Goal: Task Accomplishment & Management: Complete application form

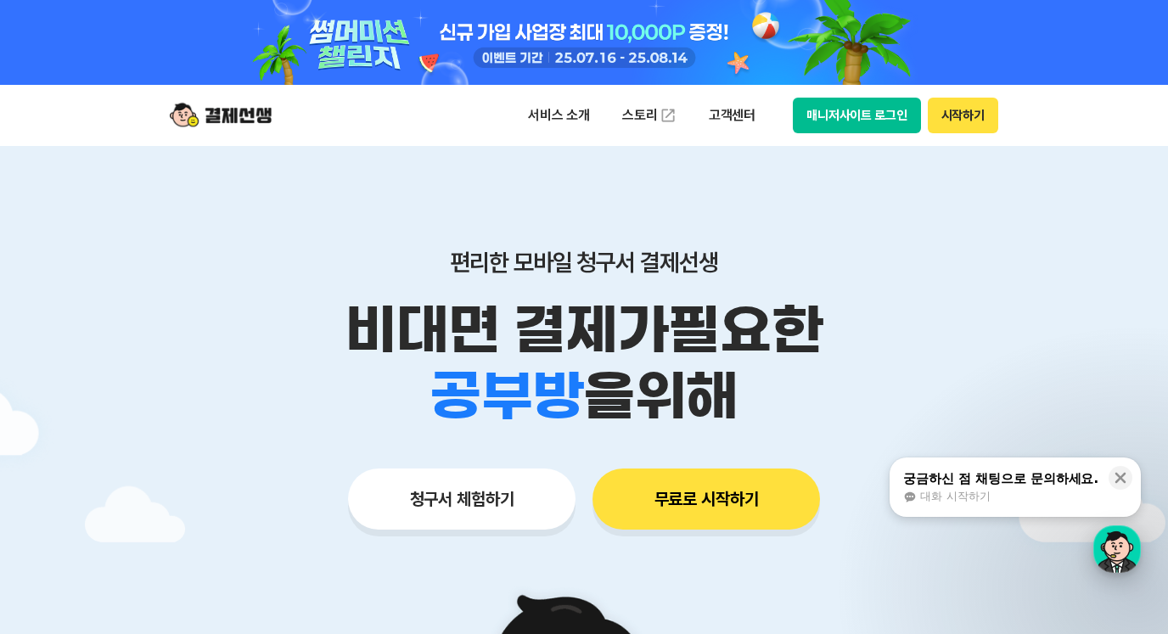
click at [1120, 549] on div "button" at bounding box center [1117, 549] width 48 height 48
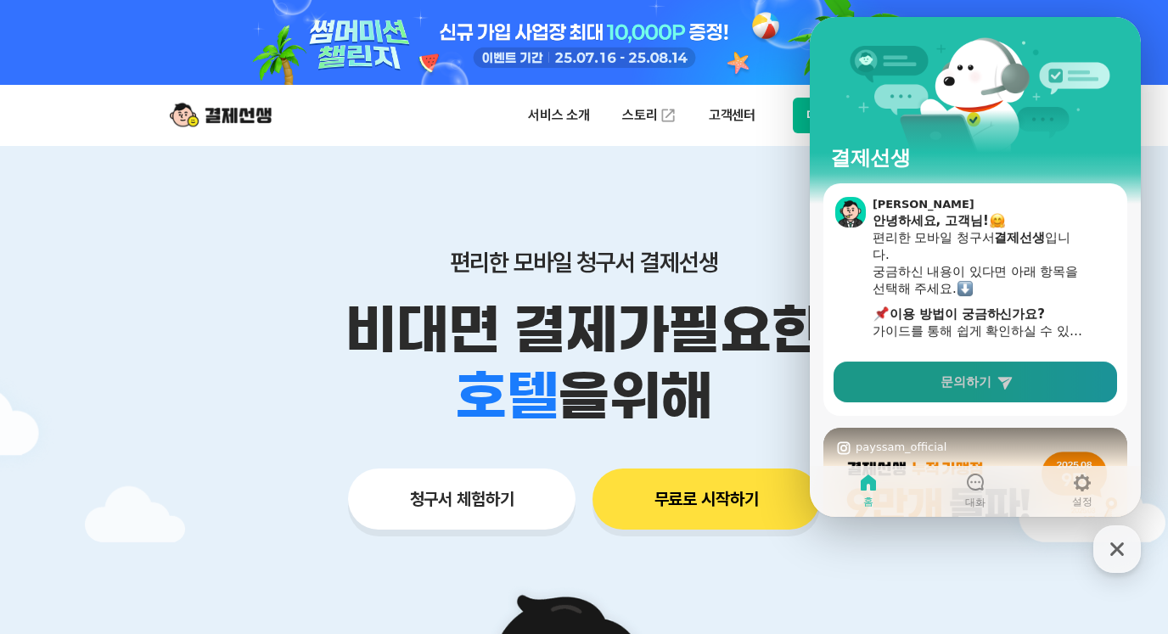
click at [977, 373] on link "문의하기" at bounding box center [976, 382] width 284 height 41
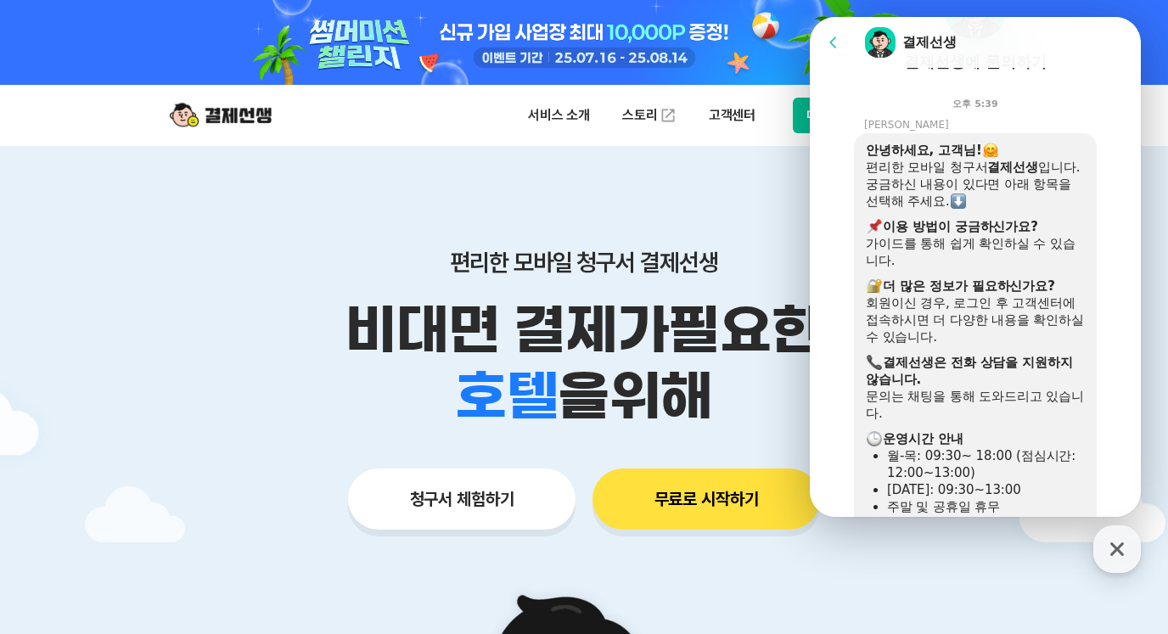
scroll to position [619, 0]
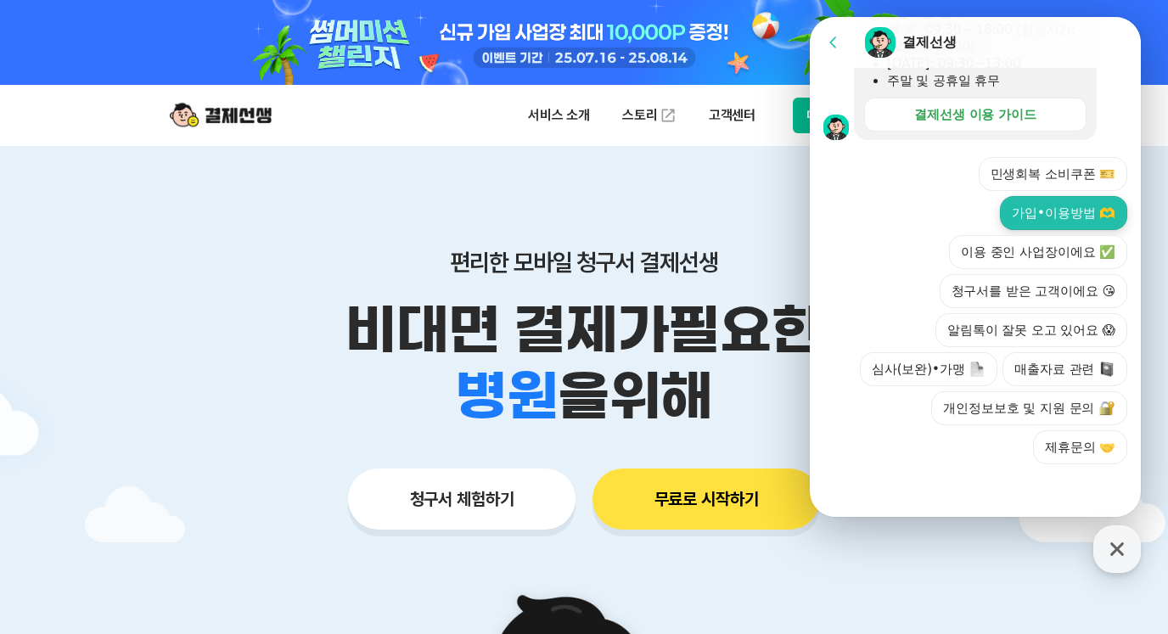
click at [1032, 219] on button "가입•이용방법 🫶" at bounding box center [1063, 213] width 127 height 34
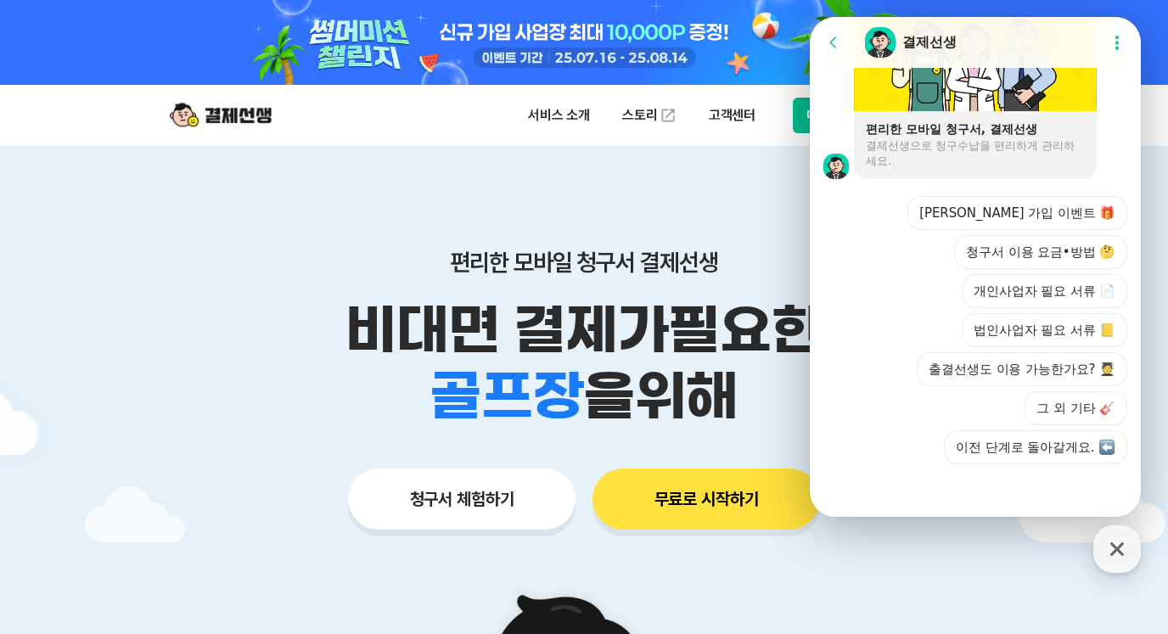
scroll to position [1429, 0]
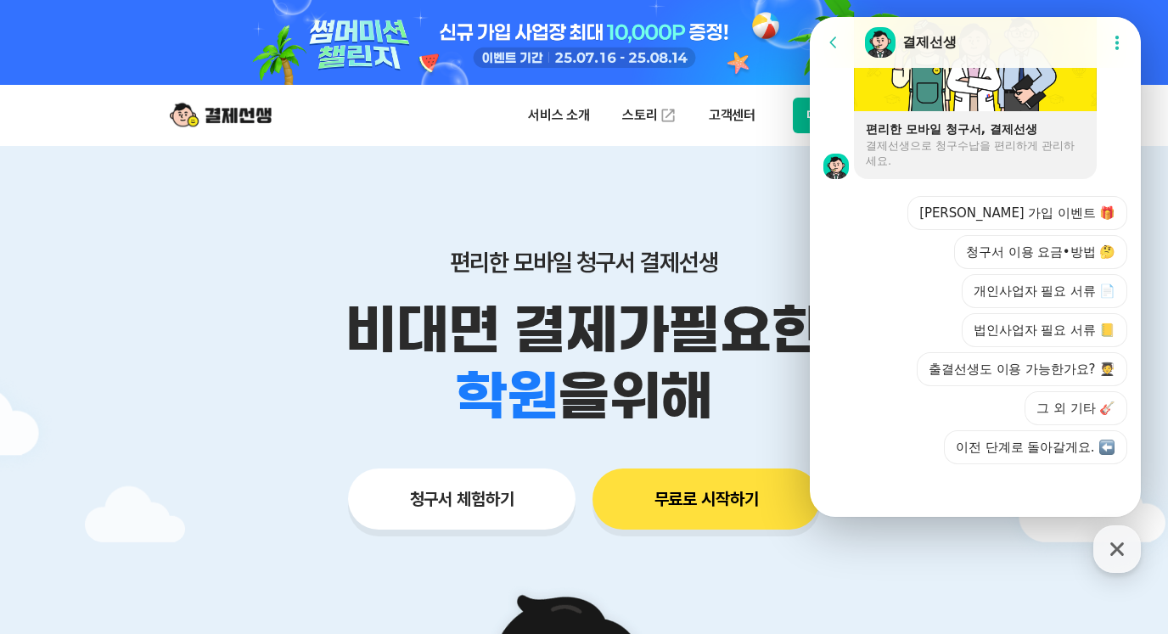
click at [847, 229] on div "신규 가입 이벤트 🎁 청구서 이용 요금•방법 🤔 개인사업자 필요 서류 📄 법인사업자 필요 서류 📒 출결선생도 이용 가능한가요? 🧑‍🎓 그 외 …" at bounding box center [987, 330] width 280 height 268
click at [1041, 298] on button "개인사업자 필요 서류 📄" at bounding box center [1045, 291] width 166 height 34
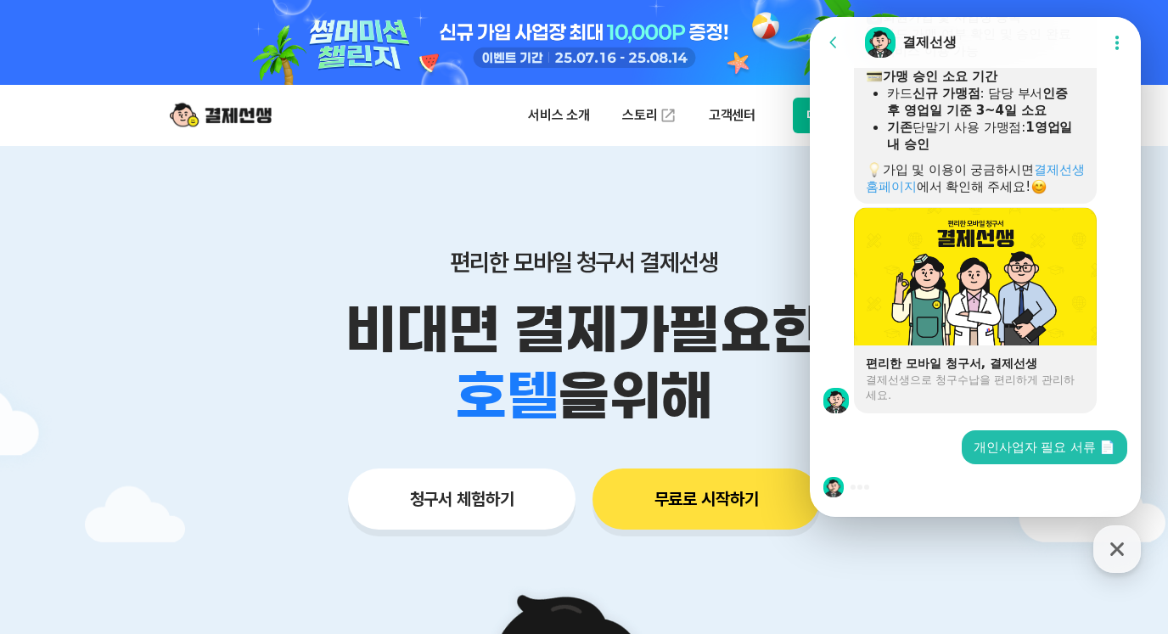
scroll to position [1109, 0]
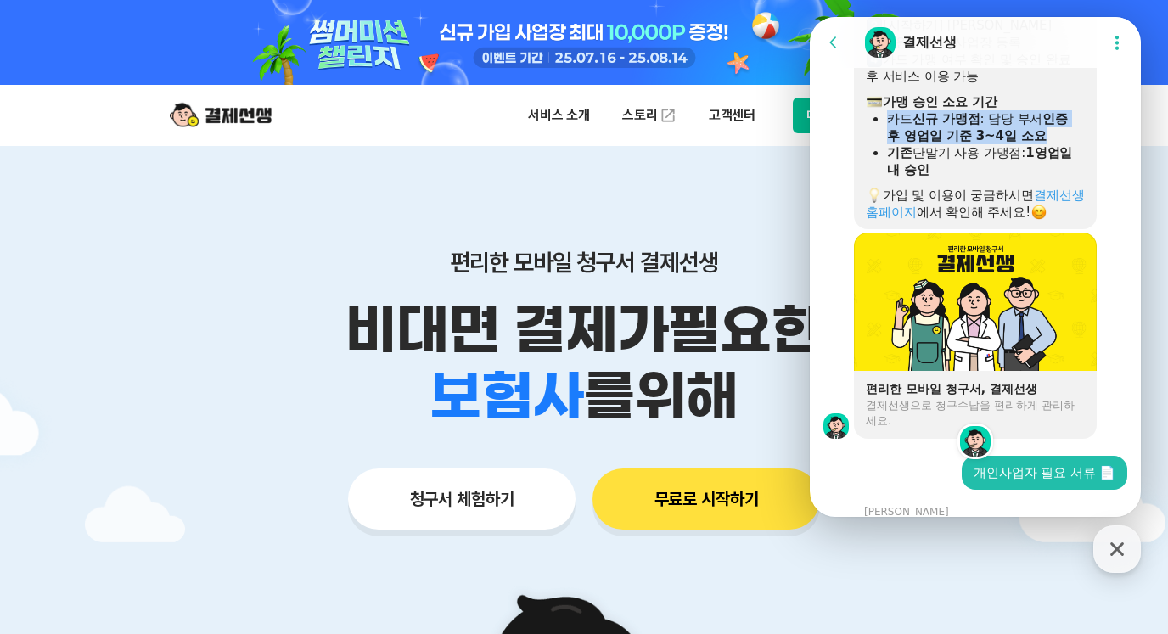
drag, startPoint x: 880, startPoint y: 152, endPoint x: 1068, endPoint y: 173, distance: 188.8
click at [1068, 144] on li "카드 신규 가맹점 : 담당 부서 인증 후 영업일 기준 3~4일 소요" at bounding box center [986, 127] width 198 height 34
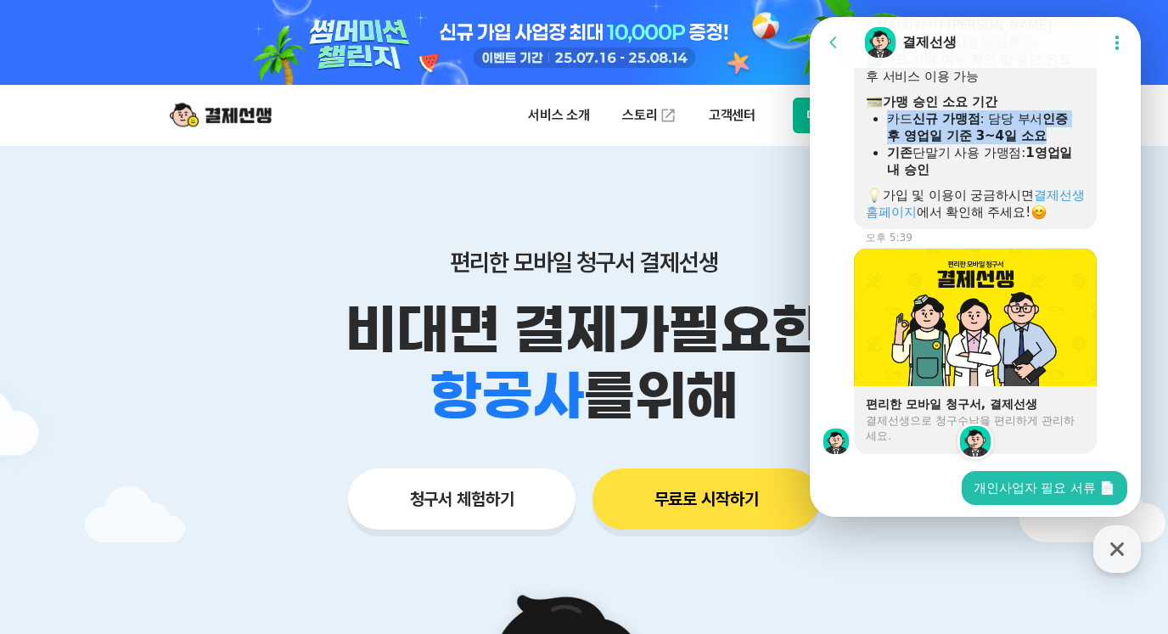
click at [1068, 144] on div "카드 신규 가맹점 : 담당 부서 인증 후 영업일 기준 3~4일 소요" at bounding box center [986, 127] width 198 height 34
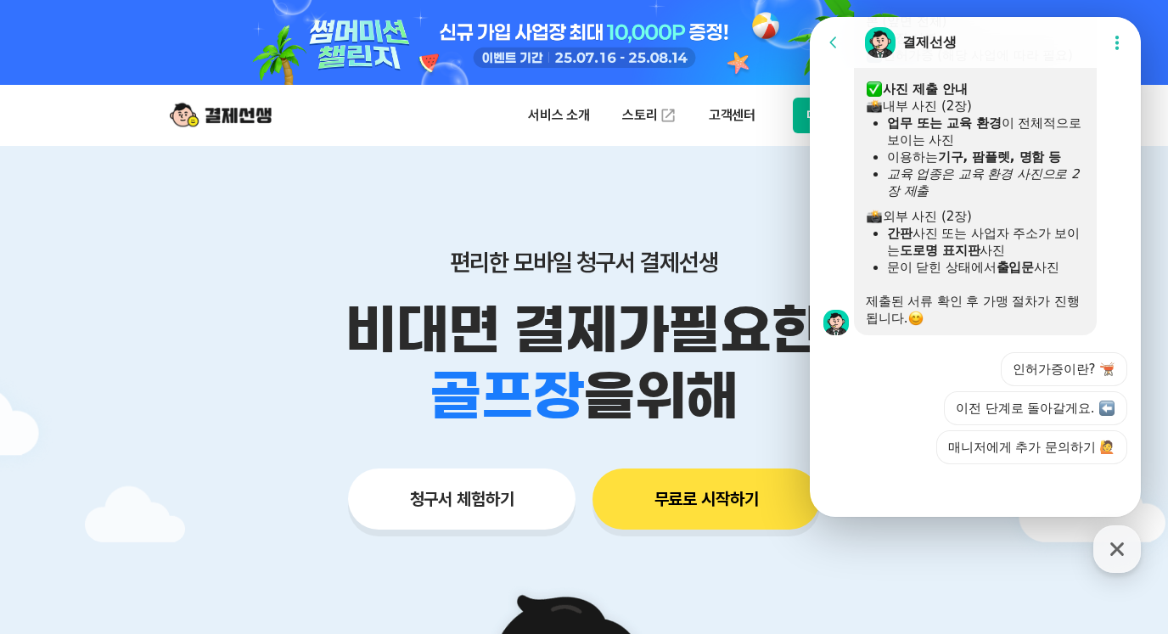
scroll to position [1613, 0]
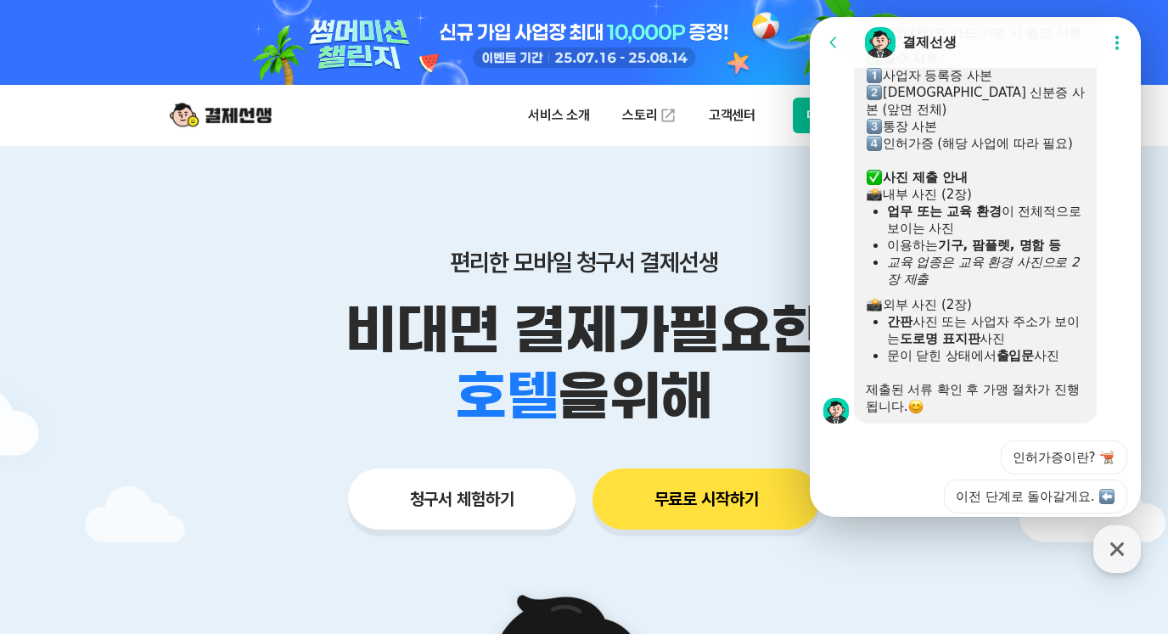
drag, startPoint x: 866, startPoint y: 154, endPoint x: 1101, endPoint y: 223, distance: 245.2
click at [1101, 223] on div "개인사업자 카드 가맹 시 필요 서류 ​ 필수 서류 사업자 등록증 사본 대표님 신분증 사본 (앞면 전체) 통장 사본 인허가증 (해당 사업에 따라…" at bounding box center [997, 219] width 287 height 407
click at [1034, 152] on div "인허가증 (해당 사업에 따라 필요)" at bounding box center [975, 143] width 219 height 17
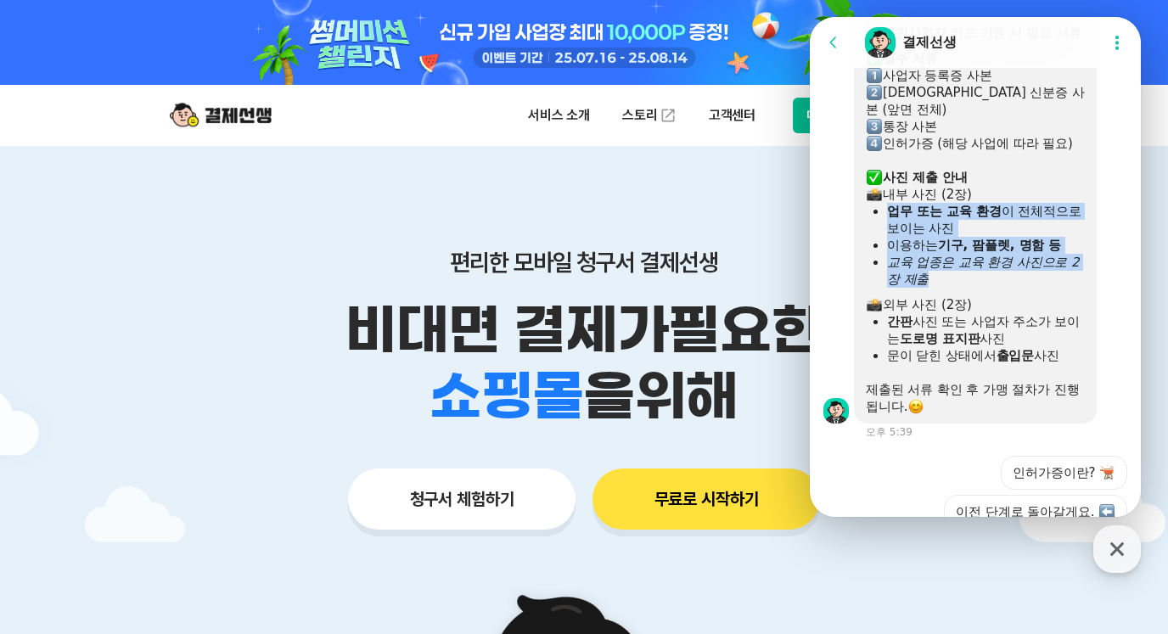
drag, startPoint x: 881, startPoint y: 293, endPoint x: 1064, endPoint y: 367, distance: 197.7
click at [1064, 288] on ul "업무 또는 교육 환경 이 전체적으로 보이는 사진 이용하는 기구, 팜플렛, 명함 등 교육 업종은 교육 환경 사진으로 2장 제출" at bounding box center [975, 245] width 219 height 85
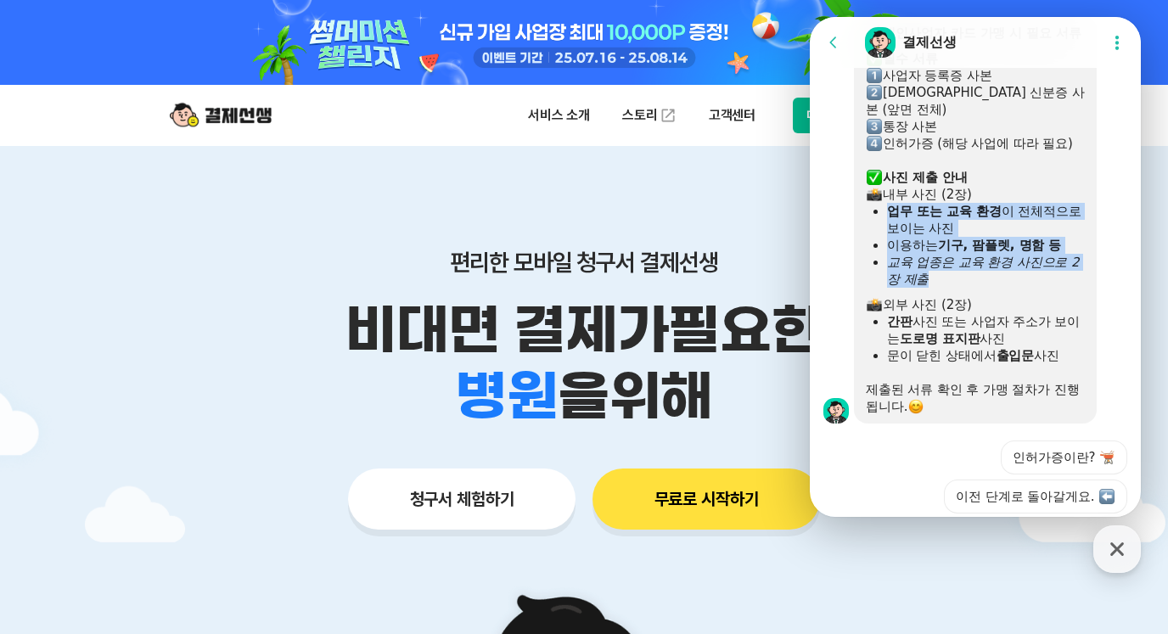
click at [1041, 288] on div "교육 업종은 교육 환경 사진으로 2장 제출" at bounding box center [986, 271] width 198 height 34
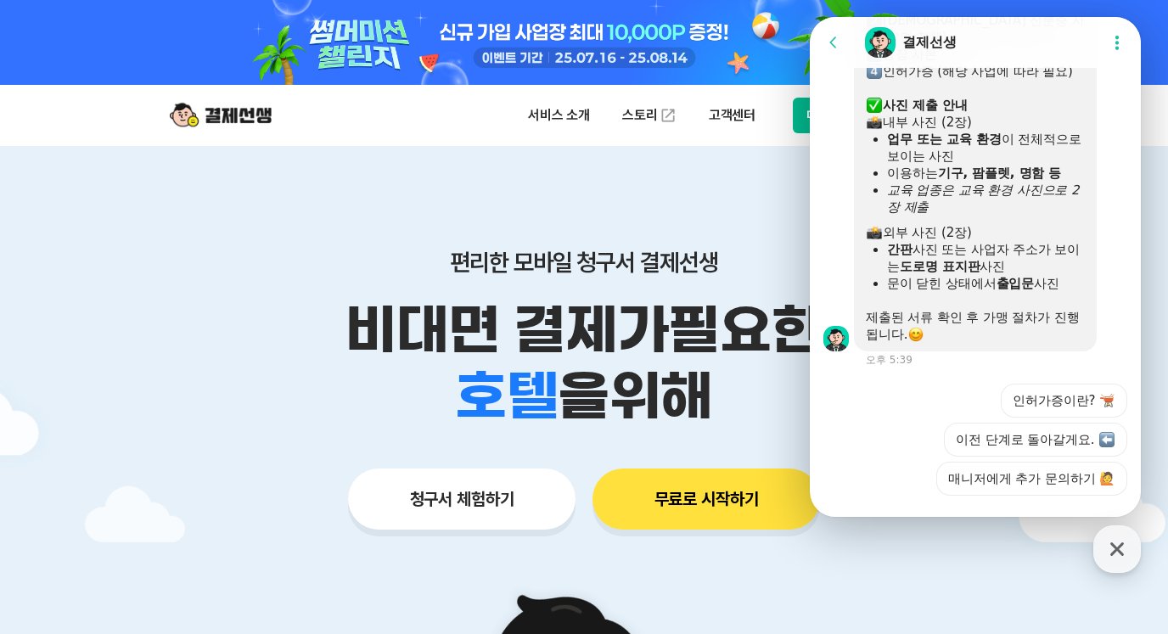
scroll to position [1798, 0]
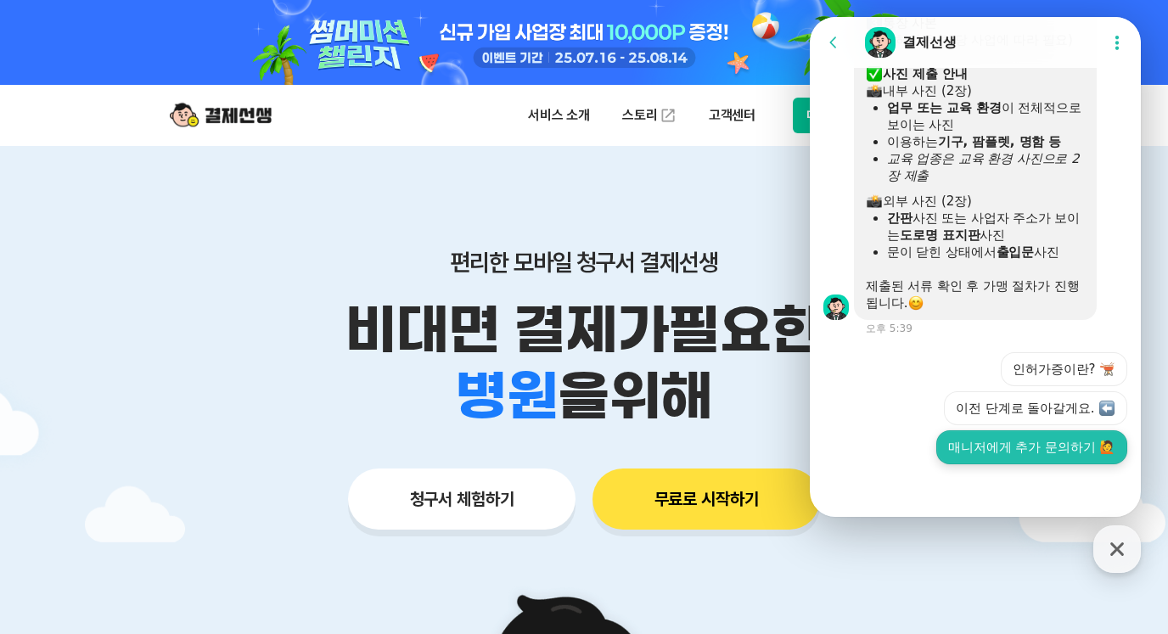
click at [1081, 457] on button "매니저에게 추가 문의하기 🙋" at bounding box center [1031, 447] width 191 height 34
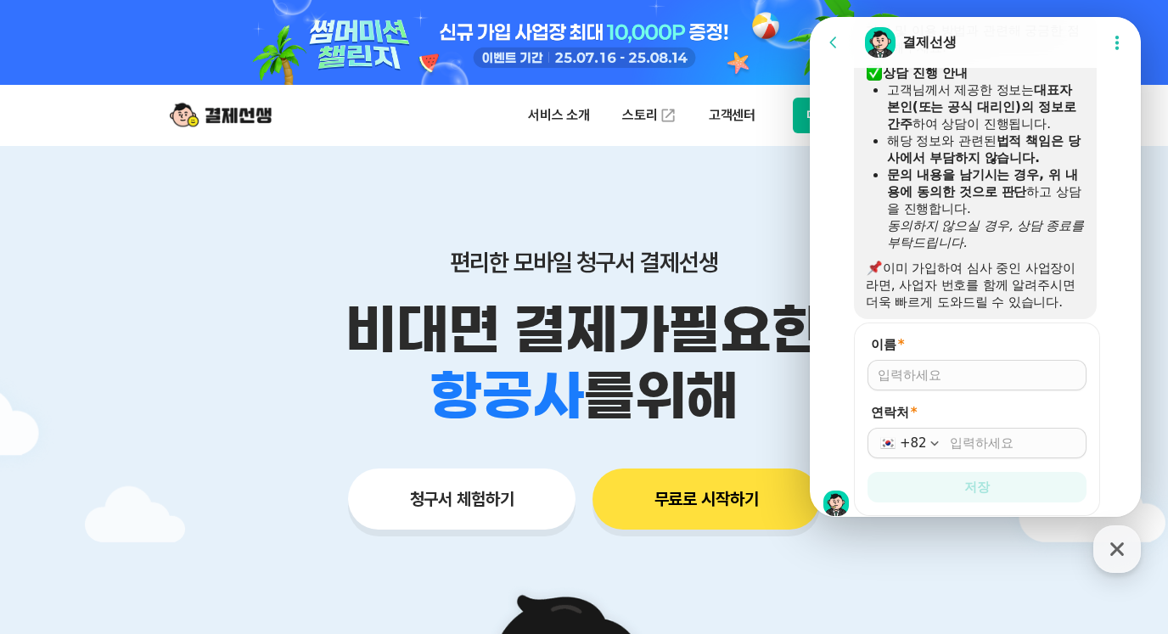
scroll to position [2117, 0]
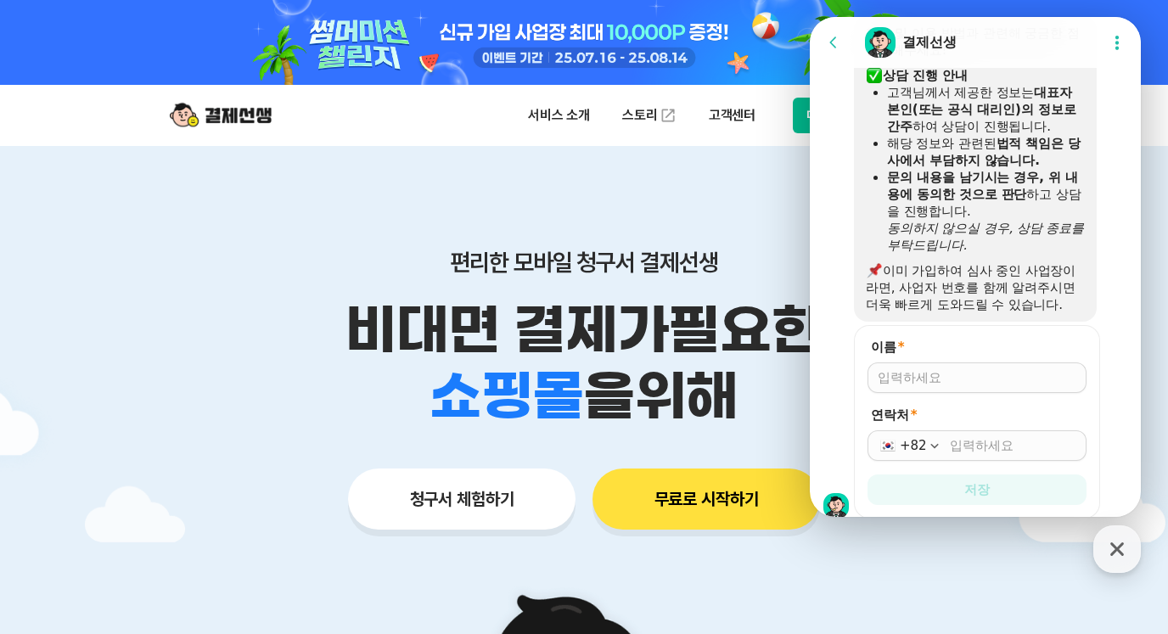
drag, startPoint x: 867, startPoint y: 105, endPoint x: 1080, endPoint y: 418, distance: 378.8
click at [1080, 322] on div "가입 및 이용 방법과 관련해 궁금한 점 문의해주세요! ​ 상담 진행 안내 고객님께서 제공한 정보는 대표자 본인(또는 공식 대리인)의 정보로 간…" at bounding box center [975, 169] width 243 height 306
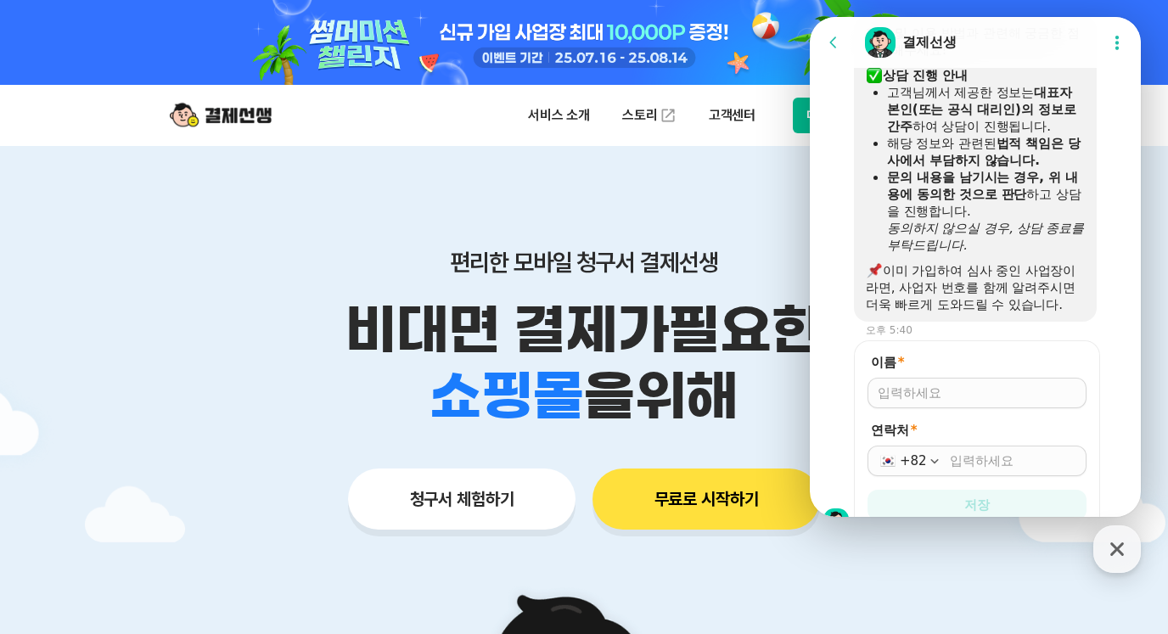
click at [1037, 313] on div "이미 가입하여 심사 중인 사업장이라면, 사업자 번호를 함께 알려주시면 더욱 빠르게 도와드릴 수 있습니다." at bounding box center [975, 287] width 219 height 51
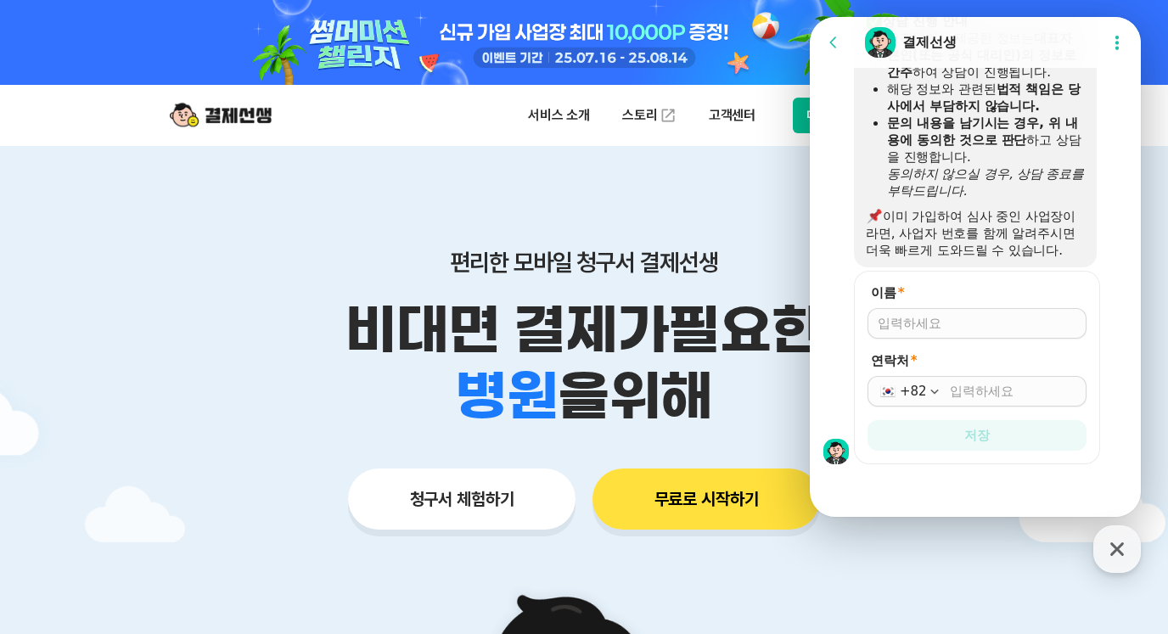
scroll to position [2287, 0]
click at [915, 315] on input "이름 *" at bounding box center [977, 323] width 199 height 17
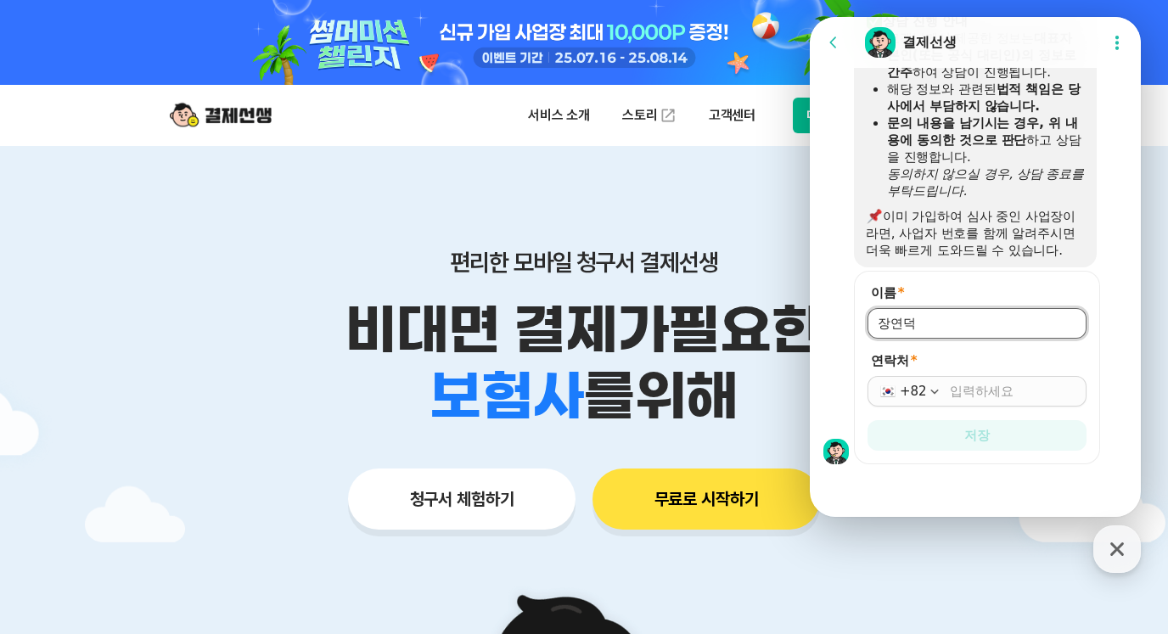
type input "장연덕"
click at [1008, 393] on input "연락처 *" at bounding box center [1013, 391] width 126 height 17
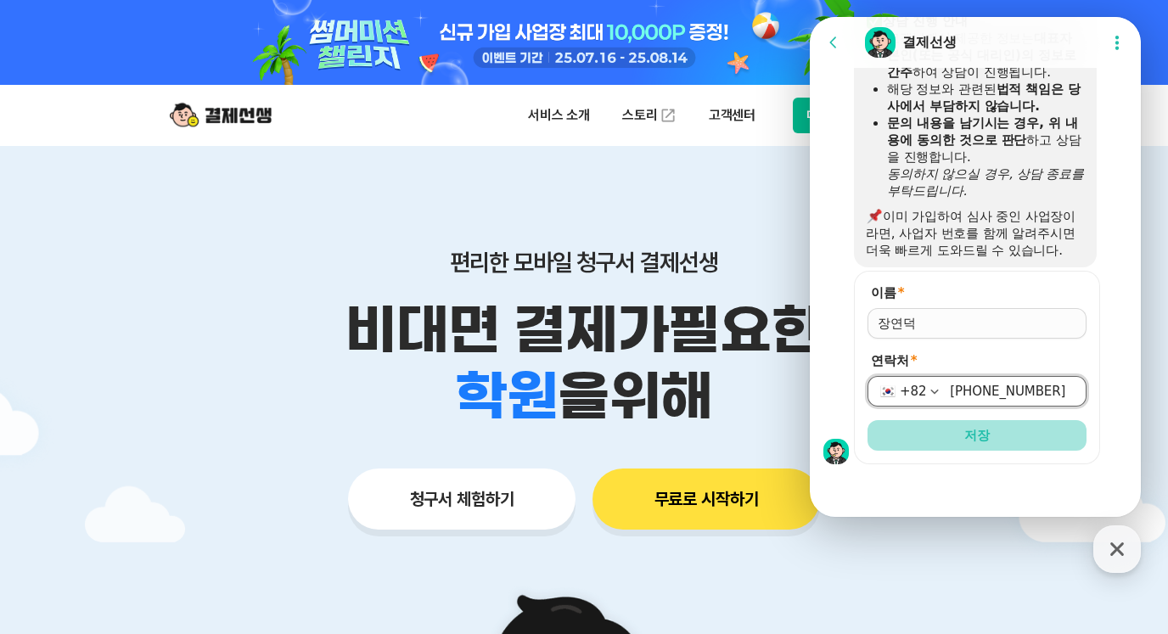
type input "[PHONE_NUMBER]"
click at [1007, 438] on button "저장" at bounding box center [977, 435] width 219 height 31
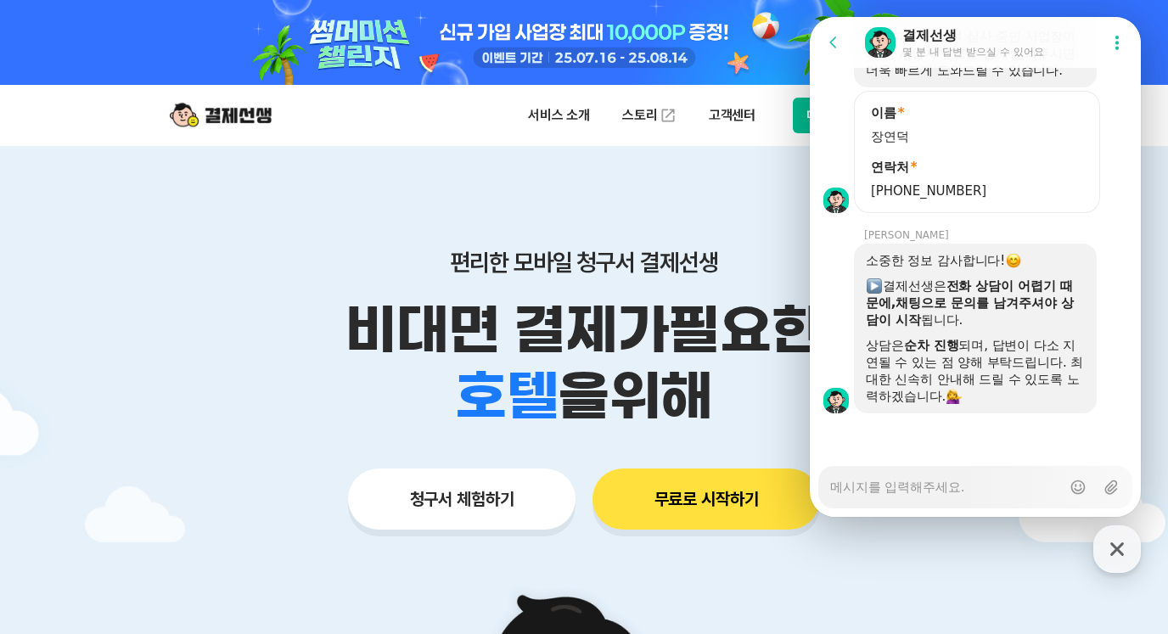
scroll to position [2468, 0]
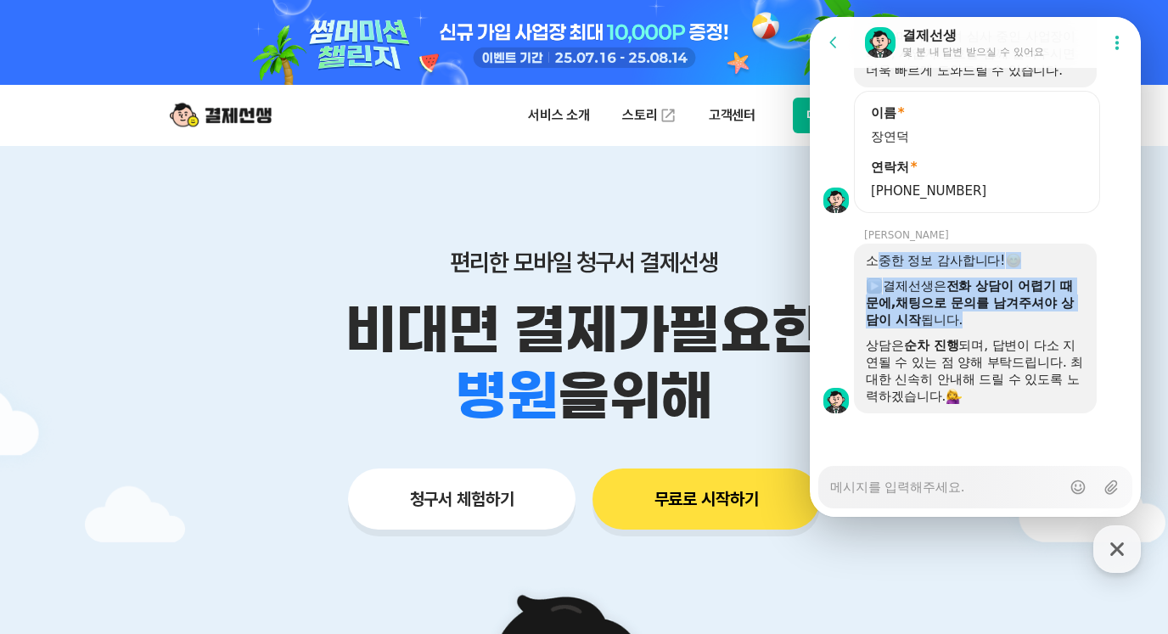
drag, startPoint x: 875, startPoint y: 260, endPoint x: 1007, endPoint y: 313, distance: 142.0
click at [1007, 313] on div "소중한 정보 감사합니다! ​ 결제선생은 전화 상담이 어렵기 때문에, ​ 채팅으로 문의를 남겨주셔야 상담이 시작 됩니다. 상담은 순차 진행 되며…" at bounding box center [975, 328] width 219 height 153
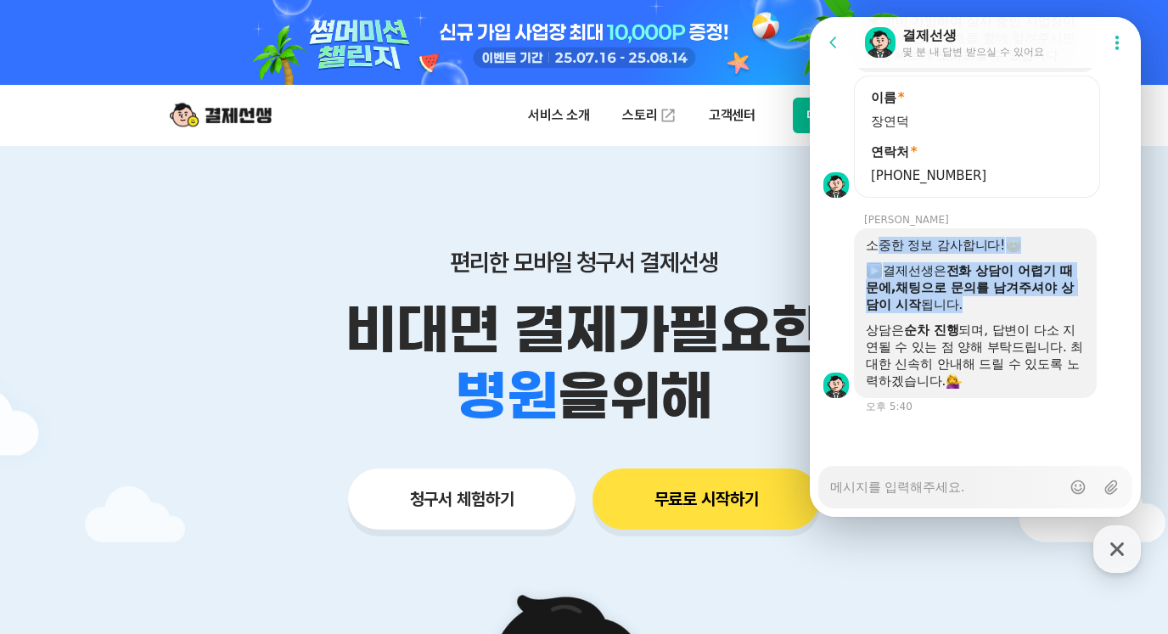
click at [1007, 313] on div "​ 결제선생은 전화 상담이 어렵기 때문에, ​ 채팅으로 문의를 남겨주셔야 상담이 시작 됩니다." at bounding box center [975, 287] width 219 height 51
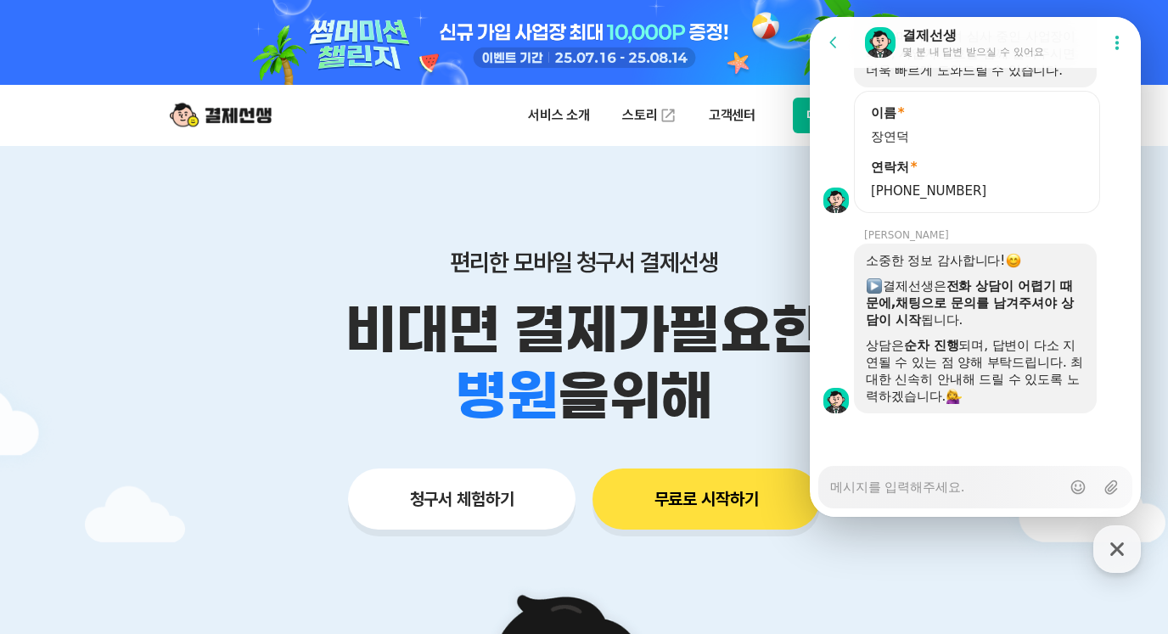
click at [964, 482] on textarea "Messenger Input Textarea" at bounding box center [945, 481] width 231 height 29
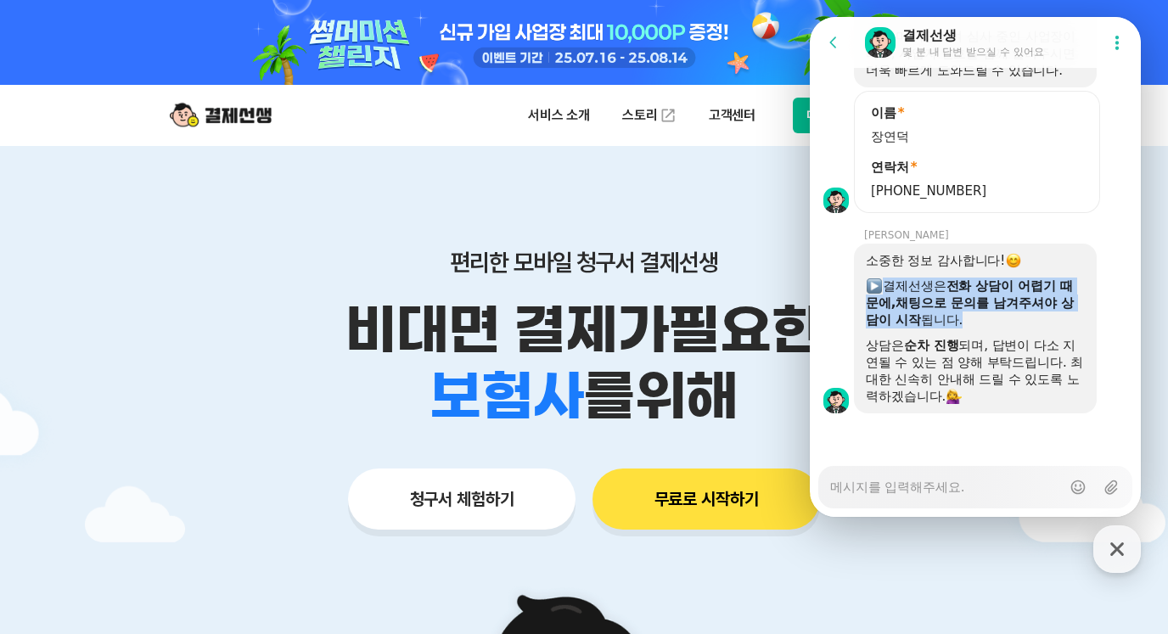
drag, startPoint x: 935, startPoint y: 287, endPoint x: 989, endPoint y: 322, distance: 64.5
click at [989, 322] on div "​ 결제선생은 전화 상담이 어렵기 때문에, ​ 채팅으로 문의를 남겨주셔야 상담이 시작 됩니다." at bounding box center [975, 303] width 219 height 51
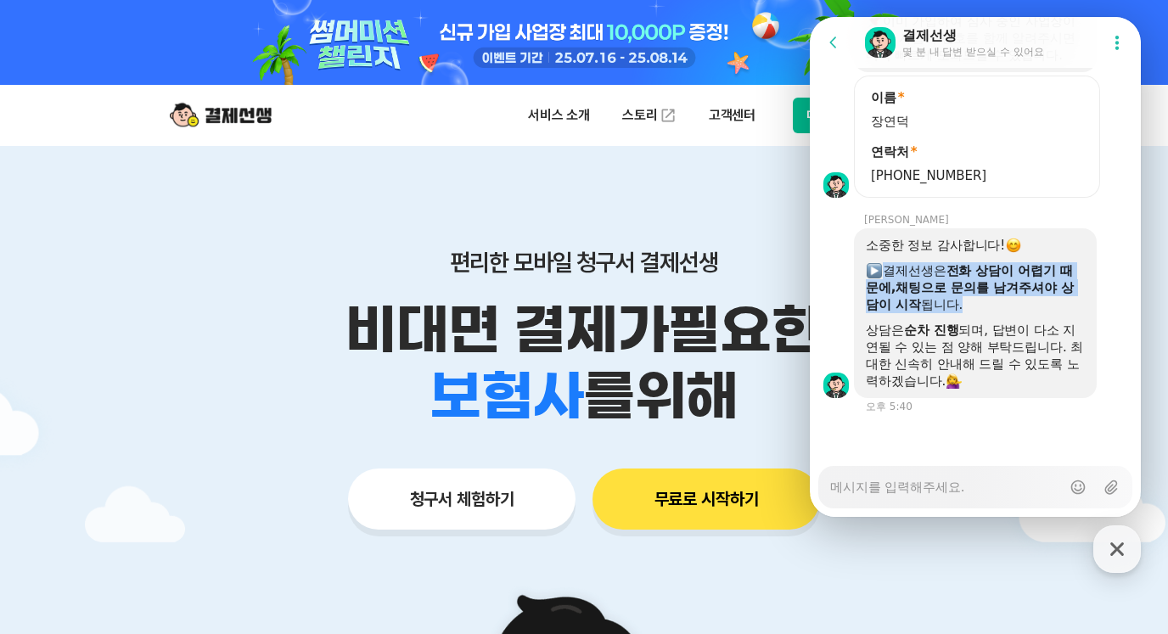
scroll to position [2484, 0]
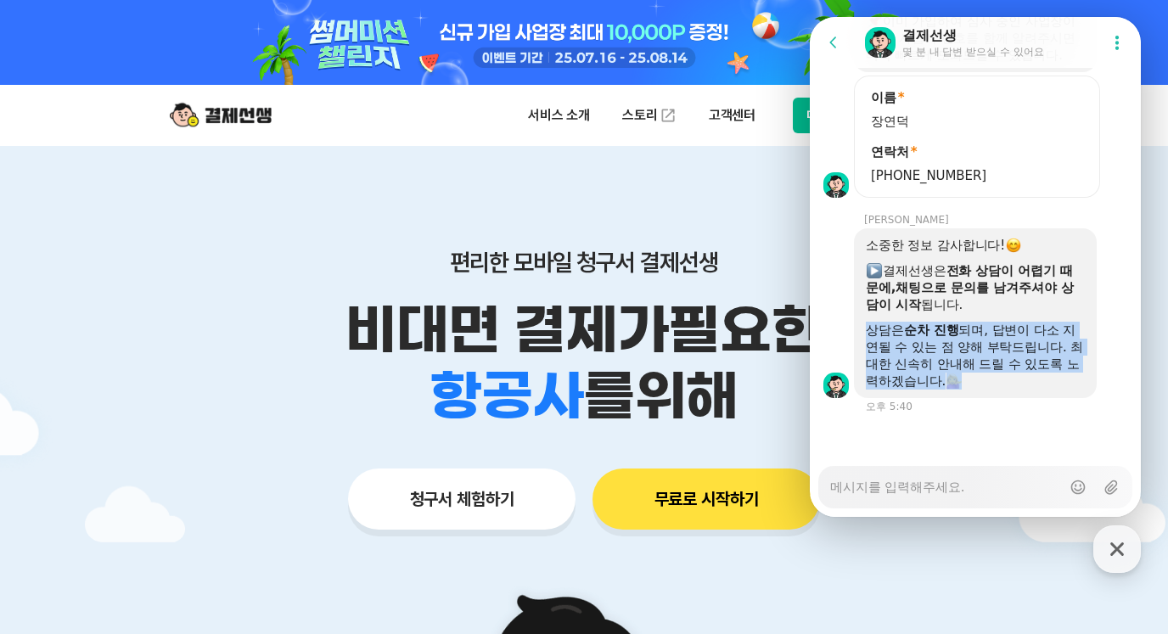
drag, startPoint x: 857, startPoint y: 334, endPoint x: 1058, endPoint y: 383, distance: 206.1
click at [1058, 383] on div "소중한 정보 감사합니다! ​ 결제선생은 전화 상담이 어렵기 때문에, ​ 채팅으로 문의를 남겨주셔야 상담이 시작 됩니다. 상담은 순차 진행 되며…" at bounding box center [975, 313] width 243 height 170
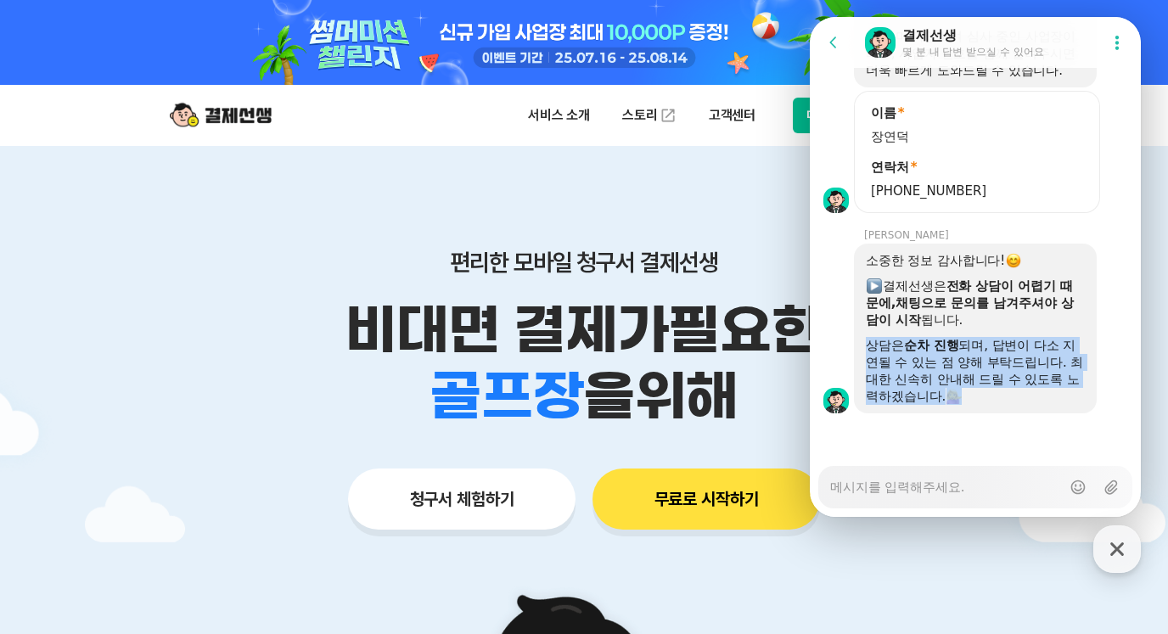
click at [1058, 383] on div "상담은 순차 진행 되며, 답변이 다소 지연될 수 있는 점 양해 부탁드립니다. 최대한 신속히 안내해 드릴 수 있도록 노력하겠습니다." at bounding box center [975, 371] width 219 height 68
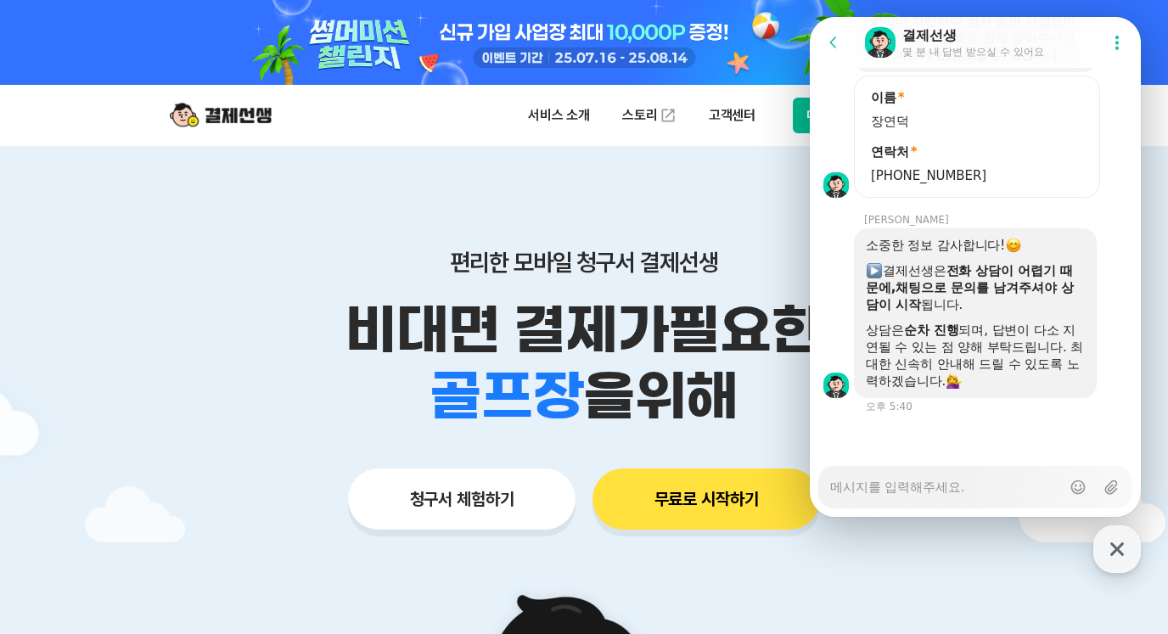
type textarea "x"
click at [973, 487] on textarea "Messenger Input Textarea" at bounding box center [945, 481] width 231 height 29
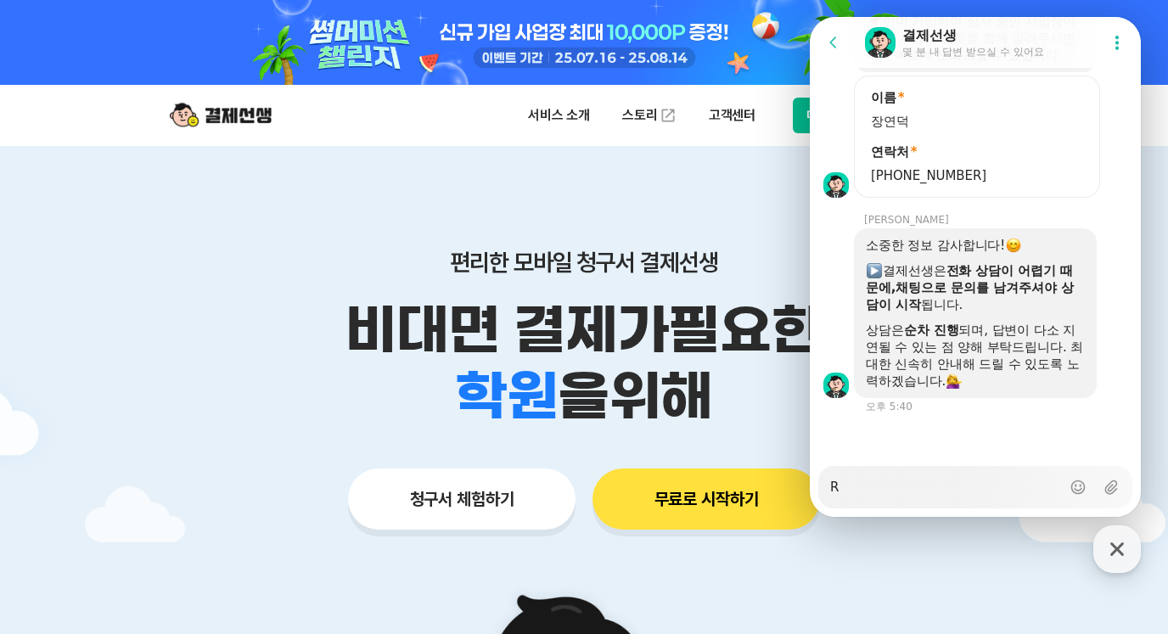
type textarea "RO"
type textarea "x"
type textarea "ROD"
type textarea "x"
type textarea "RODL"
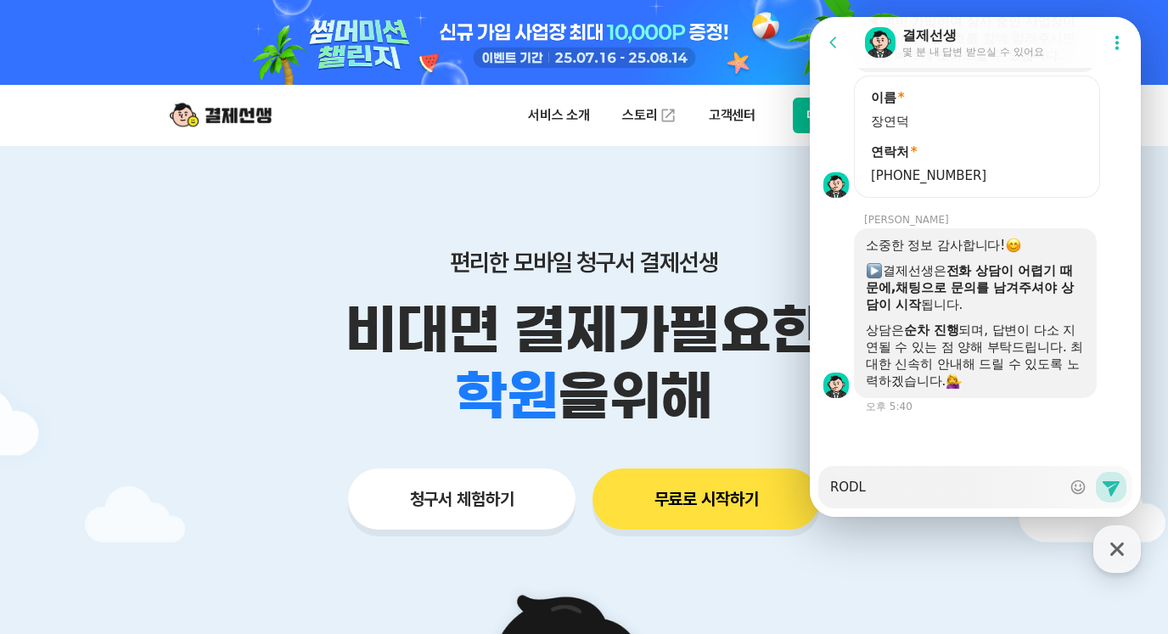
type textarea "x"
type textarea "RODLS"
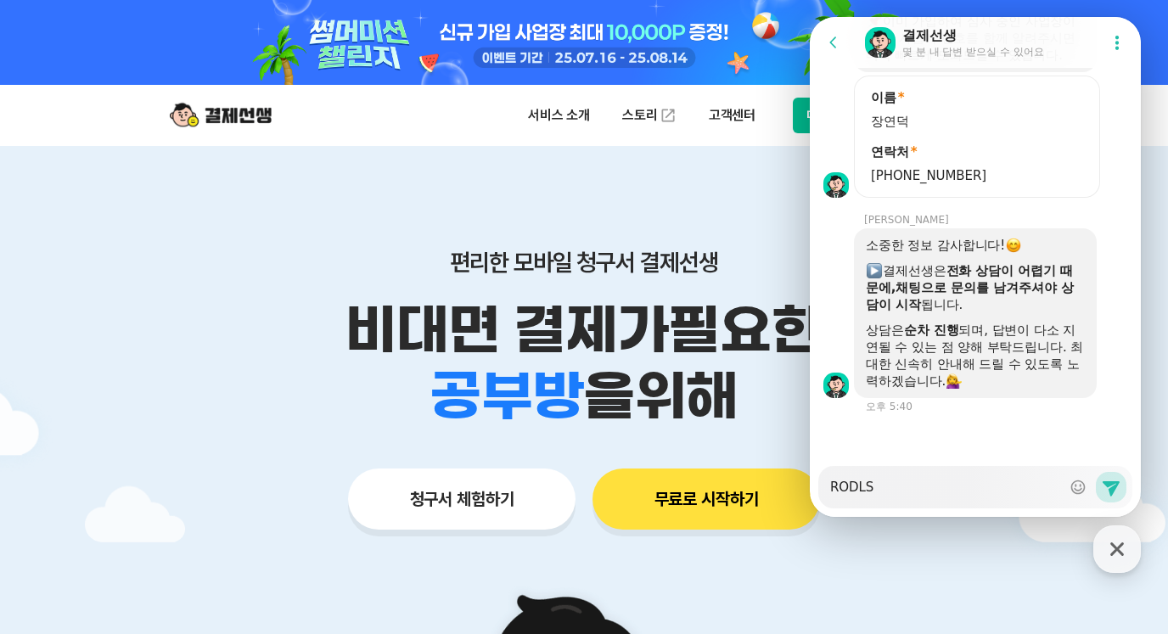
type textarea "x"
type textarea "ROD"
type textarea "x"
type textarea "RO"
type textarea "x"
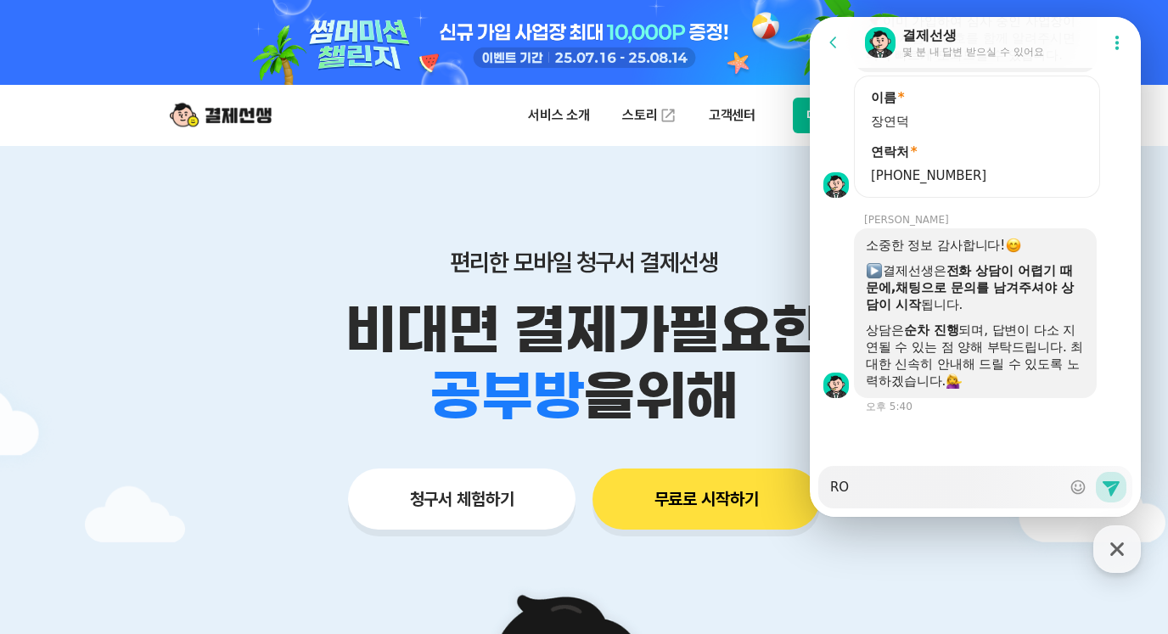
type textarea "R"
type textarea "x"
type textarea "ㄱ"
type textarea "x"
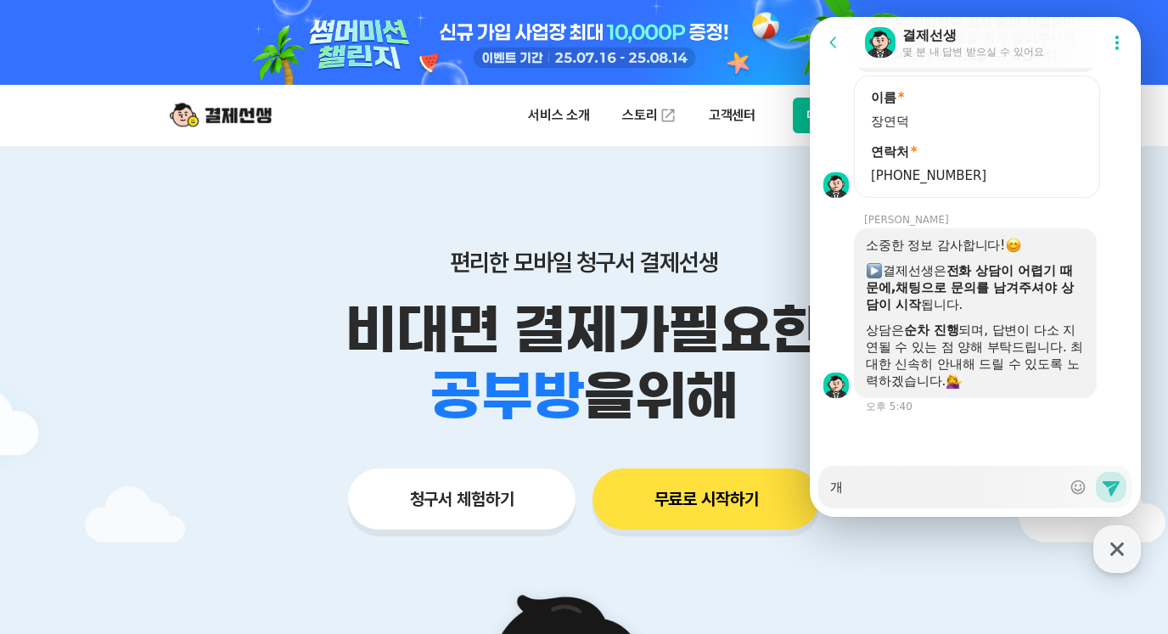
type textarea "갱"
type textarea "x"
type textarea "개이"
type textarea "x"
type textarea "개인"
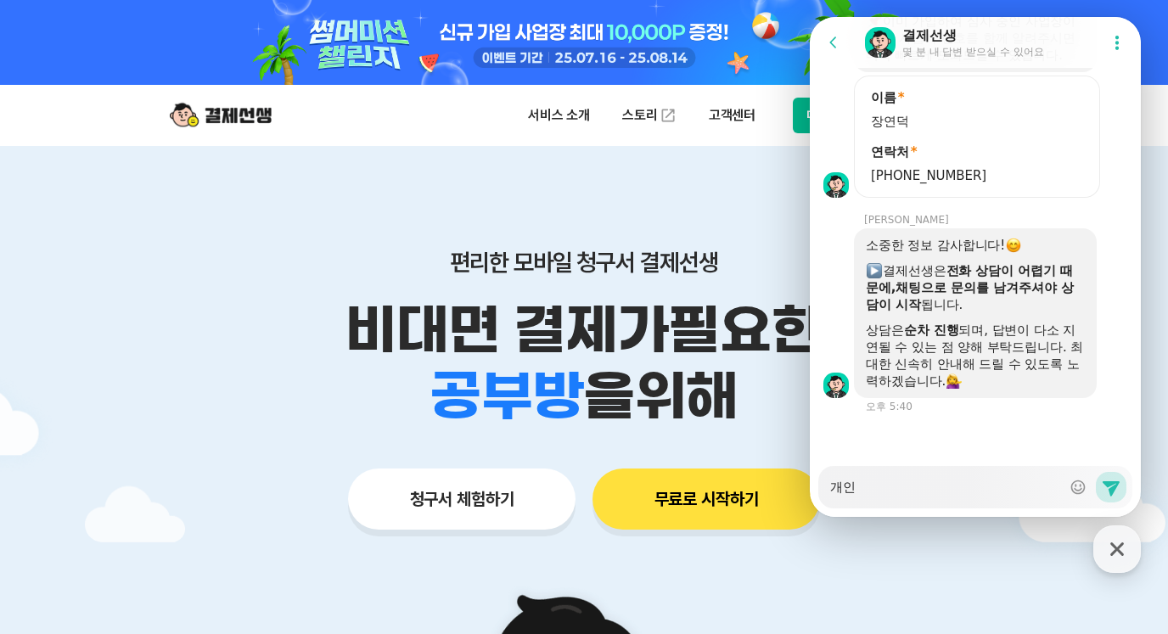
type textarea "x"
type textarea "개이"
type textarea "x"
type textarea "개ㅇ"
type textarea "x"
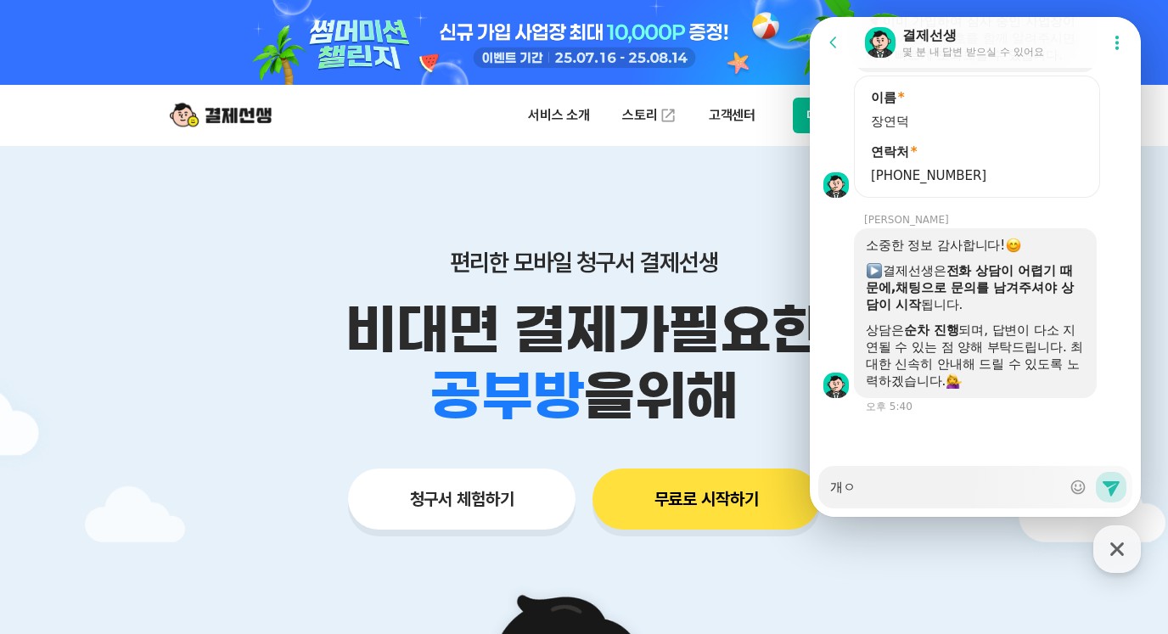
type textarea "개"
type textarea "x"
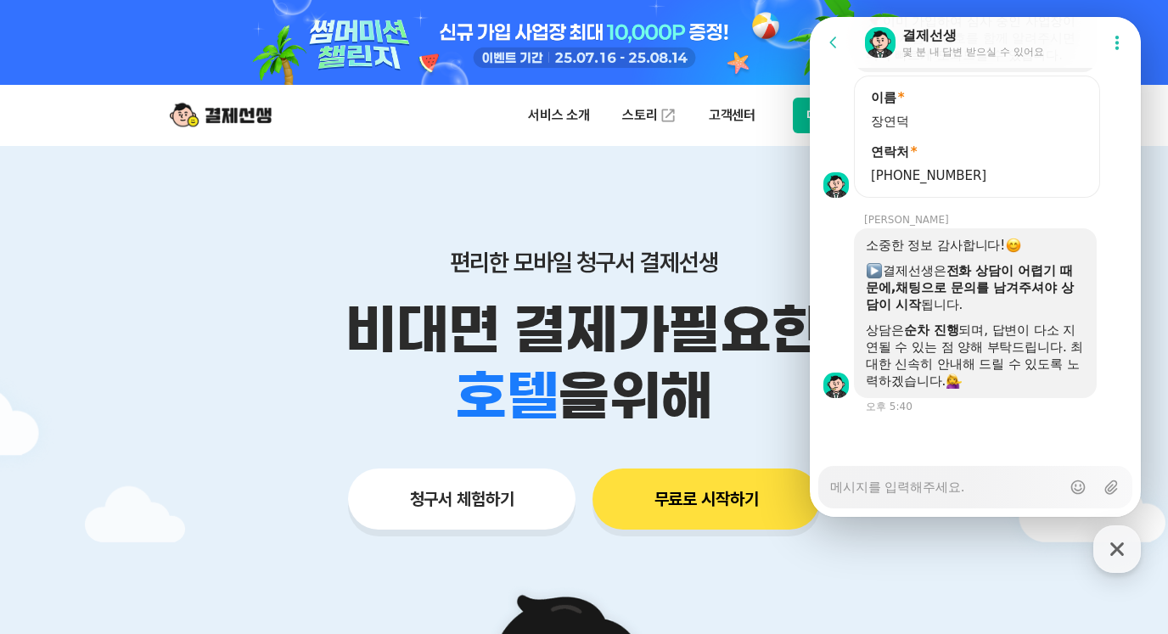
type textarea "x"
type textarea "ㅇ"
type textarea "x"
type textarea "유"
type textarea "x"
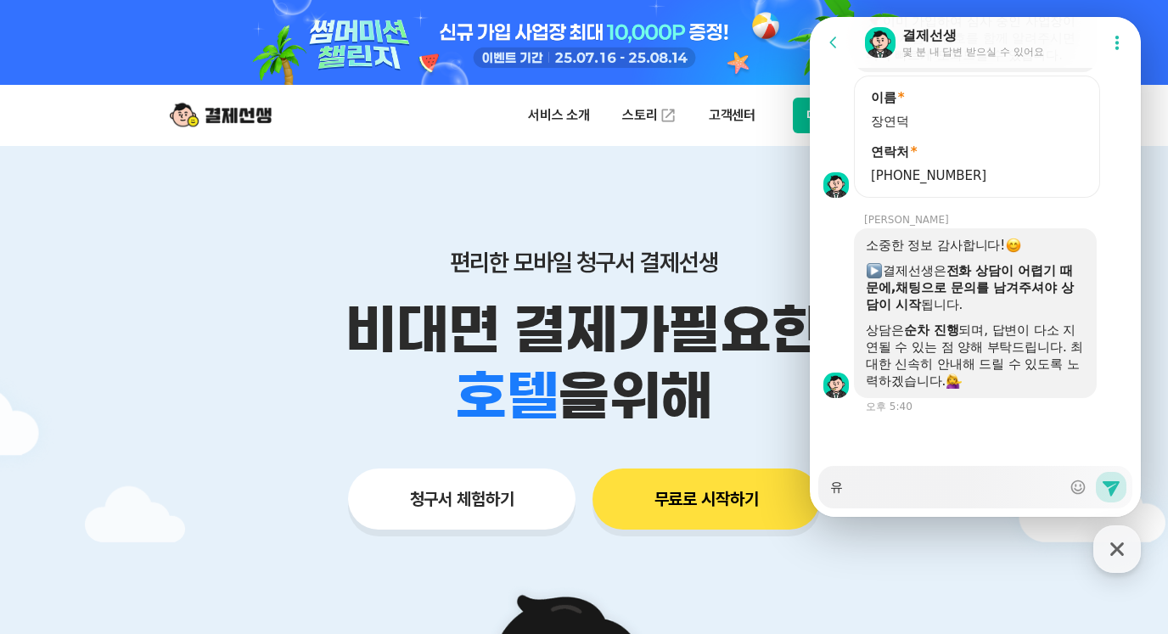
type textarea "윹"
type textarea "x"
type textarea "유튜"
type textarea "x"
type textarea "유튭"
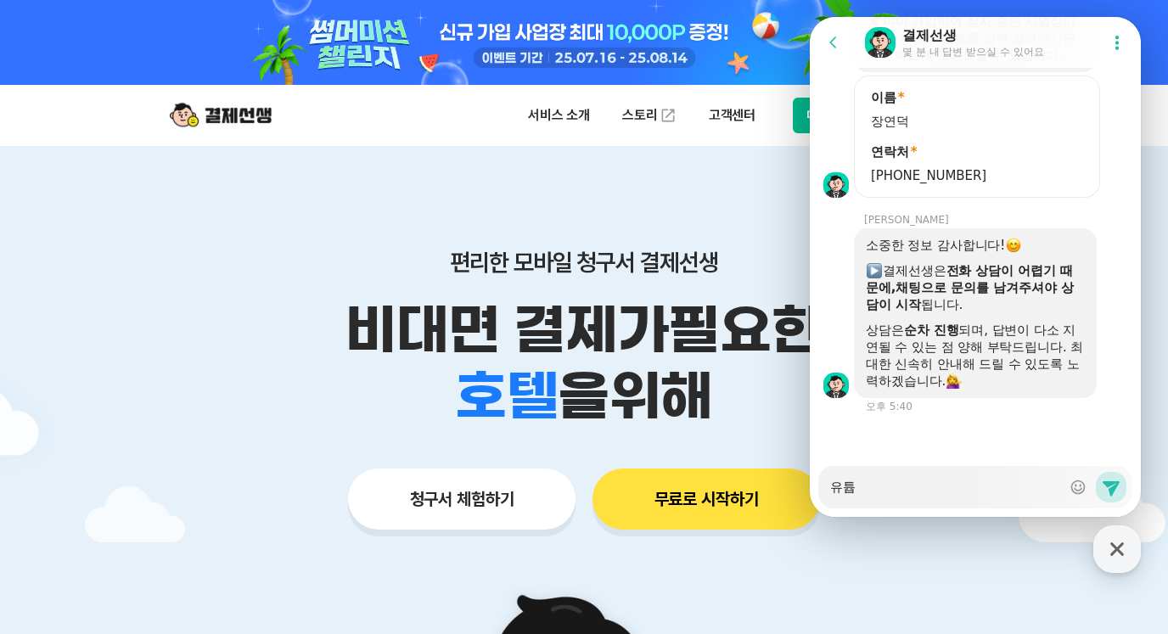
type textarea "x"
type textarea "유튜브"
type textarea "x"
type textarea "유튜브"
type textarea "x"
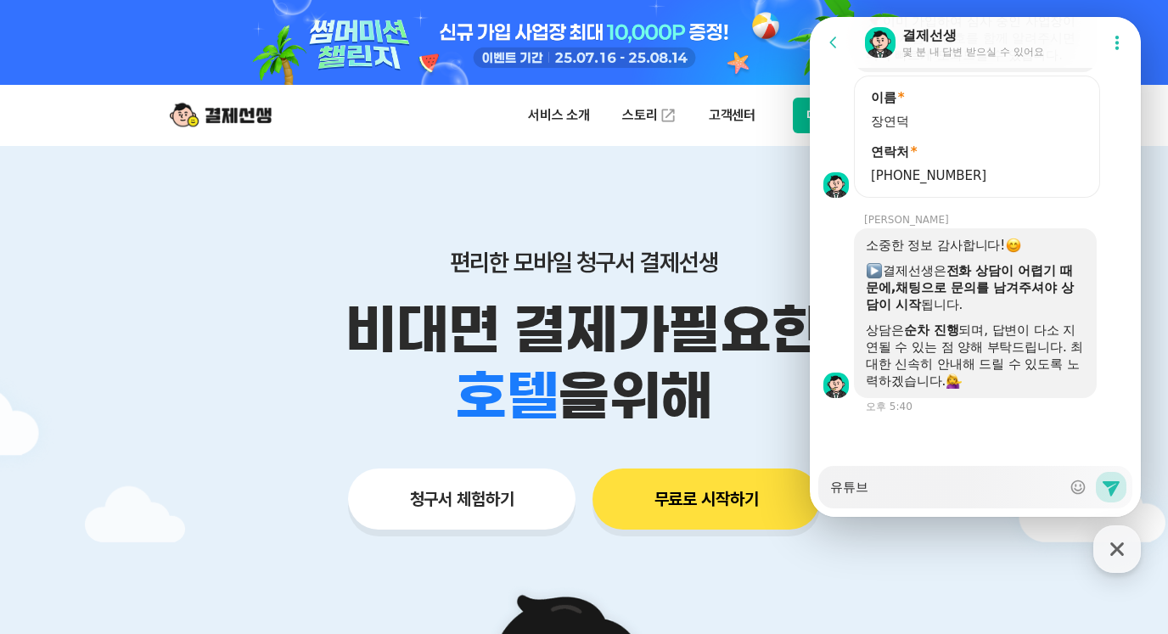
type textarea "유튜브 ㅊ"
type textarea "x"
type textarea "유튜브 채"
type textarea "x"
type textarea "유튜브 채너"
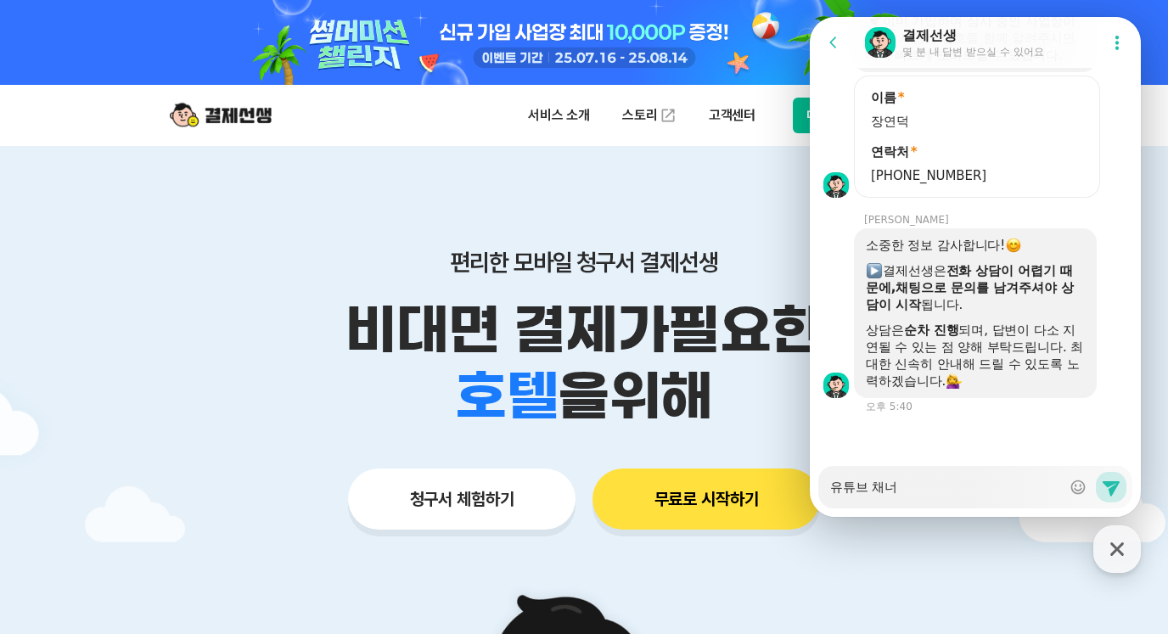
type textarea "x"
type textarea "유튜브 채널"
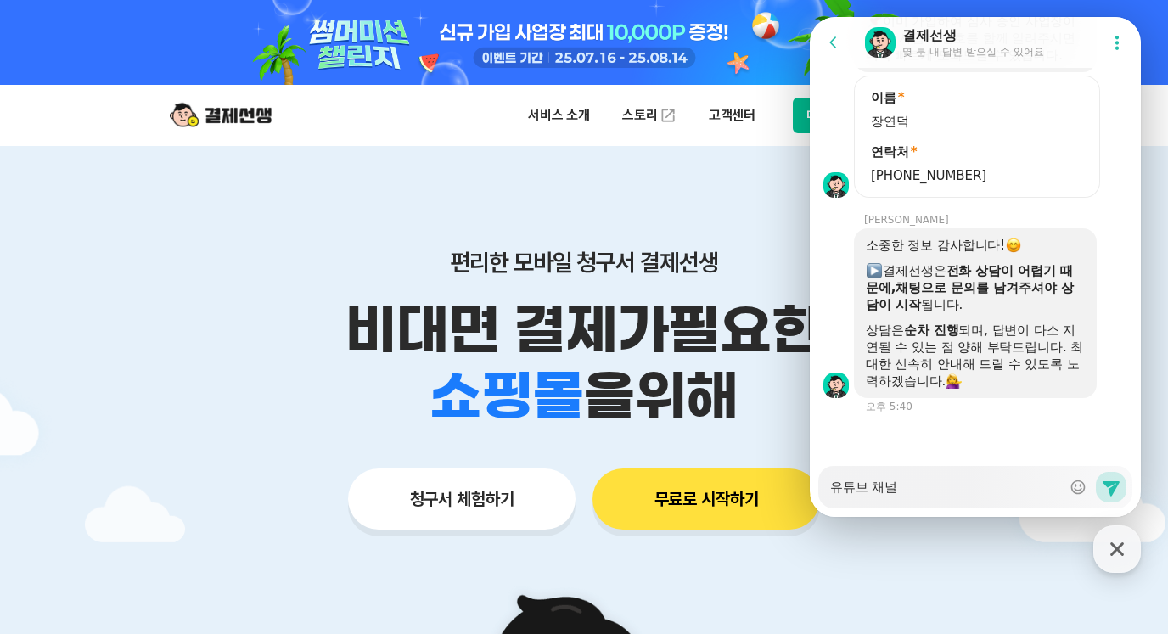
type textarea "x"
type textarea "유튜브 채널으"
type textarea "x"
type textarea "유튜브 채널을"
type textarea "x"
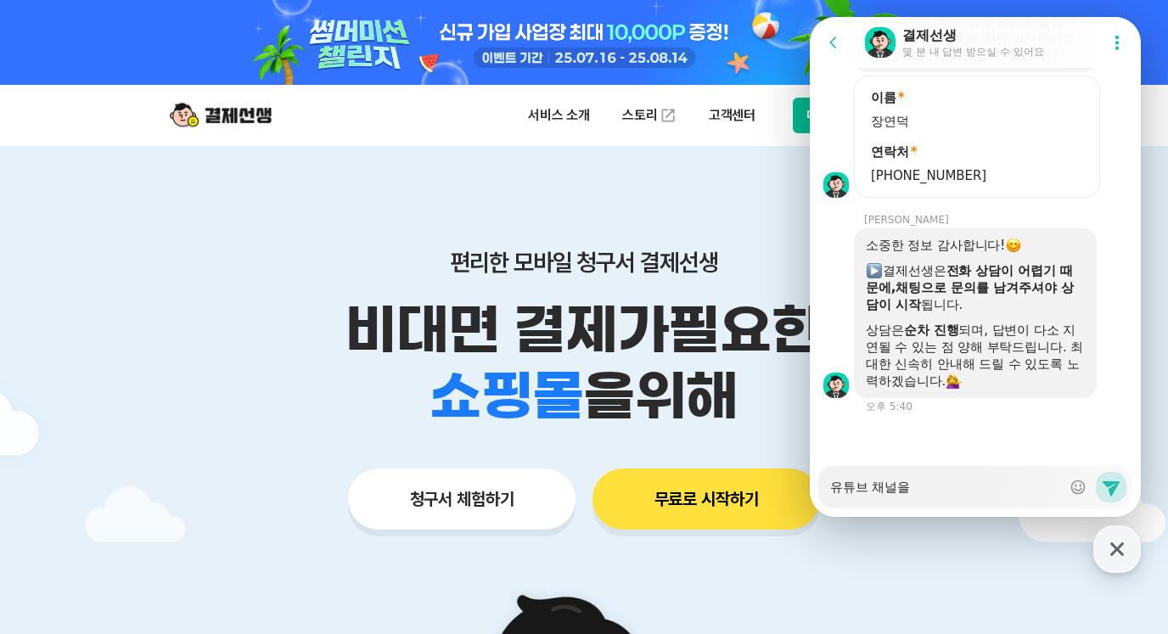
type textarea "유튜브 채널을"
type textarea "x"
type textarea "유튜브 채널을 ㅇ"
type textarea "x"
type textarea "유튜브 채널을 우"
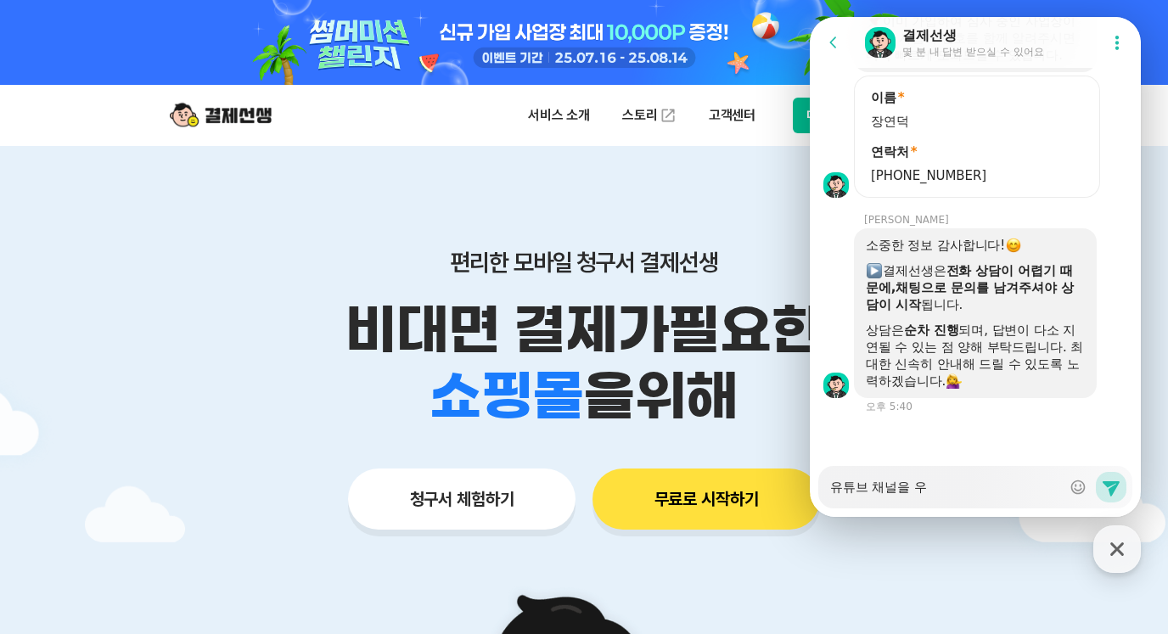
type textarea "x"
type textarea "유튜브 채널을 운"
type textarea "x"
type textarea "유튜브 채널을 운ㅇ"
type textarea "x"
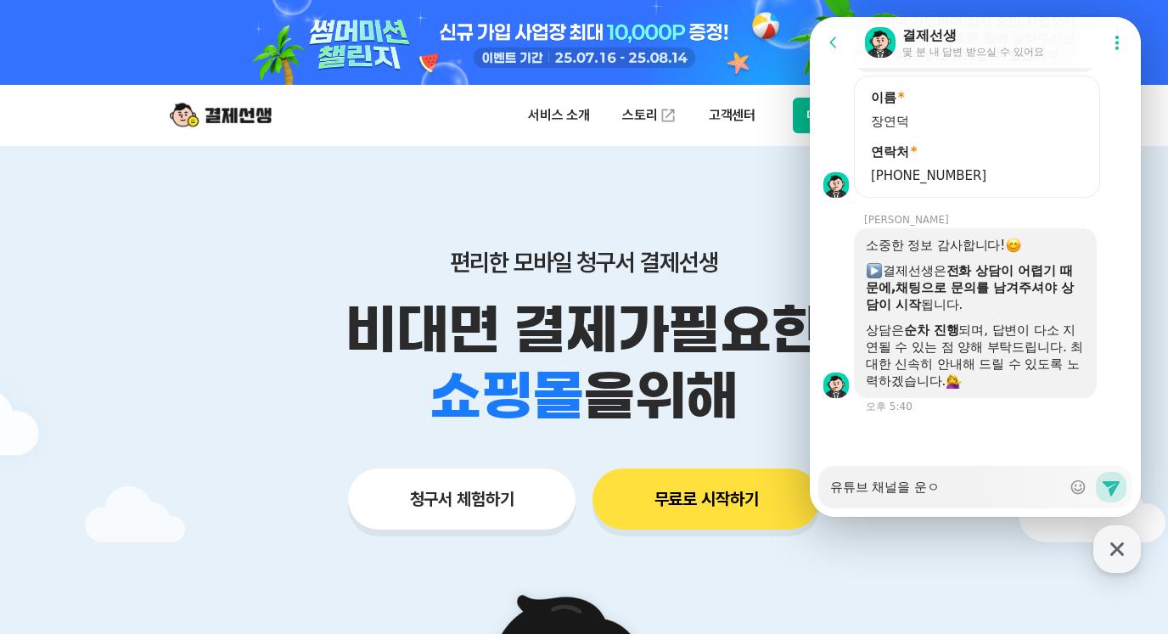
type textarea "유튜브 채널을 운여"
type textarea "x"
type textarea "유튜브 채널을 운영"
type textarea "x"
type textarea "유튜브 채널을 운영하"
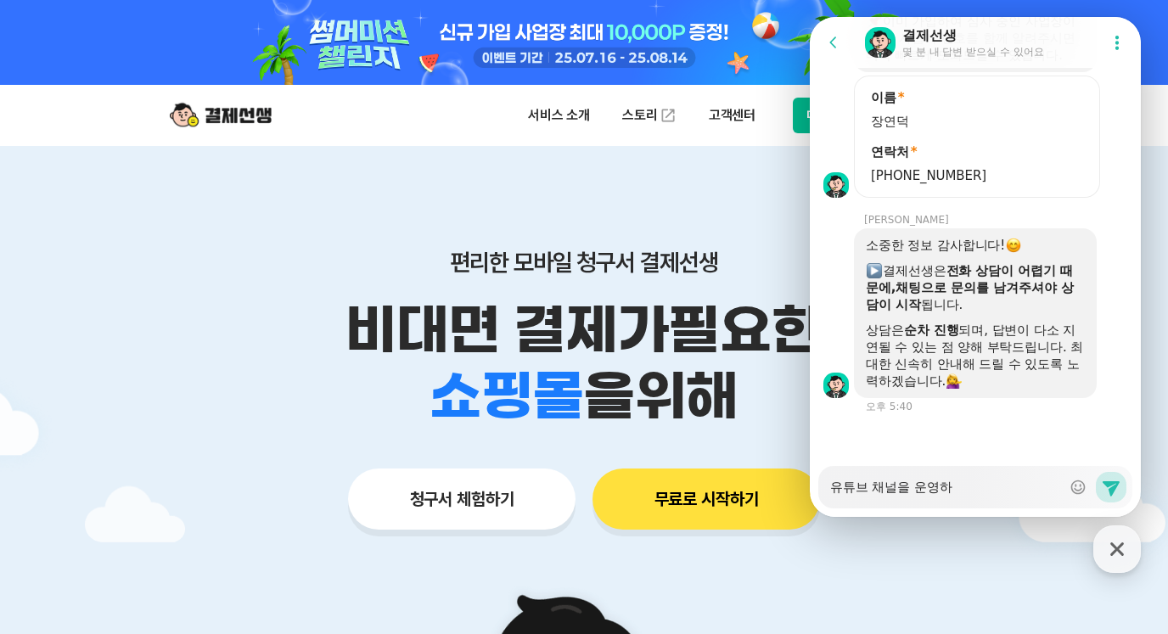
type textarea "x"
type textarea "유튜브 채널을 운영하며"
type textarea "x"
type textarea "유튜브 채널을 운영하면"
type textarea "x"
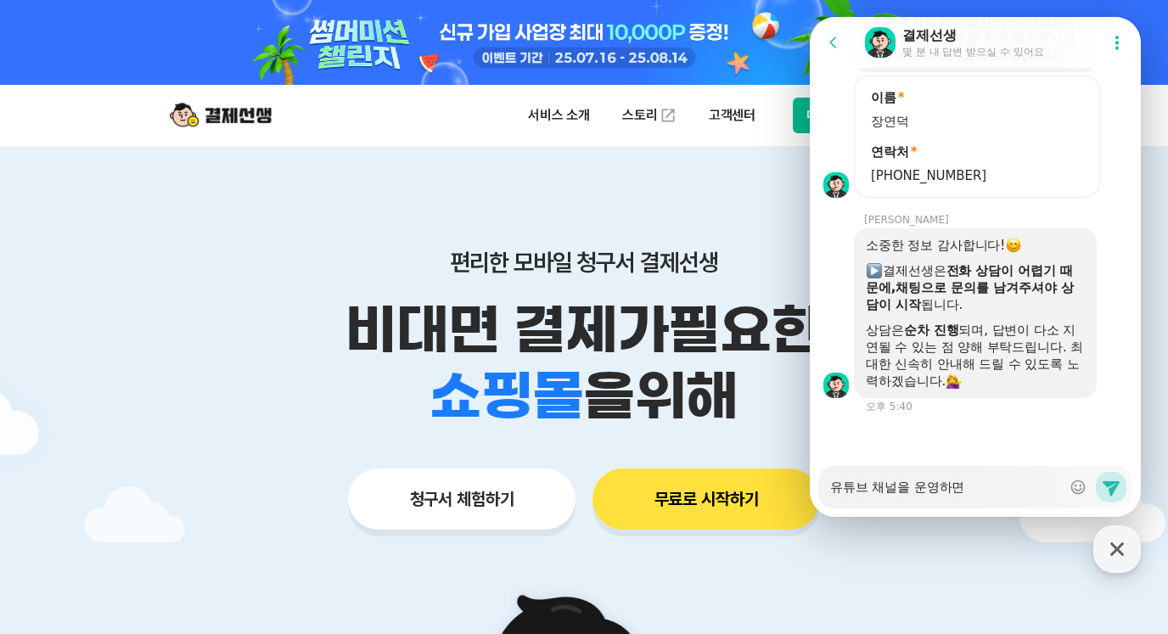
type textarea "유튜브 채널을 운영하면ㅅ"
type textarea "x"
type textarea "유튜브 채널을 운영하면서"
type textarea "x"
type textarea "유튜브 채널을 운영하면서"
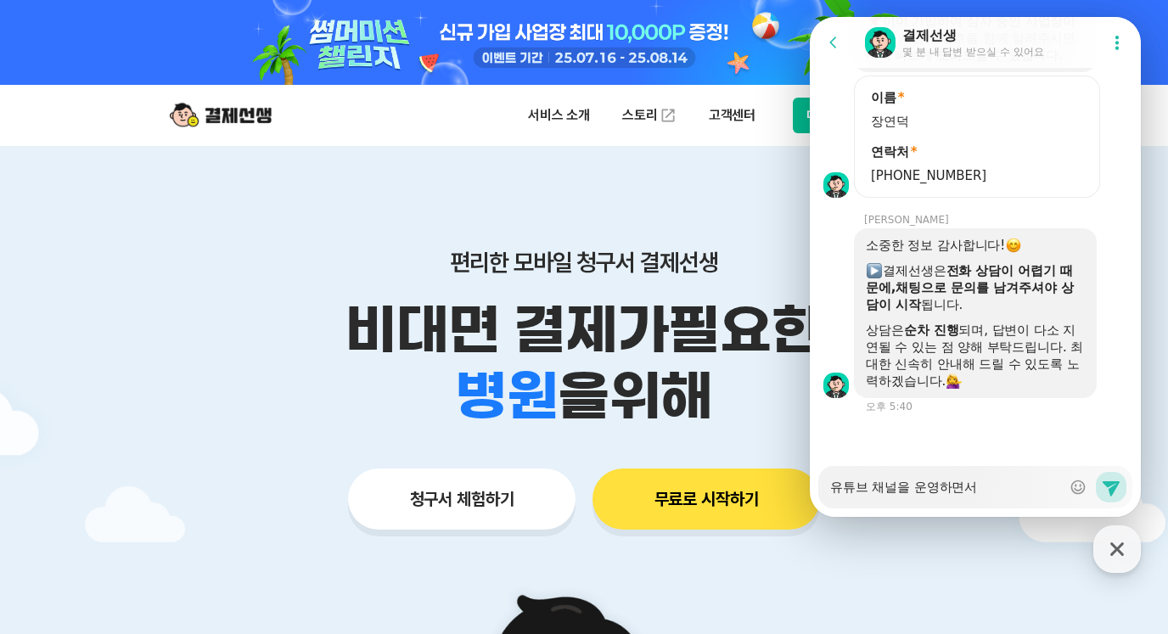
type textarea "x"
type textarea "유튜브 채널을 운영하면서"
type textarea "x"
type textarea "유"
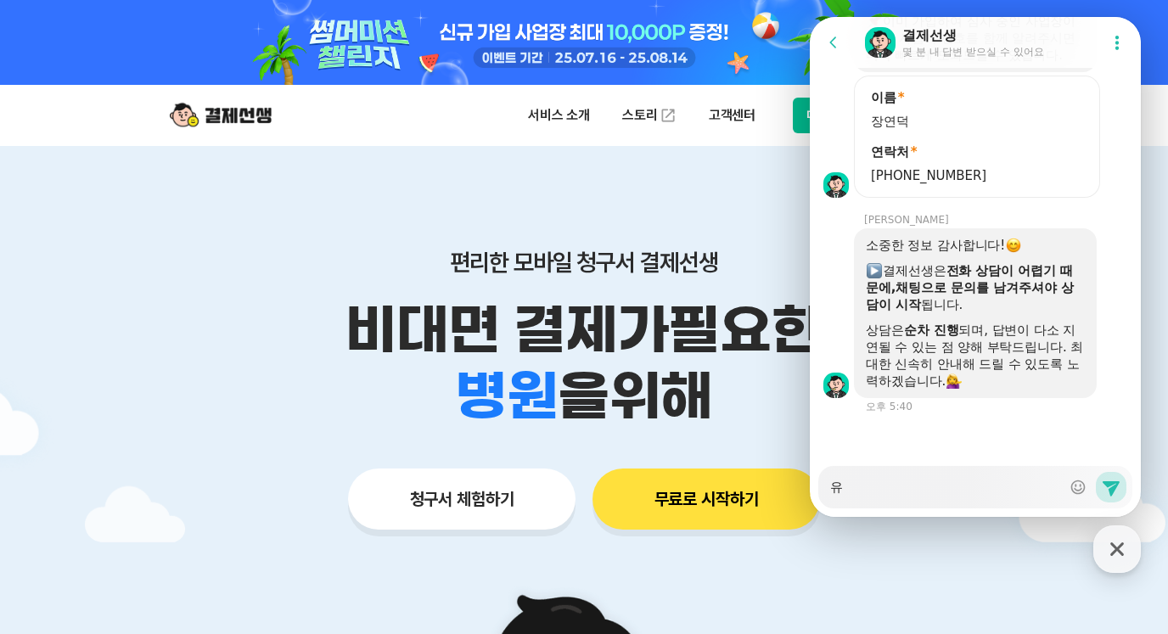
type textarea "x"
type textarea "윹"
type textarea "x"
type textarea "유튜"
type textarea "x"
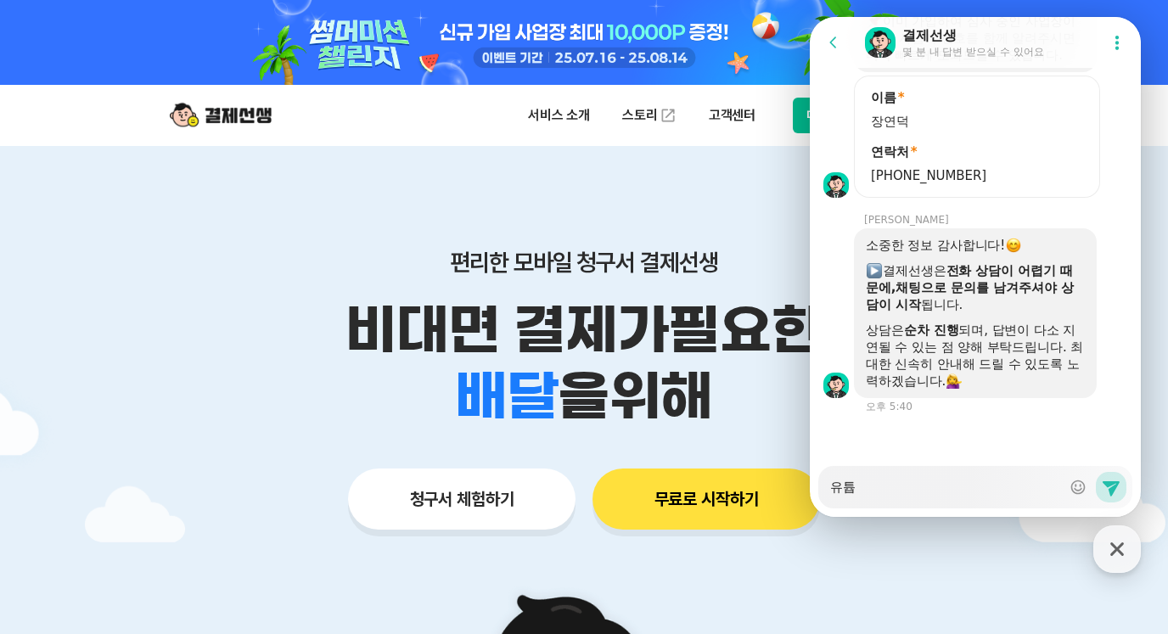
type textarea "유튜브"
type textarea "x"
type textarea "유튜브"
type textarea "x"
type textarea "유튜브 ㅊ"
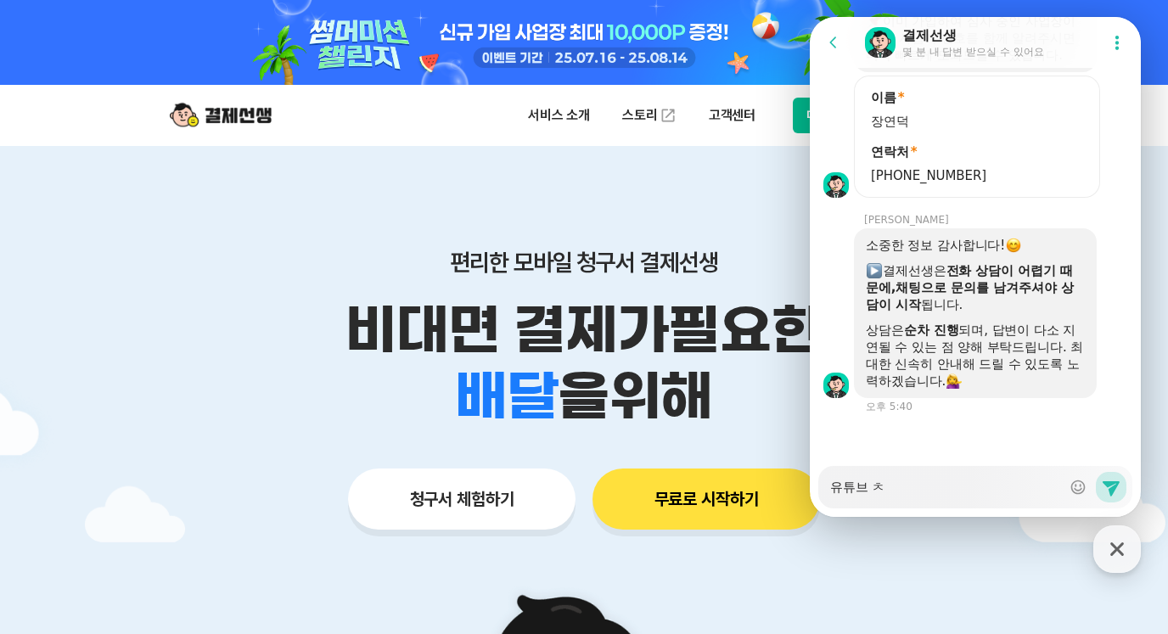
type textarea "x"
type textarea "유튜브 채"
type textarea "x"
type textarea "[PERSON_NAME]"
type textarea "x"
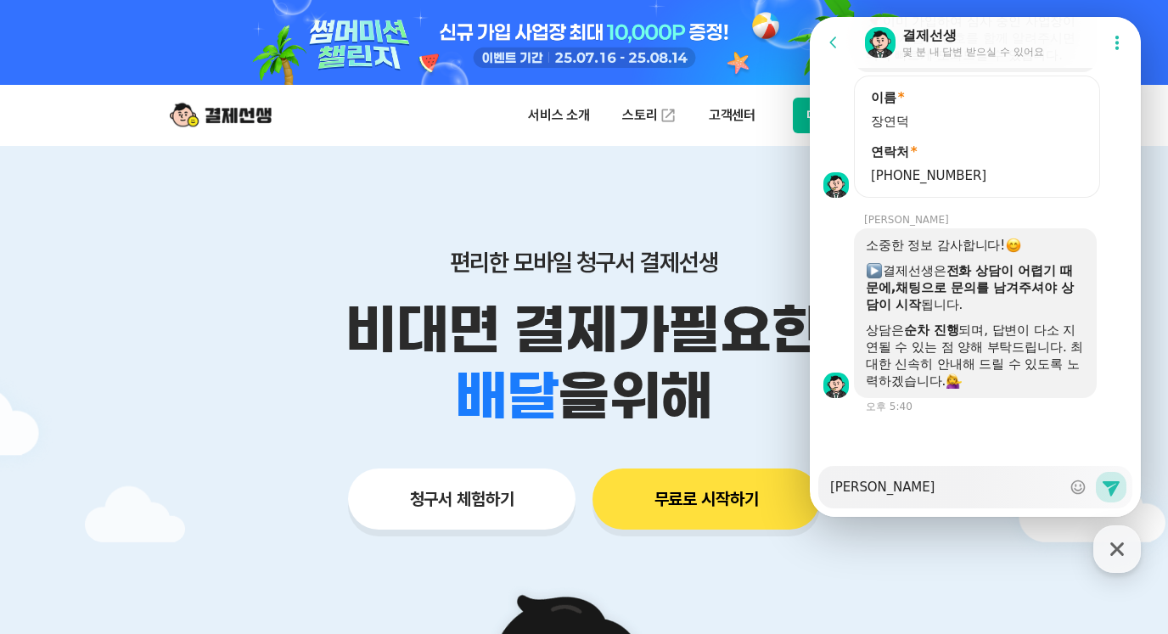
type textarea "유튜브 채너"
type textarea "x"
type textarea "유튜브 채널"
type textarea "x"
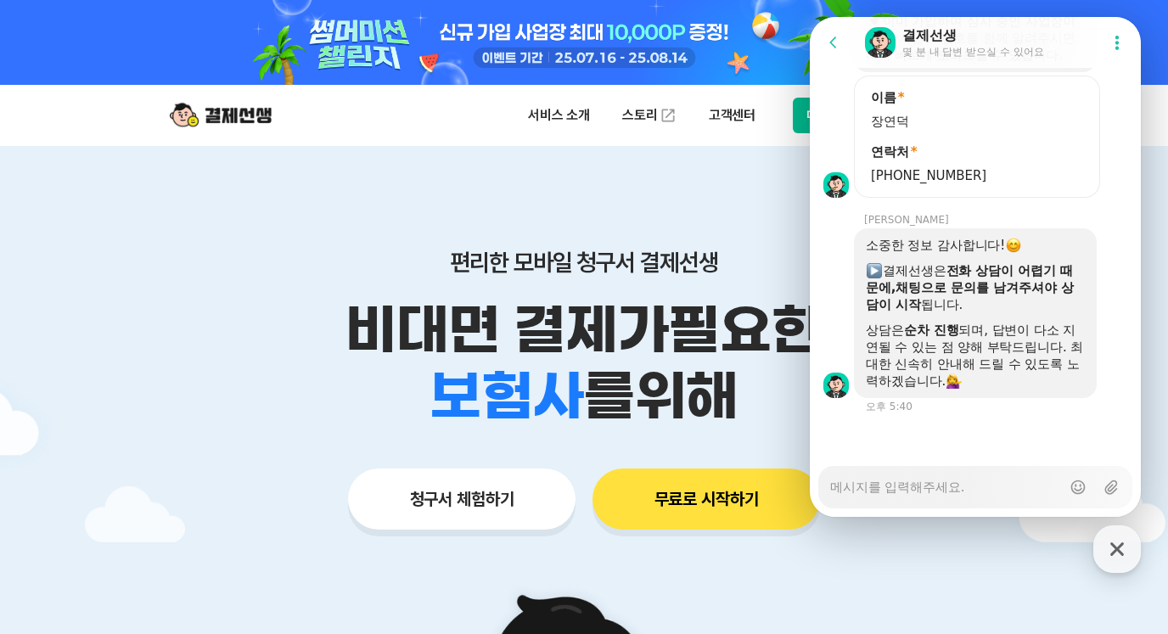
type textarea "x"
type textarea "ㅇ"
type textarea "x"
type textarea "유"
type textarea "x"
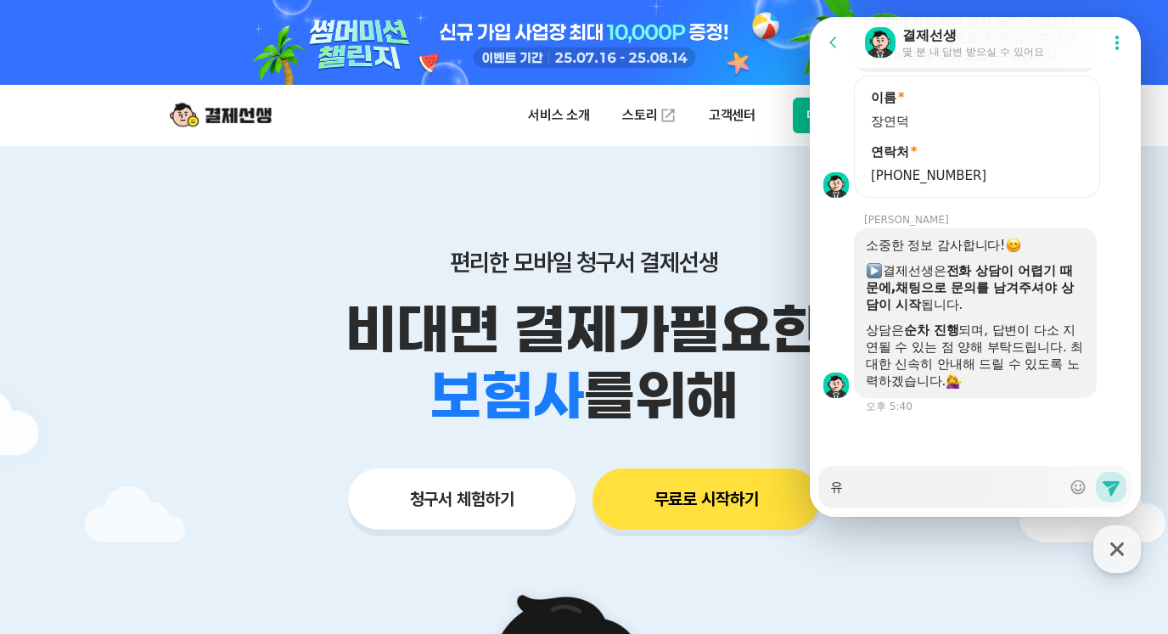
type textarea "윹"
type textarea "x"
type textarea "유튜"
type textarea "x"
type textarea "유튜브"
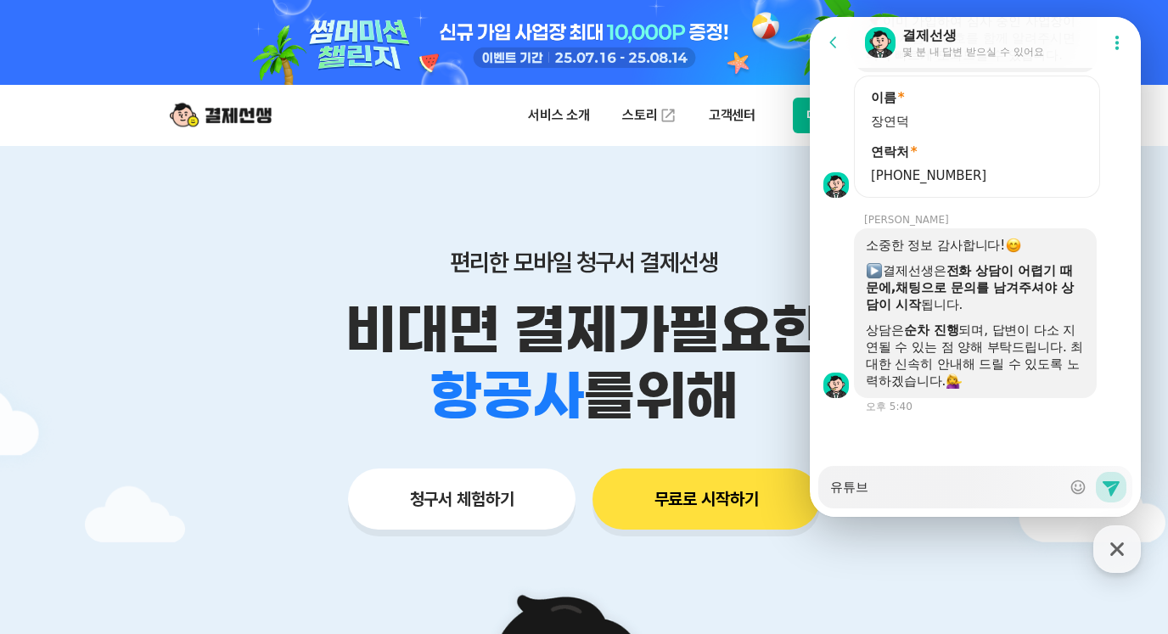
type textarea "x"
type textarea "유튜브"
type textarea "x"
type textarea "유튜브 ㅂ"
type textarea "x"
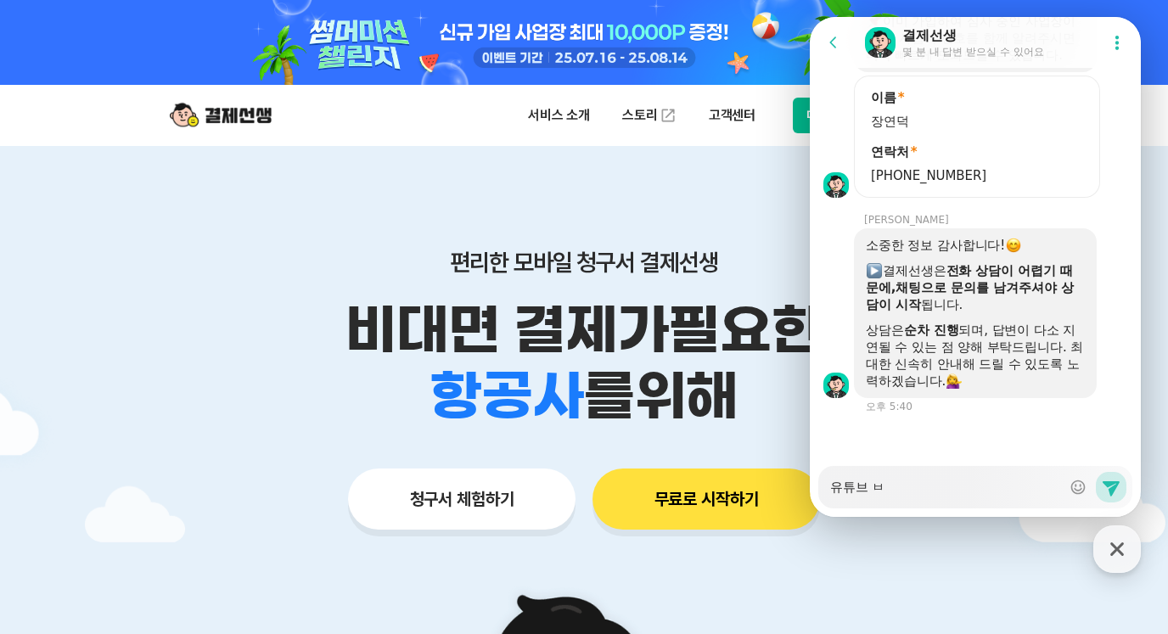
type textarea "유튜브"
type textarea "x"
type textarea "유튜브 ㅋ"
type textarea "x"
type textarea "유튜브 크"
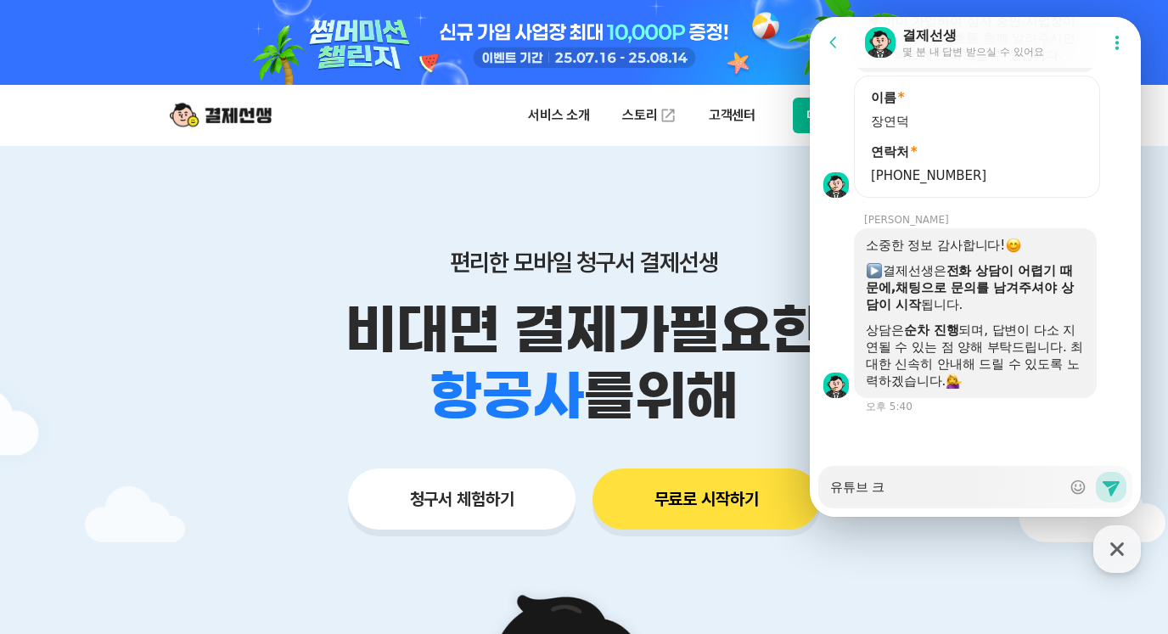
type textarea "x"
type textarea "유튜브 크리"
type textarea "x"
type textarea "유튜브 크링"
type textarea "x"
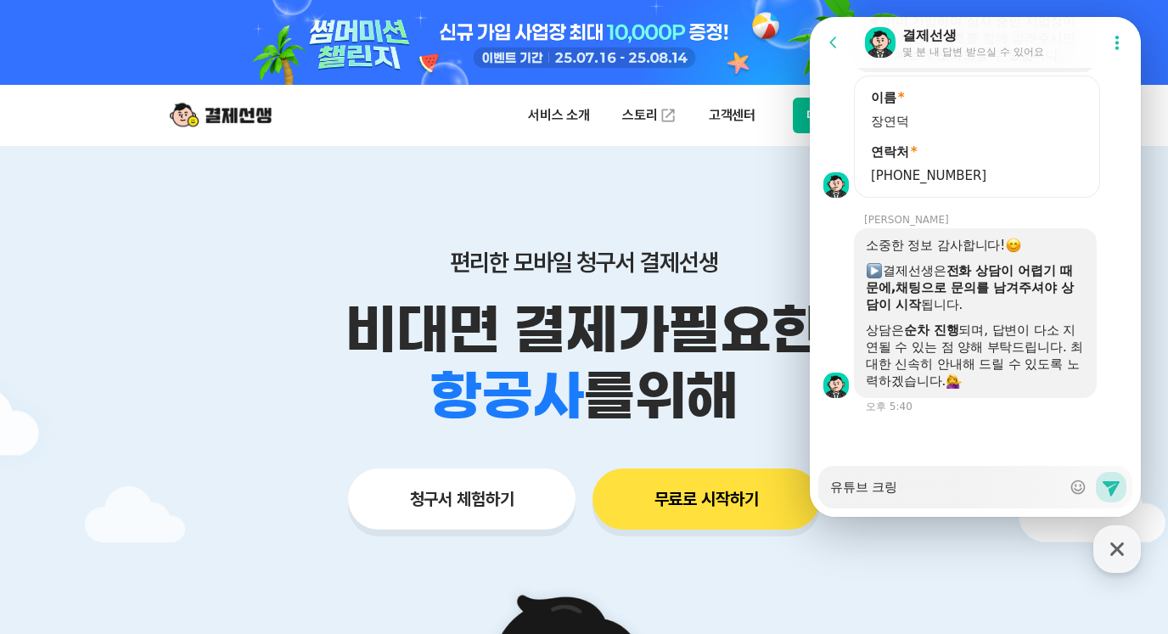
type textarea "유튜브 크리이"
type textarea "x"
type textarea "유튜브 크리ㅇ"
type textarea "x"
type textarea "유튜브 크리에"
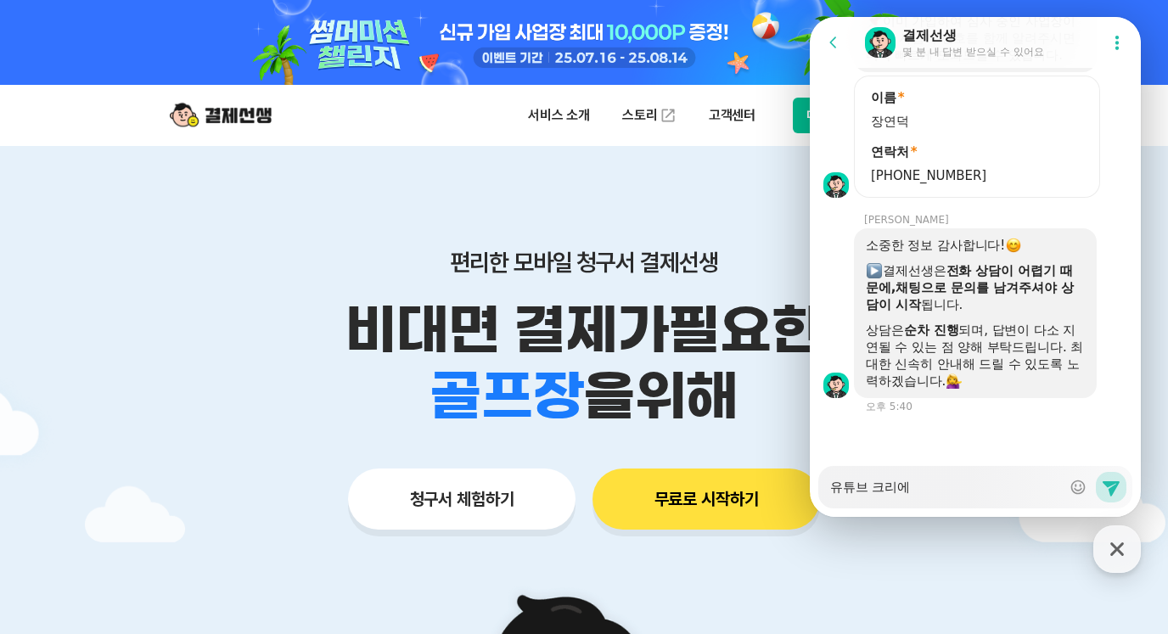
type textarea "x"
type textarea "[PERSON_NAME]"
type textarea "x"
type textarea "유튜브 크리에이"
type textarea "x"
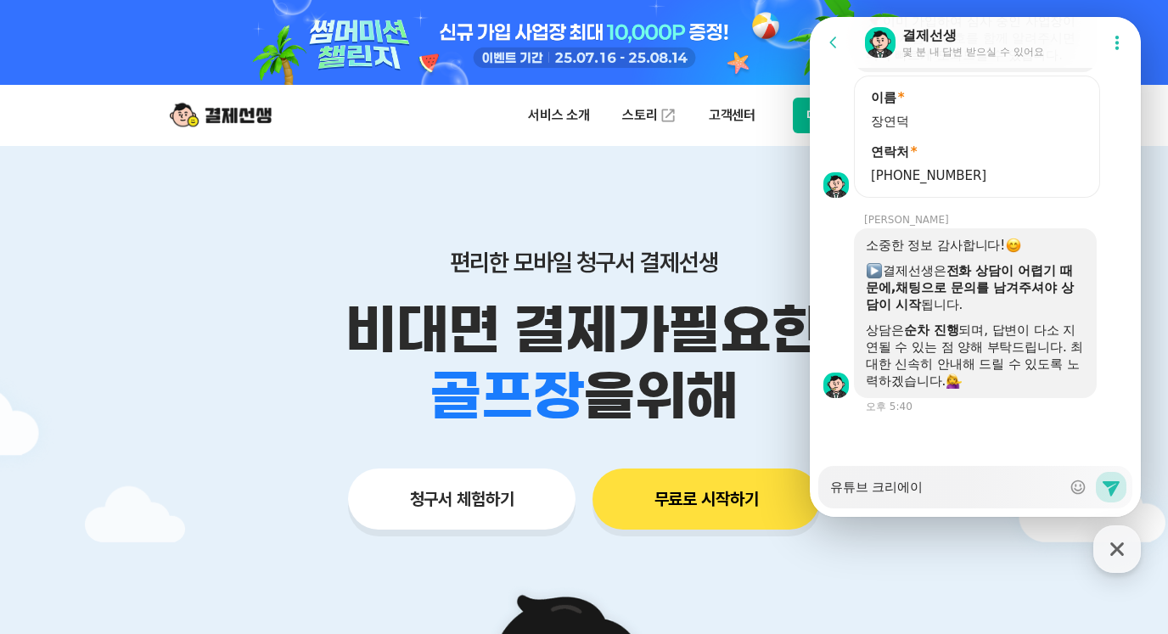
type textarea "유튜브 크리에잍"
type textarea "x"
type textarea "유튜브 크리에이터"
type textarea "x"
type textarea "유튜브 크리에이털"
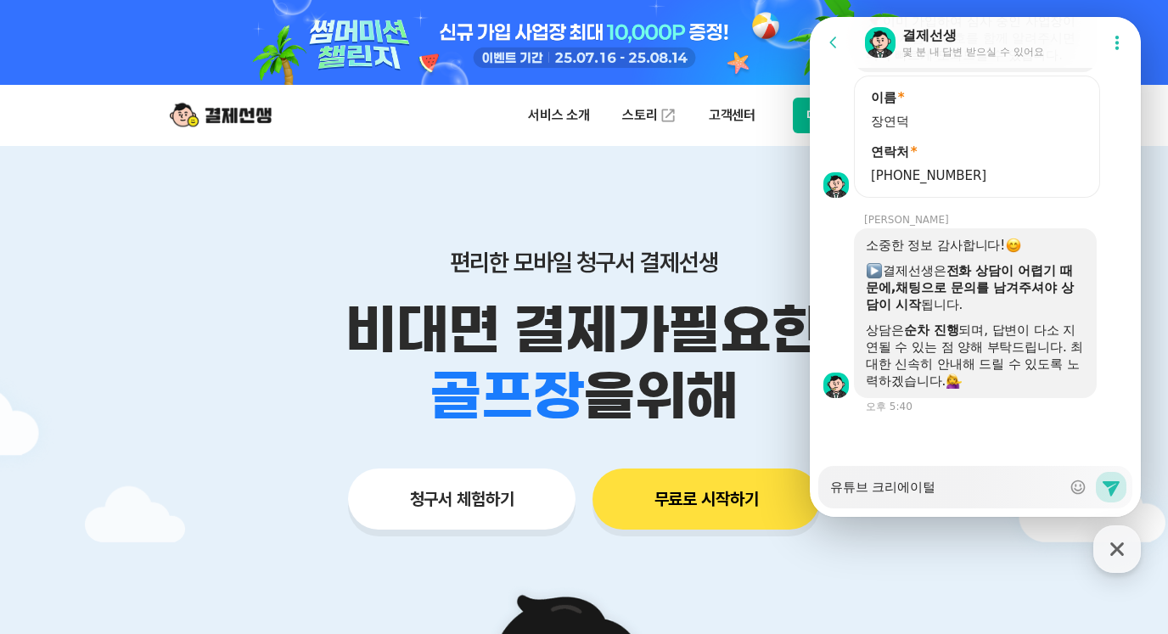
type textarea "x"
type textarea "유튜브 크리에이터로"
type textarea "x"
type textarea "유튜브 크리에이터로"
type textarea "x"
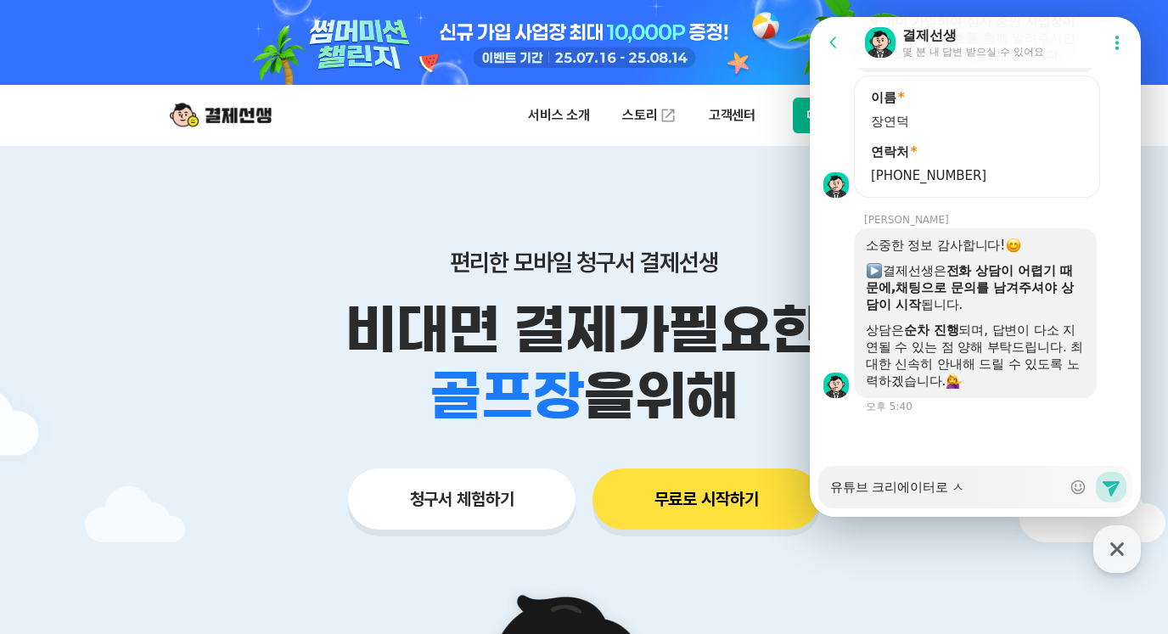
type textarea "유튜브 크리에이터로 사"
type textarea "x"
type textarea "유튜브 크리에이터로 상"
type textarea "x"
type textarea "유튜브 크리에이터로 사어"
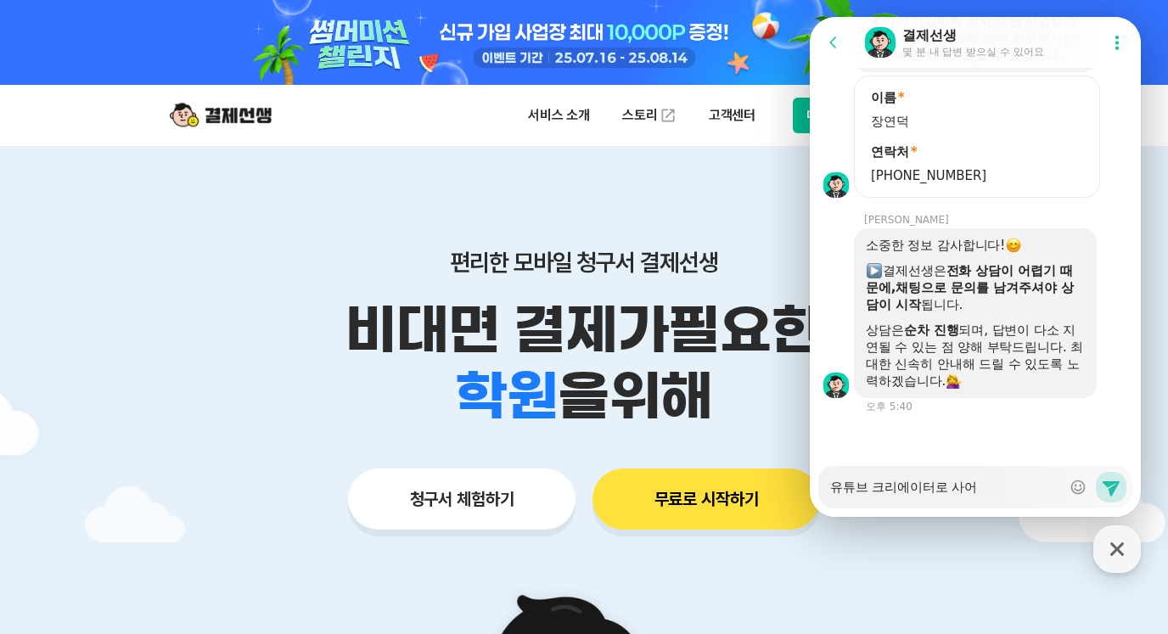
type textarea "x"
type textarea "유튜브 크리에이터로 사업"
type textarea "x"
type textarea "유튜브 크리에이터로 사어"
type textarea "x"
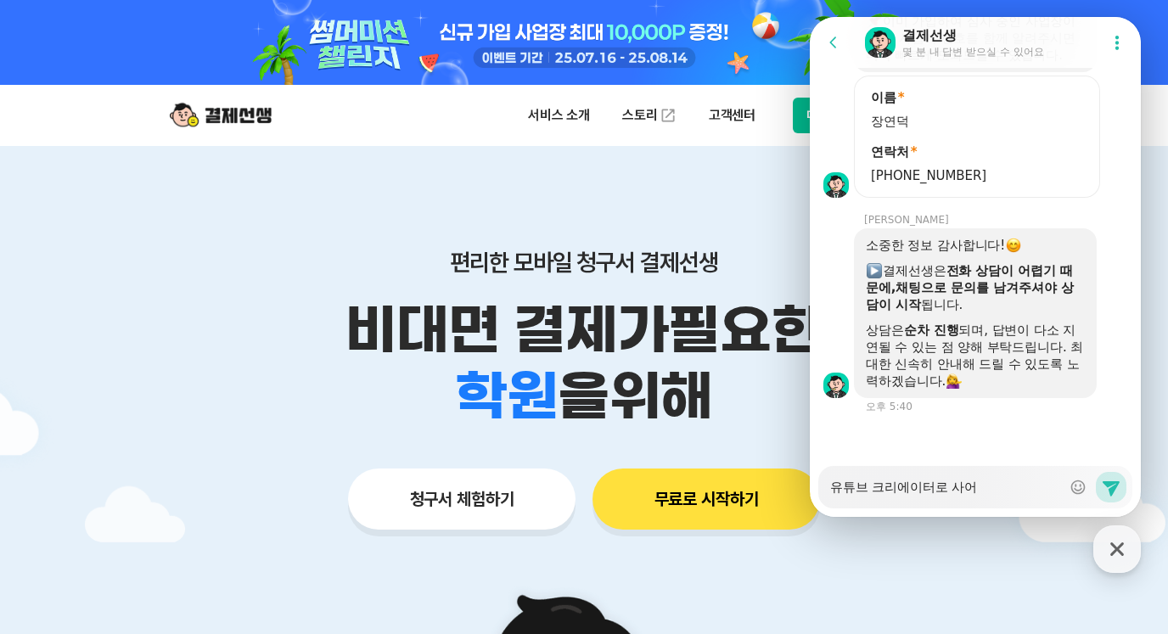
type textarea "유튜브 크리에이터로 사ㅇ"
type textarea "x"
type textarea "유튜브 크리에이터로 사"
type textarea "x"
type textarea "유튜브 크리에이터로"
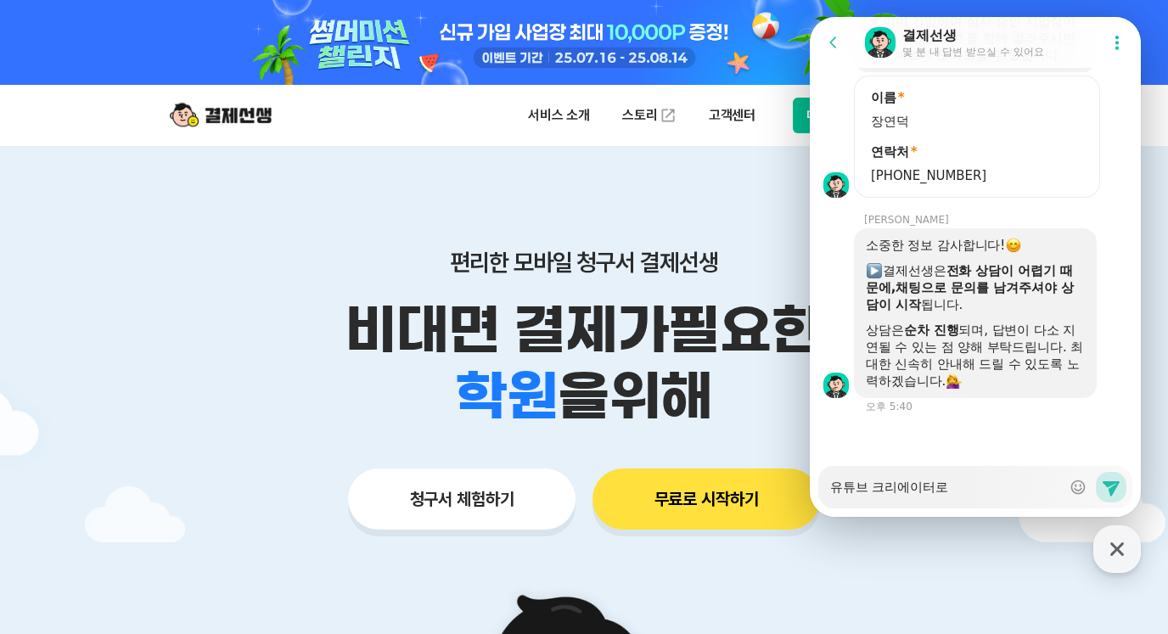
type textarea "x"
type textarea "유튜브 크리에이터로 개"
type textarea "x"
type textarea "유튜브 크리에이터로 갱"
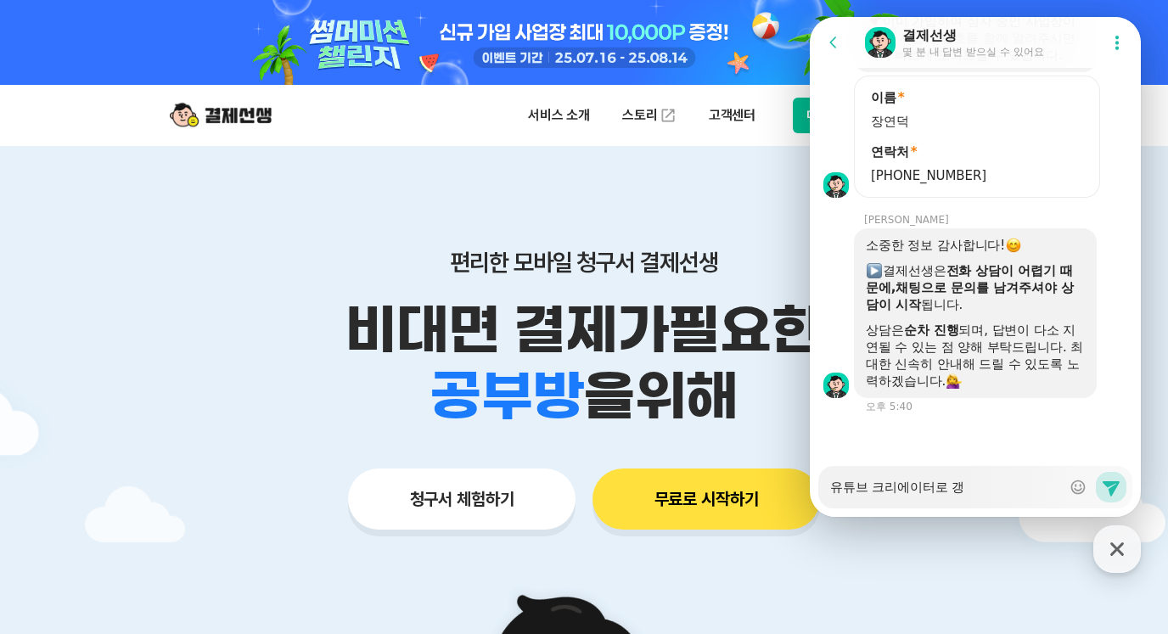
type textarea "x"
type textarea "유튜브 크리에이터로 갱ㄴ"
type textarea "x"
type textarea "유튜브 크리에이터로 갱"
type textarea "x"
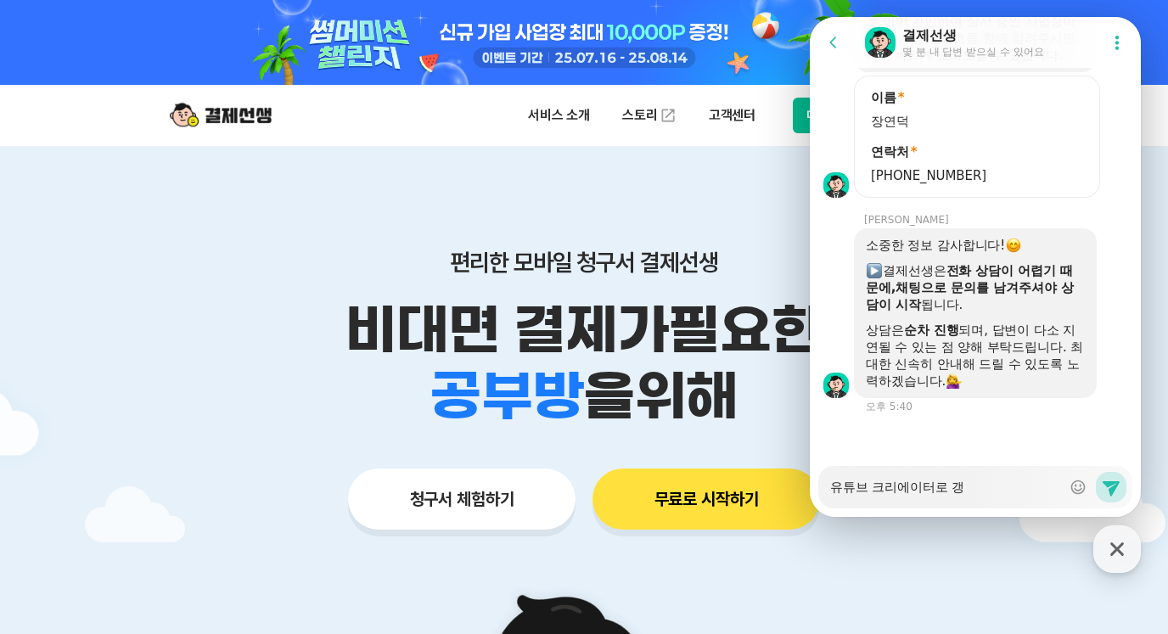
type textarea "유튜브 크리에이터로"
type textarea "x"
type textarea "유튜브 크리에이터로 개"
type textarea "x"
type textarea "유튜브 크리에이터로 갱"
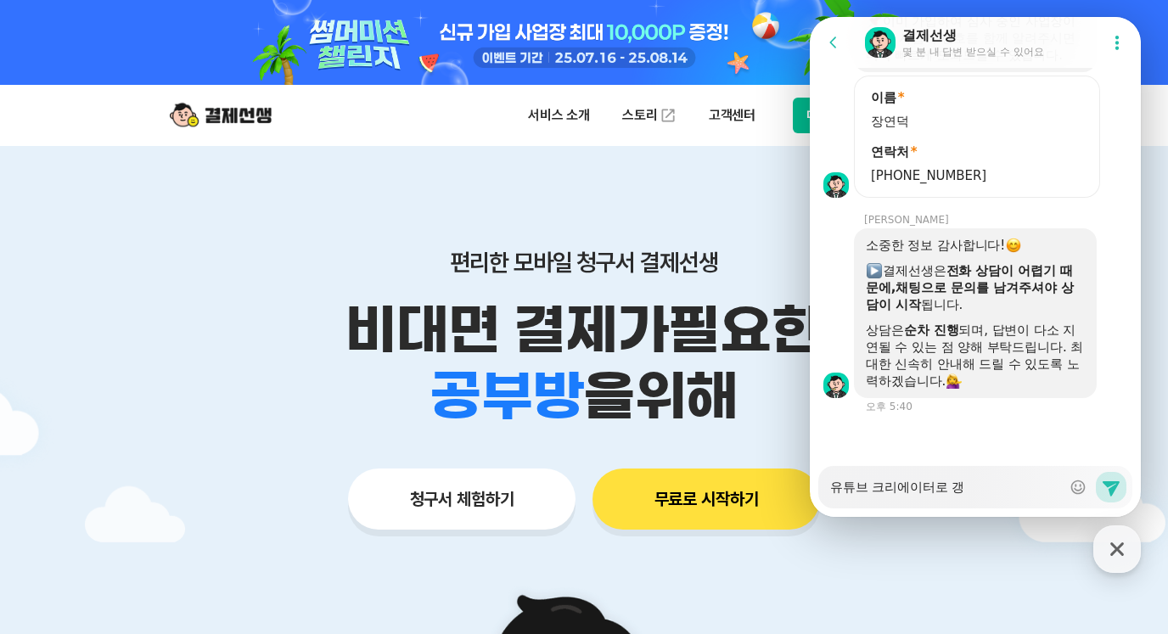
type textarea "x"
type textarea "유튜브 크리에이터로 개인"
type textarea "x"
type textarea "유튜브 크리에이터로 개인ㅅ"
type textarea "x"
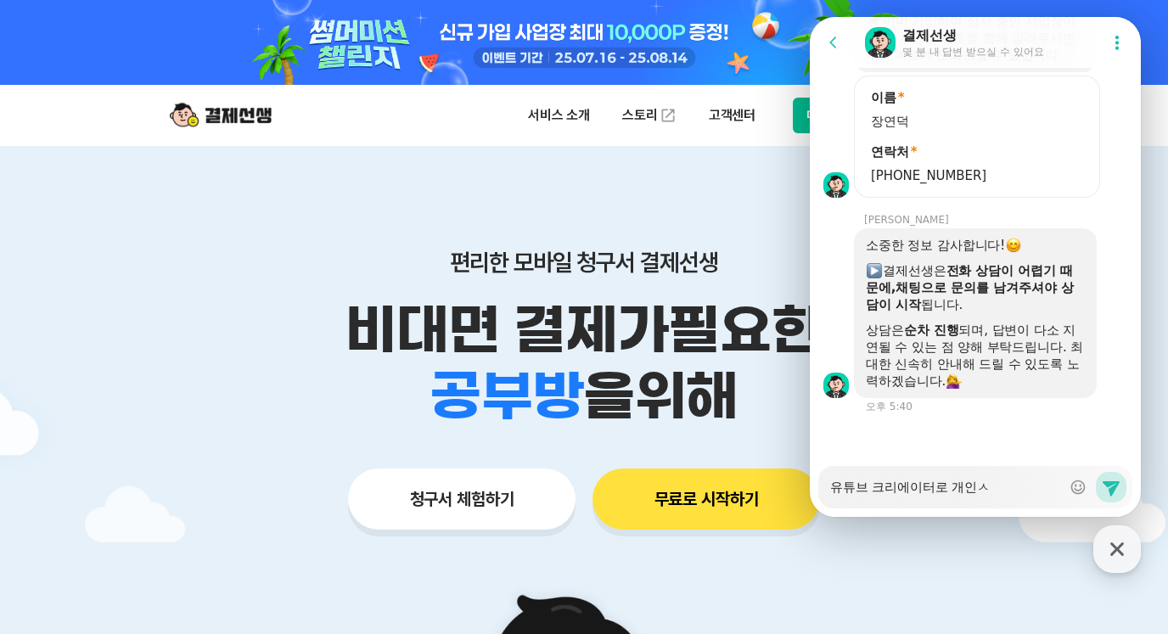
type textarea "유튜브 크리에이터로 개인사"
type textarea "x"
type textarea "유튜브 크리에이터로 개인상"
type textarea "x"
type textarea "유튜브 크리에이터로 개인사어"
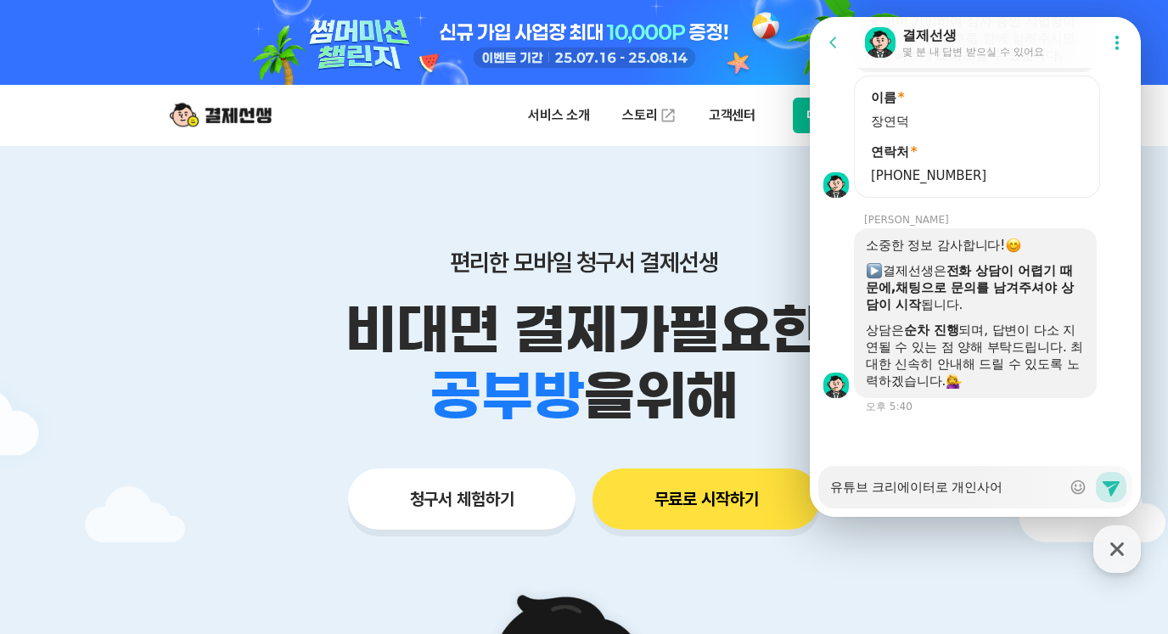
type textarea "x"
type textarea "유튜브 크리에이터로 개인사업"
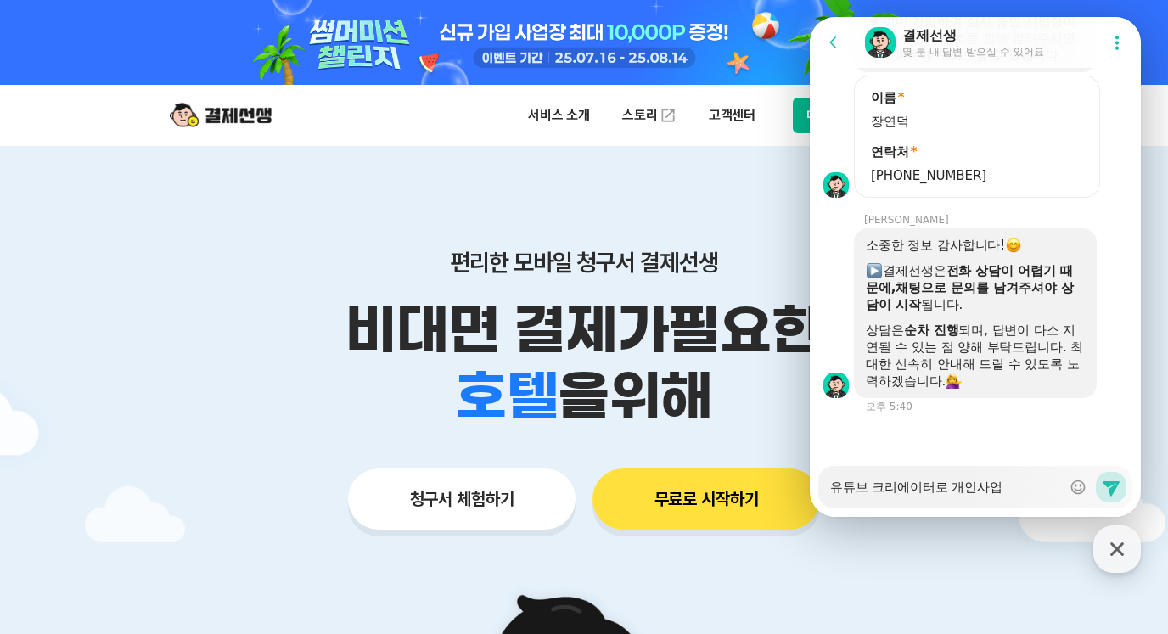
type textarea "x"
type textarea "유튜브 크리에이터로 개인사업ㅈ"
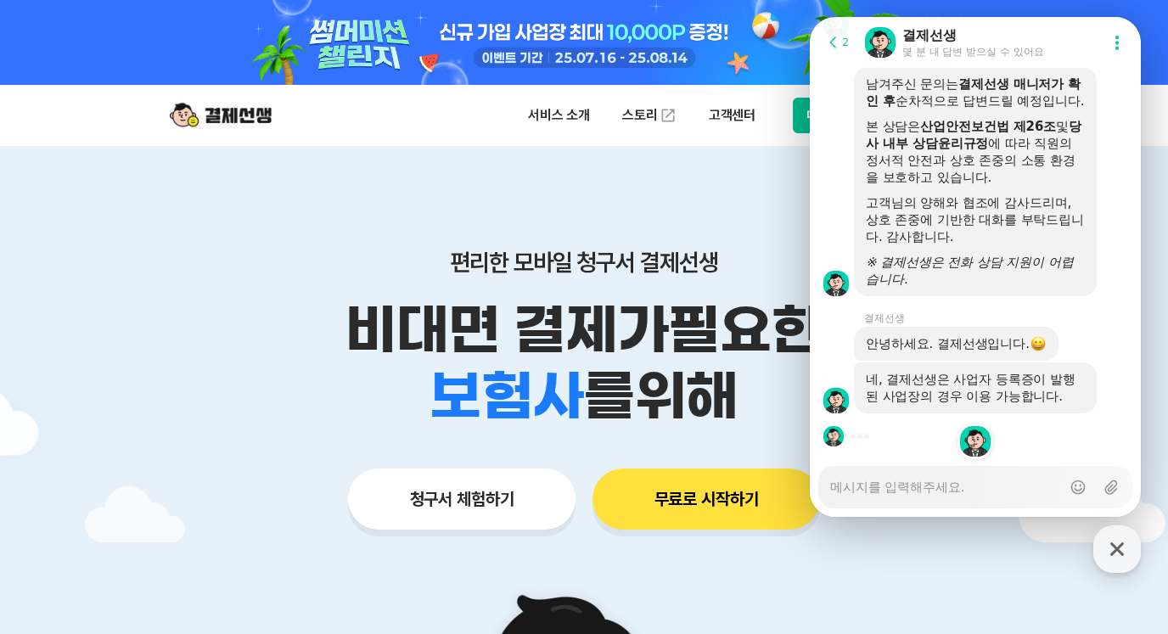
scroll to position [3343, 0]
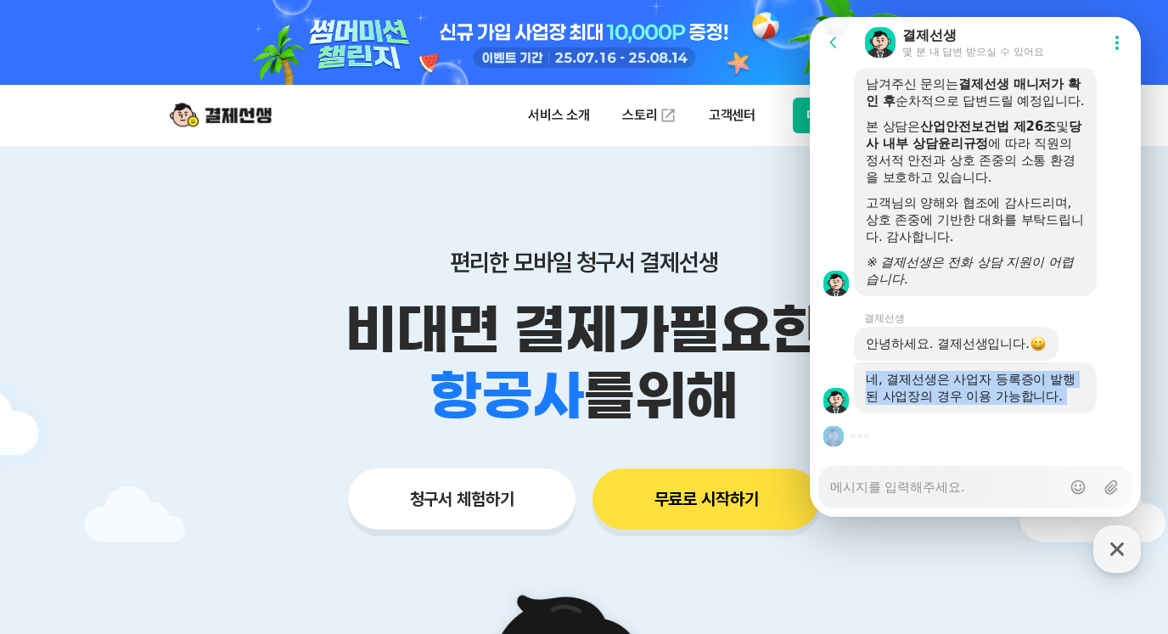
drag, startPoint x: 862, startPoint y: 369, endPoint x: 993, endPoint y: 421, distance: 140.6
click at [991, 402] on div "네, 결제선생은 사업자 등록증이 발행된 사업장의 경우 이용 가능합니다." at bounding box center [975, 388] width 219 height 34
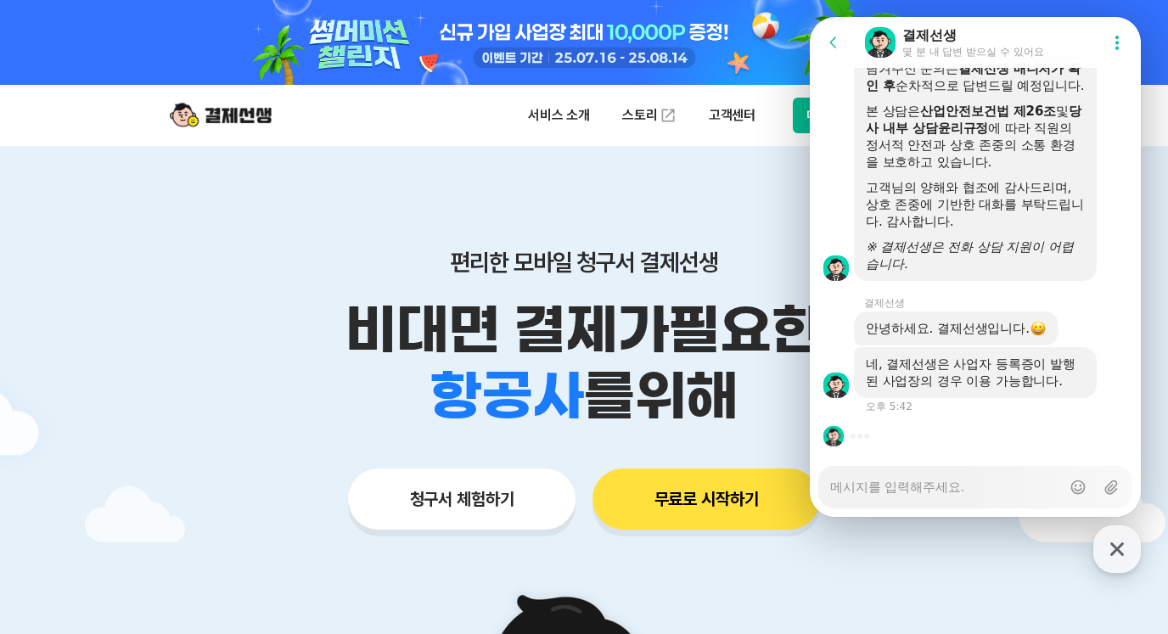
scroll to position [3358, 0]
click at [953, 496] on div "Messenger Input Textarea" at bounding box center [945, 487] width 231 height 41
click at [955, 488] on textarea "Messenger Input Textarea" at bounding box center [945, 481] width 231 height 29
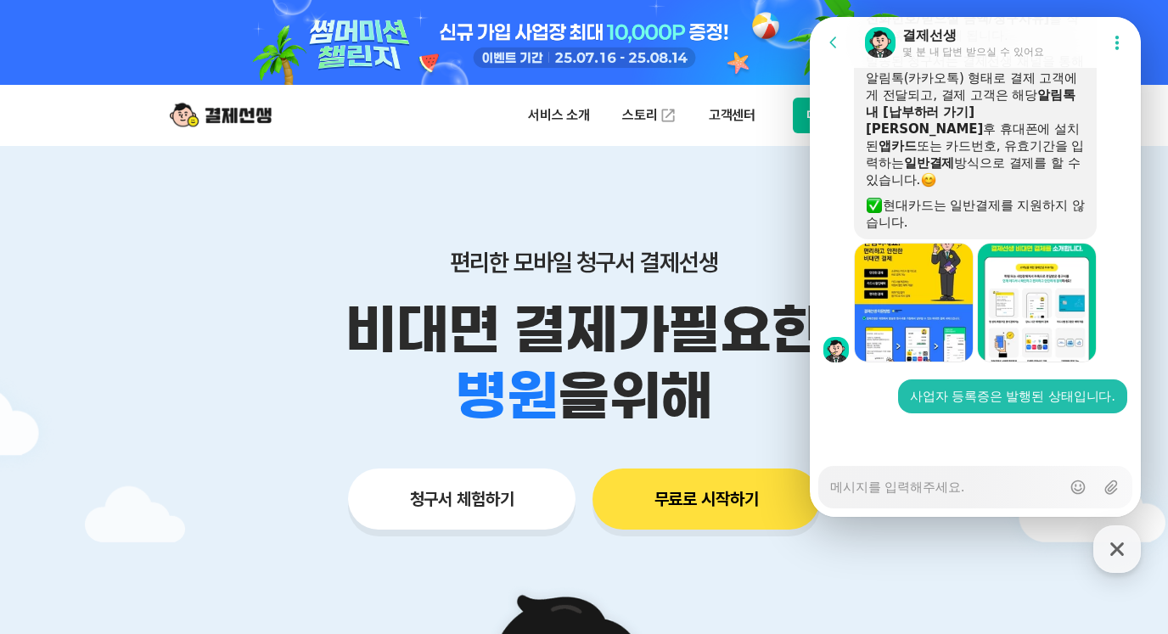
scroll to position [3682, 0]
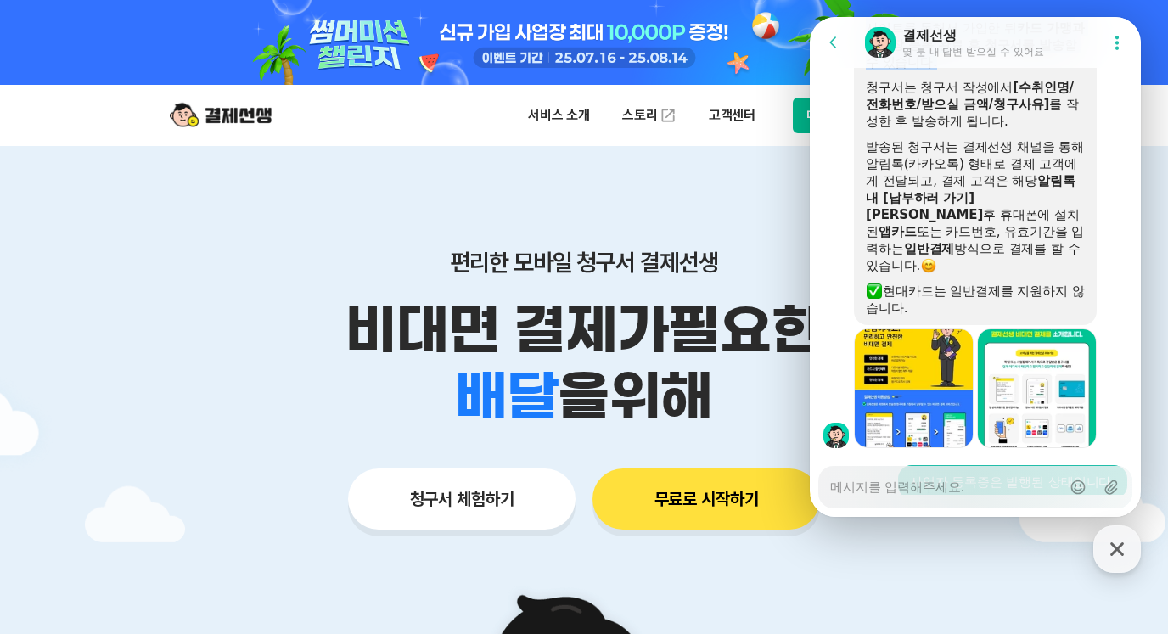
drag, startPoint x: 869, startPoint y: 177, endPoint x: 1079, endPoint y: 227, distance: 215.6
click at [1079, 227] on div "더불어 간단한 안내 도와드리겠습니다. 사업장에서 결제선생 앱 또는 매니저 사이트를 통해서 가입한 뒤 카드 가맹과 ​ 사업장 등록 완료 후 청구…" at bounding box center [975, 147] width 243 height 357
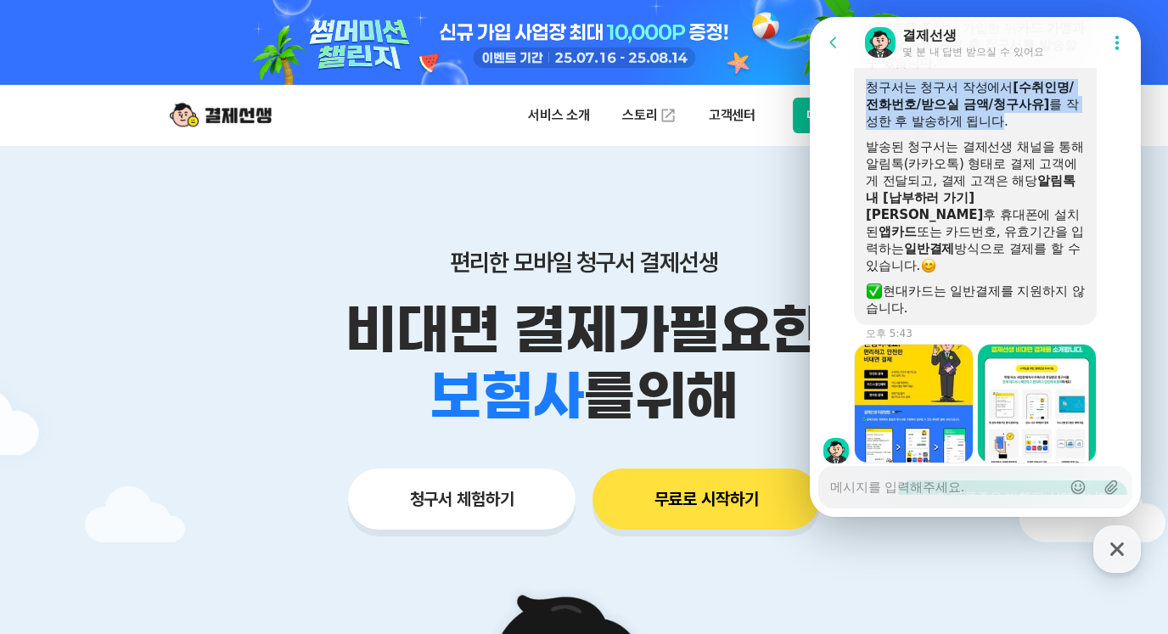
drag, startPoint x: 963, startPoint y: 276, endPoint x: 1031, endPoint y: 294, distance: 70.2
click at [1031, 294] on div "더불어 간단한 안내 도와드리겠습니다. 사업장에서 결제선생 앱 또는 매니저 사이트를 통해서 가입한 뒤 카드 가맹과 ​ 사업장 등록 완료 후 청구…" at bounding box center [975, 147] width 243 height 357
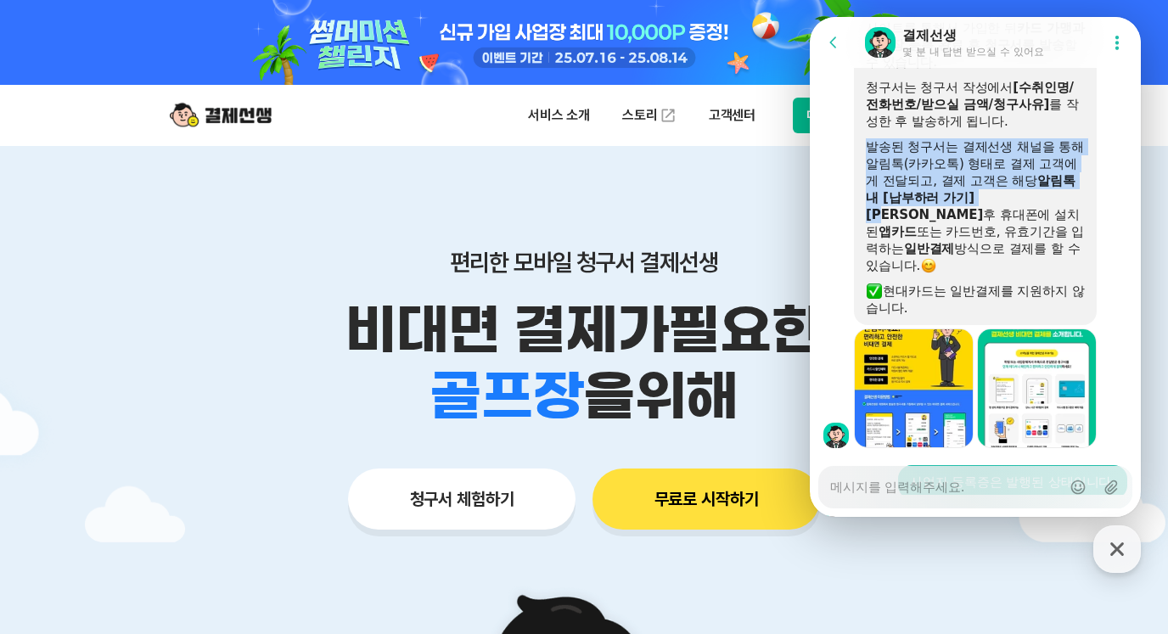
drag, startPoint x: 862, startPoint y: 314, endPoint x: 1075, endPoint y: 368, distance: 219.9
click at [1075, 325] on div "더불어 간단한 안내 도와드리겠습니다. 사업장에서 결제선생 앱 또는 매니저 사이트를 통해서 가입한 뒤 카드 가맹과 ​ 사업장 등록 완료 후 청구…" at bounding box center [975, 147] width 243 height 357
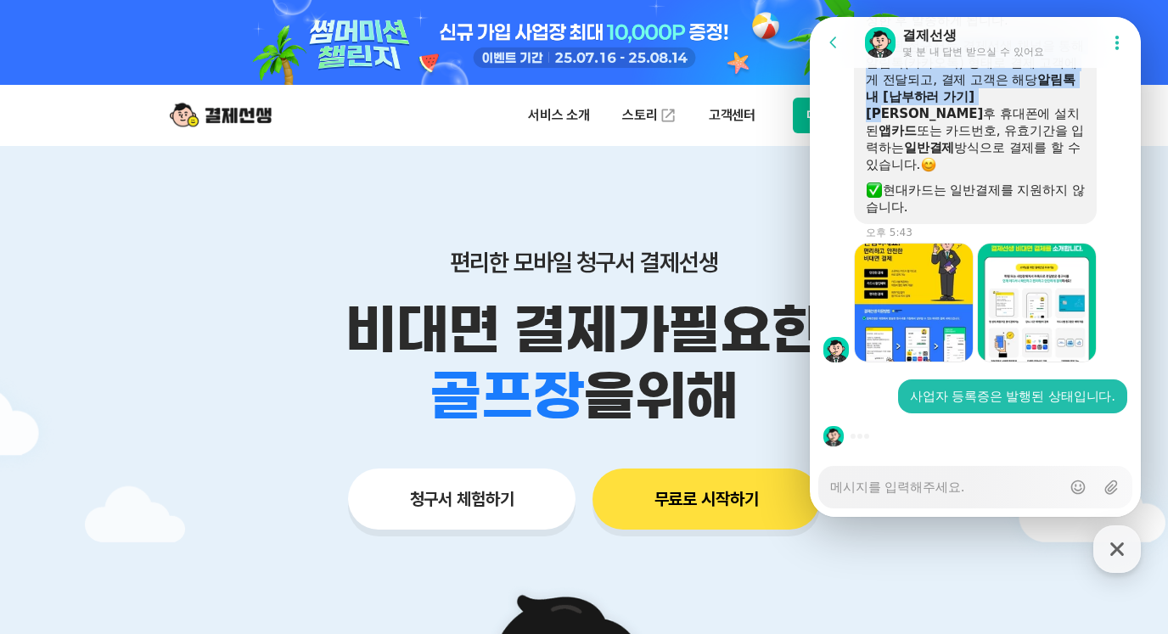
scroll to position [3852, 0]
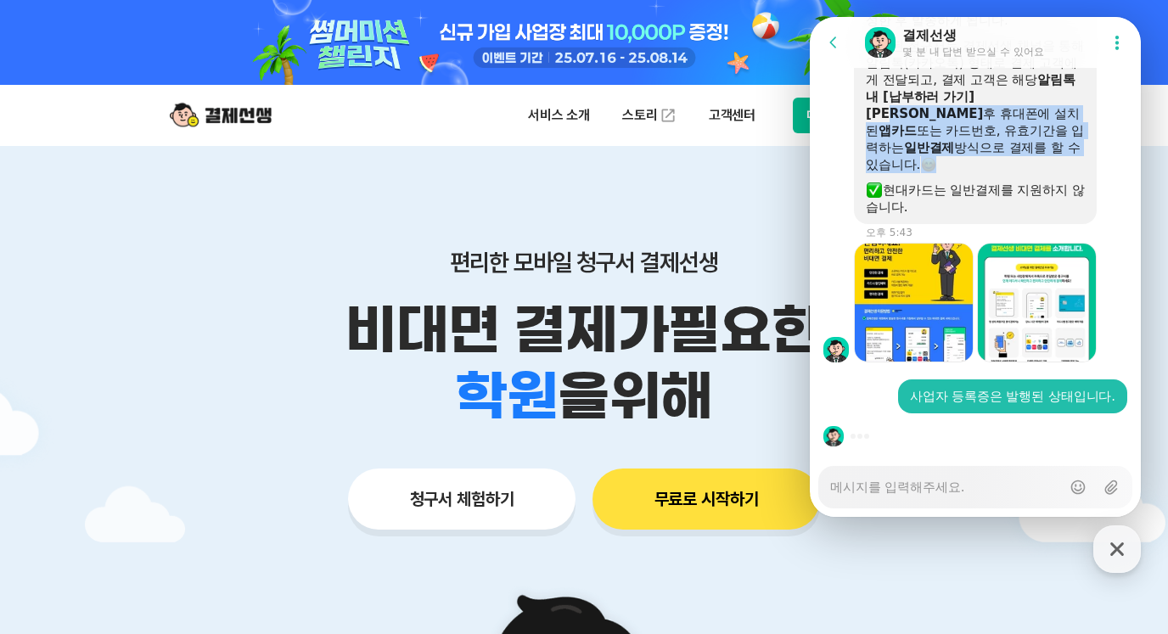
drag, startPoint x: 860, startPoint y: 216, endPoint x: 1029, endPoint y: 275, distance: 178.8
click at [1029, 224] on div "더불어 간단한 안내 도와드리겠습니다. 사업장에서 결제선생 앱 또는 매니저 사이트를 통해서 가입한 뒤 카드 가맹과 ​ 사업장 등록 완료 후 청구…" at bounding box center [975, 46] width 243 height 357
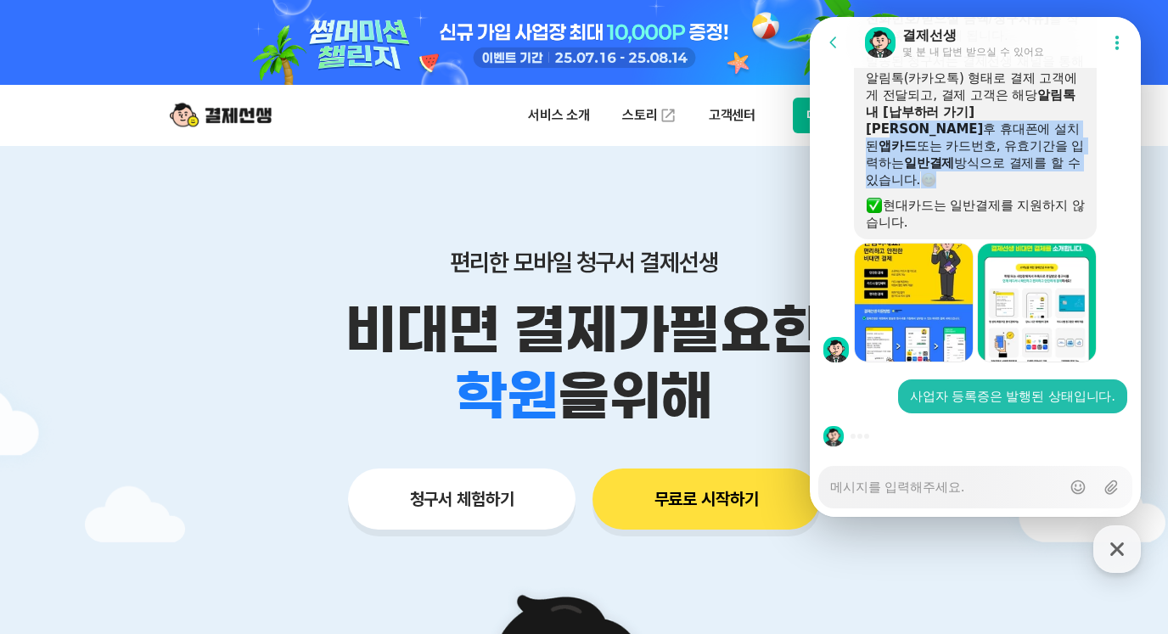
click at [1030, 188] on div "발송된 청구서는 결제선생 채널을 통해 알림톡(카카오톡) 형태로 결제 고객에게 전달되고, 결제 고객은 해당 알림톡 내 [납부하러 가기]버튼 클릭…" at bounding box center [975, 121] width 219 height 136
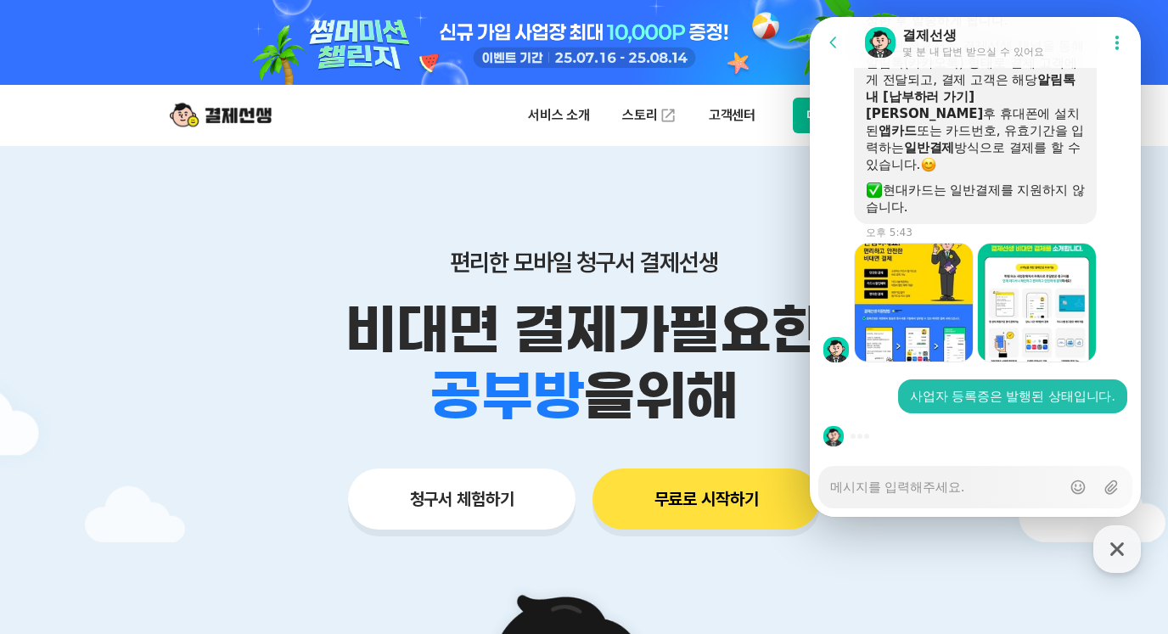
scroll to position [3952, 0]
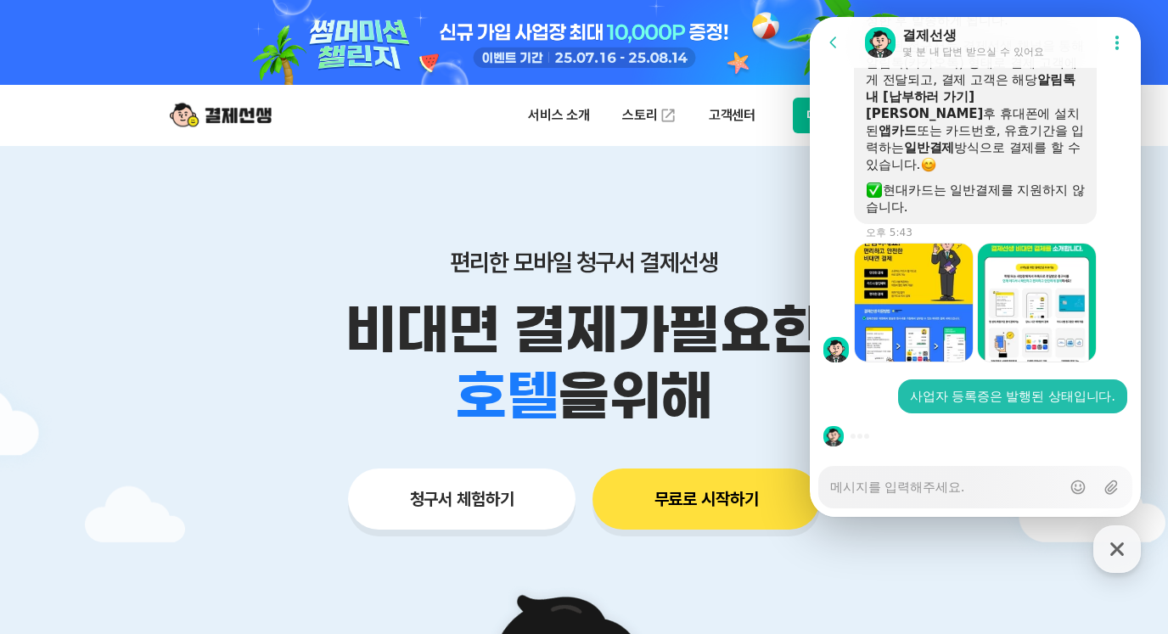
click at [941, 488] on textarea "Messenger Input Textarea" at bounding box center [945, 481] width 231 height 29
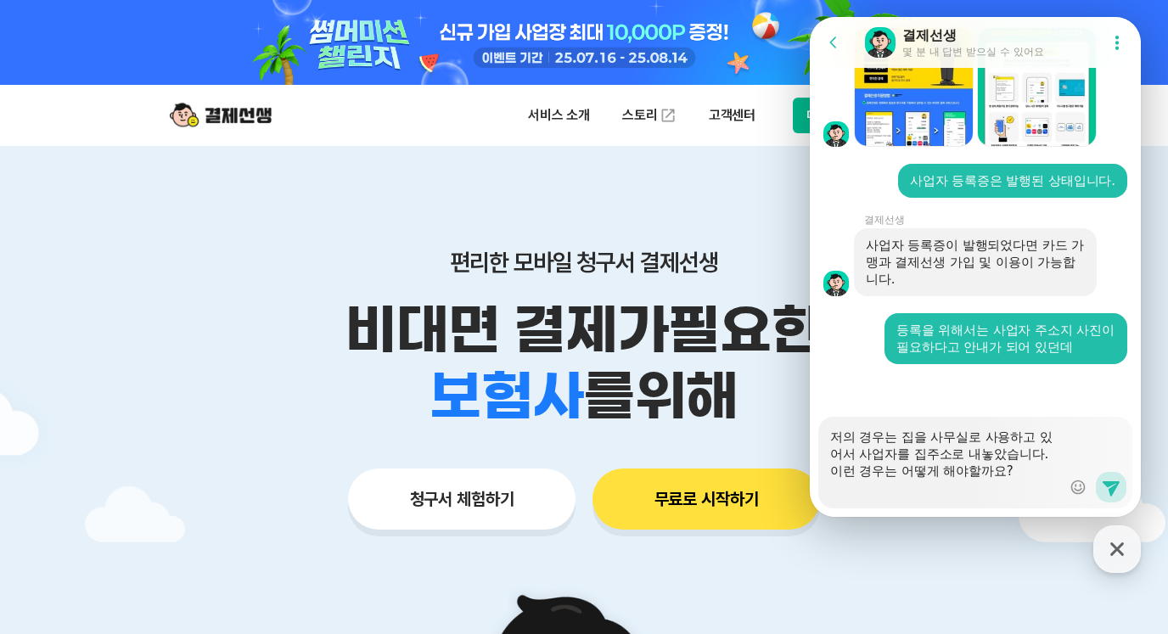
scroll to position [4222, 0]
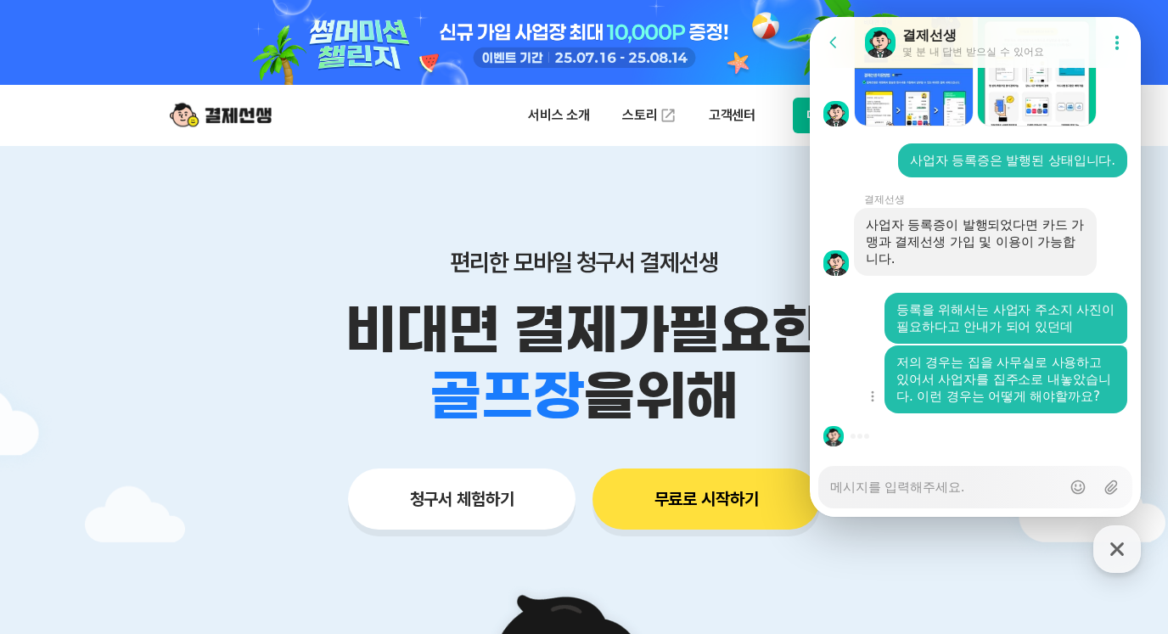
click at [840, 351] on div "Show context menu 저의 경우는 집을 사무실로 사용하고 있어서 사업자를 집주소로 내놓았습니다. 이런 경우는 어떻게 해야할까요?" at bounding box center [975, 379] width 331 height 68
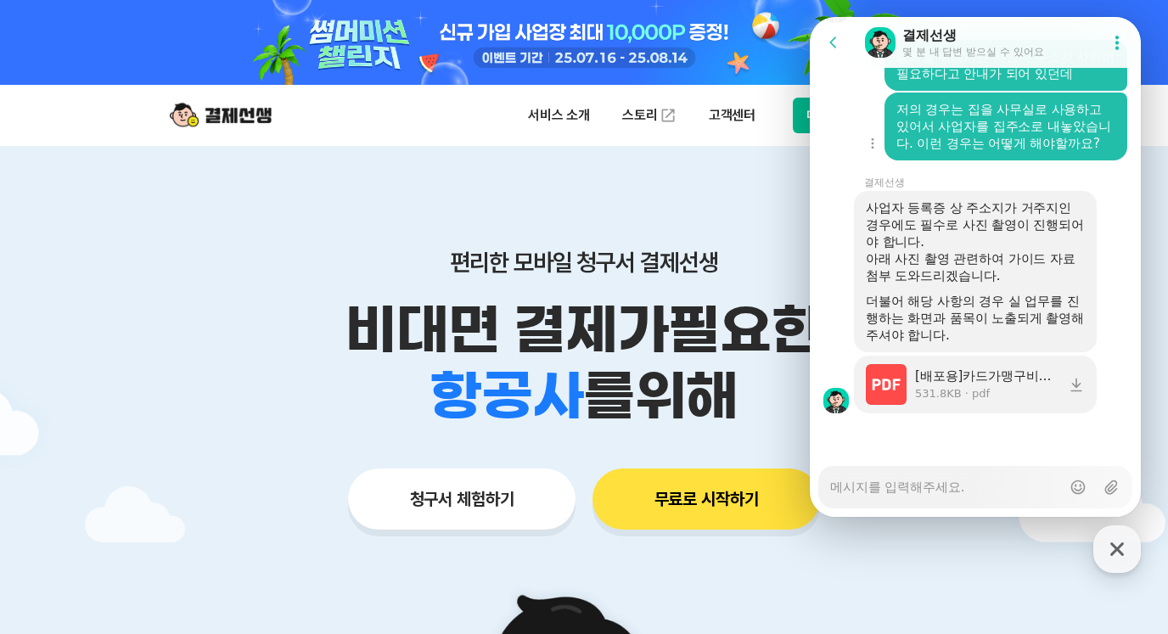
scroll to position [4475, 0]
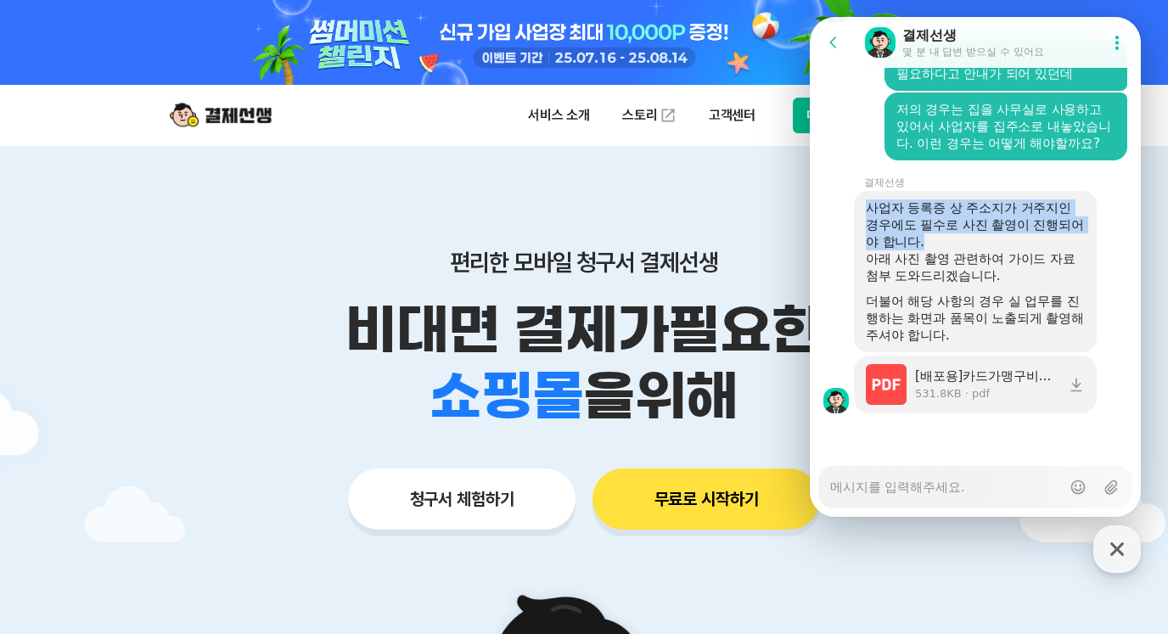
drag, startPoint x: 865, startPoint y: 205, endPoint x: 1072, endPoint y: 236, distance: 209.5
click at [1072, 236] on div "사업자 등록증 상 주소지가 거주지인 경우에도 필수로 사진 촬영이 진행되어야 합니다. 아래 사진 촬영 관련하여 가이드 자료 첨부 도와드리겠습니다…" at bounding box center [975, 271] width 243 height 161
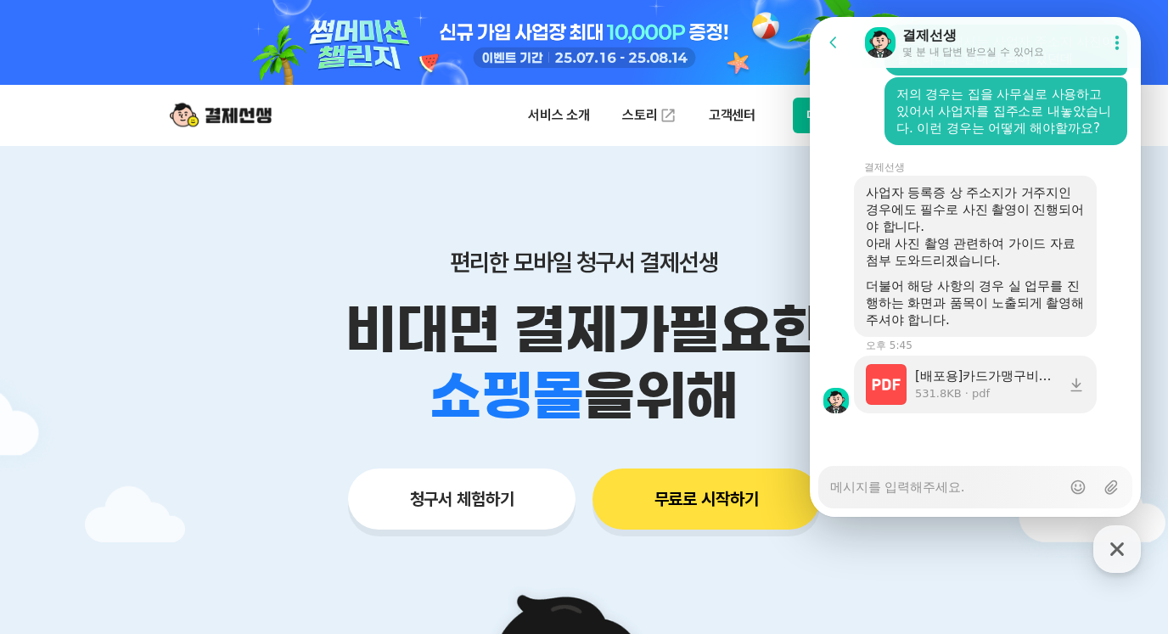
click at [1047, 279] on div "사업자 등록증 상 주소지가 거주지인 경우에도 필수로 사진 촬영이 진행되어야 합니다. 아래 사진 촬영 관련하여 가이드 자료 첨부 도와드리겠습니다…" at bounding box center [975, 256] width 219 height 144
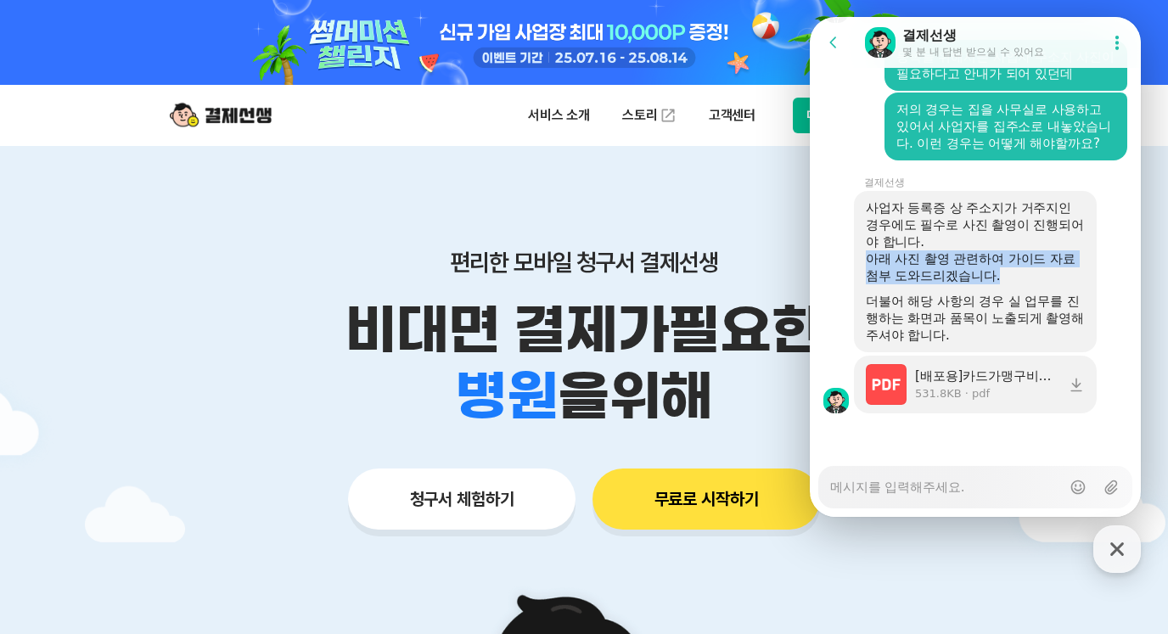
drag, startPoint x: 866, startPoint y: 253, endPoint x: 1054, endPoint y: 284, distance: 190.9
click at [1054, 284] on div "아래 사진 촬영 관련하여 가이드 자료 첨부 도와드리겠습니다." at bounding box center [975, 267] width 219 height 34
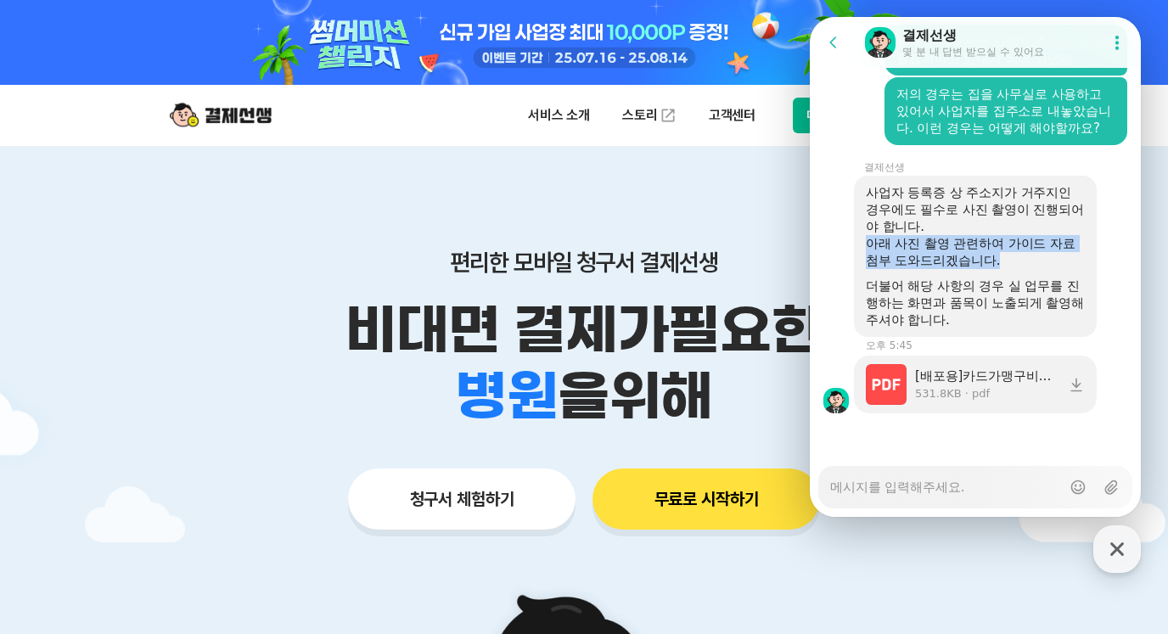
scroll to position [4490, 0]
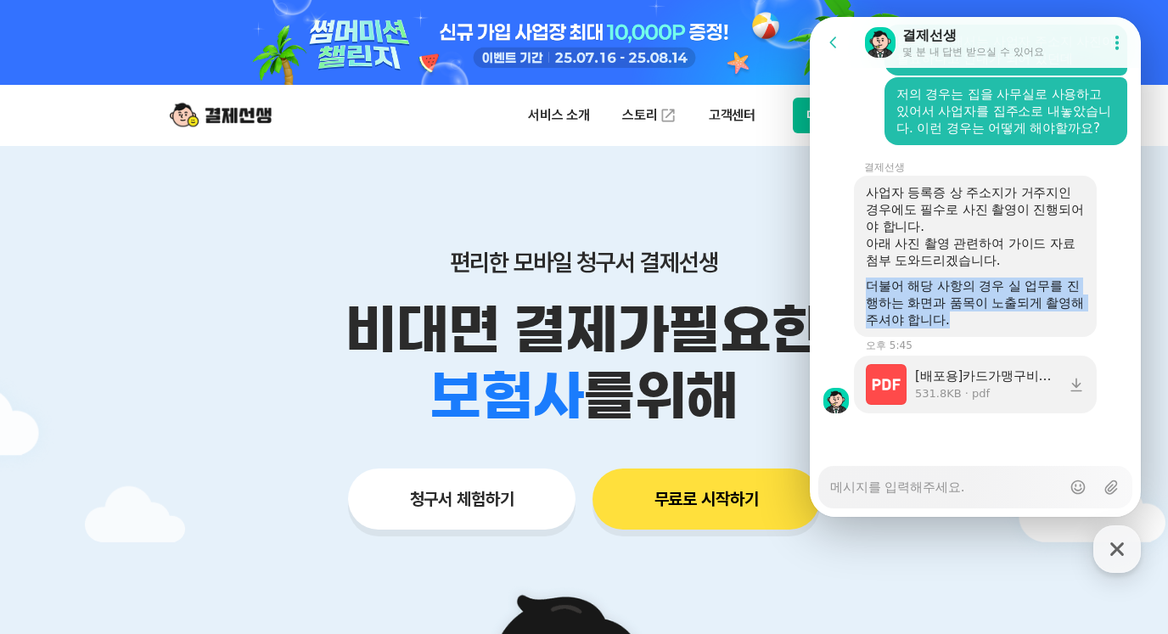
drag, startPoint x: 869, startPoint y: 289, endPoint x: 1036, endPoint y: 317, distance: 169.6
click at [1053, 317] on div "사업자 등록증 상 주소지가 거주지인 경우에도 필수로 사진 촬영이 진행되어야 합니다. 아래 사진 촬영 관련하여 가이드 자료 첨부 도와드리겠습니다…" at bounding box center [975, 256] width 243 height 161
click at [1036, 317] on div "더불어 해당 사항의 경우 실 업무를 진행하는 화면과 품목이 노출되게 촬영해주셔야 합니다." at bounding box center [975, 303] width 219 height 51
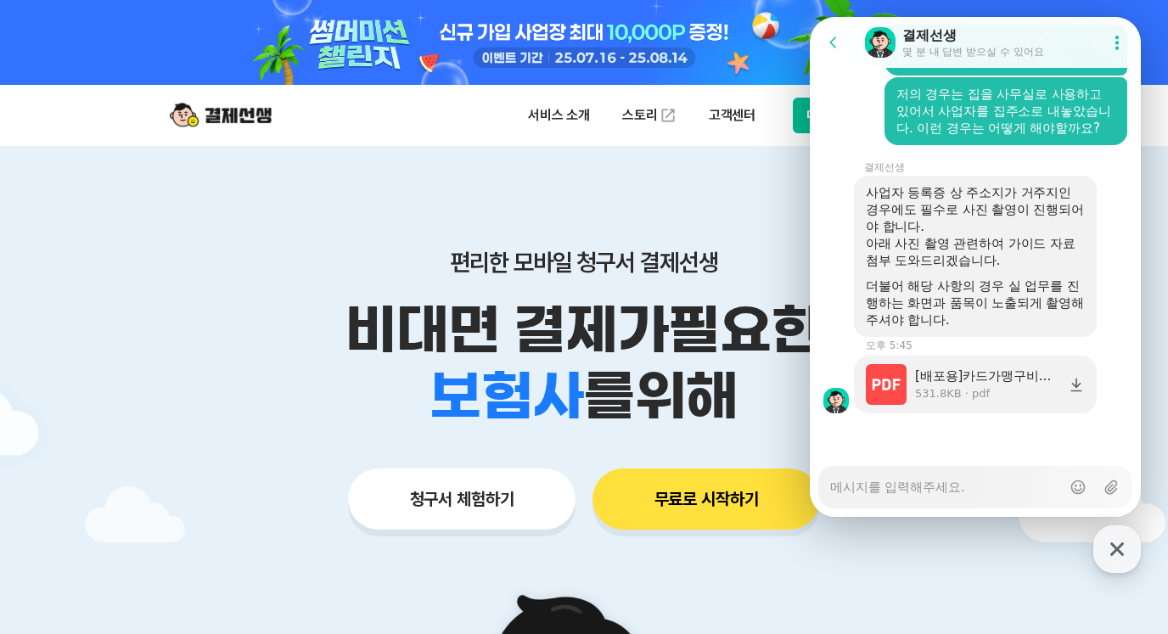
click at [1077, 380] on icon at bounding box center [1076, 384] width 17 height 17
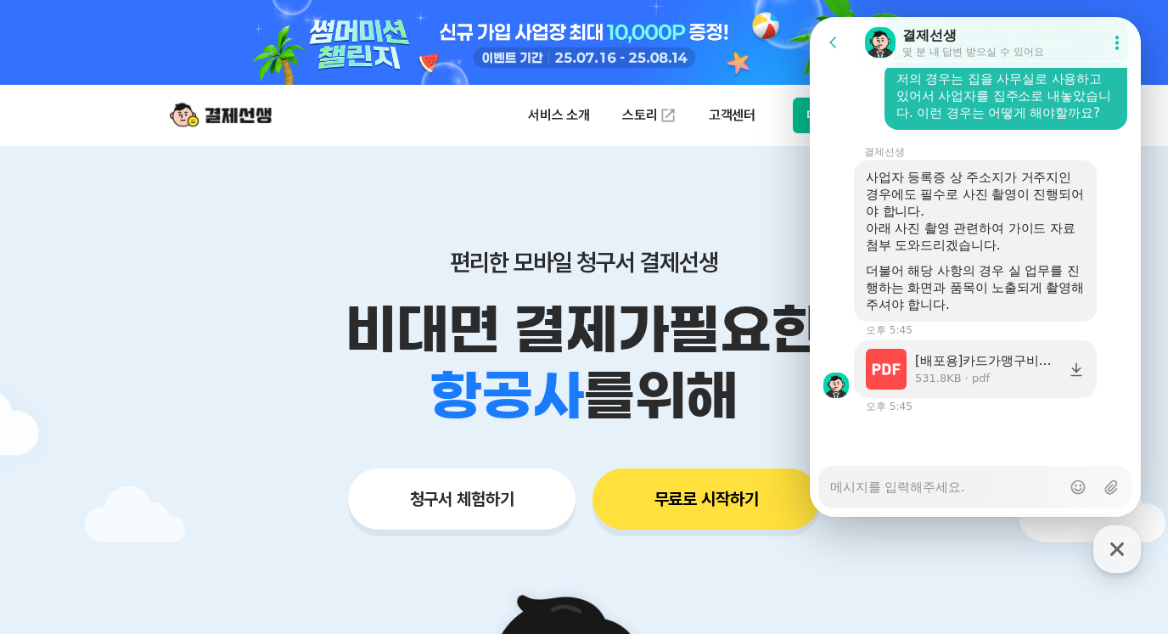
click at [996, 359] on div "[배포용]카드가맹구비서류.pdf" at bounding box center [987, 360] width 144 height 17
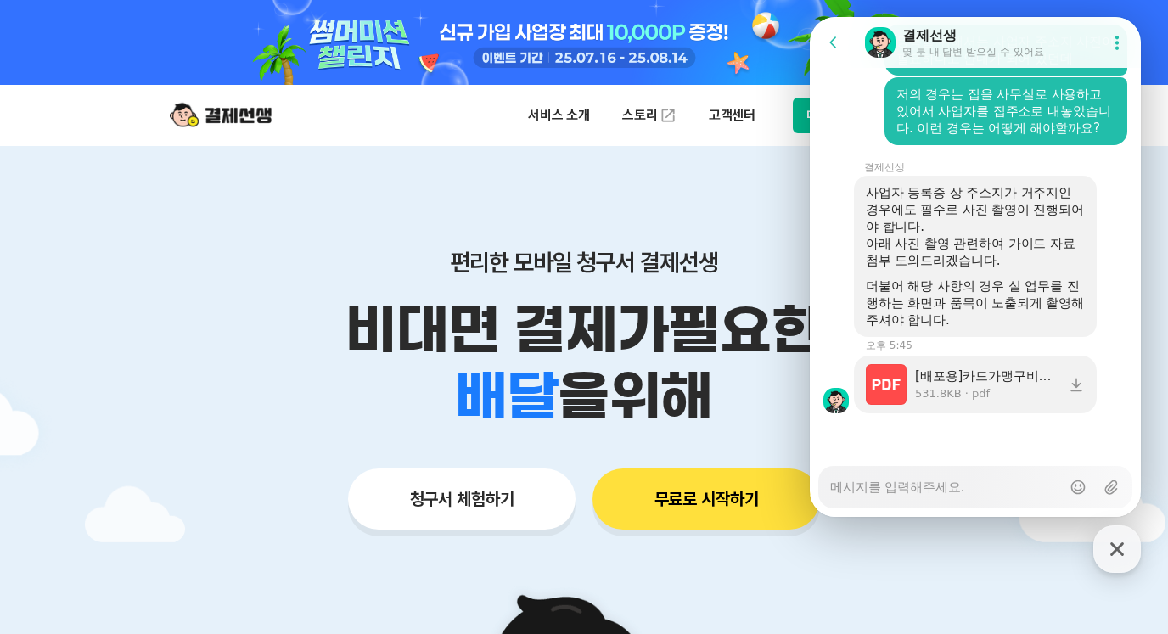
click at [24, 222] on div at bounding box center [584, 594] width 1168 height 896
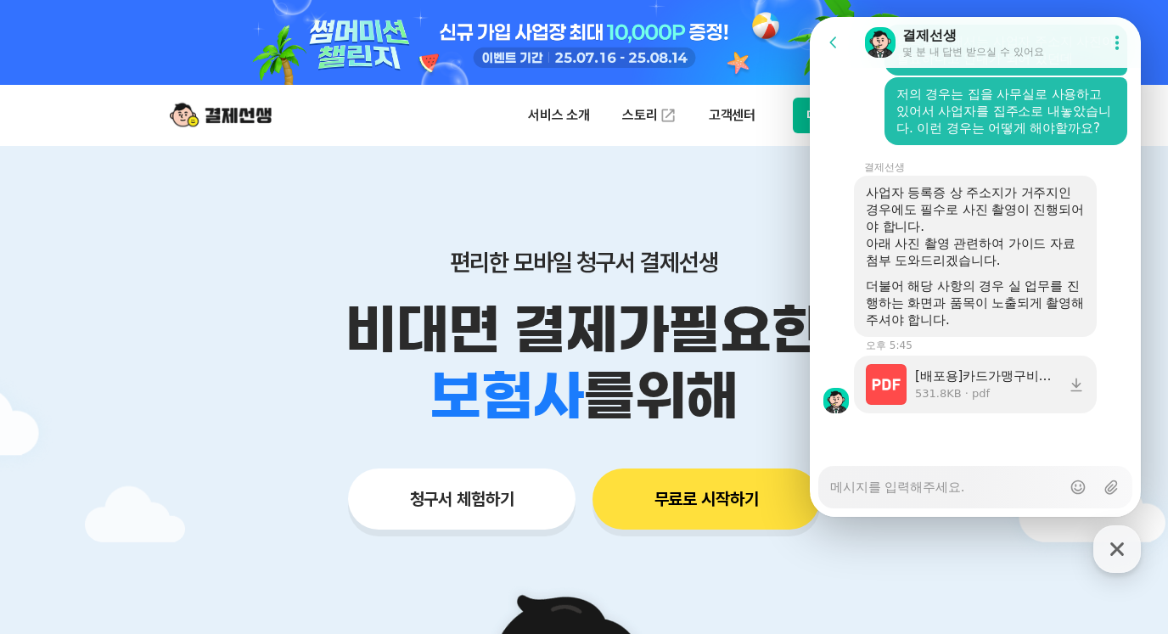
click at [995, 496] on div "Messenger Input Textarea" at bounding box center [945, 487] width 231 height 41
click at [948, 480] on textarea "Messenger Input Textarea" at bounding box center [945, 481] width 231 height 29
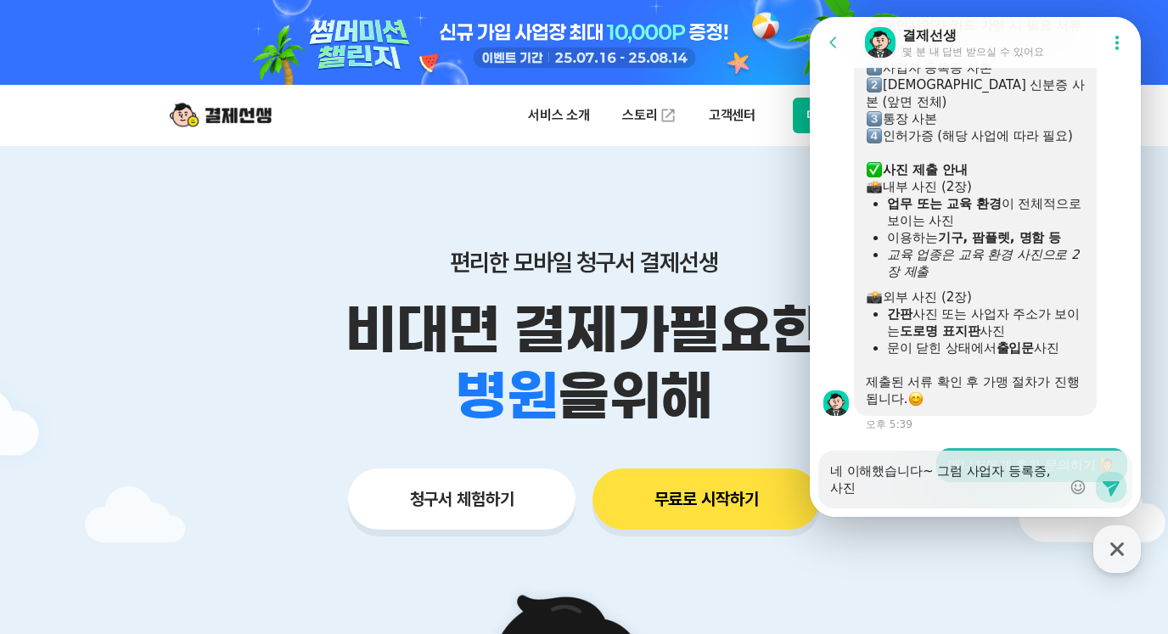
scroll to position [1620, 0]
click at [901, 497] on div "Messenger Input Textarea 네 이해했습니다~ 그럼 사업자 등록증, 사진" at bounding box center [945, 480] width 231 height 58
click at [899, 490] on textarea "네 이해했습니다~ 그럼 사업자 등록증, 사진" at bounding box center [945, 474] width 231 height 46
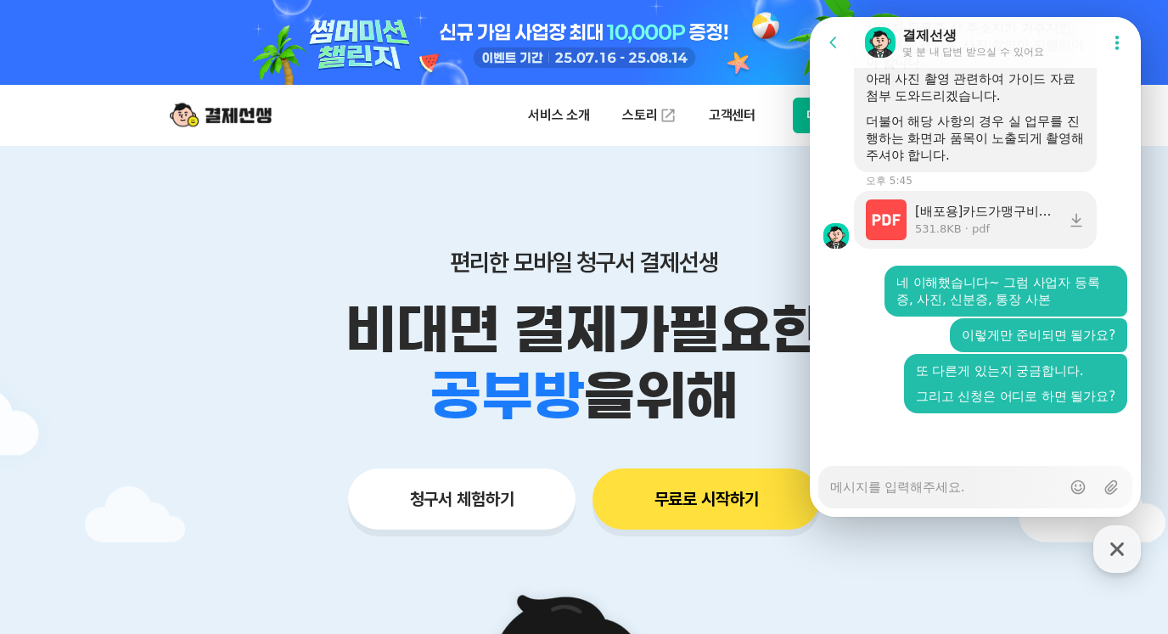
scroll to position [4655, 0]
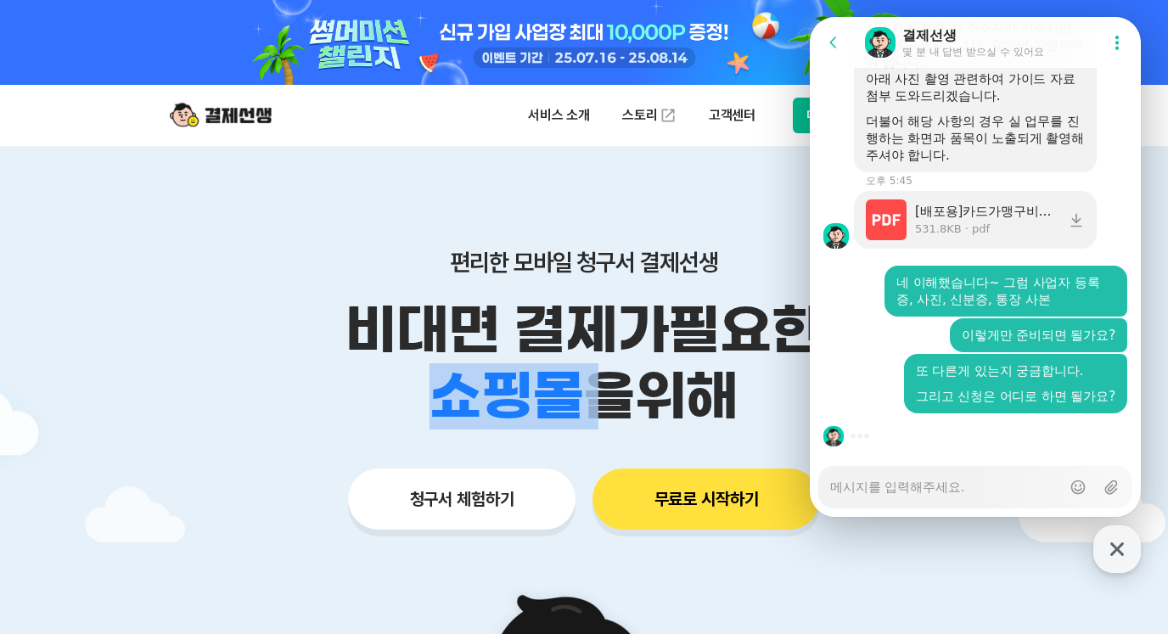
drag, startPoint x: 446, startPoint y: 392, endPoint x: 588, endPoint y: 395, distance: 142.6
click at [588, 395] on div "학원 공부방 호텔 쇼핑몰 병원 배달 보험사 항공사 골프장 을 위해" at bounding box center [583, 396] width 869 height 66
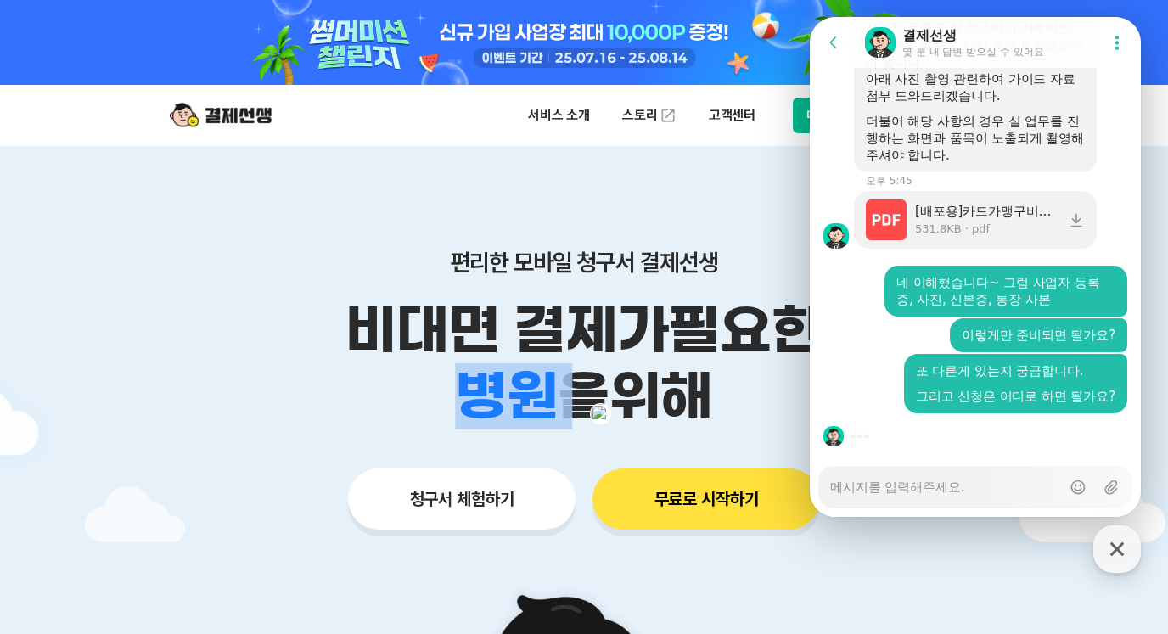
click at [567, 374] on li "골프장" at bounding box center [507, 362] width 154 height 66
drag, startPoint x: 422, startPoint y: 379, endPoint x: 556, endPoint y: 380, distance: 134.1
click at [556, 380] on div "학원 공부방 호텔 쇼핑몰 병원 배달 보험사 항공사 골프장 을 위해" at bounding box center [583, 396] width 869 height 66
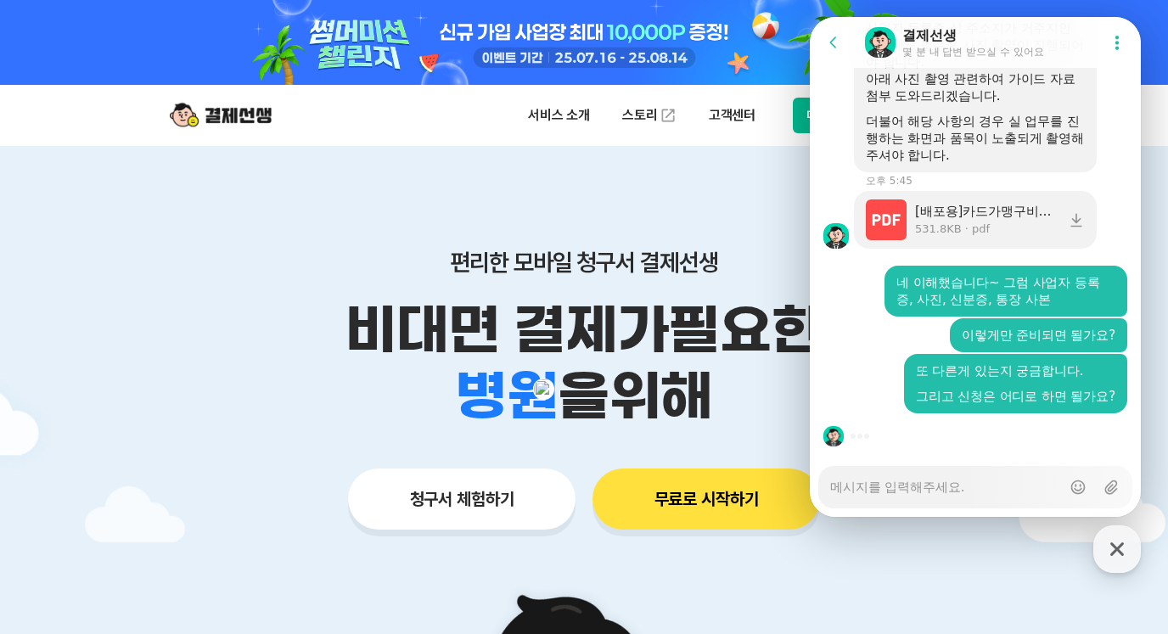
click at [476, 324] on p "비대면 결제가 필요한" at bounding box center [583, 330] width 869 height 66
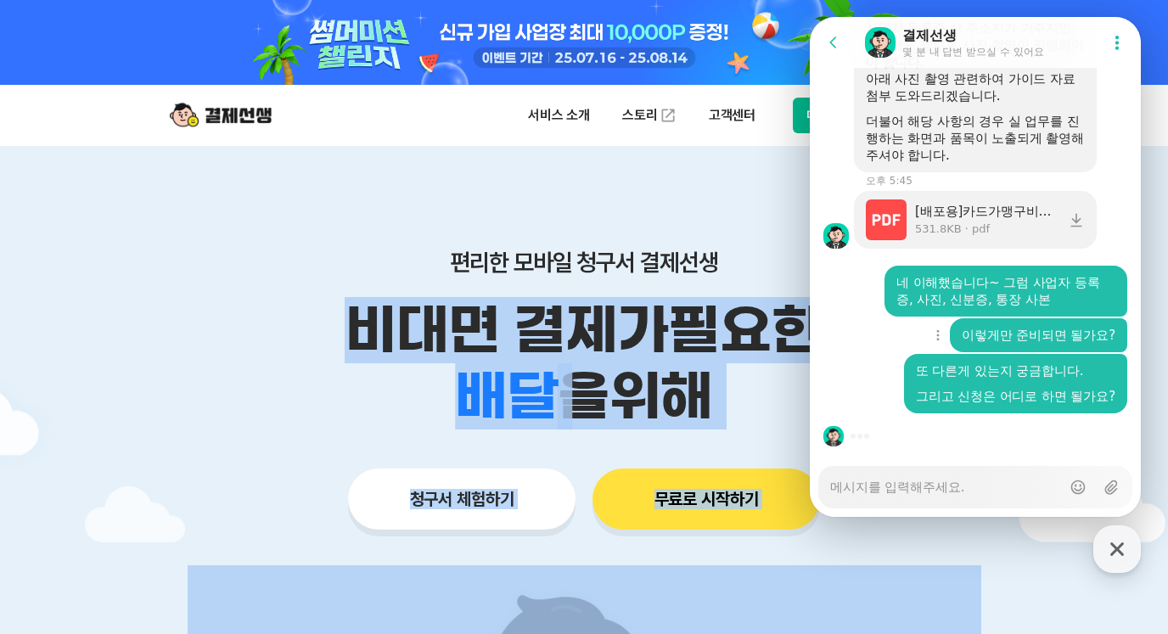
drag, startPoint x: 1160, startPoint y: 336, endPoint x: 814, endPoint y: 335, distance: 346.3
click at [680, 343] on p "비대면 결제가 필요한" at bounding box center [583, 330] width 869 height 66
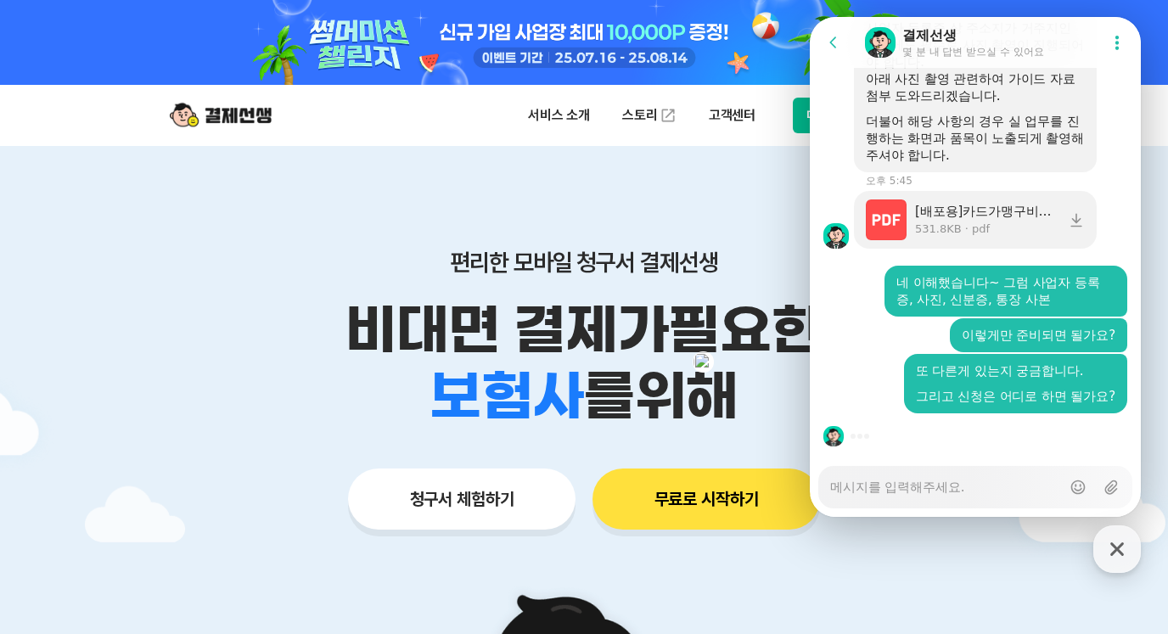
click at [595, 460] on div "편리한 모바일 청구서 결제선생 비대면 결제가 필요한 학원 공부방 호텔 쇼핑몰 병원 배달 보험사 항공사 골프장 를 위해 청구서 체험하기 무료로 …" at bounding box center [583, 355] width 869 height 419
click at [850, 321] on div "Show context menu 이렇게만 준비되면 될가요?" at bounding box center [975, 335] width 331 height 34
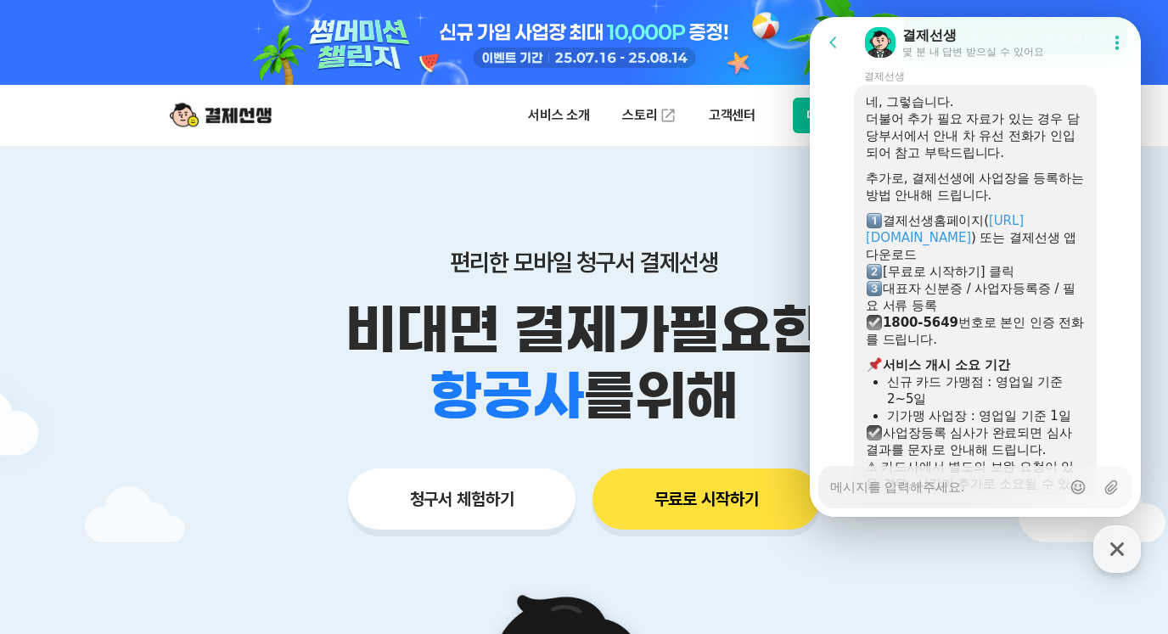
scroll to position [4799, 0]
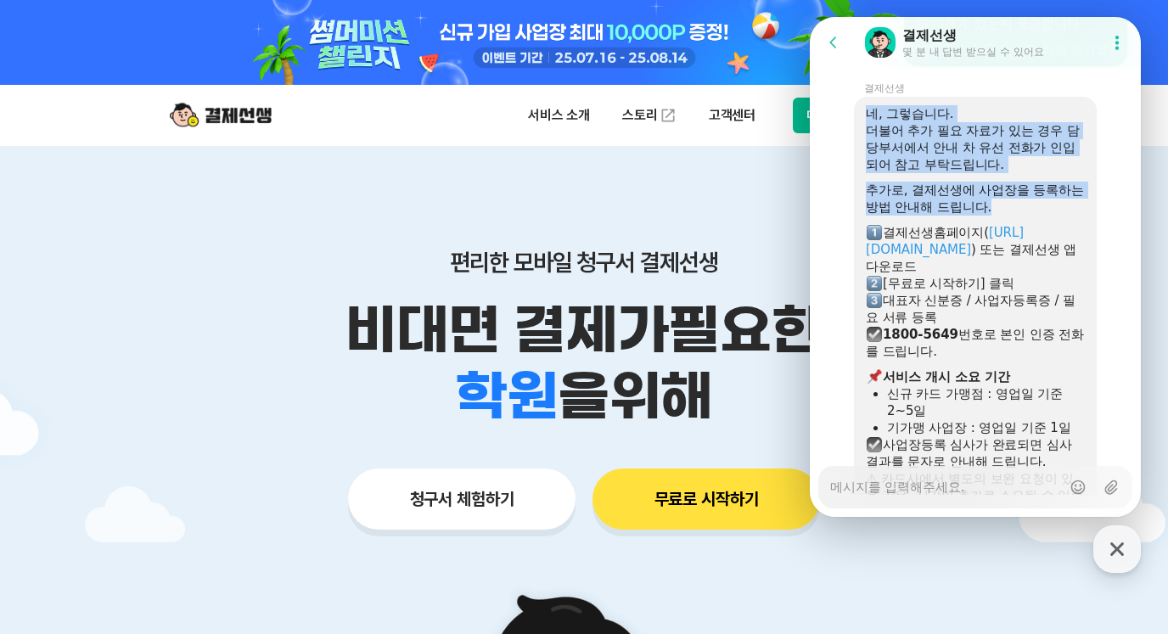
drag, startPoint x: 848, startPoint y: 314, endPoint x: 1062, endPoint y: 416, distance: 236.9
click at [1062, 416] on div "네, 그렇습니다. 더불어 추가 필요 자료가 있는 경우 담당부서에서 안내 차 유선 전화가 인입되어 참고 부탁드립니다. 추가로, 결제선생에 사업장…" at bounding box center [975, 441] width 331 height 688
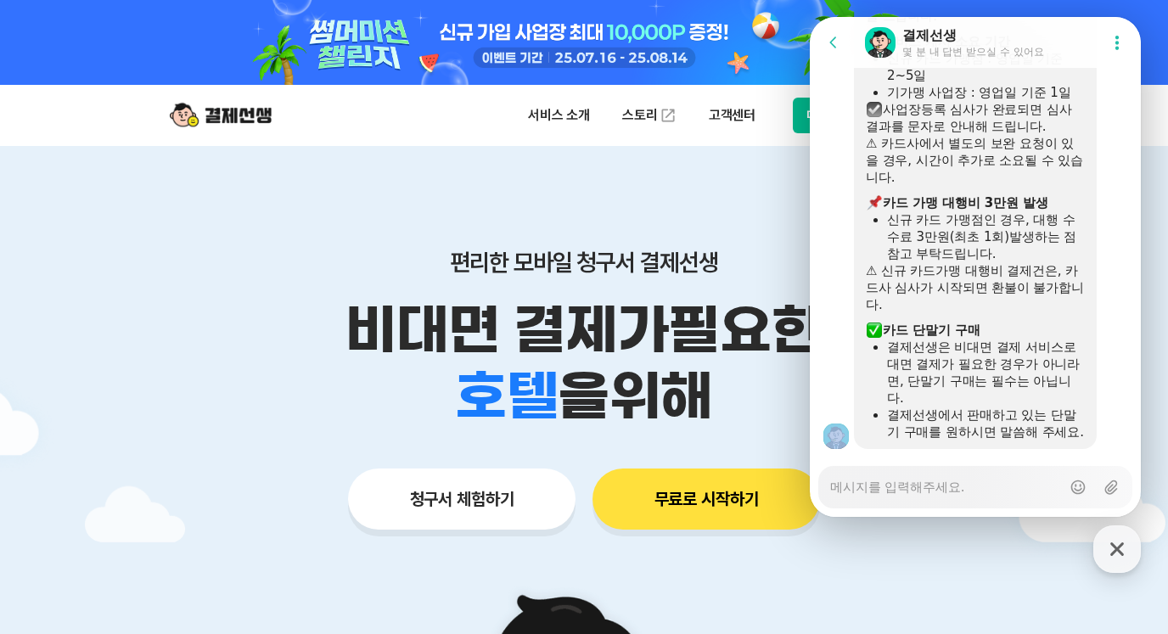
scroll to position [5139, 0]
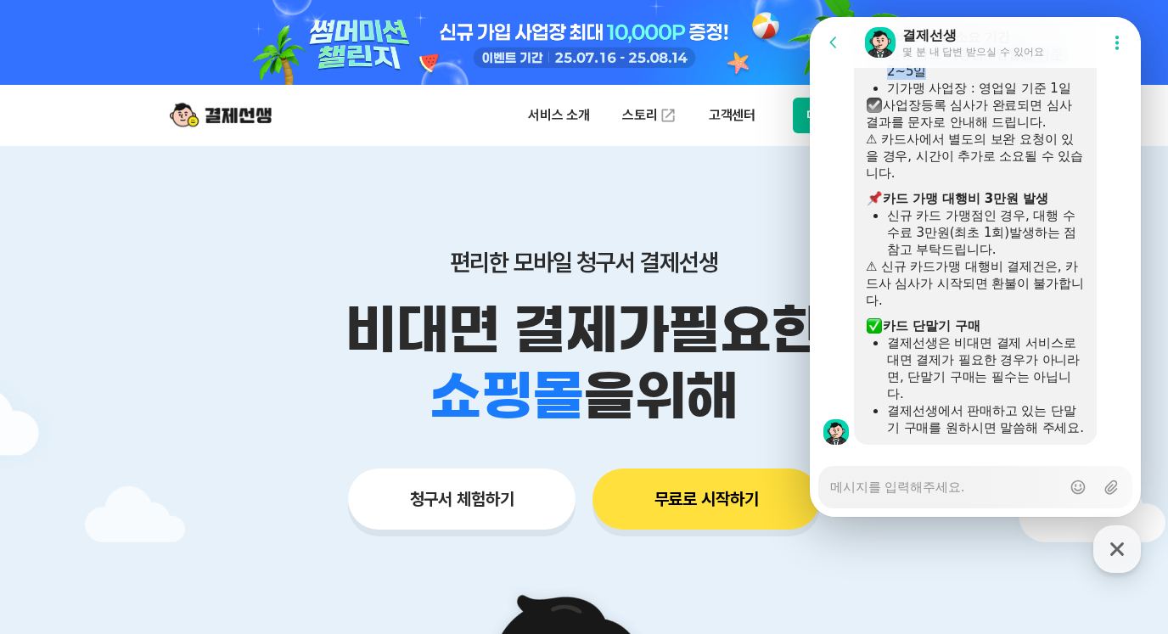
drag, startPoint x: 886, startPoint y: 261, endPoint x: 954, endPoint y: 272, distance: 68.8
click at [954, 97] on ul "신규 카드 가맹점 : 영업일 기준 2~5일 기가맹 사업장 : 영업일 기준 1일" at bounding box center [975, 71] width 219 height 51
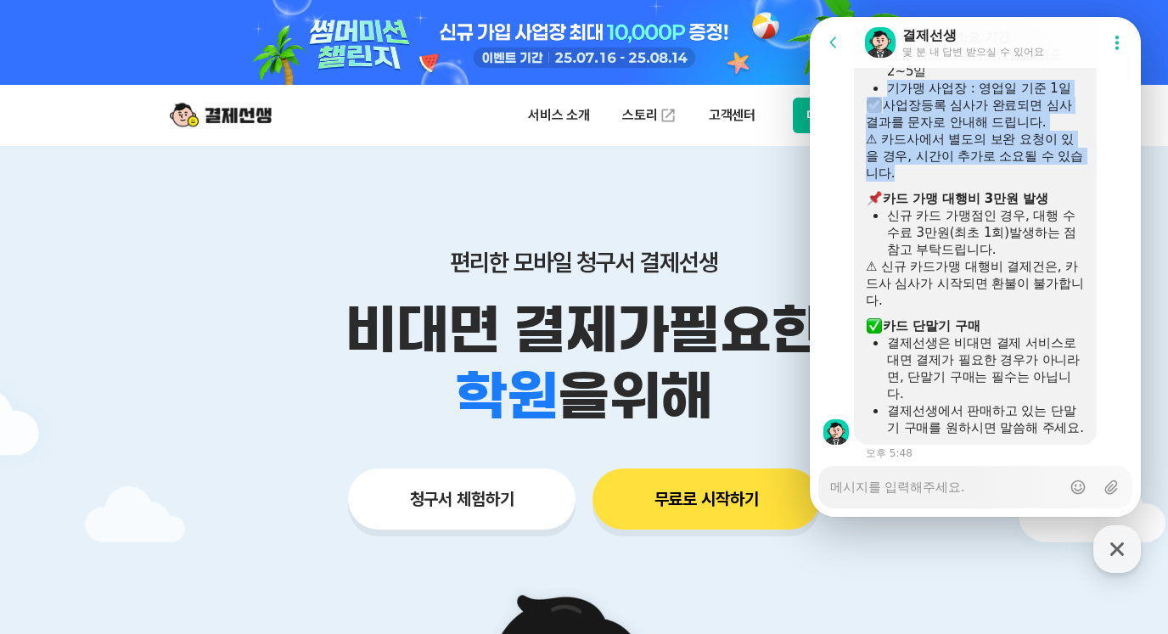
drag, startPoint x: 877, startPoint y: 299, endPoint x: 1076, endPoint y: 374, distance: 213.3
click at [1076, 374] on div "네, 그렇습니다. 더불어 추가 필요 자료가 있는 경우 담당부서에서 안내 차 유선 전화가 인입되어 참고 부탁드립니다. 추가로, 결제선생에 사업장…" at bounding box center [975, 101] width 243 height 688
click at [1008, 182] on div "⚠ 카드사에서 별도의 보완 요청이 있을 경우, 시간이 추가로 소요될 수 있습니다." at bounding box center [975, 156] width 219 height 51
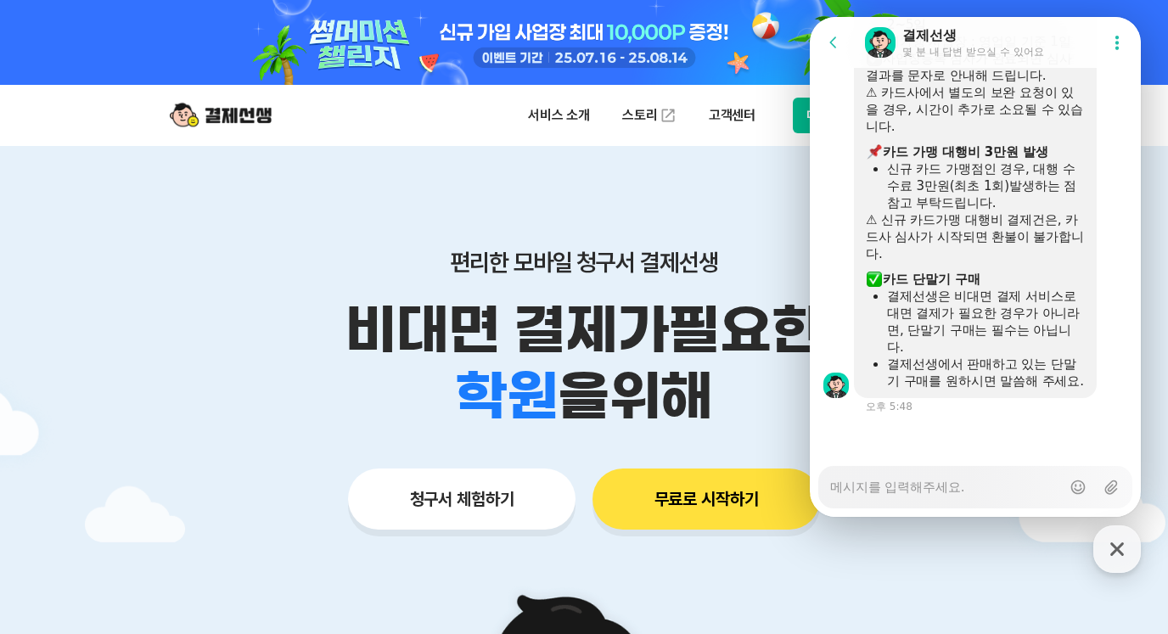
scroll to position [5309, 0]
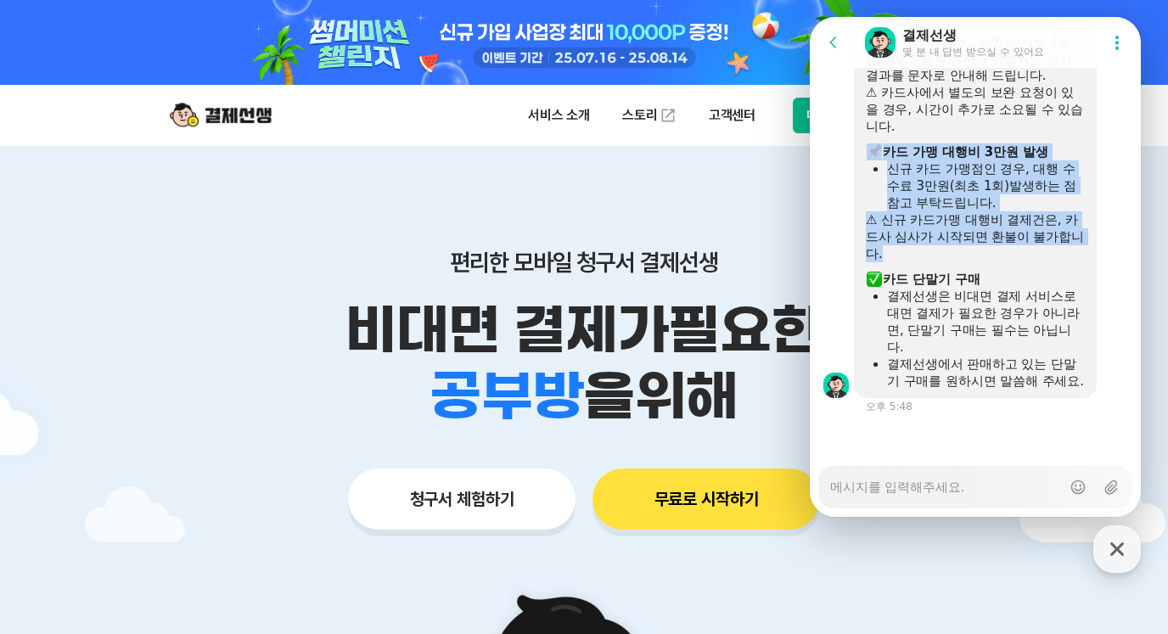
drag, startPoint x: 861, startPoint y: 230, endPoint x: 966, endPoint y: 339, distance: 151.3
click at [966, 339] on div "네, 그렇습니다. 더불어 추가 필요 자료가 있는 경우 담당부서에서 안내 차 유선 전화가 인입되어 참고 부탁드립니다. 추가로, 결제선생에 사업장…" at bounding box center [975, 55] width 243 height 688
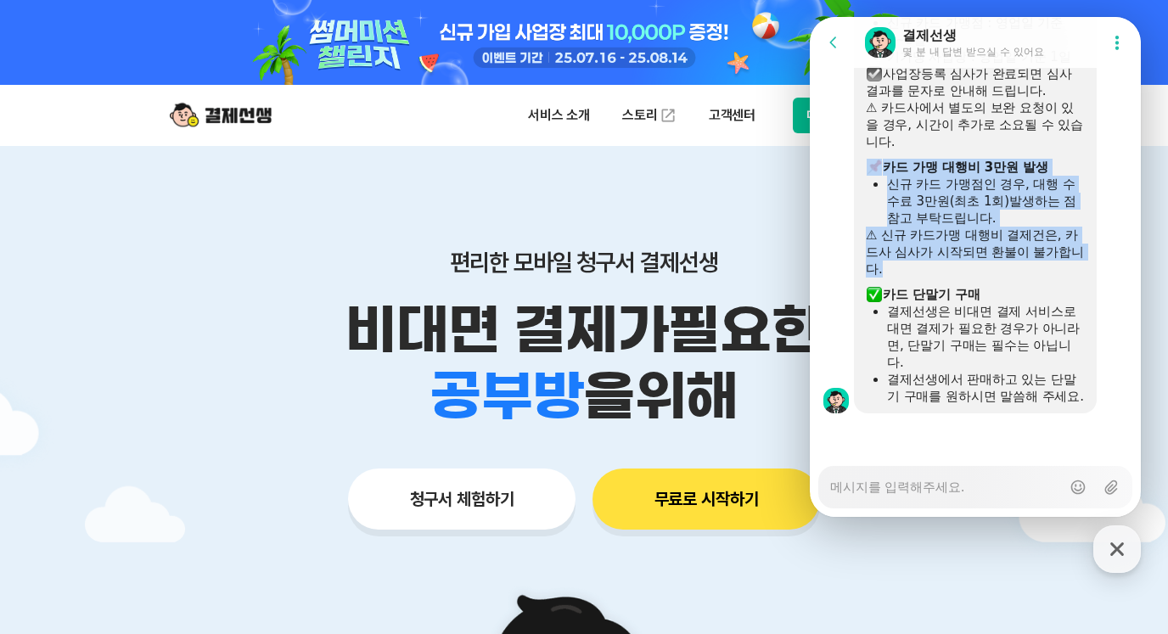
click at [983, 278] on div "⚠ 신규 카드가맹 대행비 결제건은, 카드사 심사가 시작되면 환불이 불가합니다." at bounding box center [975, 252] width 219 height 51
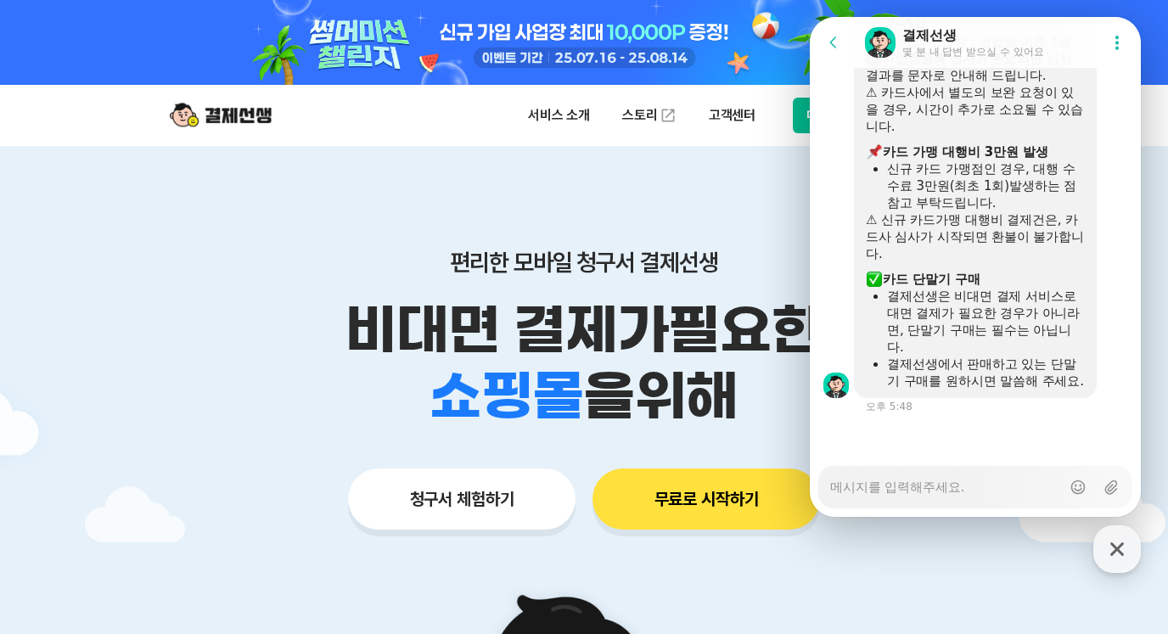
scroll to position [5409, 0]
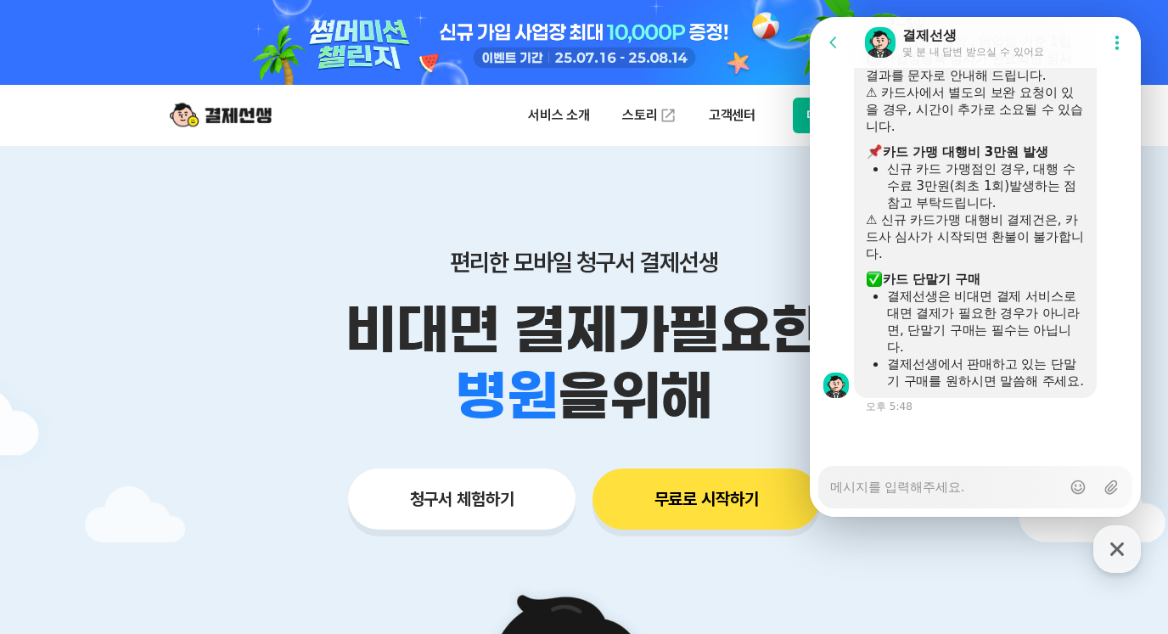
click at [901, 495] on textarea "Messenger Input Textarea" at bounding box center [945, 481] width 231 height 29
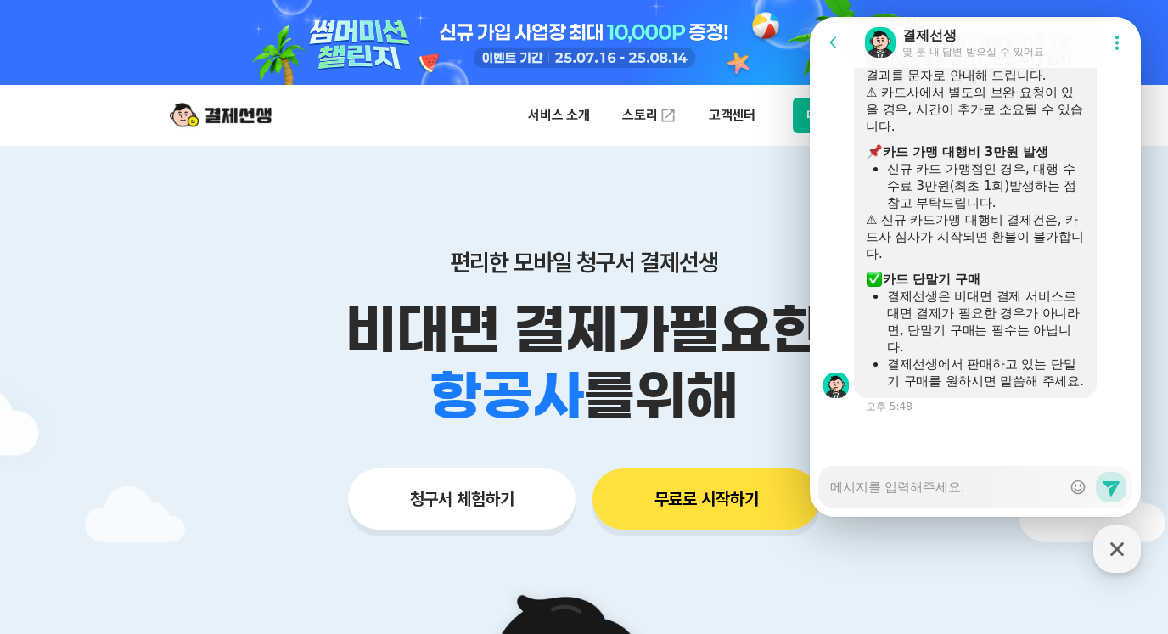
scroll to position [5460, 0]
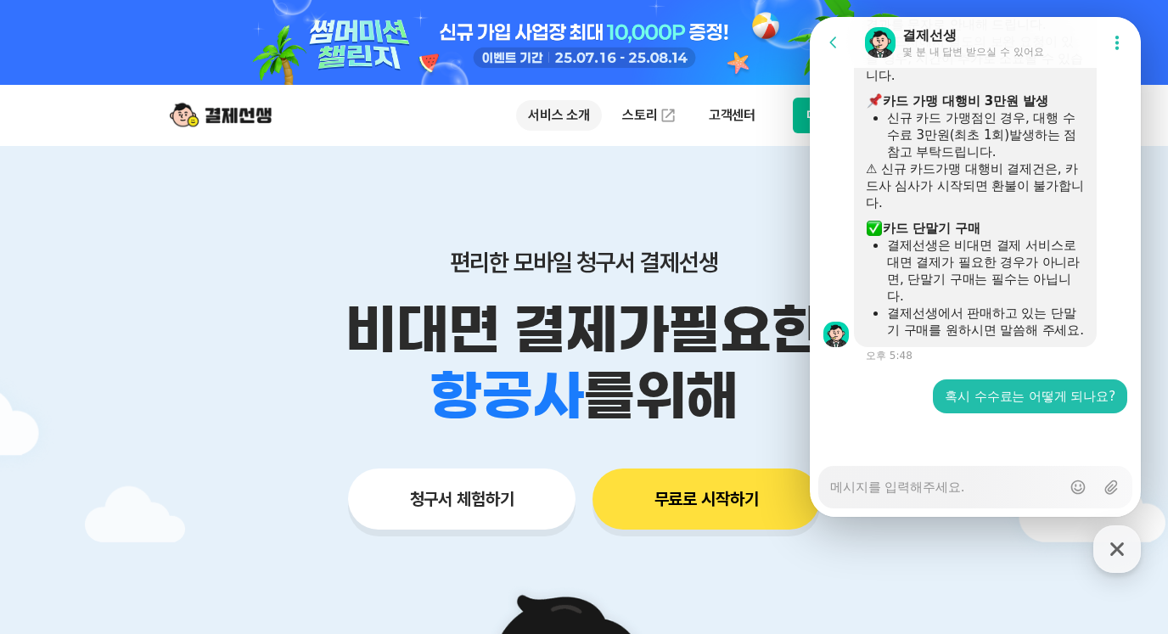
click at [556, 116] on p "서비스 소개" at bounding box center [559, 115] width 86 height 31
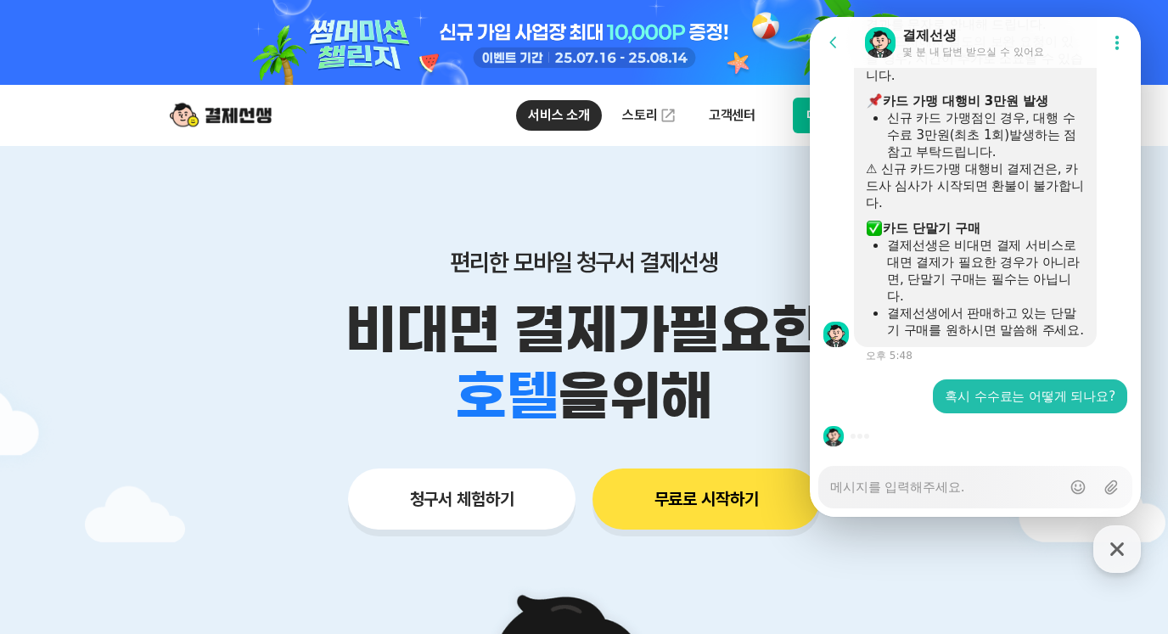
click at [407, 278] on div "편리한 모바일 청구서 결제선생 비대면 결제가 필요한 학원 공부방 호텔 쇼핑몰 병원 배달 보험사 항공사 골프장 을 위해" at bounding box center [583, 339] width 869 height 182
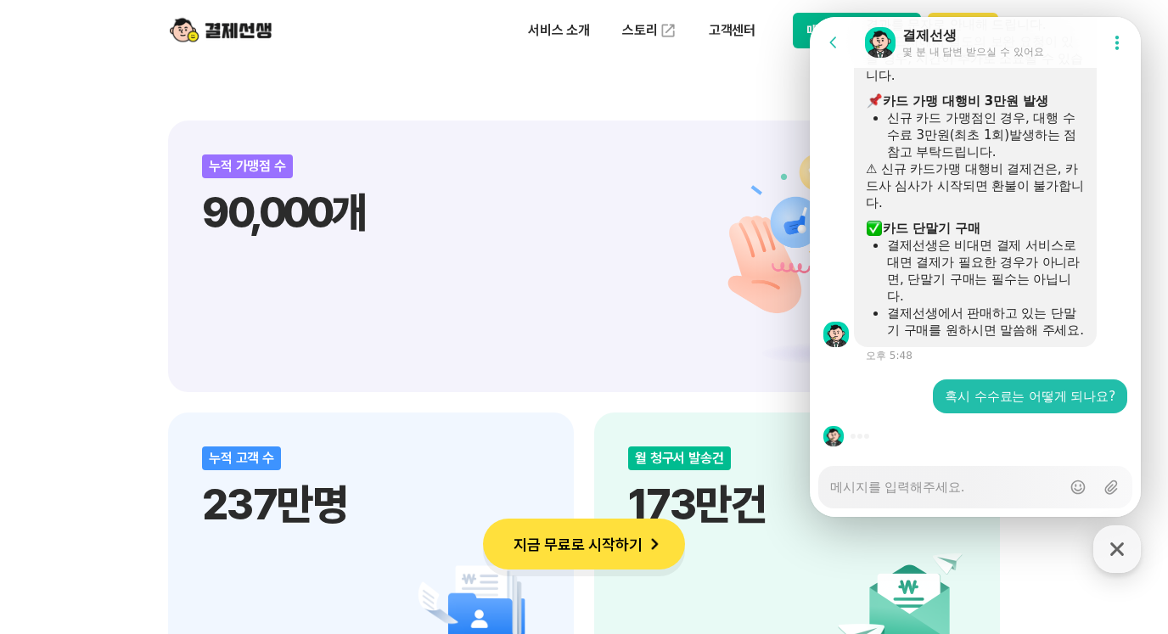
scroll to position [2037, 0]
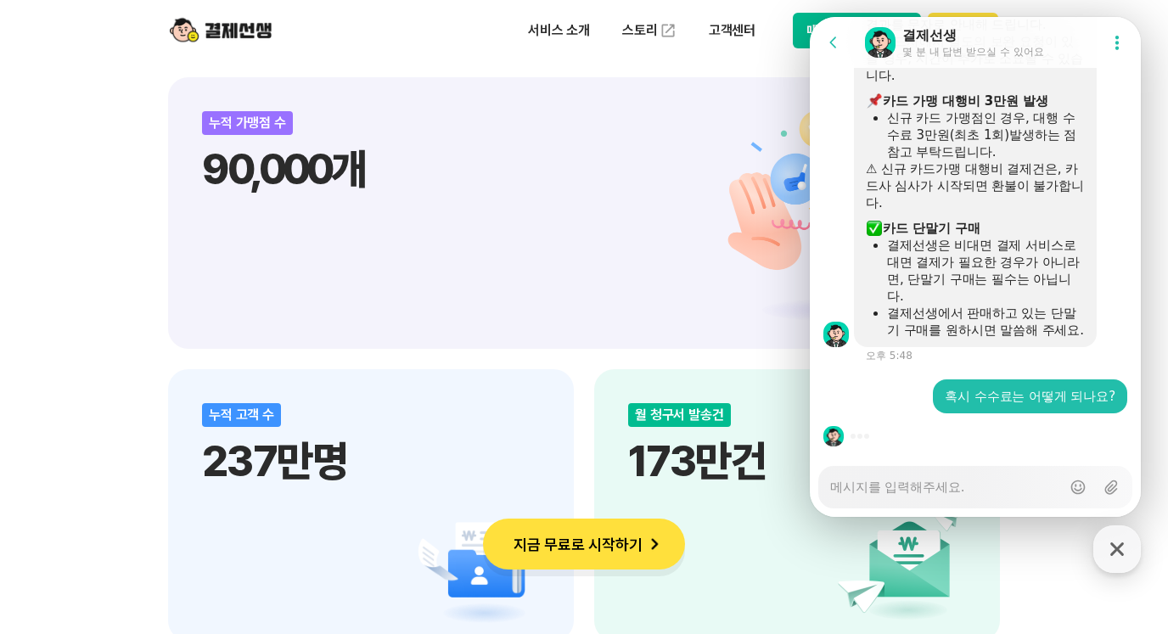
click at [585, 373] on div "누적 가맹점 수 90,000개 누적 고객 수 237만명 월 청구서 발송건 173만건 월 거래 금액 3,288억원 누적 거래액 7.6조원" at bounding box center [584, 505] width 832 height 856
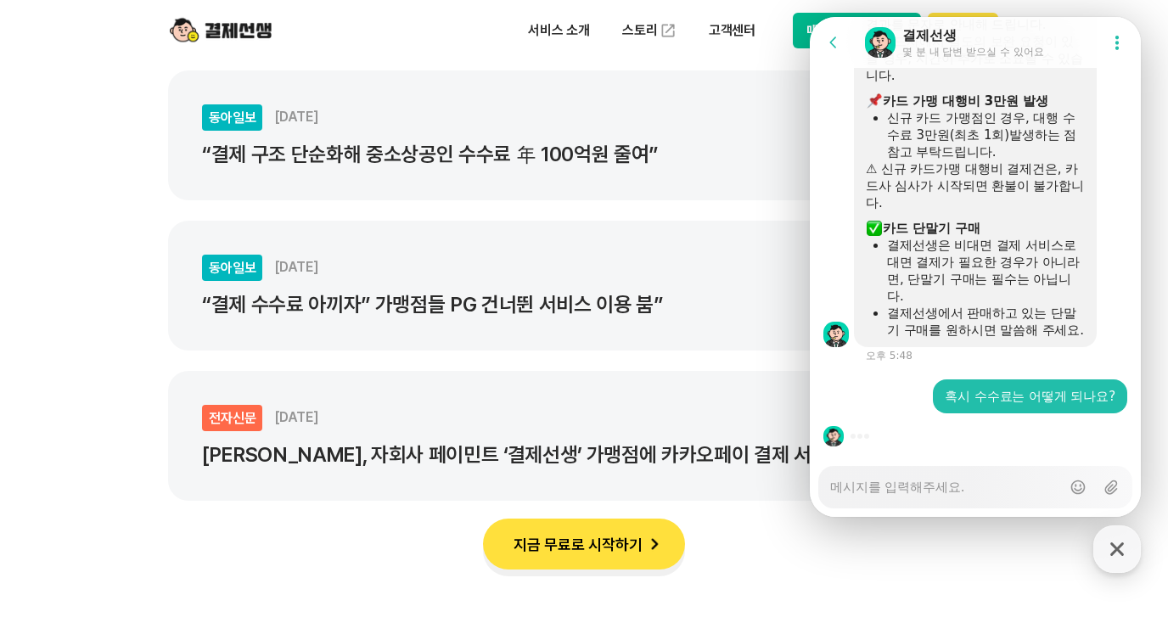
scroll to position [3141, 0]
click at [504, 314] on p "“결제 수수료 아끼자” 가맹점들 PG 건너뛴 서비스 이용 붐”" at bounding box center [563, 304] width 722 height 24
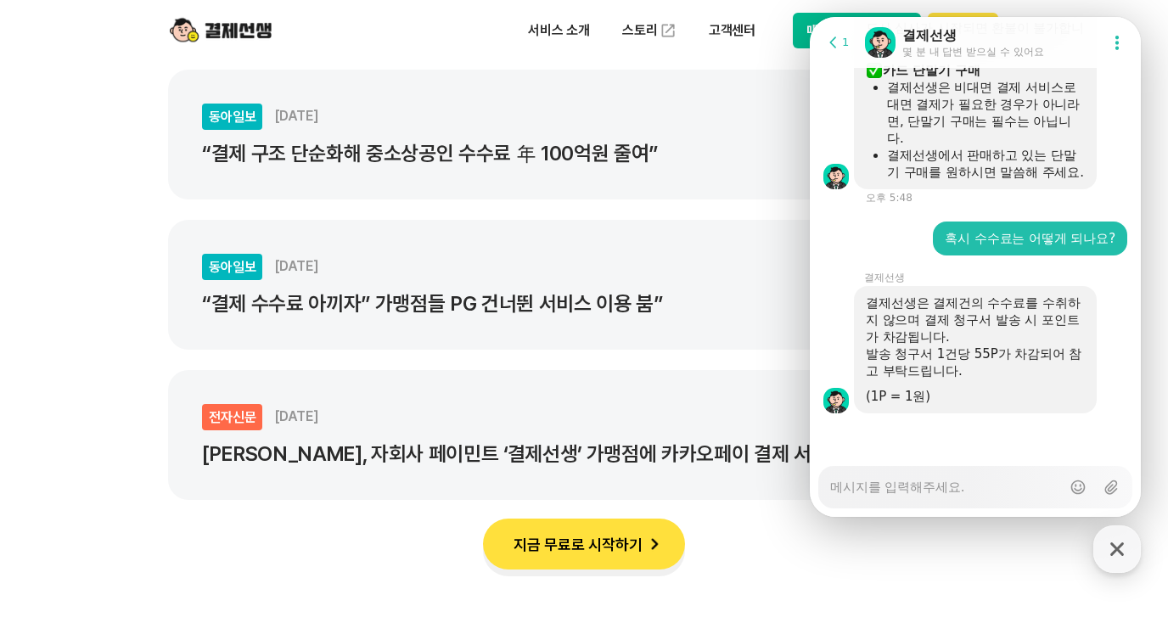
scroll to position [5618, 0]
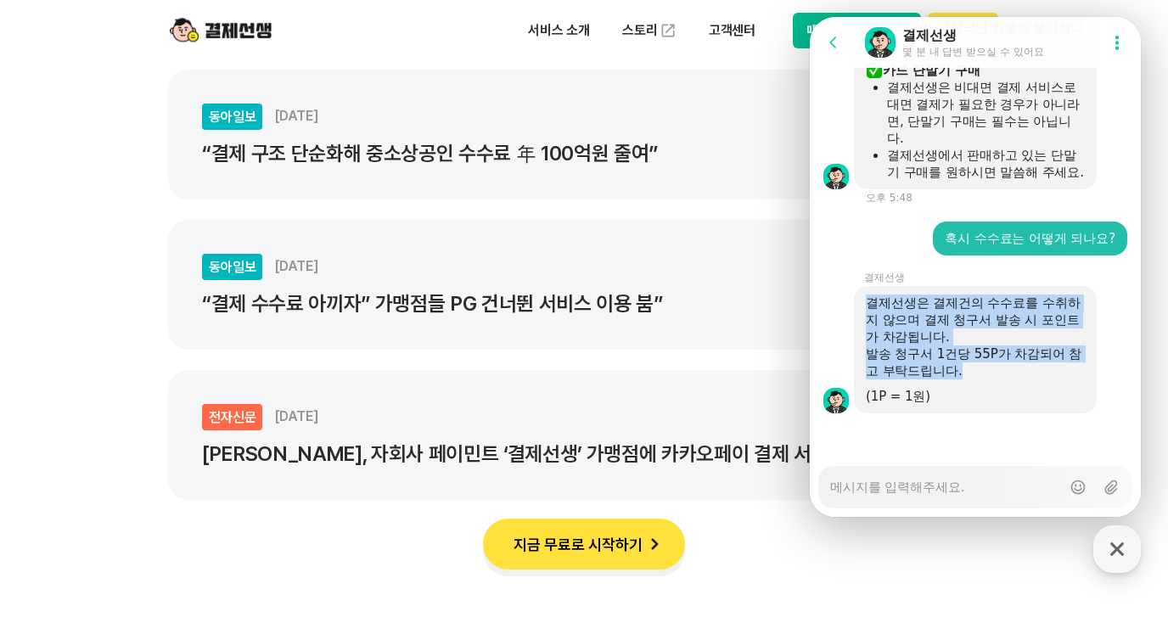
drag, startPoint x: 862, startPoint y: 295, endPoint x: 1091, endPoint y: 374, distance: 241.6
click at [1091, 374] on div "결제선생은 결제건의 수수료를 수취하지 않으며 결제 청구서 발송 시 포인트가 차감됩니다. 발송 청구서 1건당 55P가 차감되어 참고 부탁드립니다…" at bounding box center [997, 349] width 287 height 127
click at [1034, 372] on div "발송 청구서 1건당 55P가 차감되어 참고 부탁드립니다." at bounding box center [975, 362] width 219 height 34
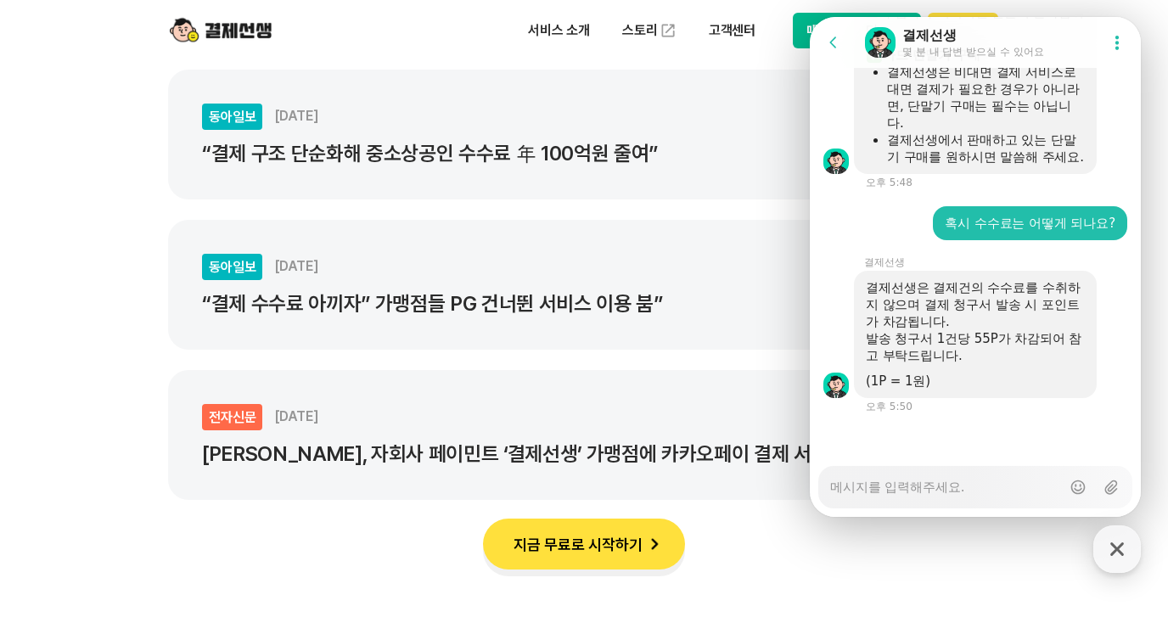
scroll to position [5633, 0]
drag, startPoint x: 862, startPoint y: 341, endPoint x: 978, endPoint y: 357, distance: 116.5
click at [978, 357] on div "결제선생은 결제건의 수수료를 수취하지 않으며 결제 청구서 발송 시 포인트가 차감됩니다. 발송 청구서 1건당 55P가 차감되어 참고 부탁드립니다…" at bounding box center [975, 334] width 243 height 127
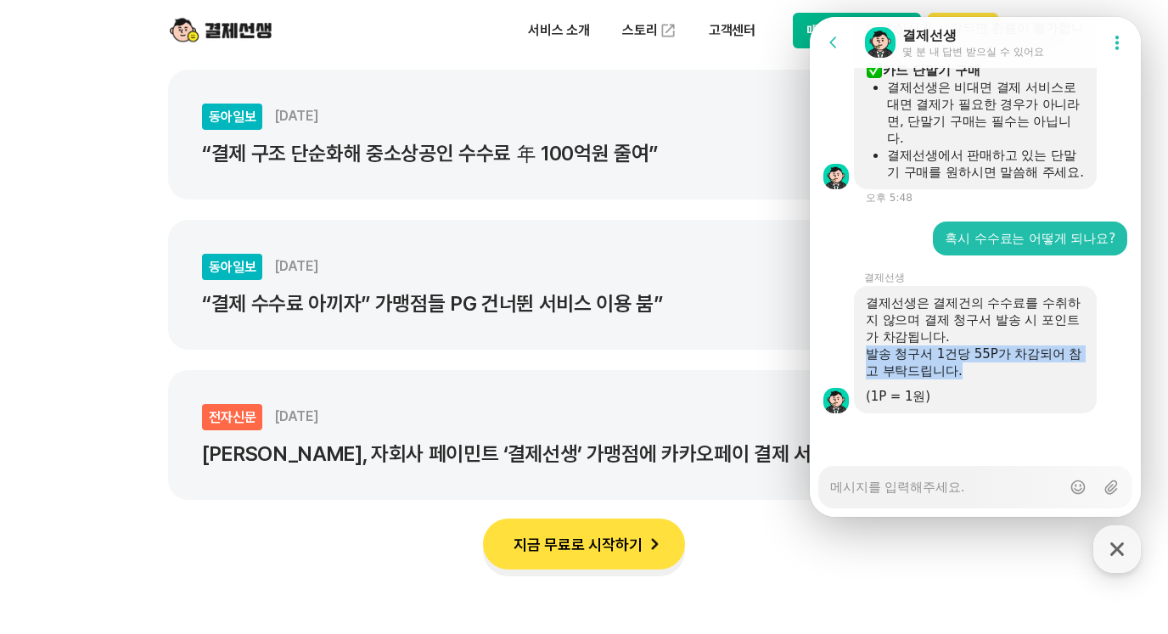
click at [1009, 357] on div "발송 청구서 1건당 55P가 차감되어 참고 부탁드립니다." at bounding box center [975, 362] width 219 height 34
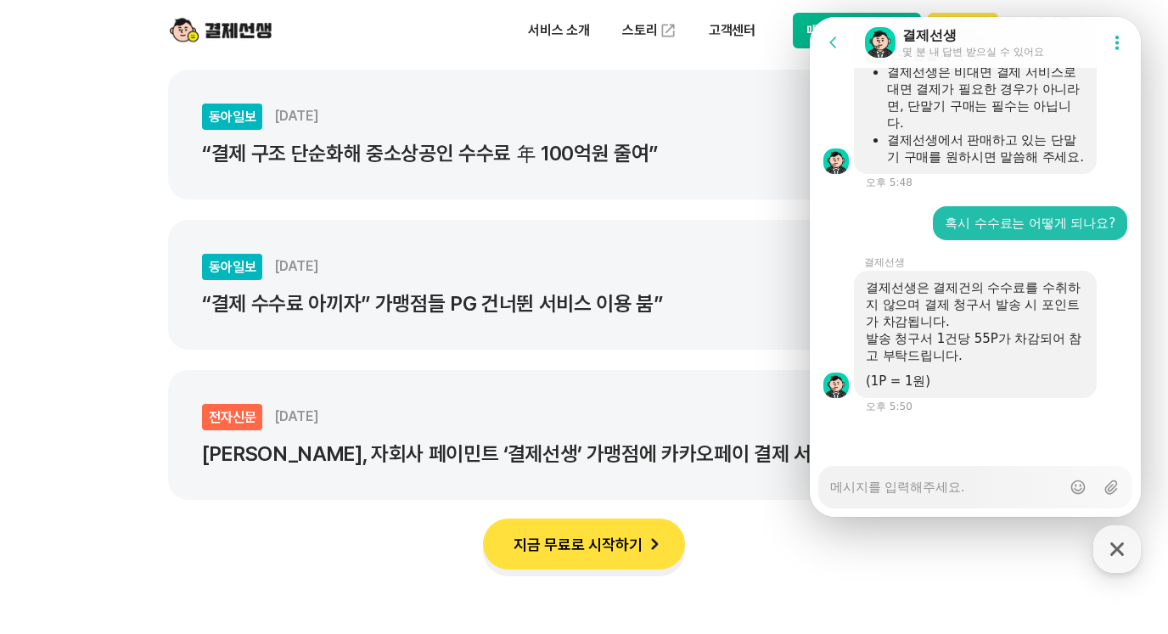
click at [974, 373] on div "(1P = 1원)" at bounding box center [975, 381] width 219 height 17
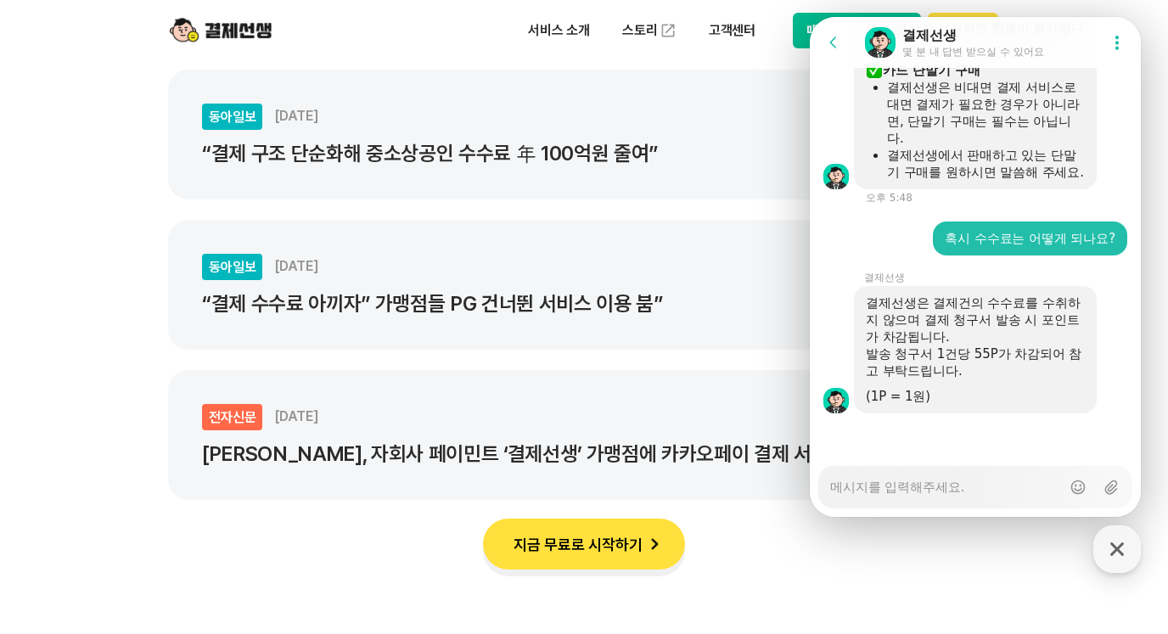
scroll to position [5618, 0]
click at [969, 493] on textarea "Messenger Input Textarea" at bounding box center [945, 481] width 231 height 29
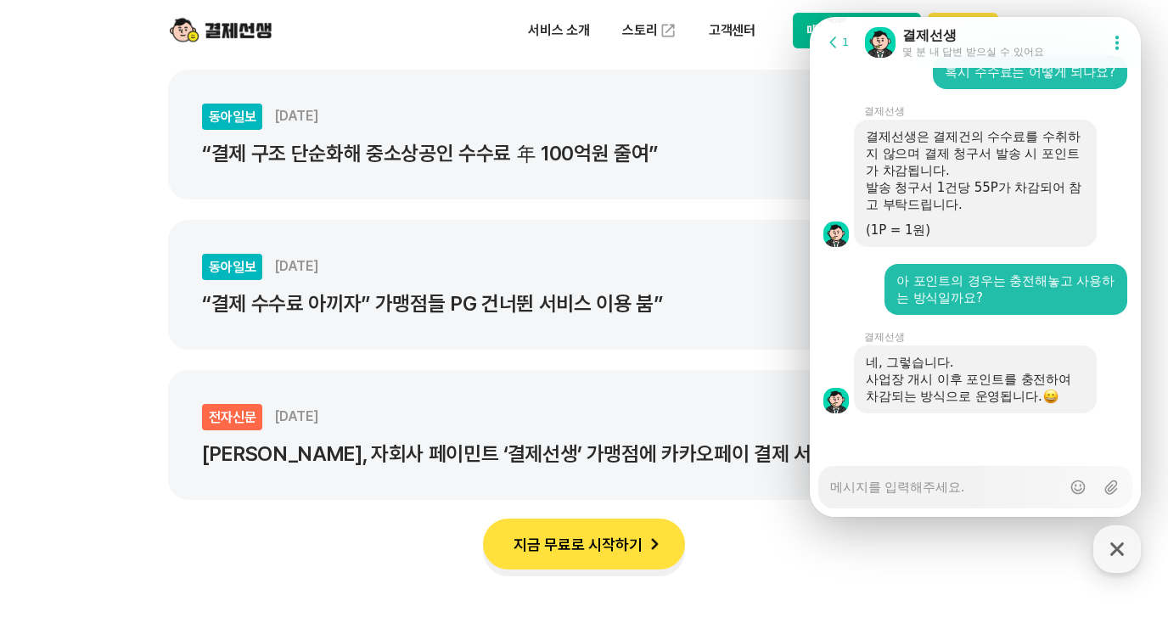
scroll to position [5802, 0]
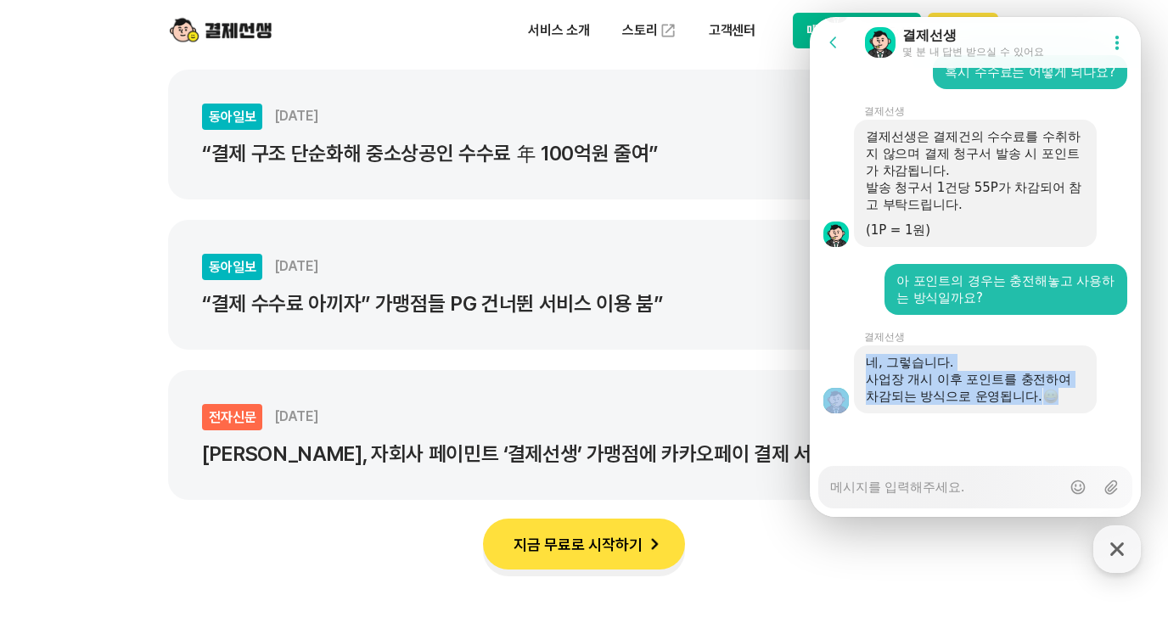
drag, startPoint x: 861, startPoint y: 345, endPoint x: 1038, endPoint y: 392, distance: 183.7
click at [1038, 392] on div "네, 그렇습니다. 사업장 개시 이후 포인트를 충전하여 차감되는 방식으로 운영됩니다." at bounding box center [975, 379] width 331 height 68
click at [1002, 396] on div "사업장 개시 이후 포인트를 충전하여 차감되는 방식으로 운영됩니다." at bounding box center [975, 388] width 219 height 34
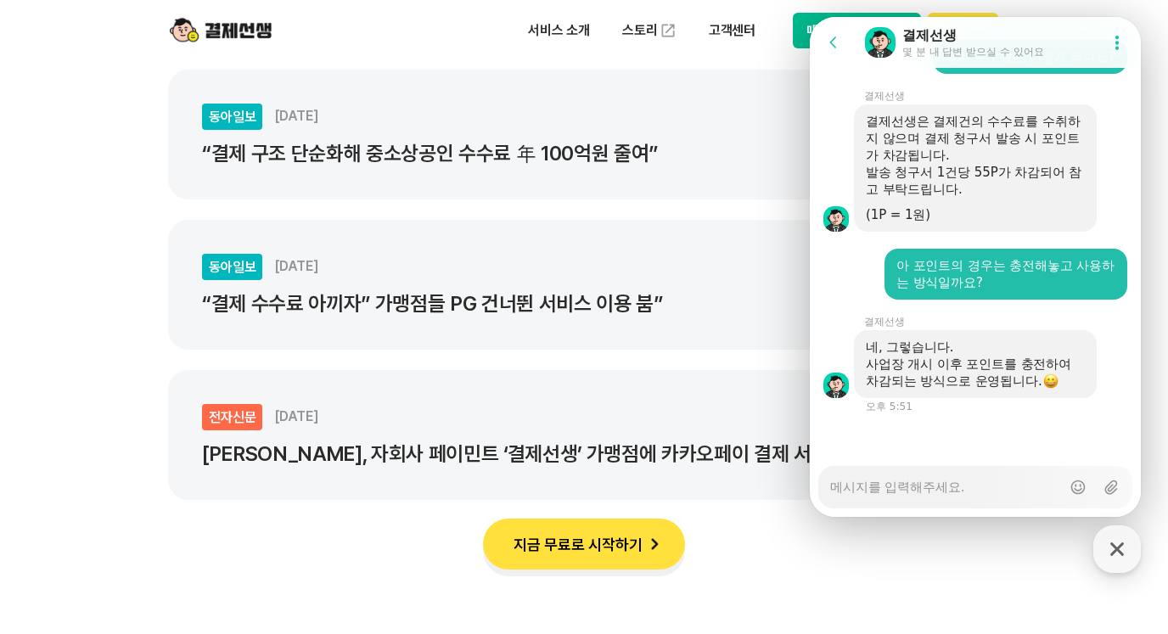
scroll to position [5817, 0]
click at [962, 485] on textarea "Messenger Input Textarea" at bounding box center [945, 481] width 231 height 29
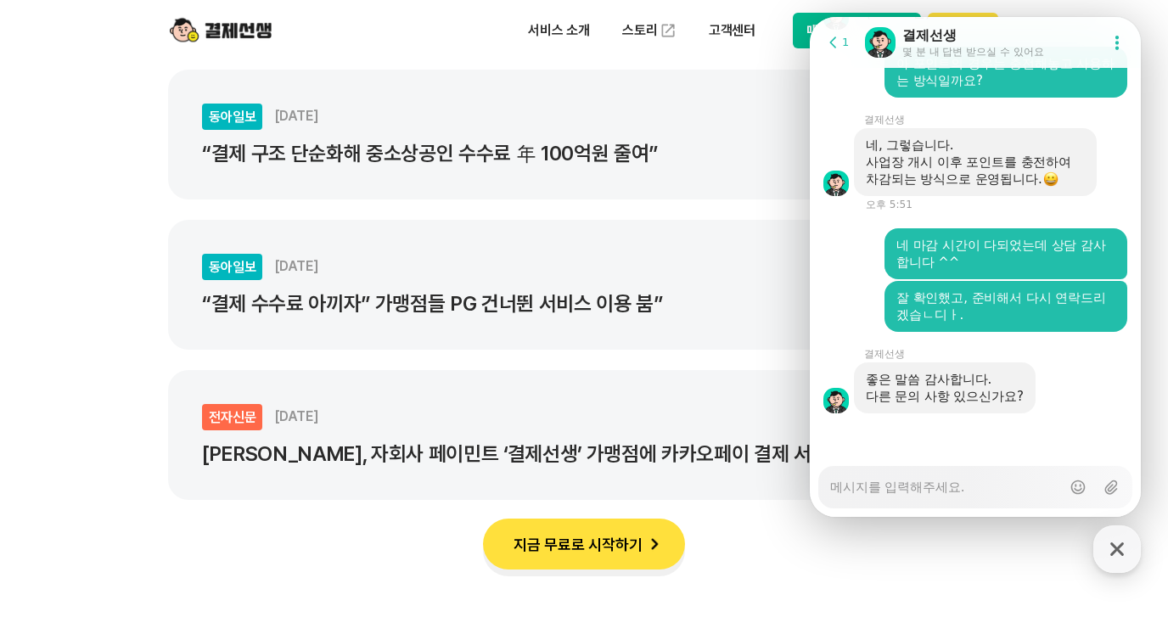
scroll to position [6019, 0]
drag, startPoint x: 938, startPoint y: 381, endPoint x: 1025, endPoint y: 390, distance: 87.1
click at [1025, 390] on div "좋은 말씀 감사합니다. 다른 문의 사항 있으신가요?" at bounding box center [945, 387] width 182 height 51
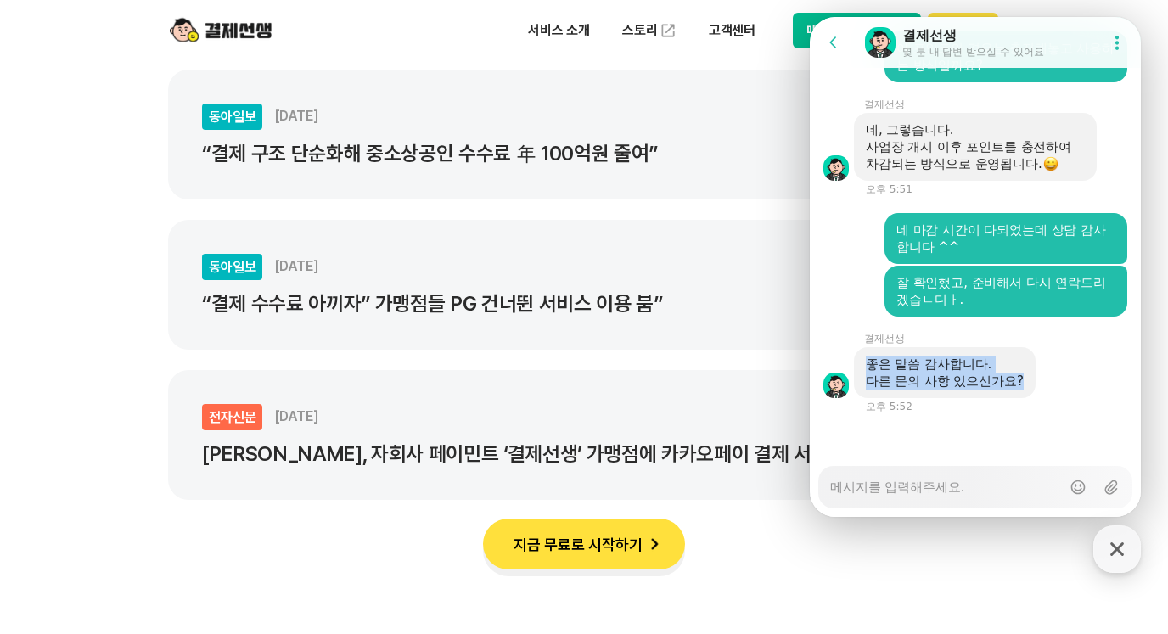
scroll to position [6035, 0]
click at [1064, 387] on div "좋은 말씀 감사합니다. 다른 문의 사항 있으신가요?" at bounding box center [967, 372] width 226 height 51
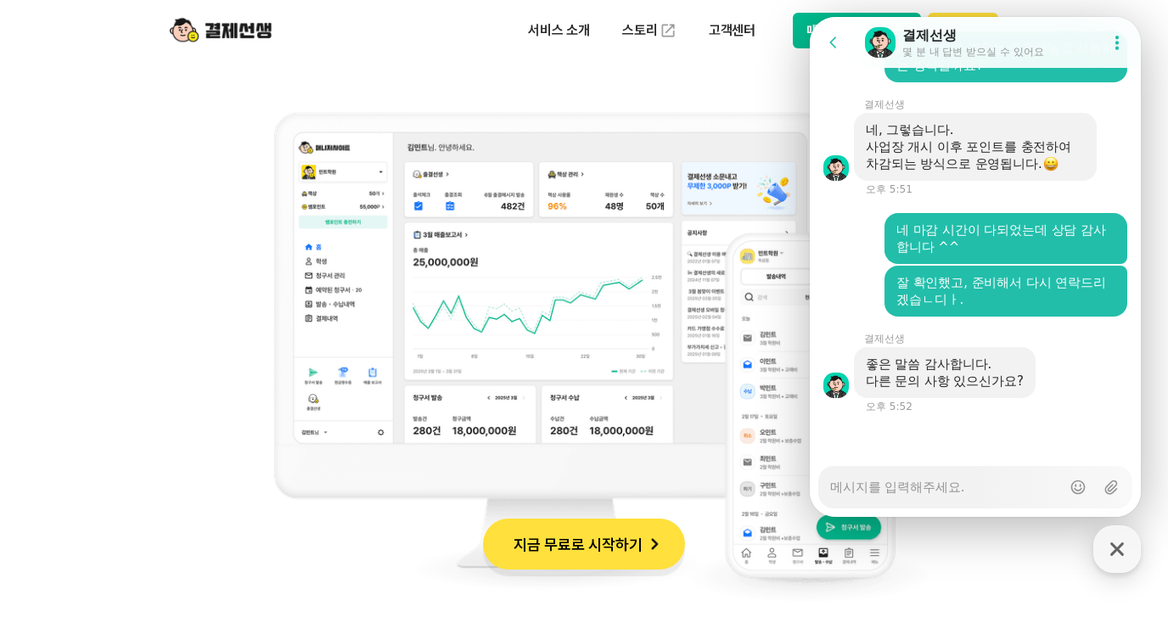
scroll to position [1104, 0]
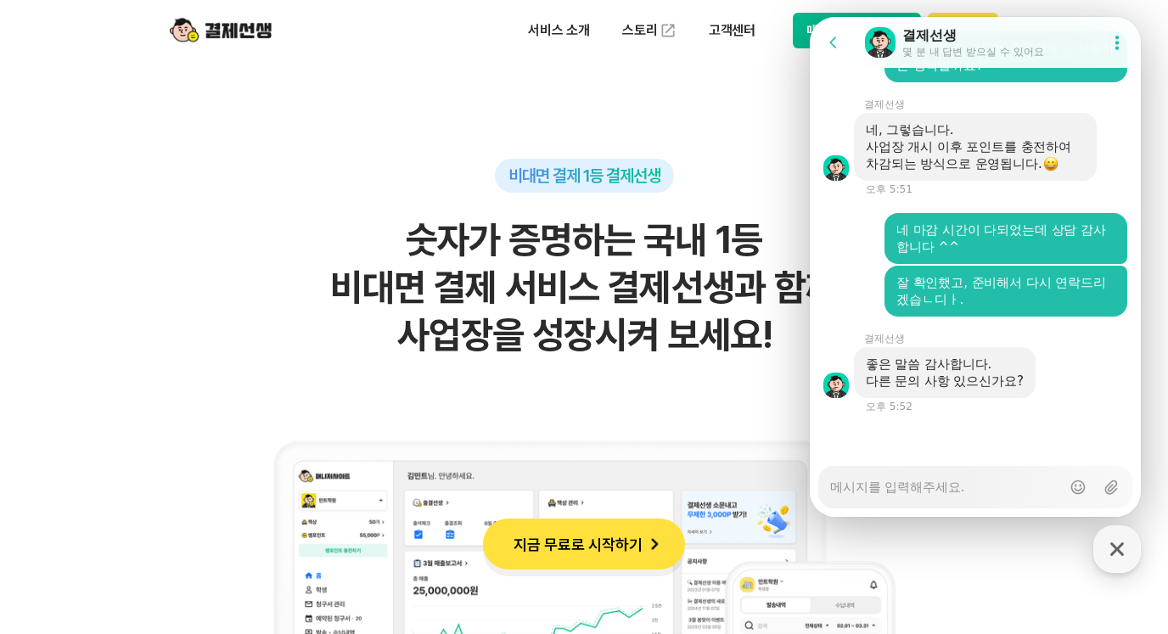
click at [964, 502] on div "Messenger Input Textarea" at bounding box center [945, 487] width 231 height 41
click at [968, 491] on textarea "Messenger Input Textarea" at bounding box center [945, 481] width 231 height 29
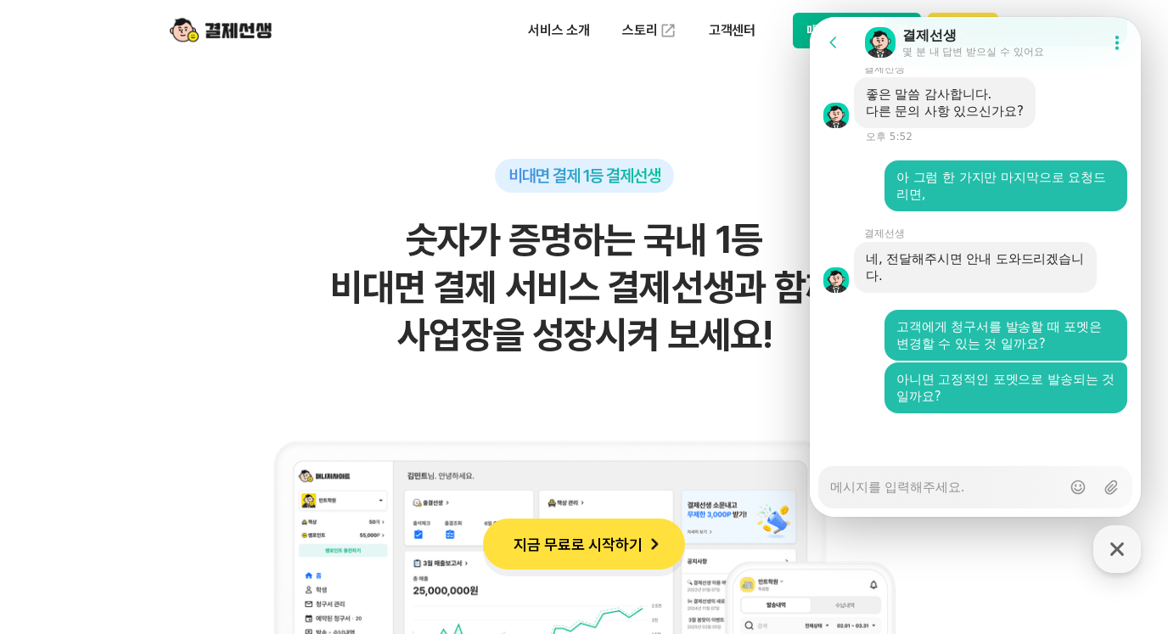
scroll to position [6304, 0]
drag, startPoint x: 613, startPoint y: 175, endPoint x: 675, endPoint y: 175, distance: 62.0
click at [674, 175] on div "비대면 결제 1등 결제선생" at bounding box center [584, 176] width 179 height 34
click at [751, 162] on div "비대면 결제 1등 결제선생 숫자가 증명하는 국내 1등 비대면 결제 서비스 결제선생과 함께 사업장을 성장시켜 보세요!" at bounding box center [584, 558] width 832 height 798
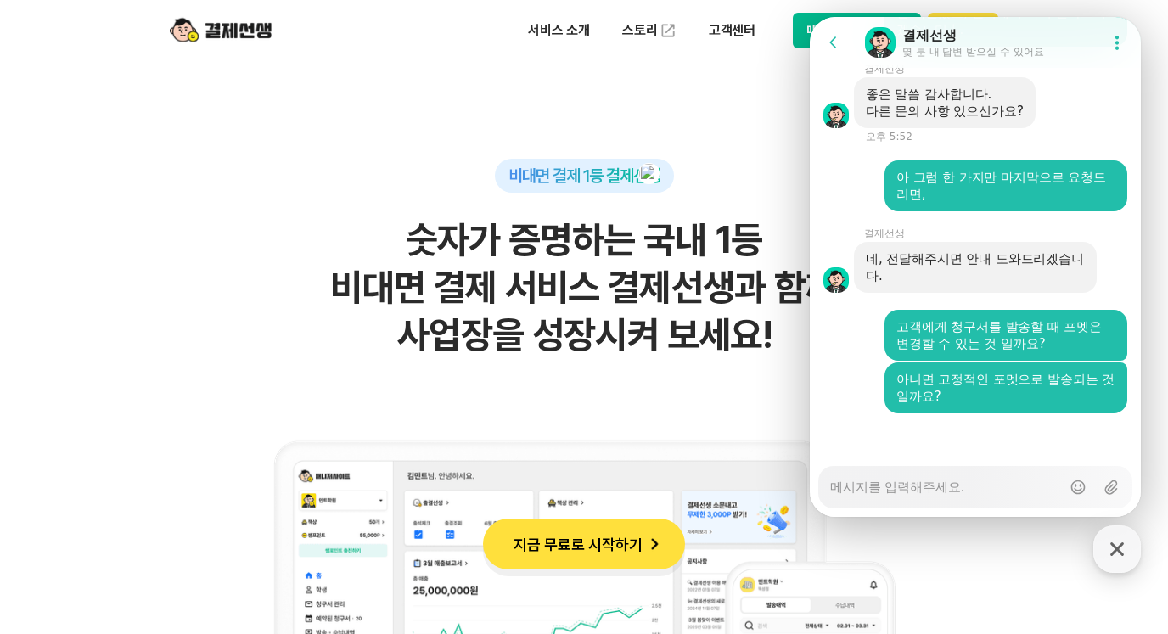
drag, startPoint x: 575, startPoint y: 307, endPoint x: 772, endPoint y: 341, distance: 199.8
click at [772, 341] on h2 "숫자가 증명하는 국내 1등 비대면 결제 서비스 결제선생과 함께 사업장을 성장시켜 보세요!" at bounding box center [584, 287] width 832 height 143
click at [438, 361] on div "비대면 결제 1등 결제선생 숫자가 증명하는 국내 1등 비대면 결제 서비스 결제선생과 함께 사업장을 성장시켜 보세요!" at bounding box center [584, 558] width 832 height 798
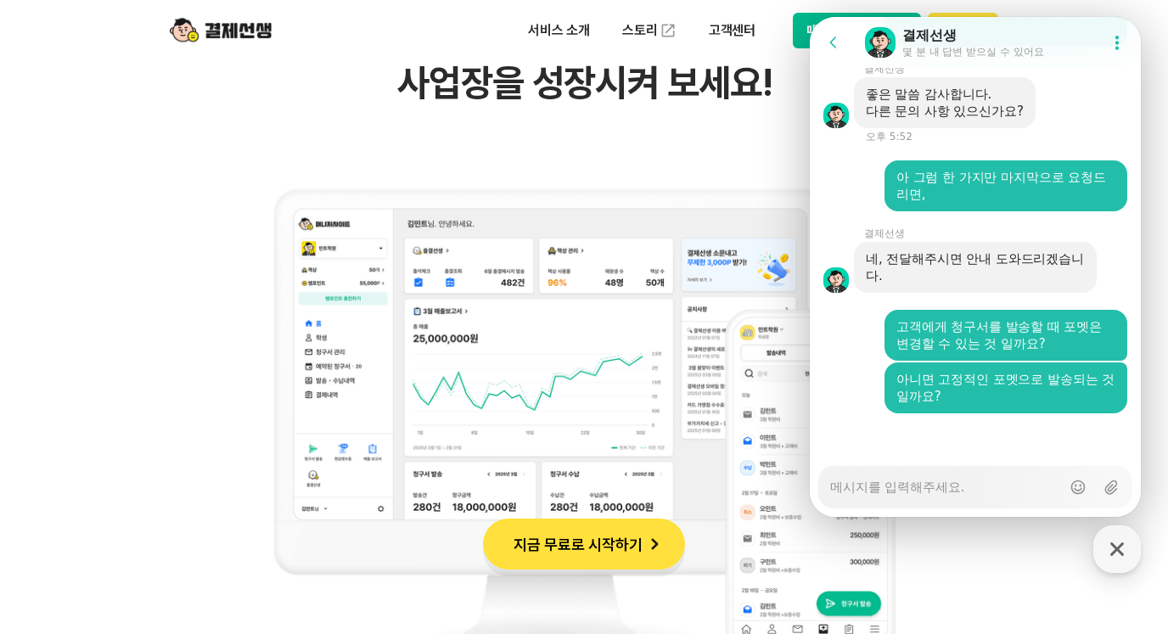
scroll to position [1358, 0]
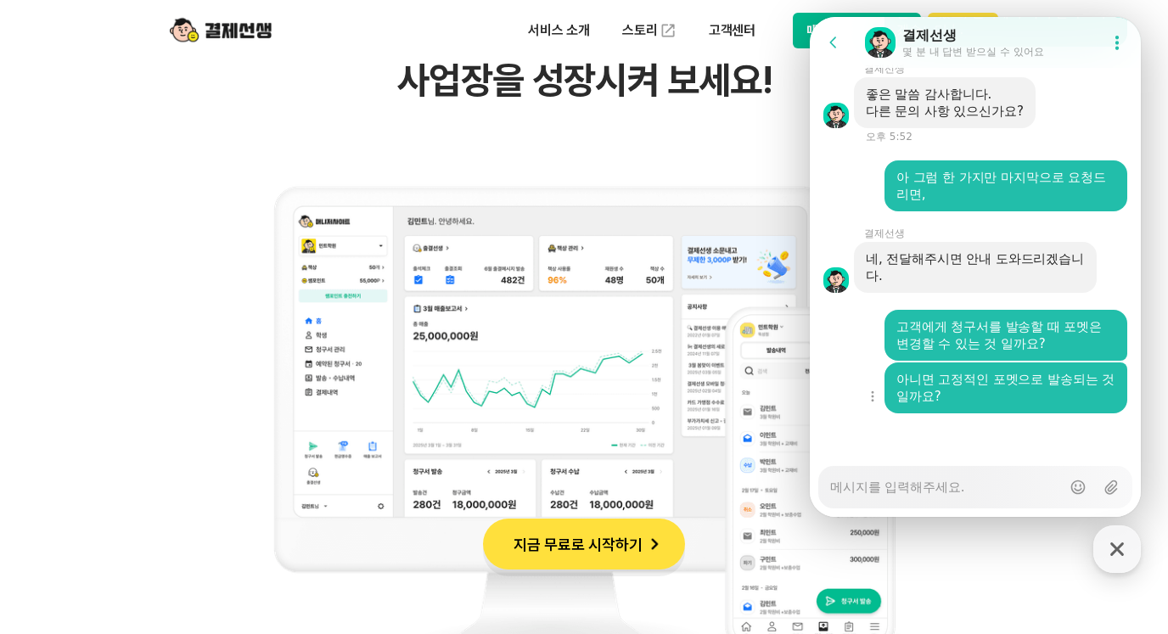
click at [827, 366] on div "Show context menu 아니면 고정적인 포멧으로 발송되는 것일까요?" at bounding box center [975, 387] width 331 height 51
click at [843, 366] on div "Show context menu 아니면 고정적인 포멧으로 발송되는 것일까요?" at bounding box center [975, 387] width 331 height 51
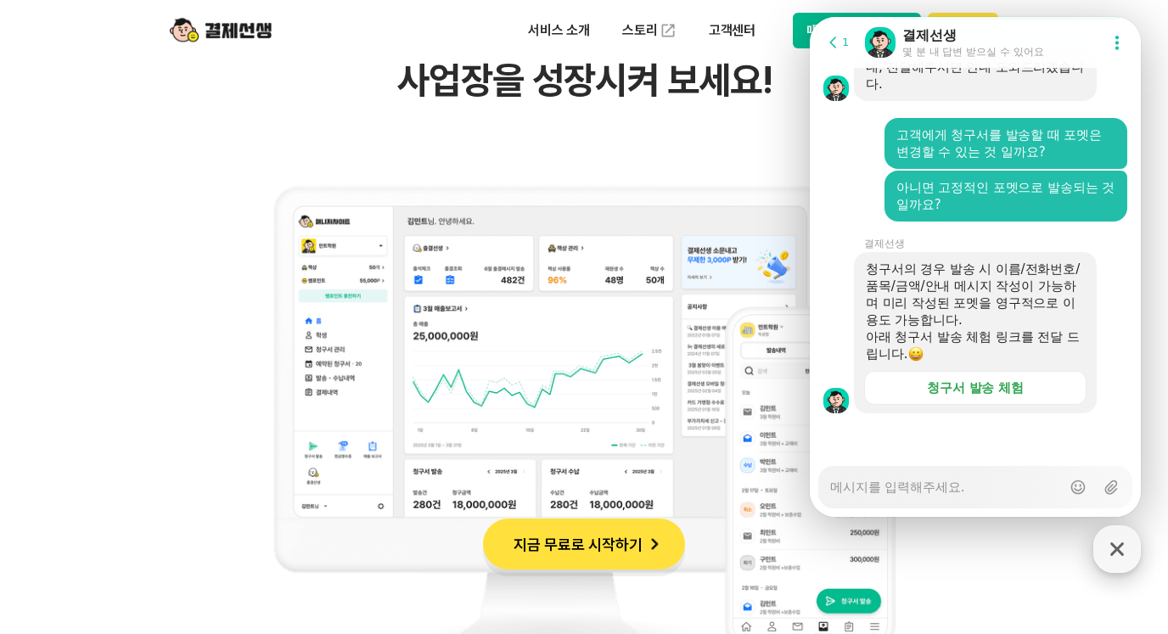
scroll to position [6496, 0]
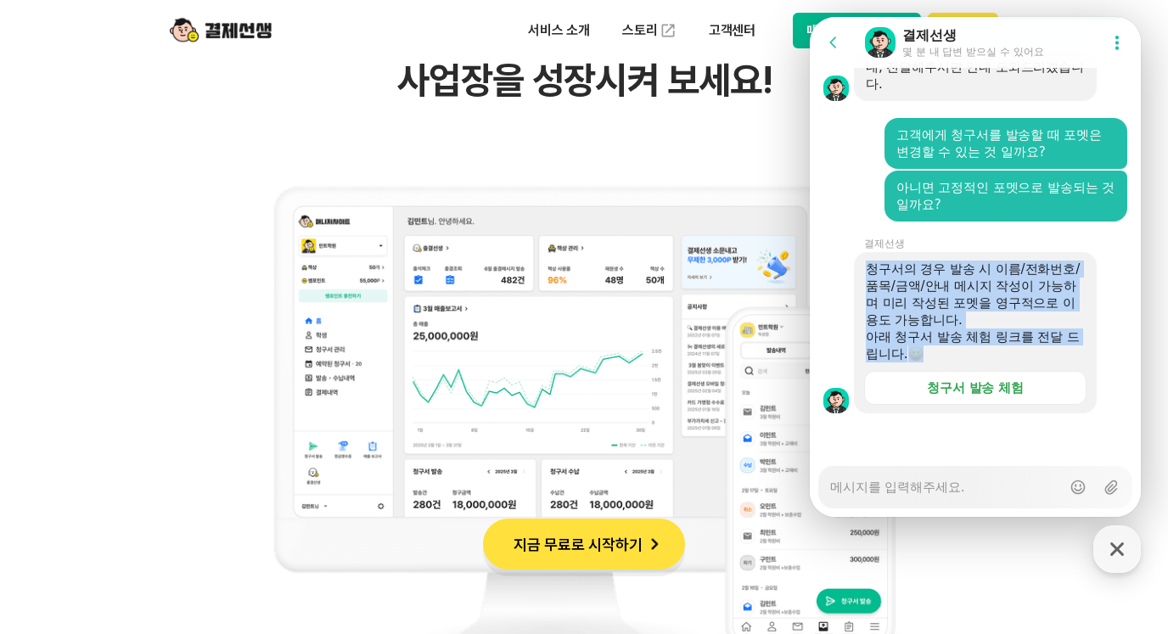
drag, startPoint x: 864, startPoint y: 267, endPoint x: 1092, endPoint y: 353, distance: 244.2
click at [1092, 353] on div "청구서의 경우 발송 시 이름/전화번호/품목/금액/안내 메시지 작성이 가능하며 미리 작성된 포멧을 영구적으로 이용도 가능합니다. 아래 청구서 발…" at bounding box center [997, 332] width 287 height 161
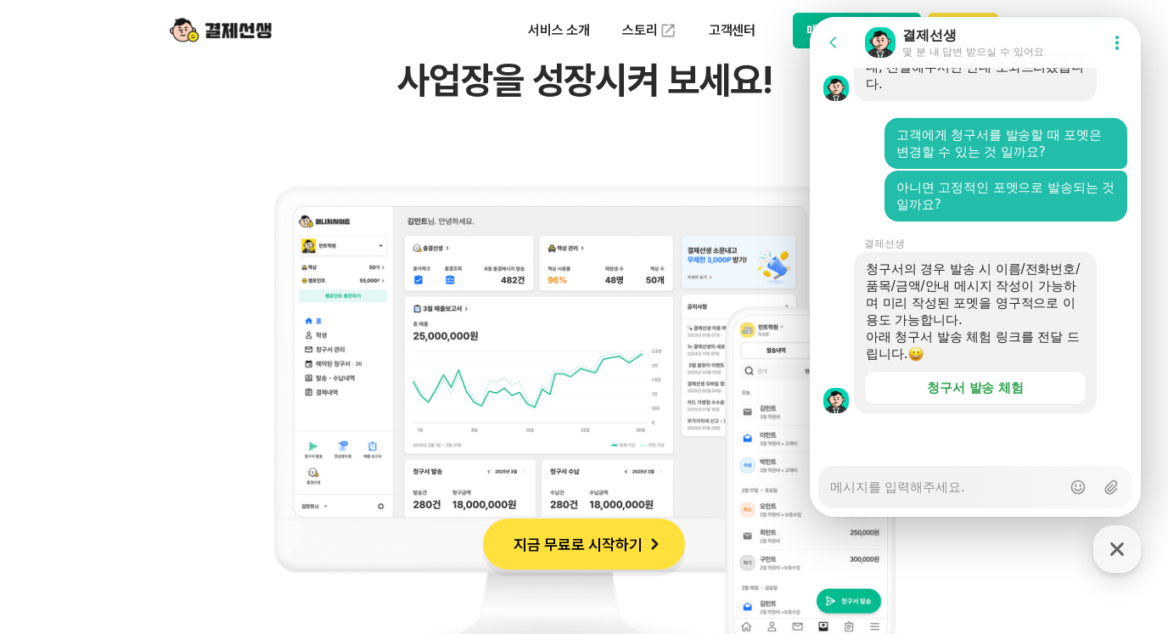
click at [1031, 362] on div "청구서의 경우 발송 시 이름/전화번호/품목/금액/안내 메시지 작성이 가능하며 미리 작성된 포멧을 영구적으로 이용도 가능합니다. 아래 청구서 발…" at bounding box center [975, 332] width 243 height 161
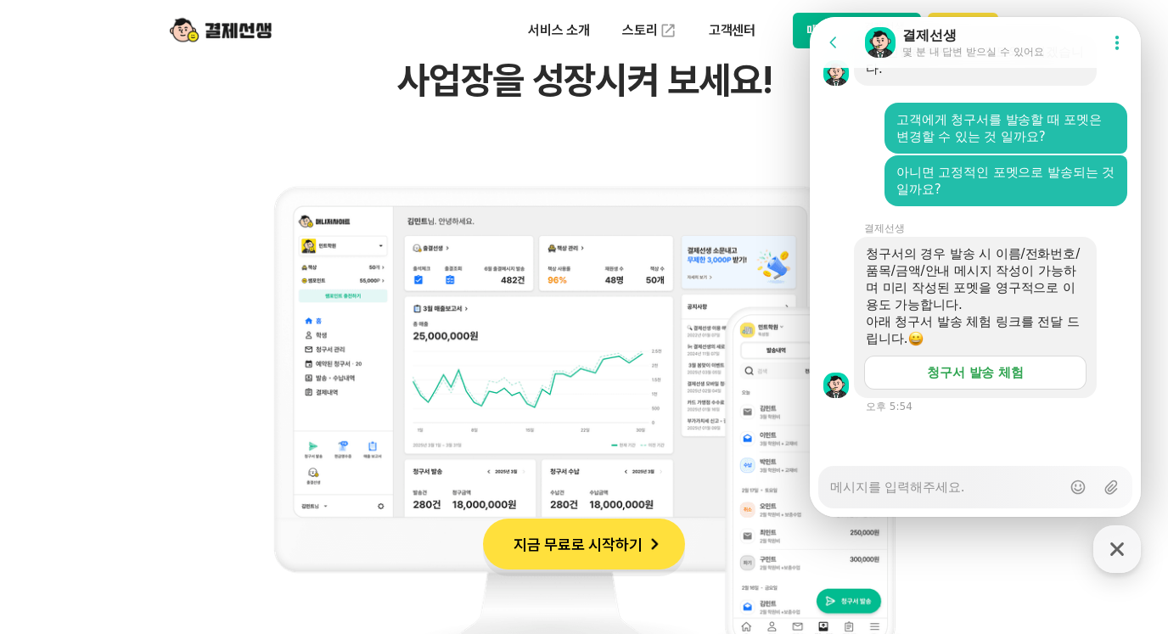
scroll to position [6512, 0]
click at [1008, 385] on link "청구서 발송 체험" at bounding box center [975, 373] width 222 height 34
drag, startPoint x: 993, startPoint y: 442, endPoint x: 1708, endPoint y: 586, distance: 729.0
click at [993, 442] on div at bounding box center [975, 436] width 331 height 46
click at [861, 437] on div at bounding box center [975, 436] width 331 height 46
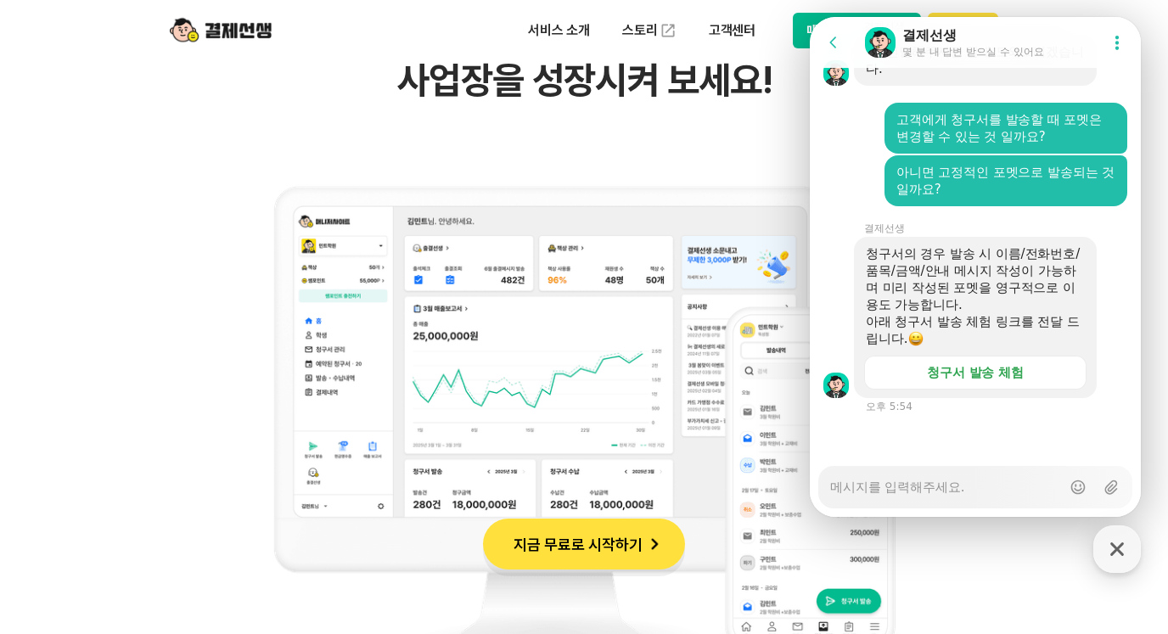
click at [884, 483] on textarea "Messenger Input Textarea" at bounding box center [945, 481] width 231 height 29
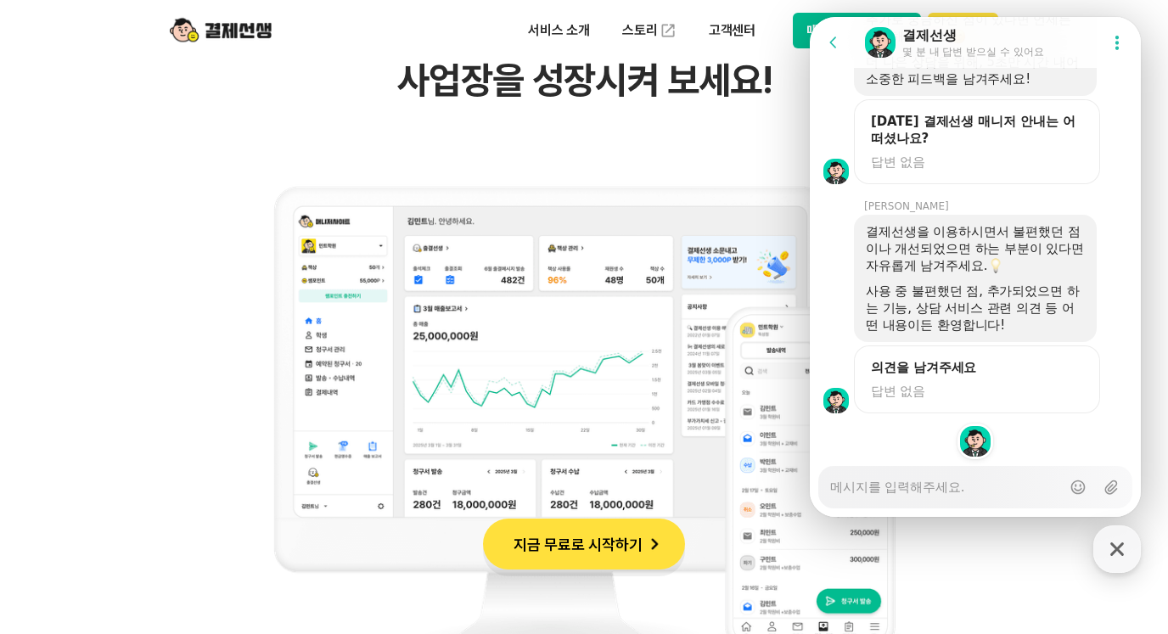
scroll to position [7401, 0]
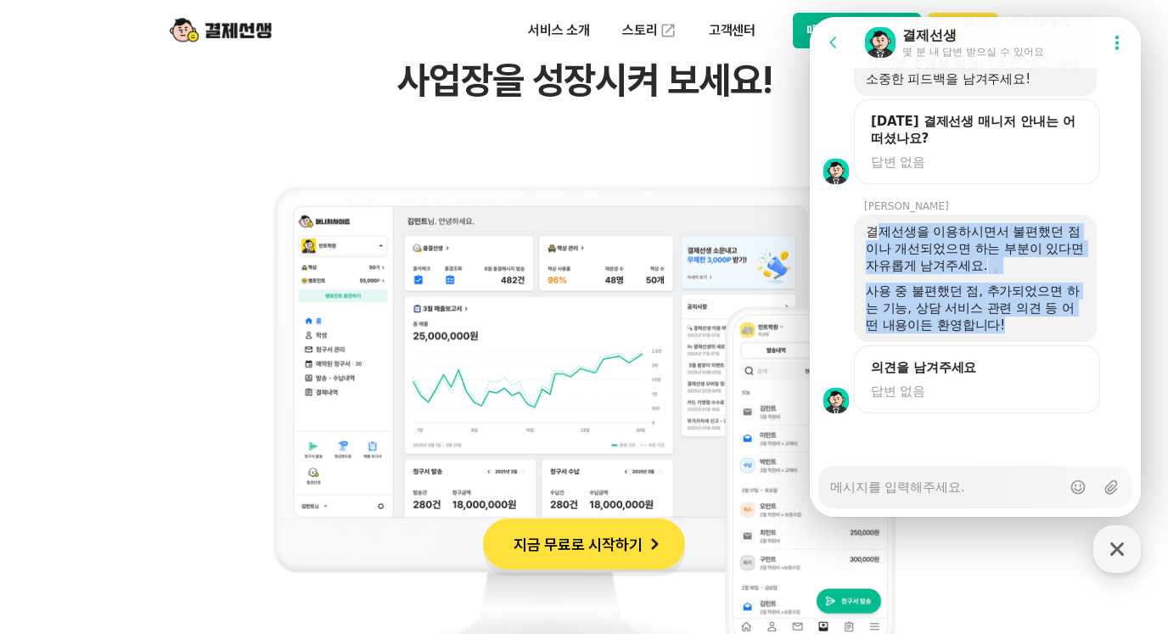
drag, startPoint x: 873, startPoint y: 214, endPoint x: 1045, endPoint y: 318, distance: 200.8
click at [1045, 318] on div "결제선생을 이용하시면서 불편했던 점이나 개선되었으면 하는 부분이 있다면 자유롭게 남겨주세요. 사용 중 불편했던 점, 추가되었으면 하는 기능, …" at bounding box center [975, 278] width 243 height 127
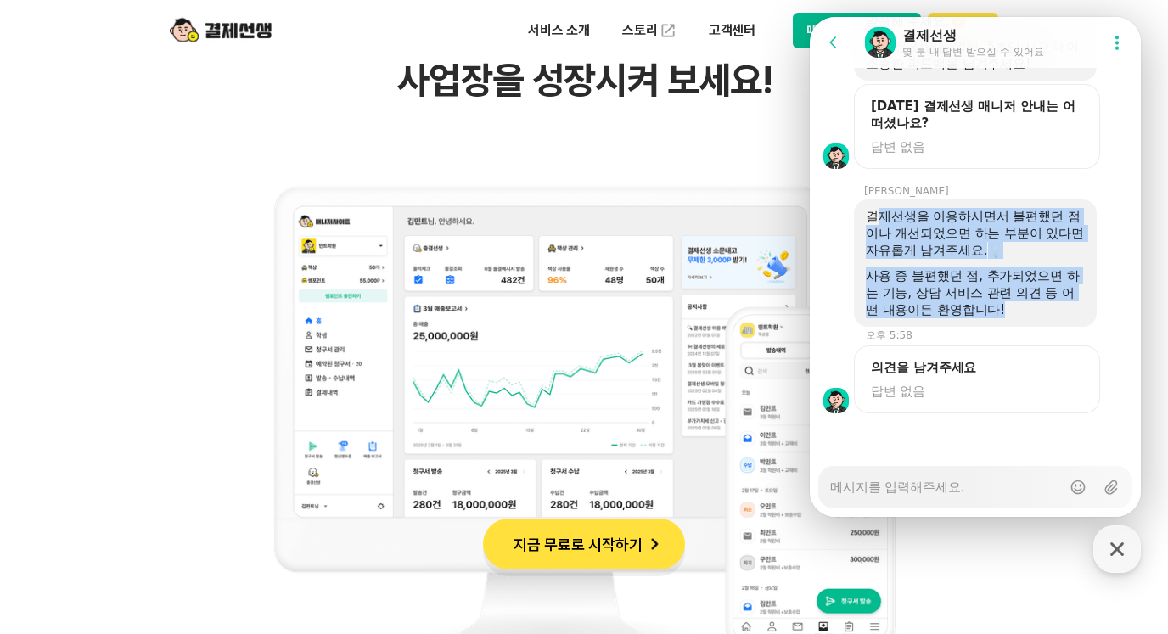
click at [960, 279] on div "사용 중 불편했던 점, 추가되었으면 하는 기능, 상담 서비스 관련 의견 등 어떤 내용이든 환영합니다!" at bounding box center [975, 292] width 219 height 51
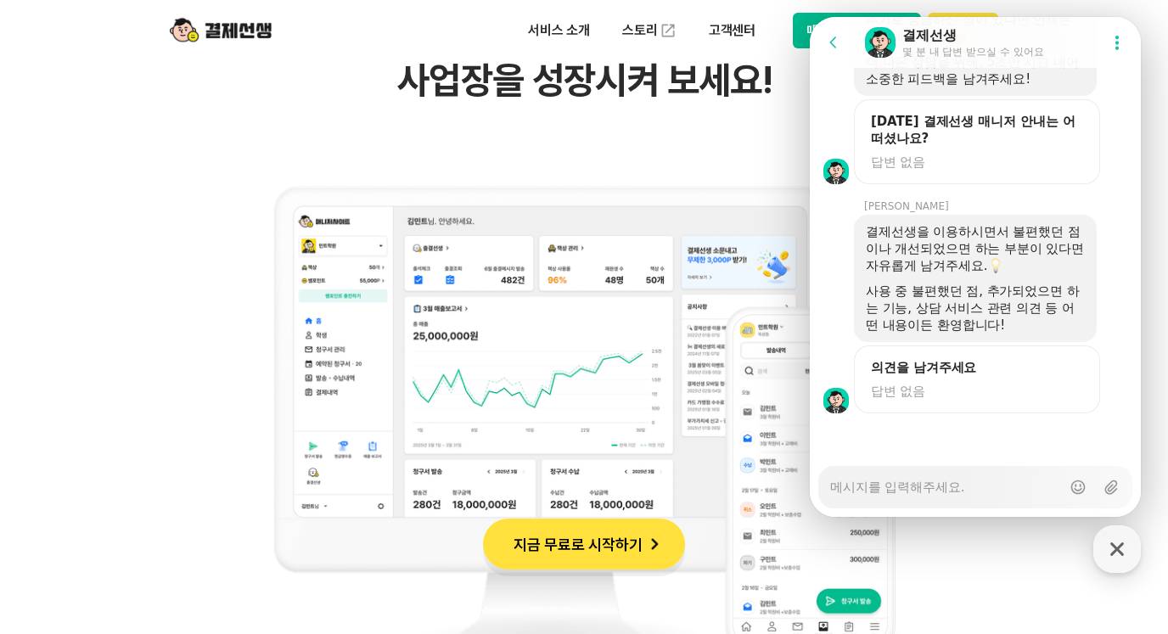
click at [677, 122] on div "비대면 결제 1등 결제선생 숫자가 증명하는 국내 1등 비대면 결제 서비스 결제선생과 함께 사업장을 성장시켜 보세요!" at bounding box center [584, 303] width 832 height 798
click at [1134, 564] on div "button" at bounding box center [1117, 549] width 48 height 48
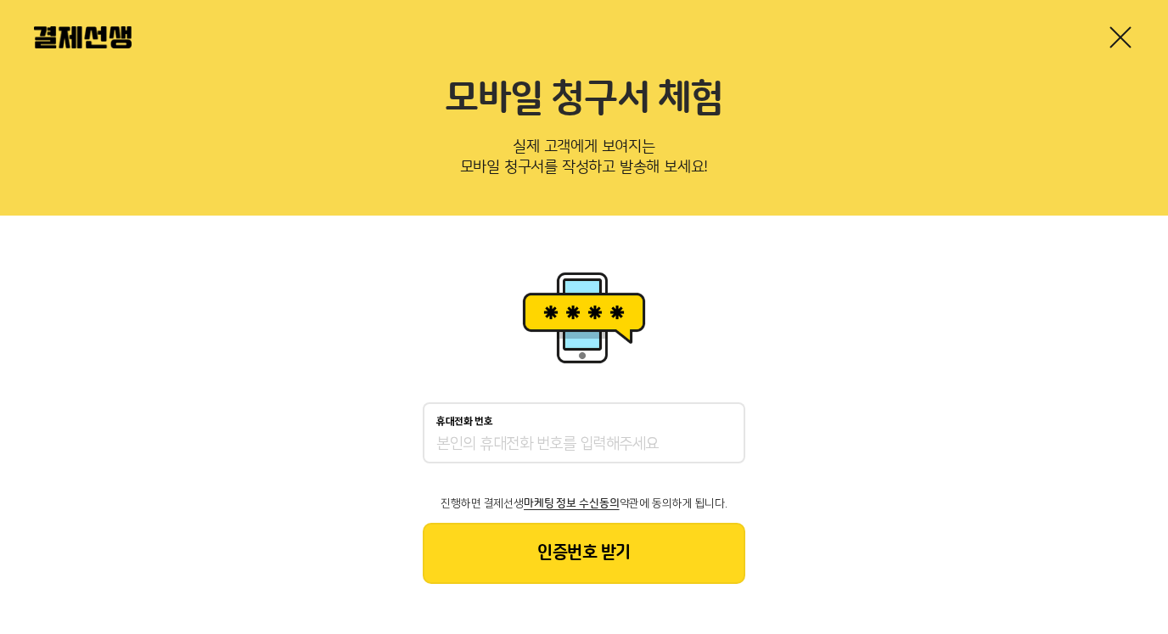
scroll to position [26, 0]
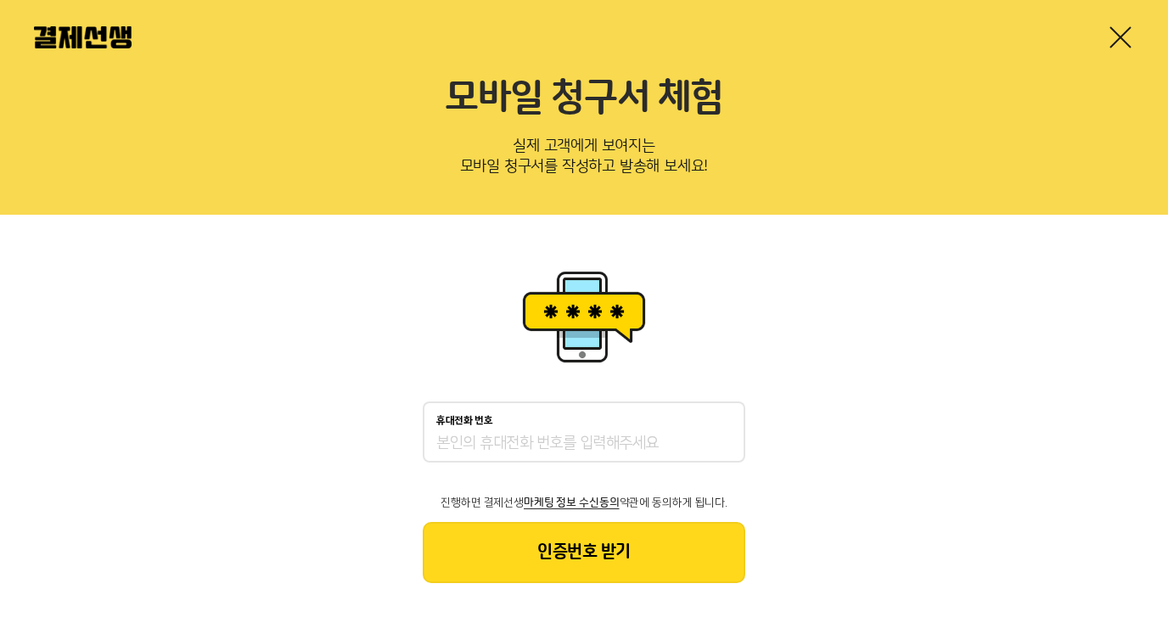
drag, startPoint x: 620, startPoint y: 417, endPoint x: 629, endPoint y: 427, distance: 13.8
click at [625, 421] on div "휴대전화 번호" at bounding box center [583, 421] width 295 height 12
click at [625, 434] on input "휴대전화 번호" at bounding box center [583, 444] width 295 height 20
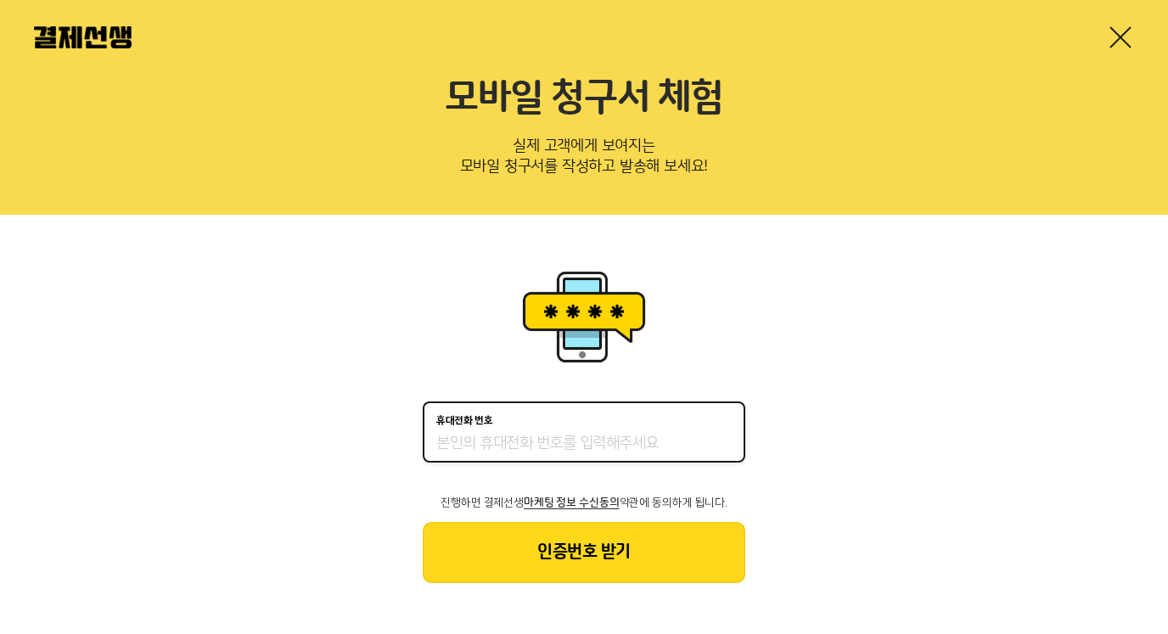
click at [641, 443] on input "휴대전화 번호" at bounding box center [583, 444] width 295 height 20
click at [665, 542] on button "인증번호 받기" at bounding box center [584, 552] width 323 height 61
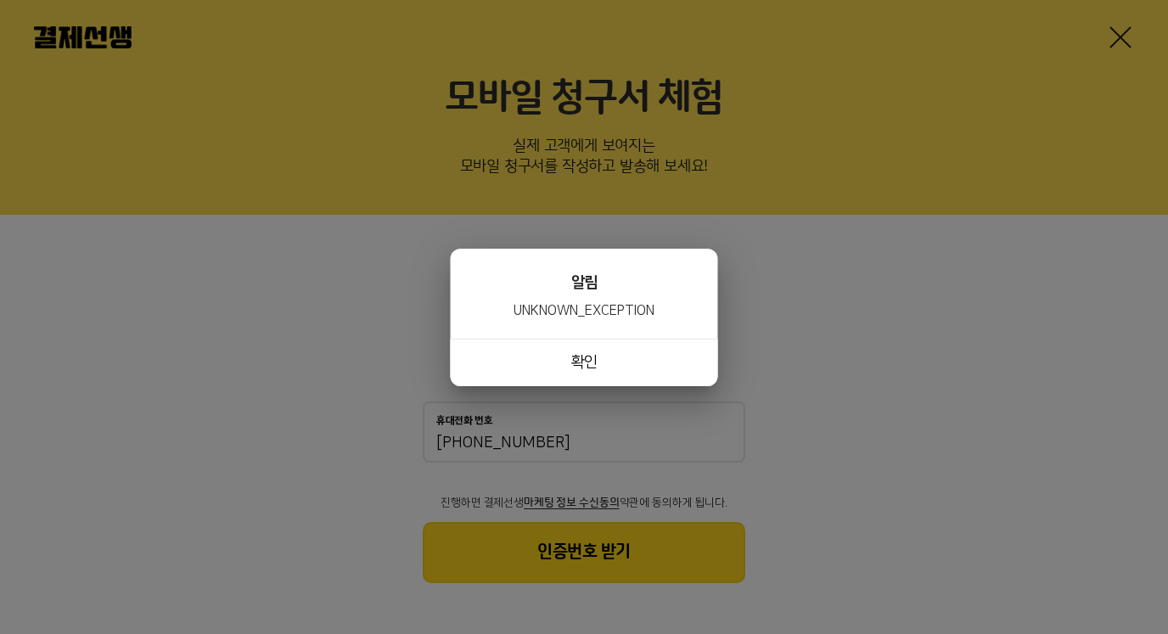
click at [626, 360] on button "확인" at bounding box center [584, 363] width 267 height 48
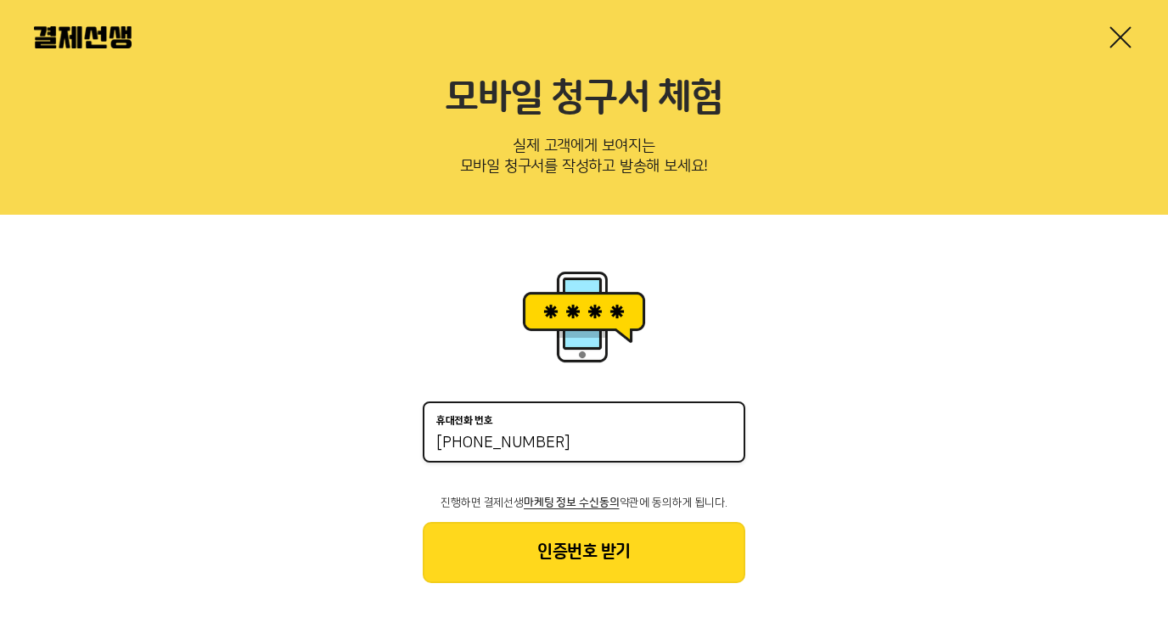
click at [563, 446] on input "[PHONE_NUMBER]" at bounding box center [583, 444] width 295 height 20
drag, startPoint x: 549, startPoint y: 448, endPoint x: 390, endPoint y: 451, distance: 159.6
click at [396, 448] on div "휴대전화 번호 010-6439-21 진행하면 결제선생 마케팅 정보 수신동의 약관에 동의하게 됩니다. 인증번호 받기" at bounding box center [584, 424] width 1168 height 419
type input "01064392114"
click at [681, 553] on button "인증번호 받기" at bounding box center [584, 552] width 323 height 61
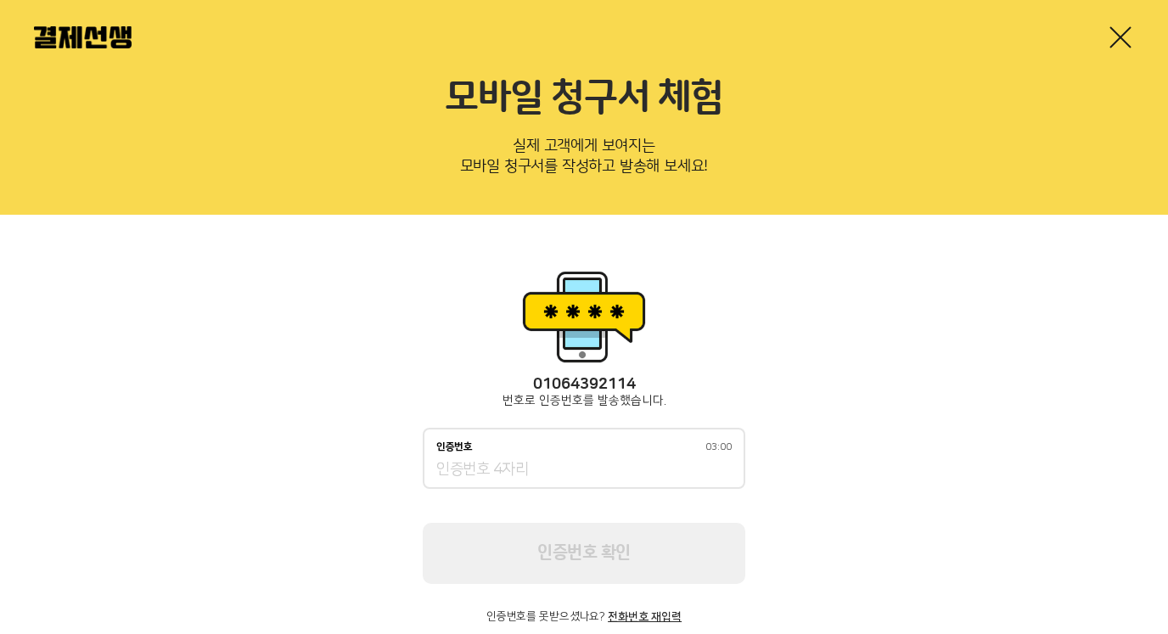
click at [598, 453] on div "인증번호 03:00" at bounding box center [584, 458] width 323 height 61
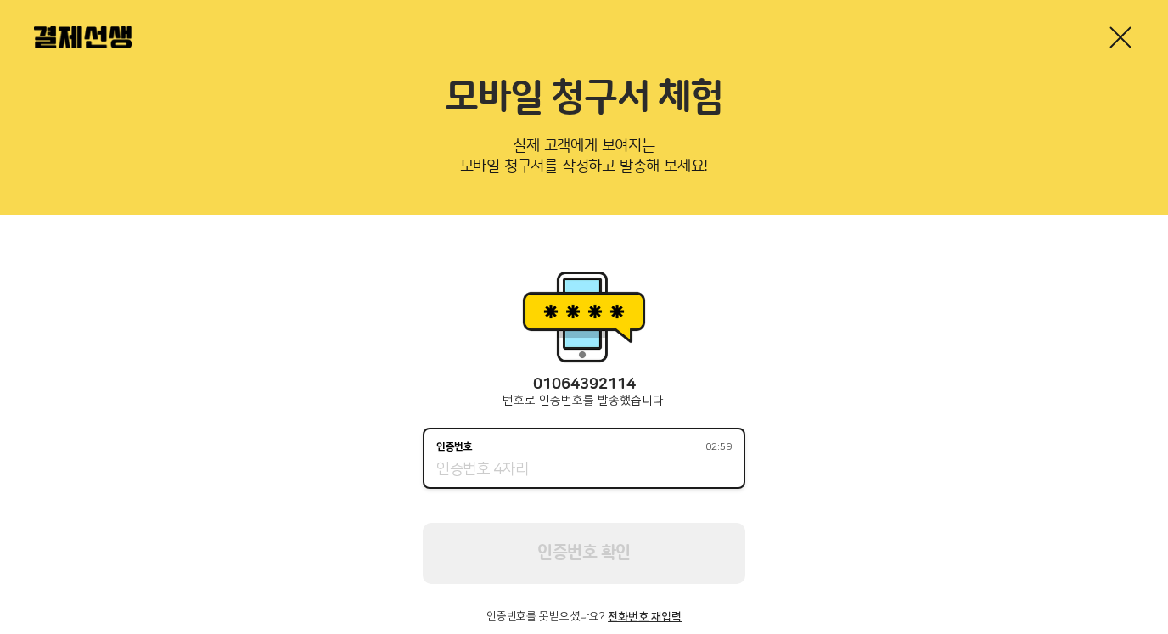
click at [604, 466] on input "인증번호 02:59" at bounding box center [583, 470] width 295 height 20
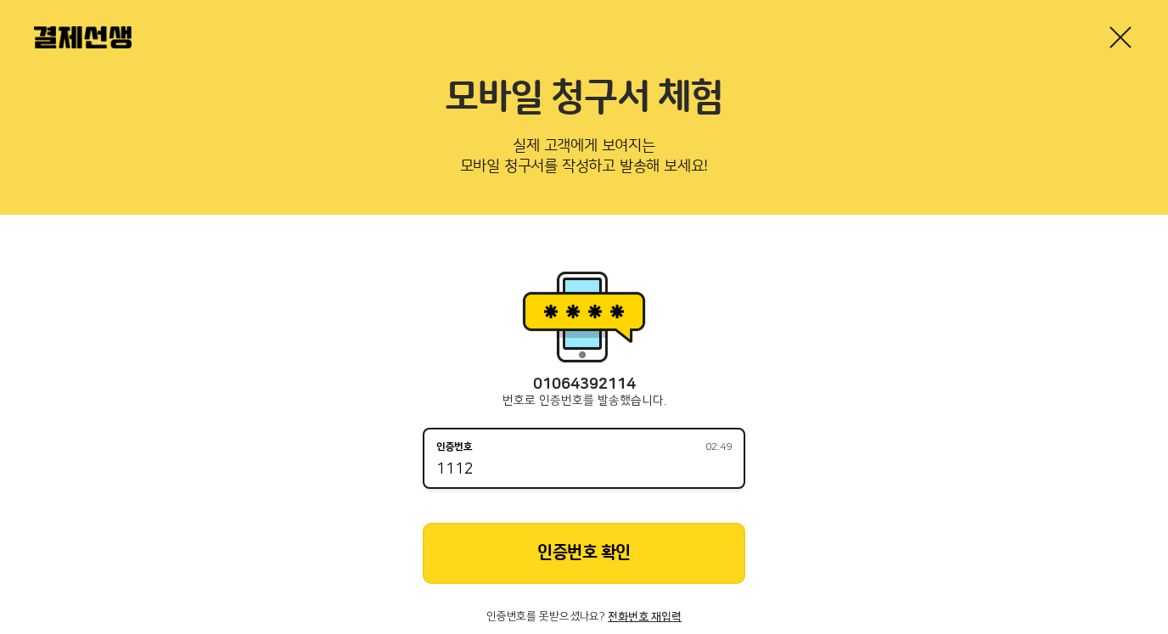
type input "1112"
click at [663, 541] on button "인증번호 확인" at bounding box center [584, 553] width 323 height 61
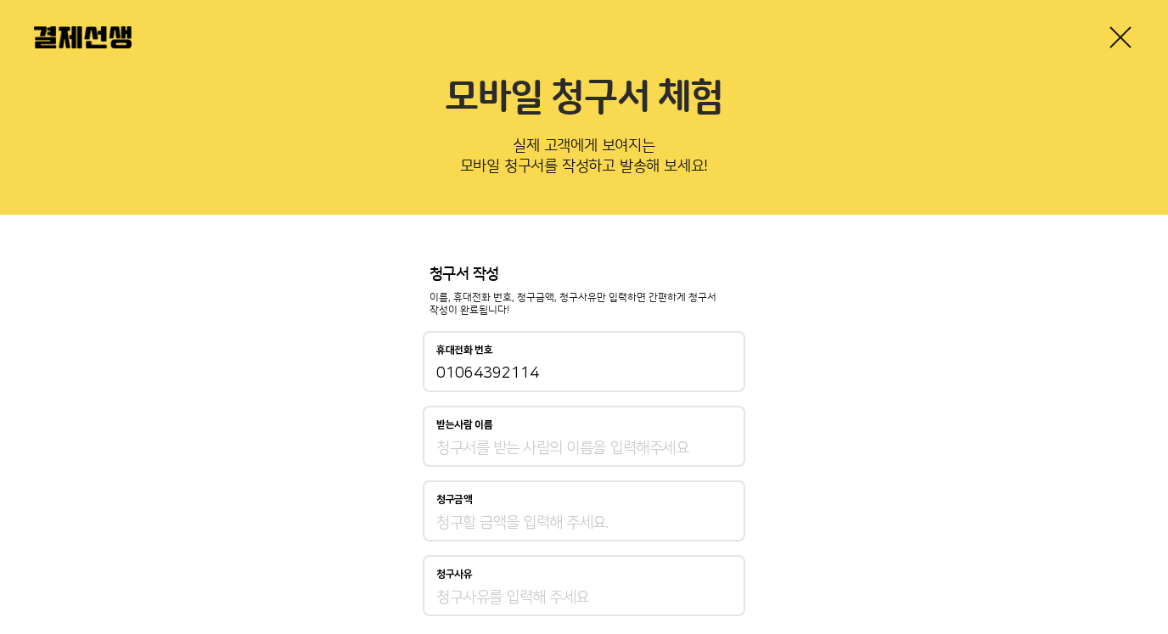
click at [586, 428] on div "받는사람 이름" at bounding box center [583, 425] width 295 height 12
click at [586, 438] on input "받는사람 이름" at bounding box center [583, 448] width 295 height 20
click at [609, 441] on input "받는사람 이름" at bounding box center [583, 448] width 295 height 20
type input "장연덕"
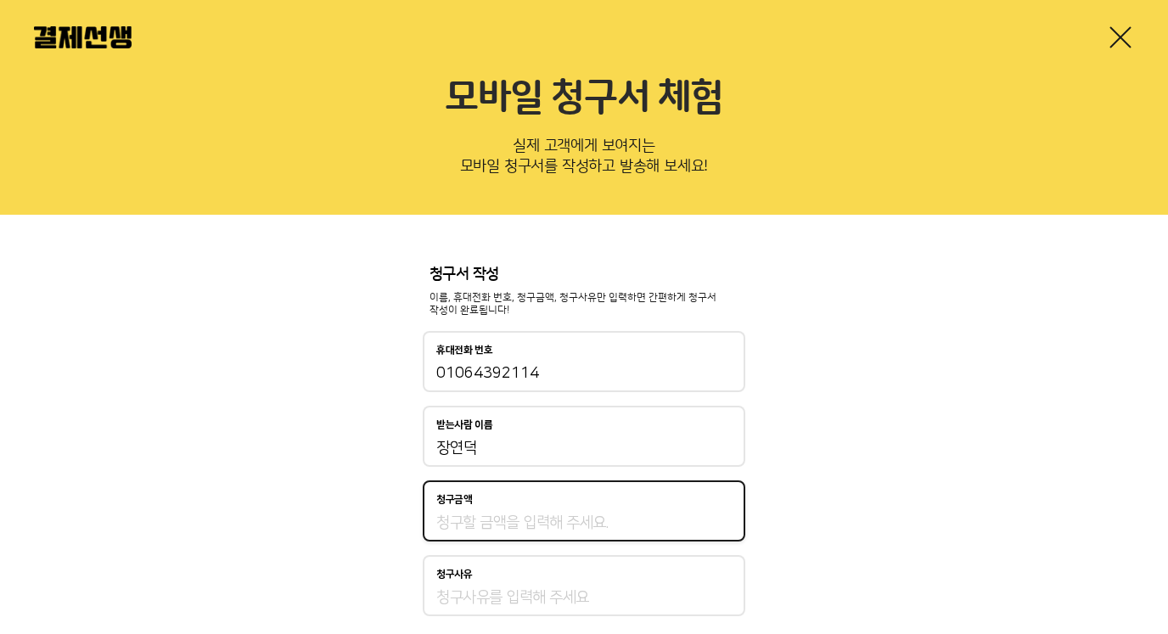
click at [503, 524] on input "청구금액" at bounding box center [583, 523] width 295 height 20
type input "250,000"
click at [495, 597] on input "청구사유" at bounding box center [583, 597] width 295 height 20
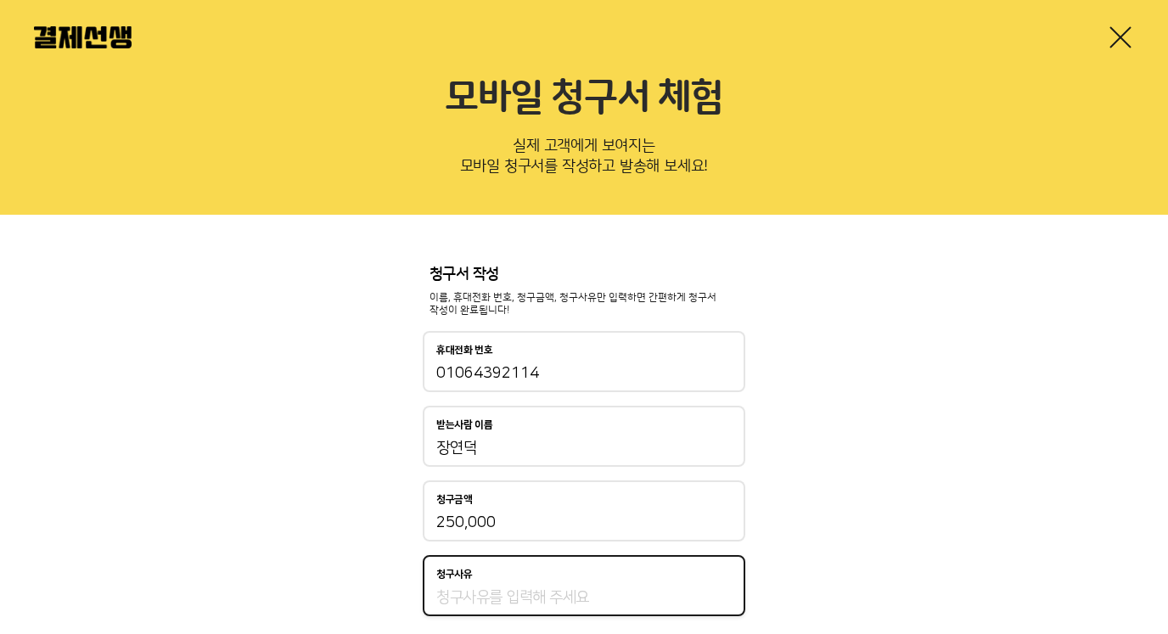
type input "AI 마스터 강의"
click at [809, 541] on div "청구서 작성 이름, 휴대전화 번호, 청구금액, 청구사유만 입력하면 간편하게 청구서 작성이 완료됩니다! 휴대전화 번호 01064392114 받는…" at bounding box center [584, 489] width 1168 height 548
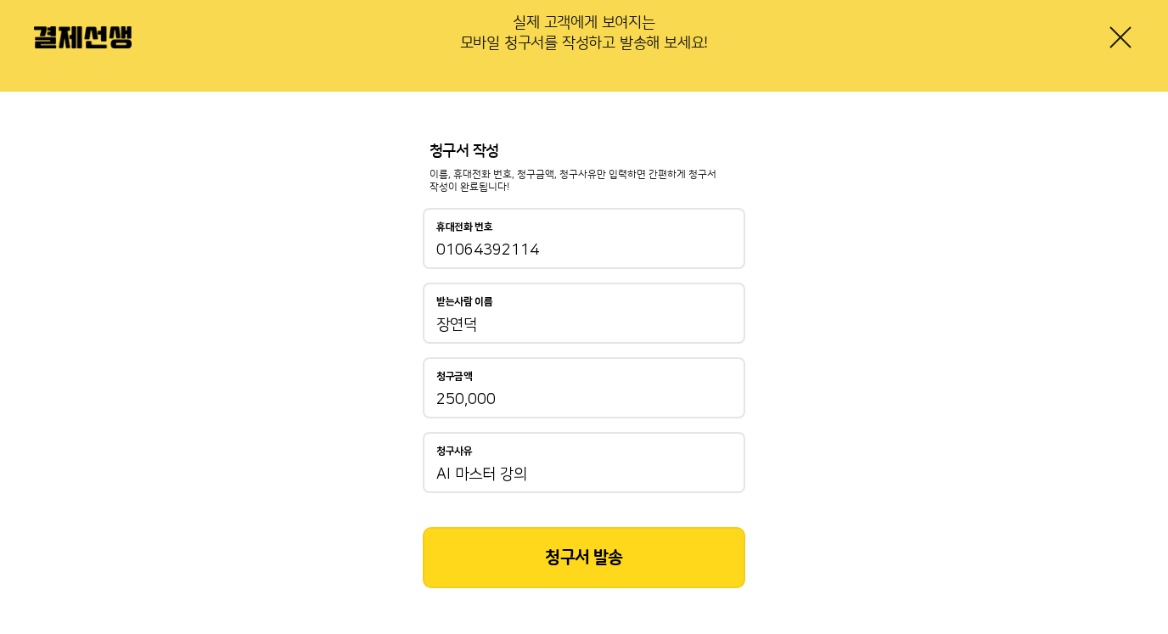
scroll to position [154, 0]
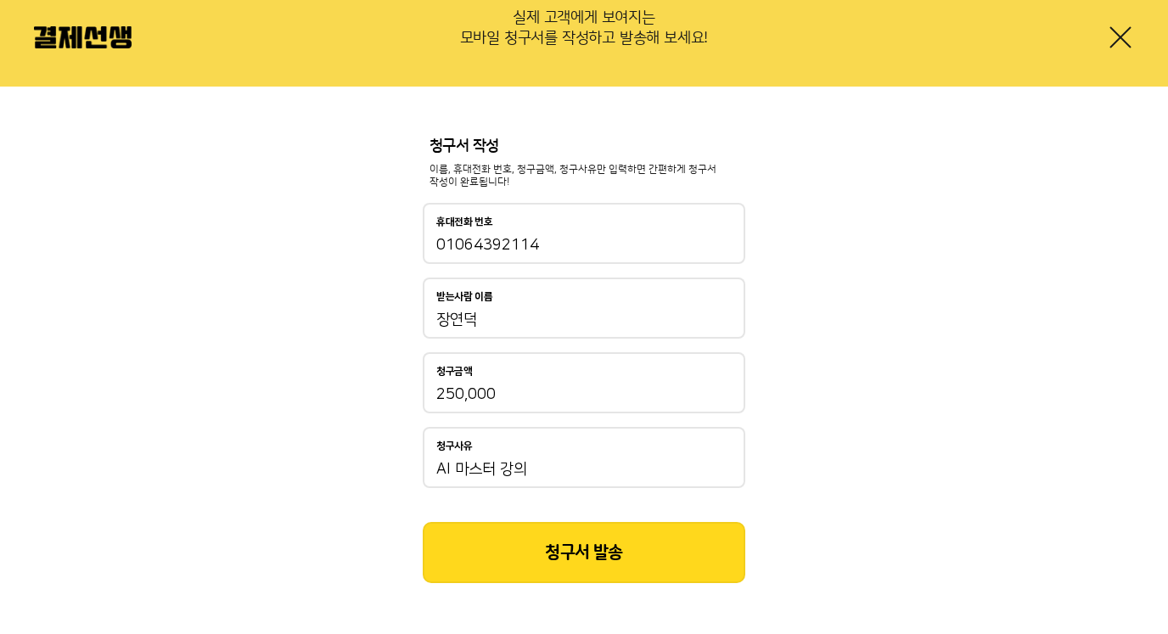
click at [626, 548] on button "청구서 발송" at bounding box center [584, 552] width 323 height 61
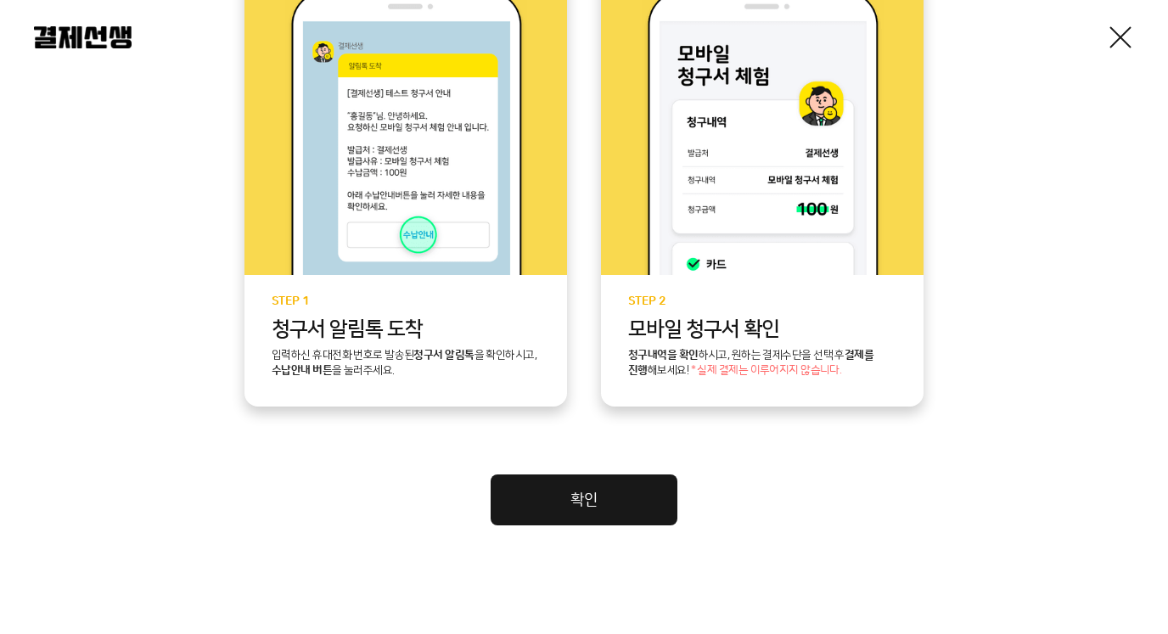
scroll to position [463, 0]
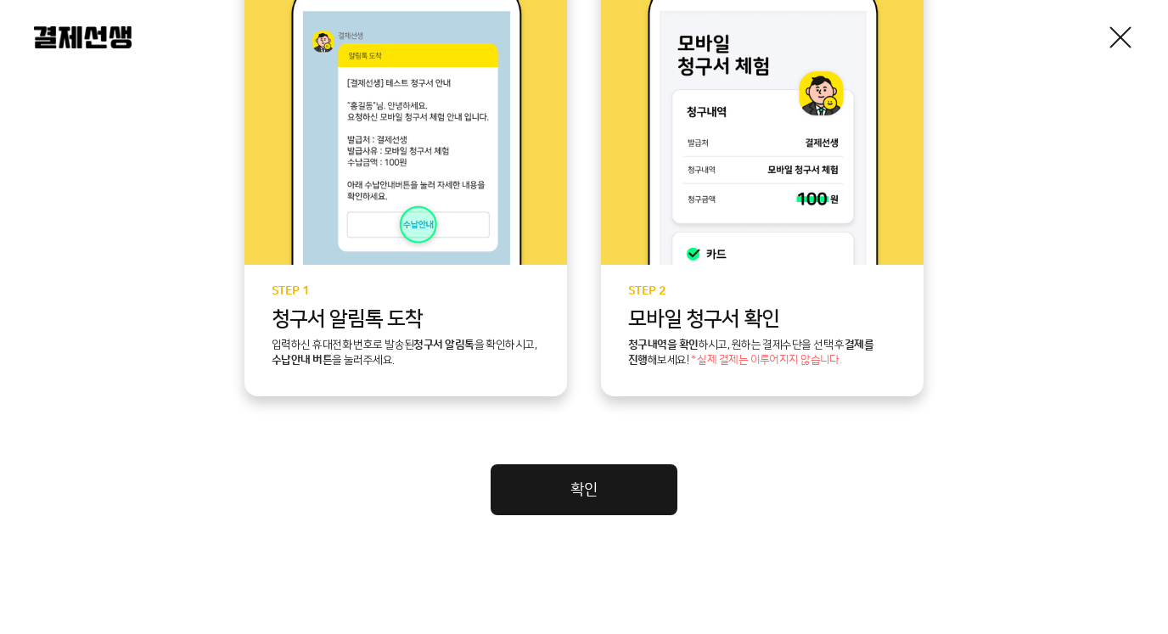
click at [693, 355] on span "* 실제 결제는 이루어지지 않습니다." at bounding box center [766, 361] width 151 height 12
click at [569, 482] on link "확인" at bounding box center [584, 489] width 187 height 51
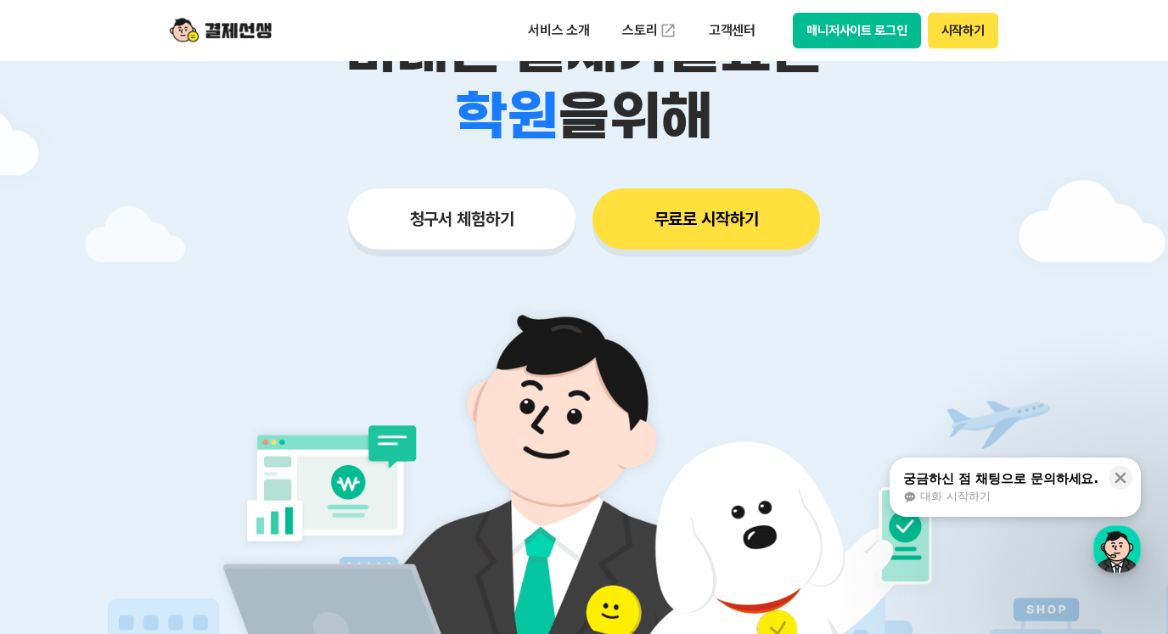
scroll to position [340, 0]
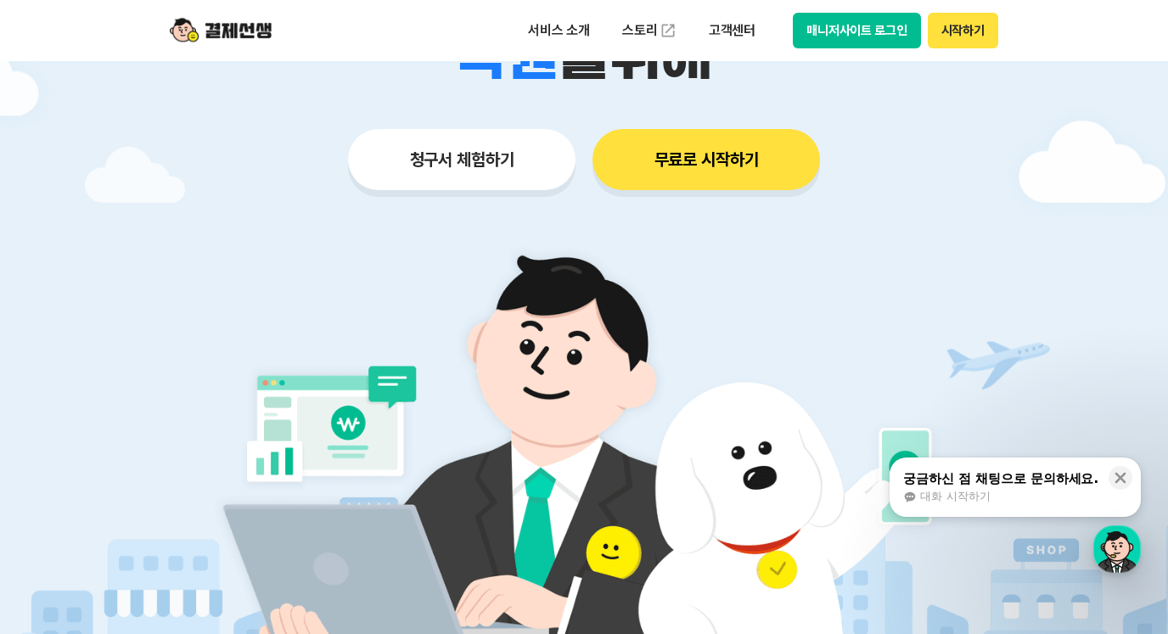
click at [1121, 553] on div "button" at bounding box center [1117, 549] width 48 height 48
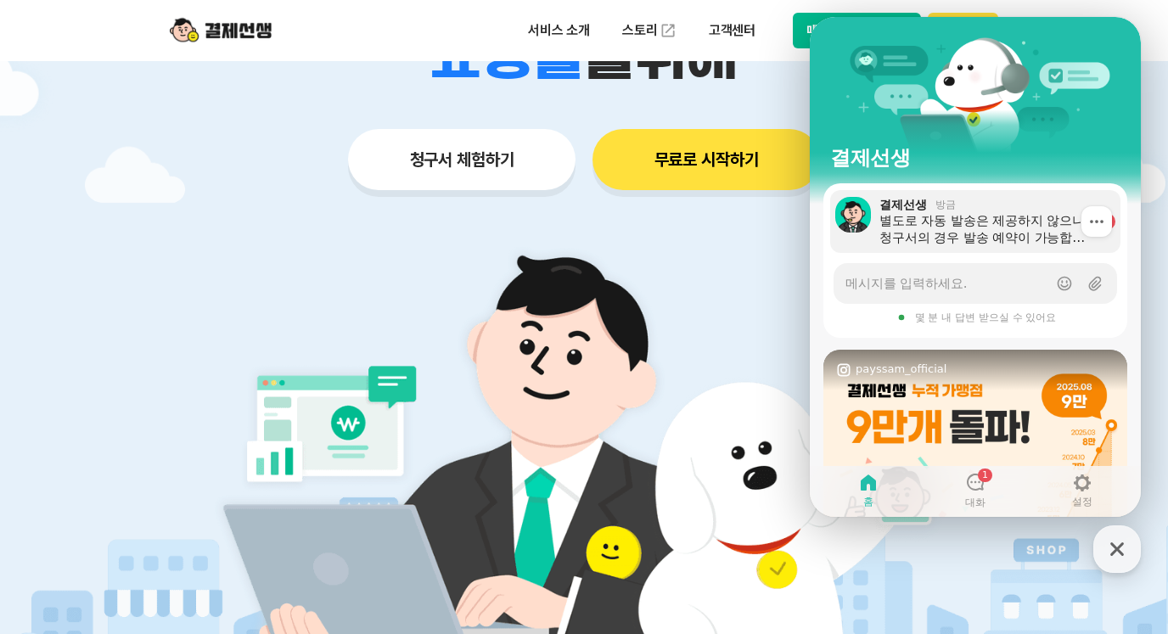
click at [965, 216] on div "별도로 자동 발송은 제공하지 않으나, 청구서의 경우 발송 예약이 가능합니다." at bounding box center [985, 229] width 212 height 34
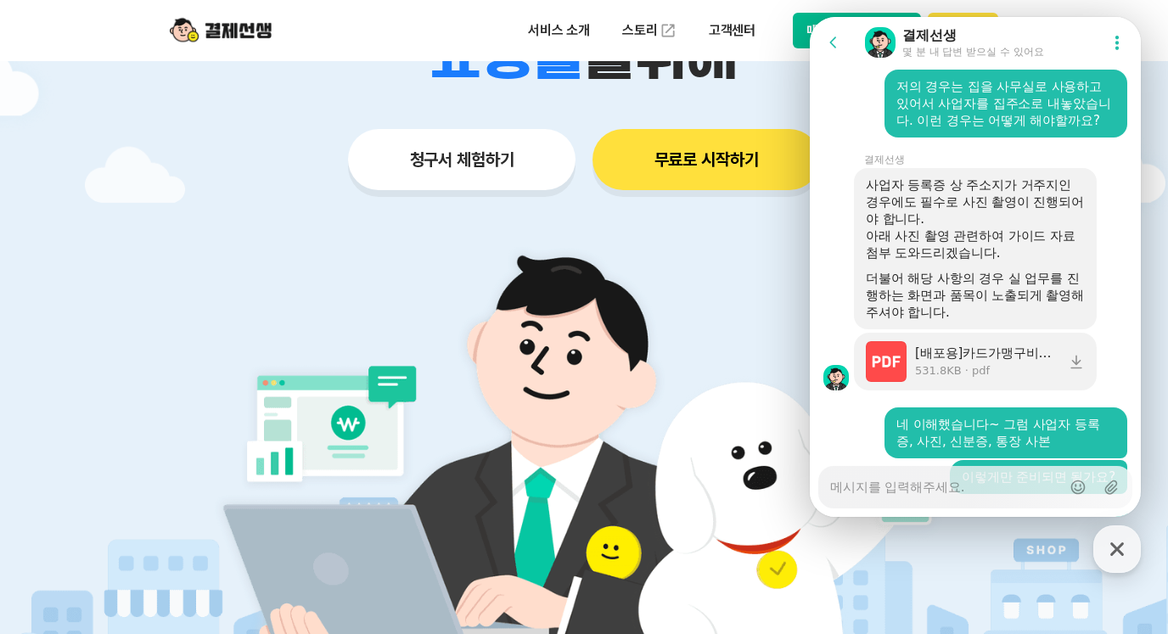
scroll to position [2120, 0]
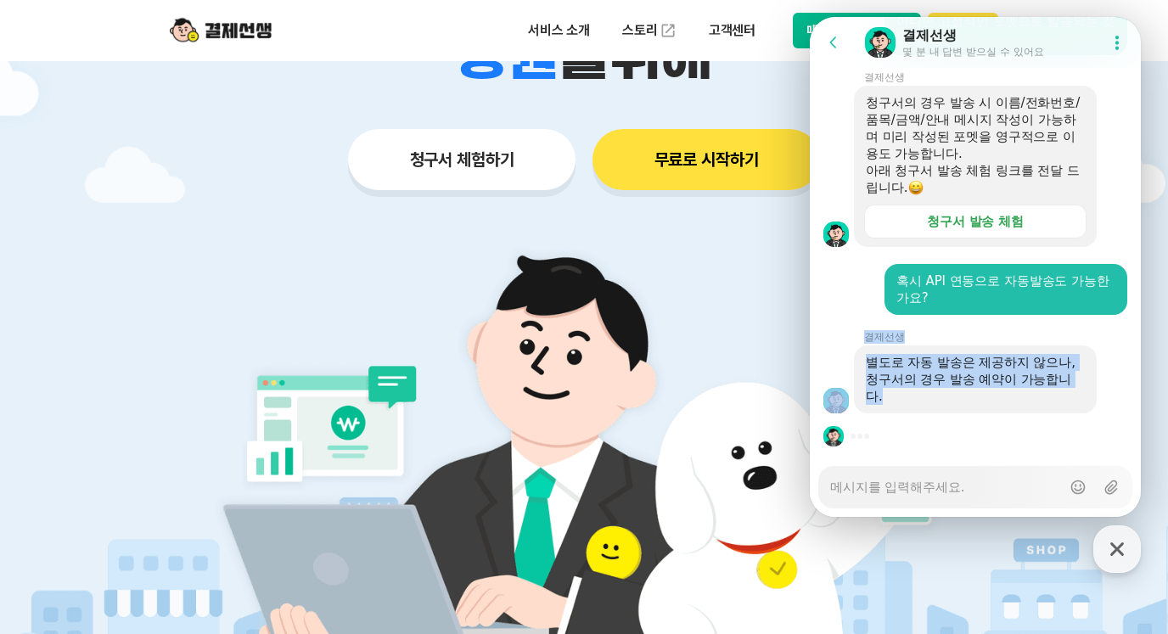
drag, startPoint x: 909, startPoint y: 351, endPoint x: 981, endPoint y: 390, distance: 82.4
click at [981, 390] on div "결제선생 별도로 자동 발송은 제공하지 않으나, 청구서의 경우 발송 예약이 가능합니다." at bounding box center [975, 371] width 331 height 83
click at [986, 393] on div "별도로 자동 발송은 제공하지 않으나, 청구서의 경우 발송 예약이 가능합니다." at bounding box center [975, 379] width 219 height 51
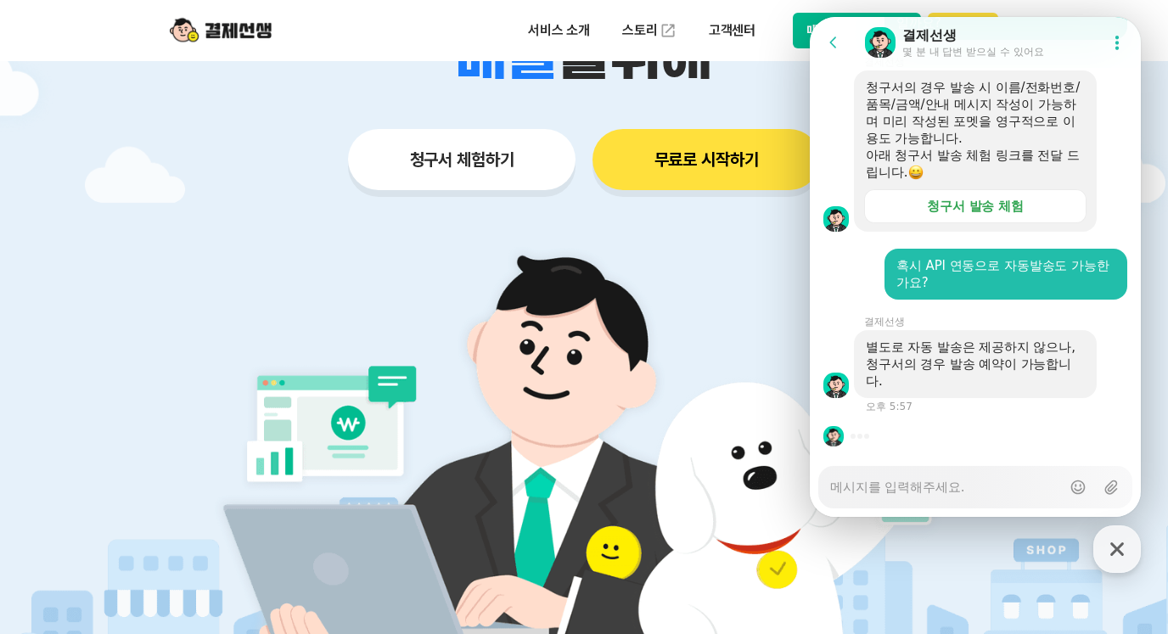
scroll to position [2136, 0]
click at [974, 403] on div "별도로 자동 발송은 제공하지 않으나, 청구서의 경우 발송 예약이 가능합니다. 오후 5:57" at bounding box center [975, 371] width 331 height 83
click at [955, 496] on div "Messenger Input Textarea" at bounding box center [945, 487] width 231 height 41
click at [952, 486] on textarea "Messenger Input Textarea" at bounding box center [945, 481] width 231 height 29
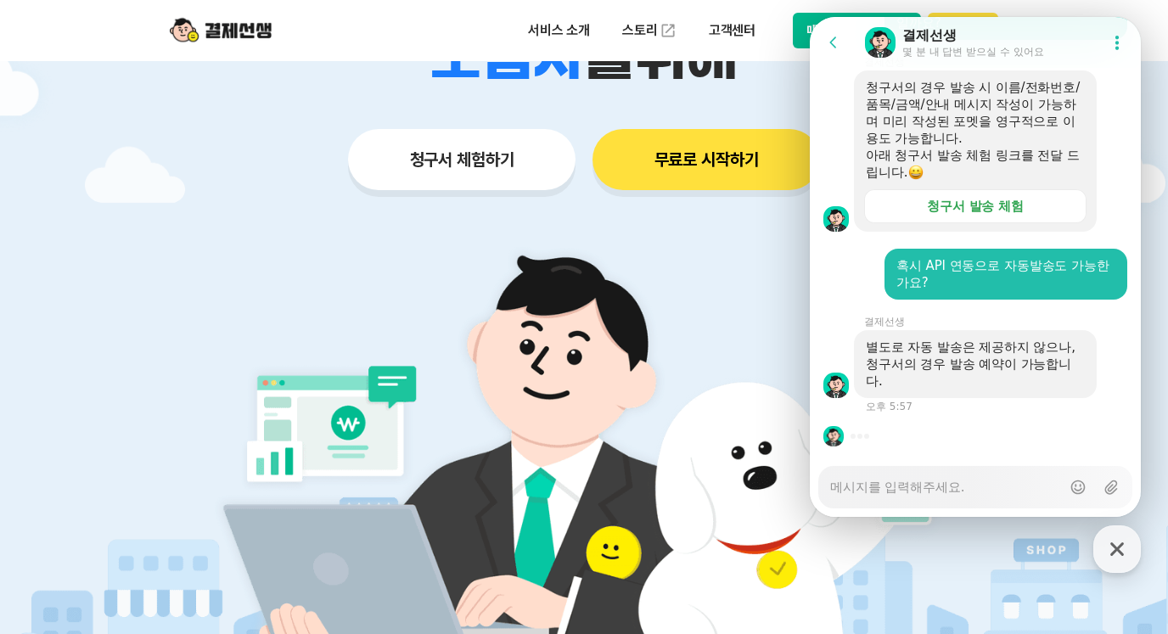
click at [952, 486] on textarea "Messenger Input Textarea" at bounding box center [945, 481] width 231 height 29
click at [952, 490] on textarea "Messenger Input Textarea" at bounding box center [945, 481] width 231 height 29
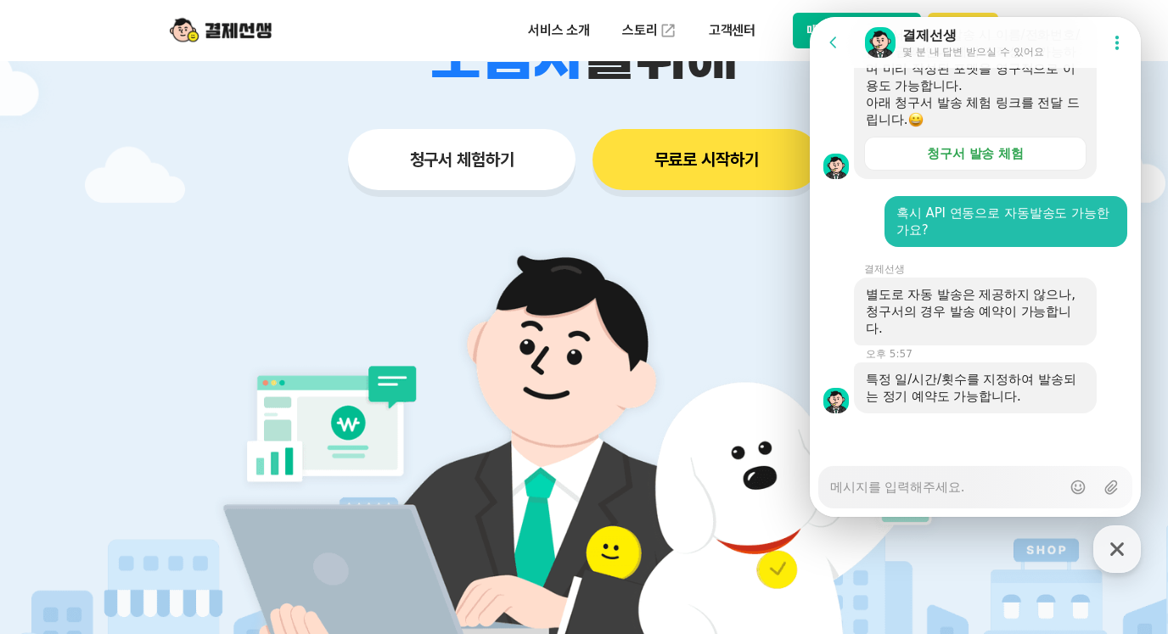
scroll to position [2188, 0]
type textarea "x"
type textarea "ㅇ"
type textarea "x"
type textarea "아"
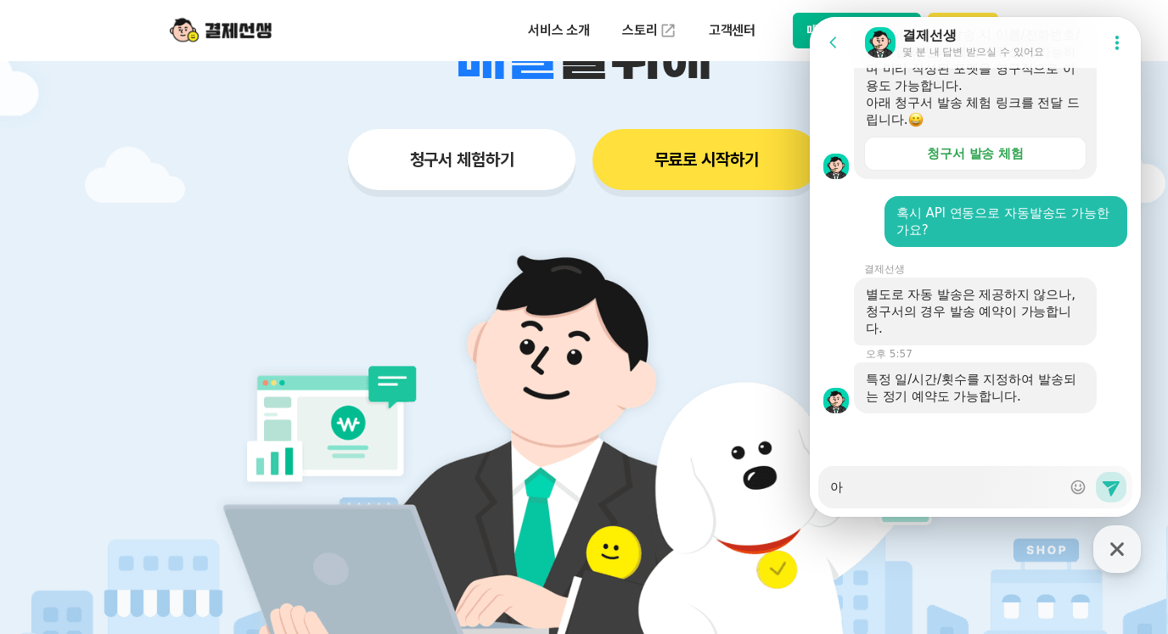
type textarea "x"
type textarea "아~"
type textarea "x"
type textarea "아~!"
type textarea "x"
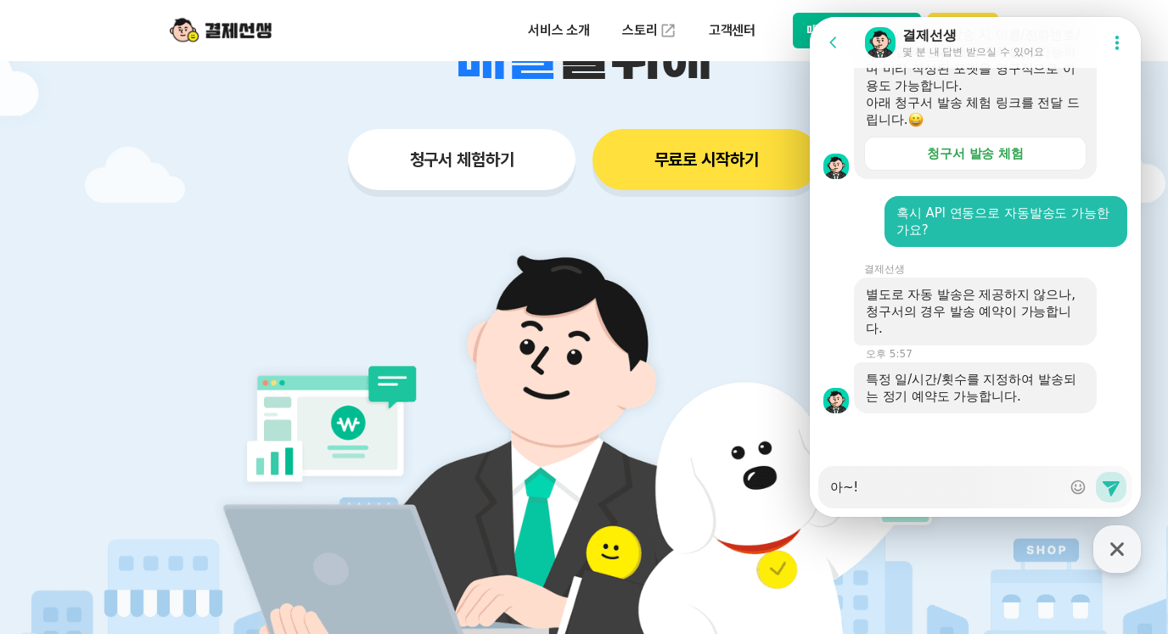
type textarea "아~!"
type textarea "x"
type textarea "아~! ㄱ"
type textarea "x"
type textarea "아~! 그"
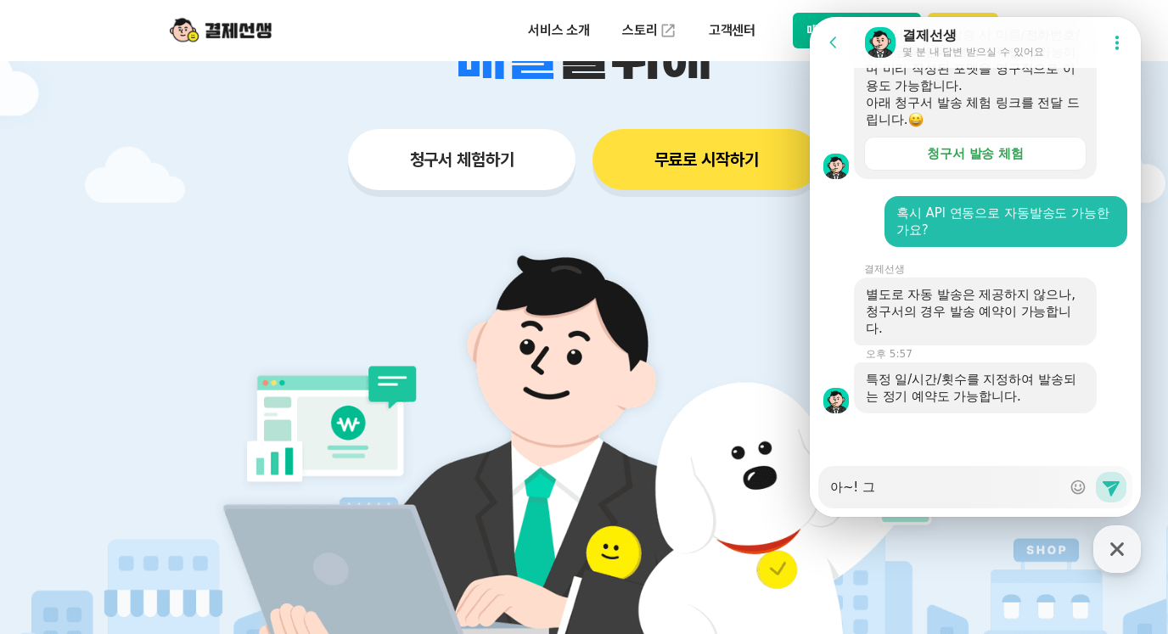
type textarea "x"
type textarea "아~! 글"
type textarea "x"
type textarea "아~! 그러"
type textarea "x"
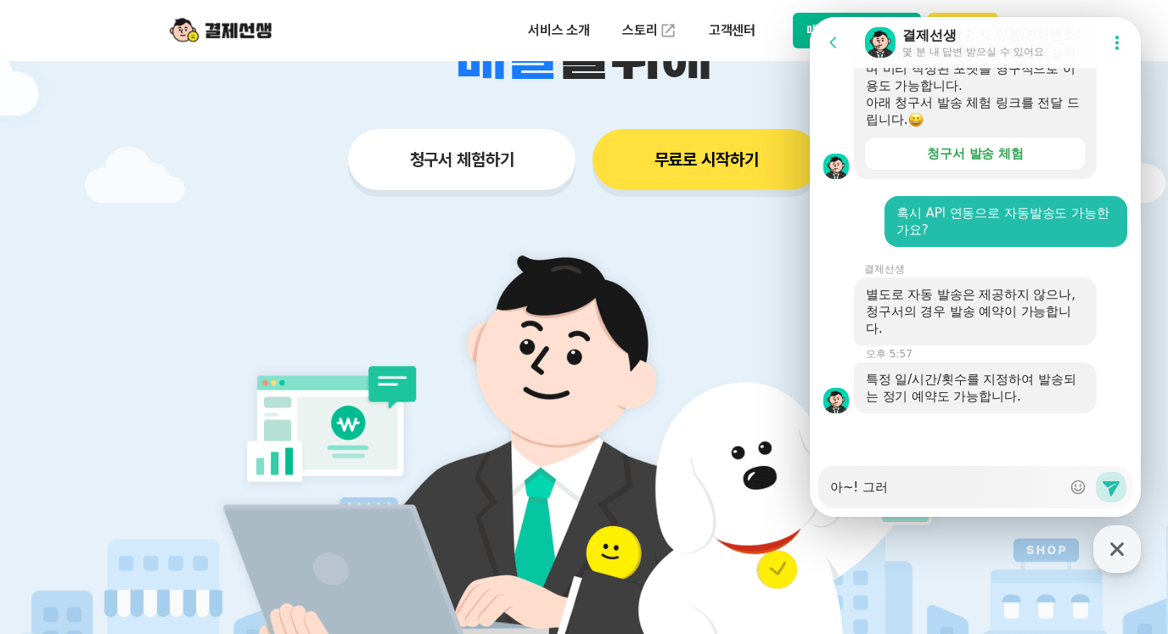
type textarea "아~! 그렇"
type textarea "x"
type textarea "아~! 그렇ㄱ"
type textarea "x"
type textarea "아~! 그렇구"
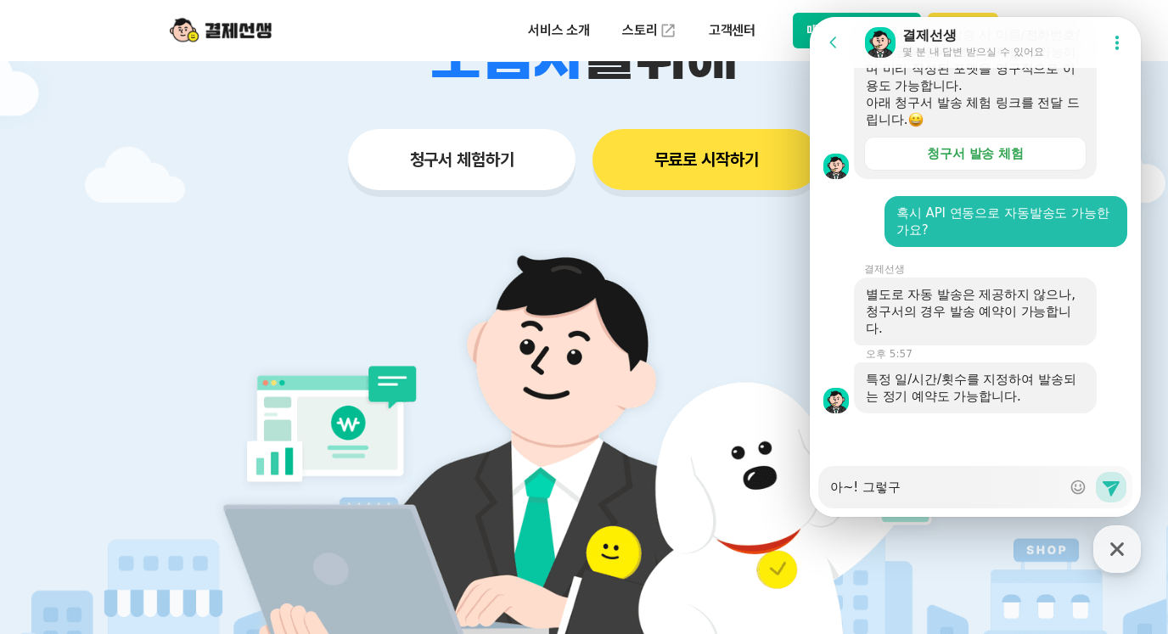
type textarea "x"
type textarea "아~! 그렇군"
type textarea "x"
type textarea "아~! 그렇군요"
type textarea "x"
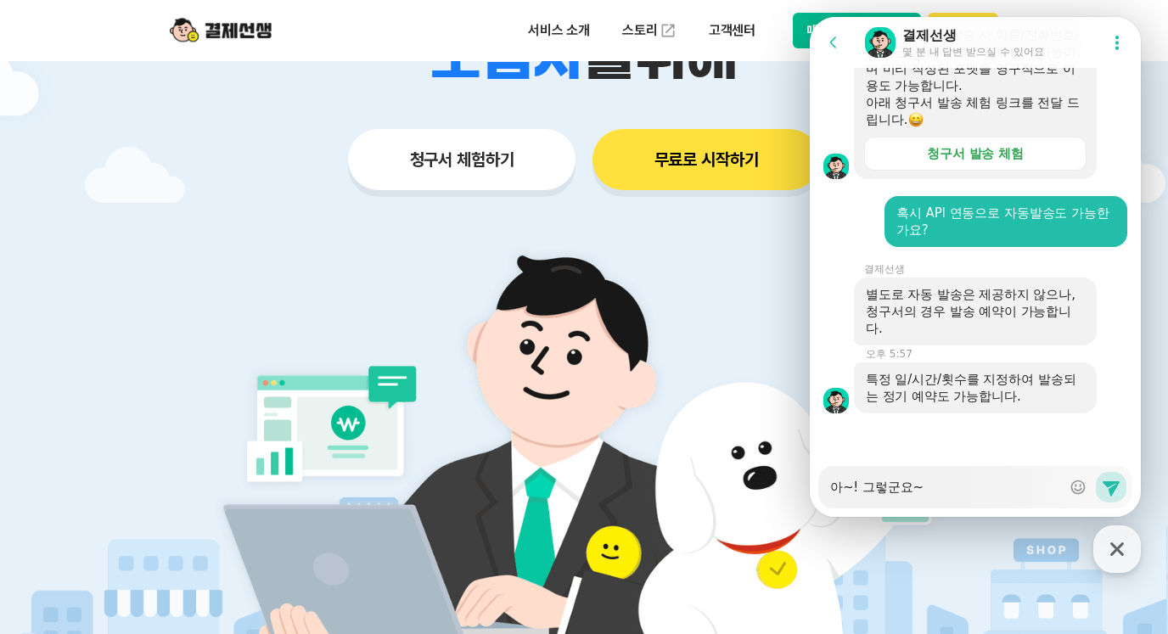
type textarea "아~! 그렇군요~"
type textarea "x"
type textarea "아~! 그렇군요~ ^"
type textarea "x"
type textarea "아~! 그렇군요~ ^^"
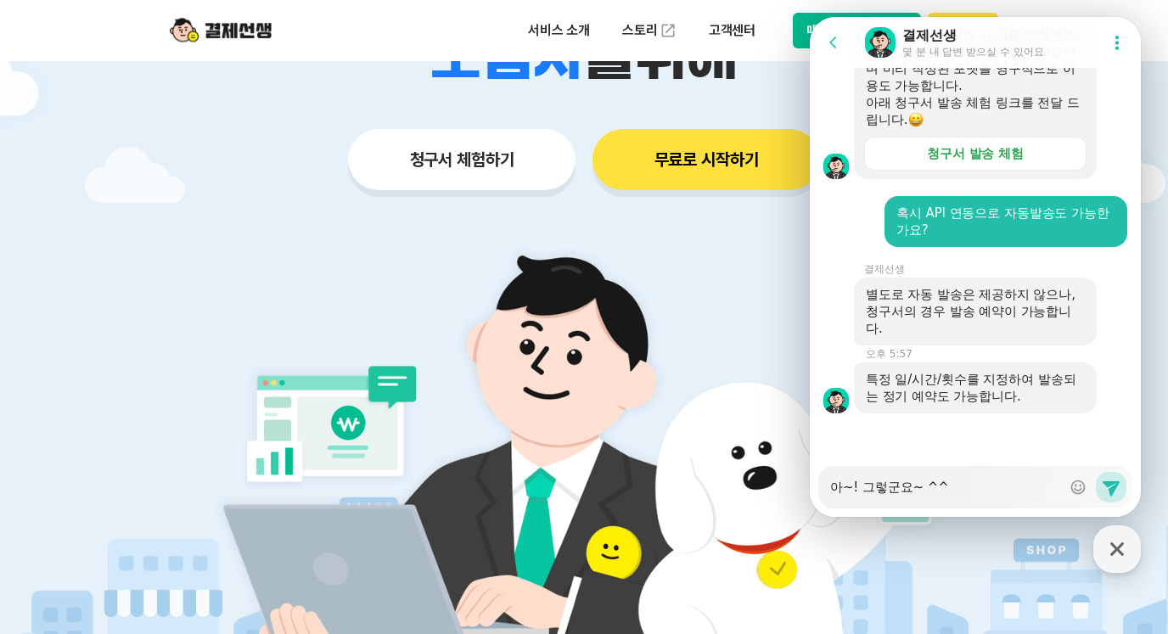
type textarea "x"
type textarea "아~! 그렇군요~ ^^"
type textarea "x"
type textarea "아~! 그렇군요~ ^^ ㅊ"
type textarea "x"
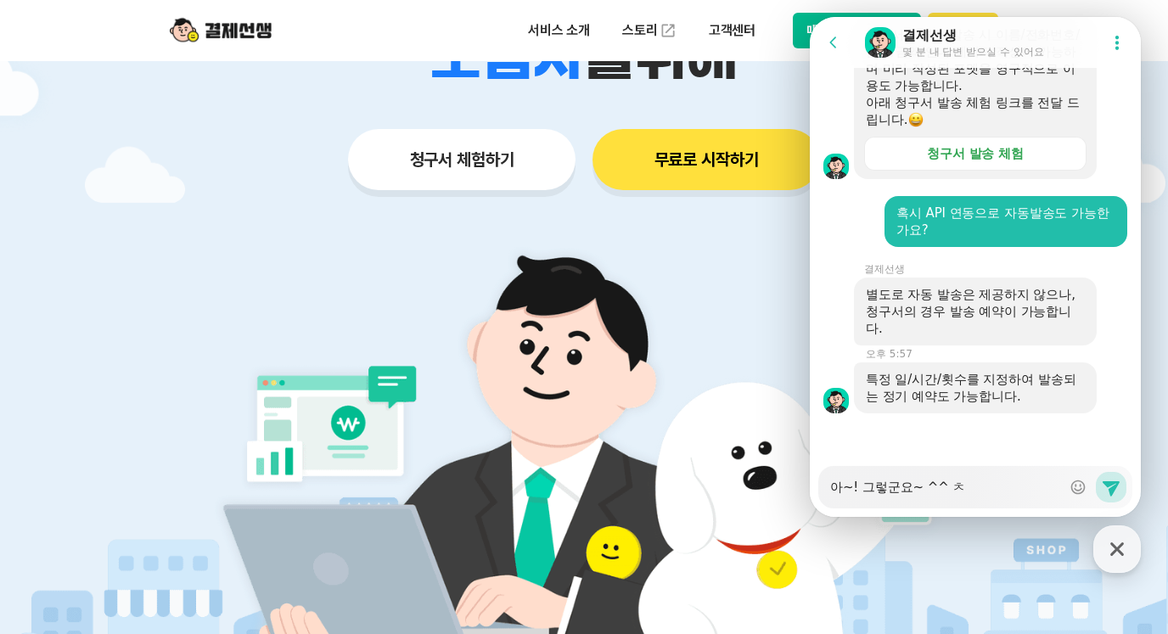
type textarea "아~! 그렇군요~ ^^ 치"
type textarea "x"
type textarea "아~! 그렇군요~ ^^ 친"
type textarea "x"
type textarea "아~! 그렇군요~ ^^ 칝"
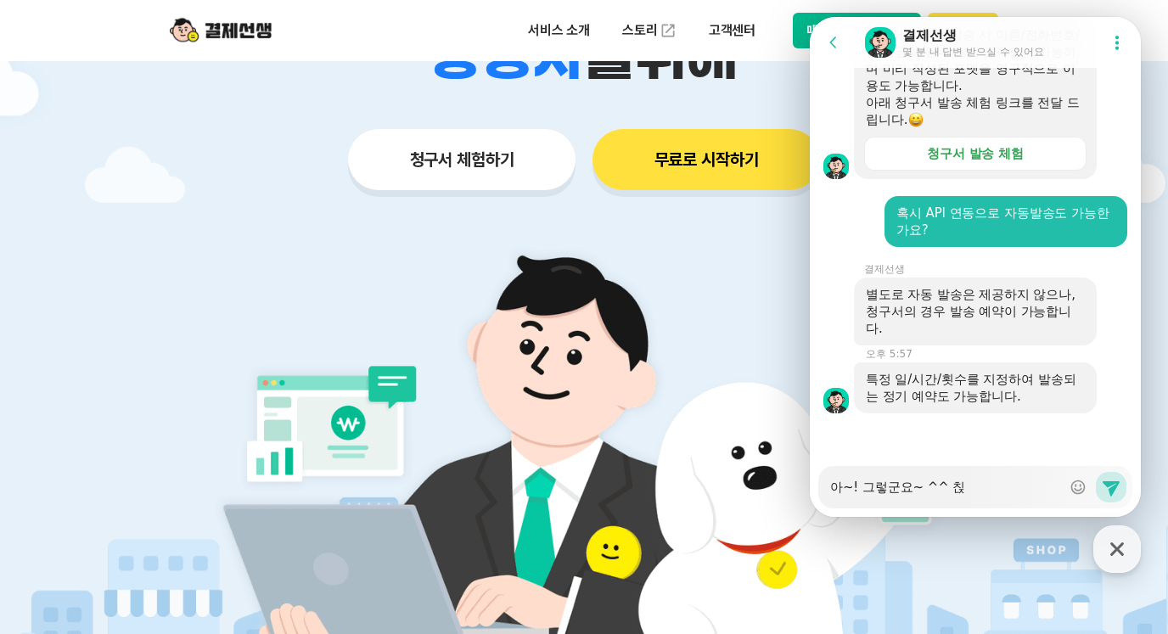
type textarea "x"
type textarea "아~! 그렇군요~ ^^ 친저"
type textarea "x"
type textarea "아~! 그렇군요~ ^^ 친절"
type textarea "x"
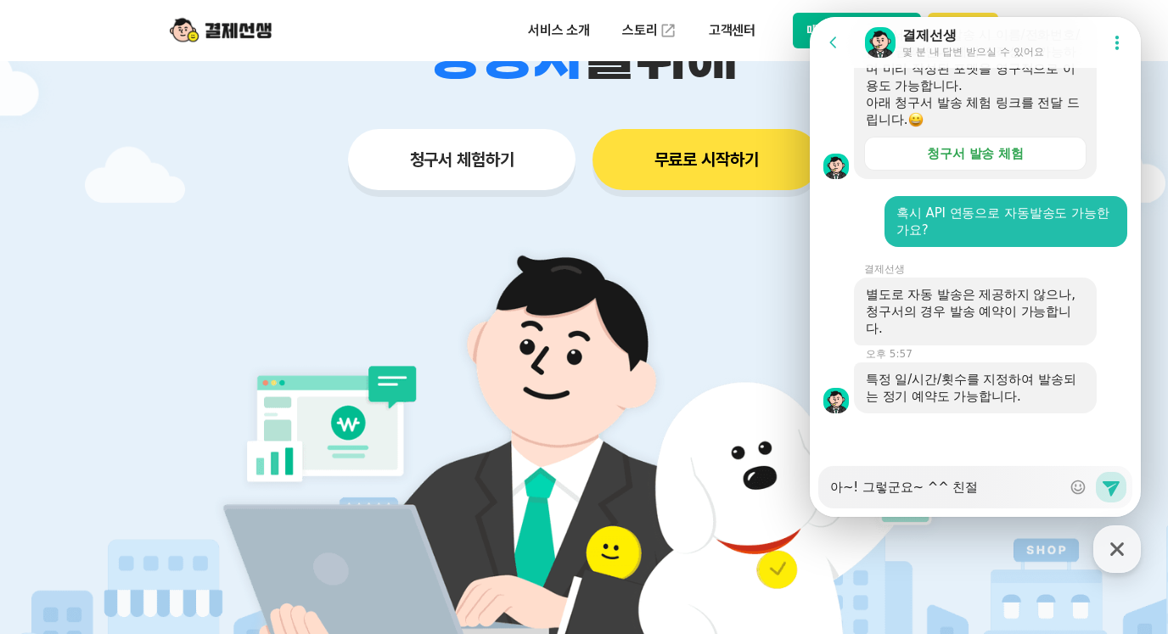
type textarea "아~! 그렇군요~ ^^ 친젏"
type textarea "x"
type textarea "아~! 그렇군요~ ^^ 친절하"
type textarea "x"
type textarea "아~! 그렇군요~ ^^ 친절학"
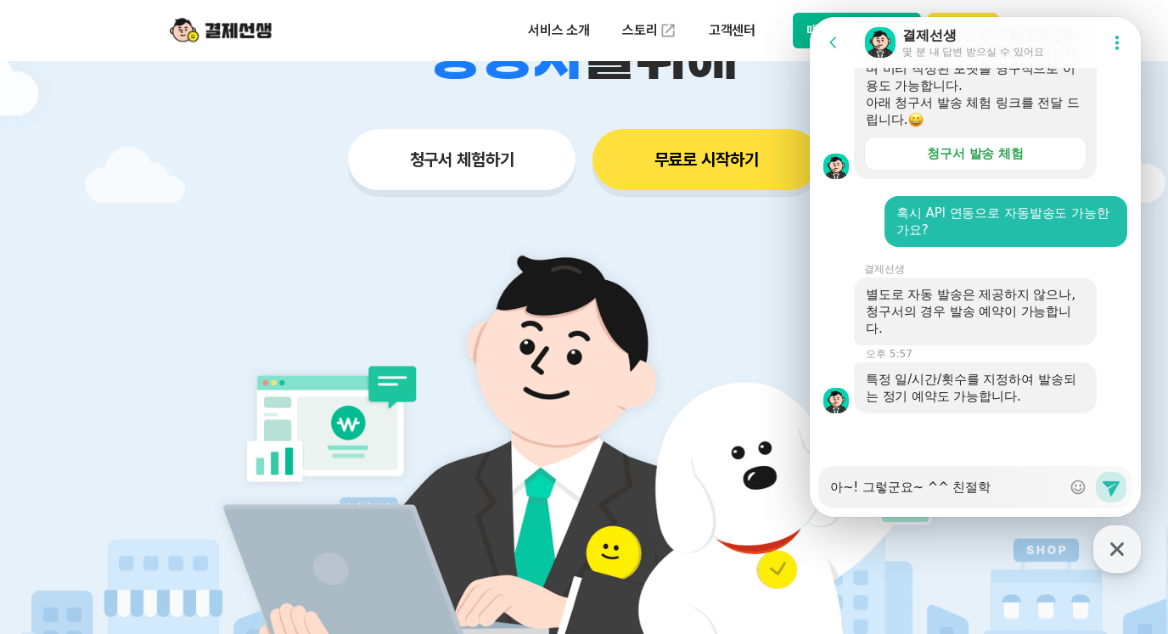
type textarea "x"
type textarea "아~! 그렇군요~ ^^ 친절하게"
type textarea "x"
type textarea "아~! 그렇군요~ ^^ 친절하게"
type textarea "x"
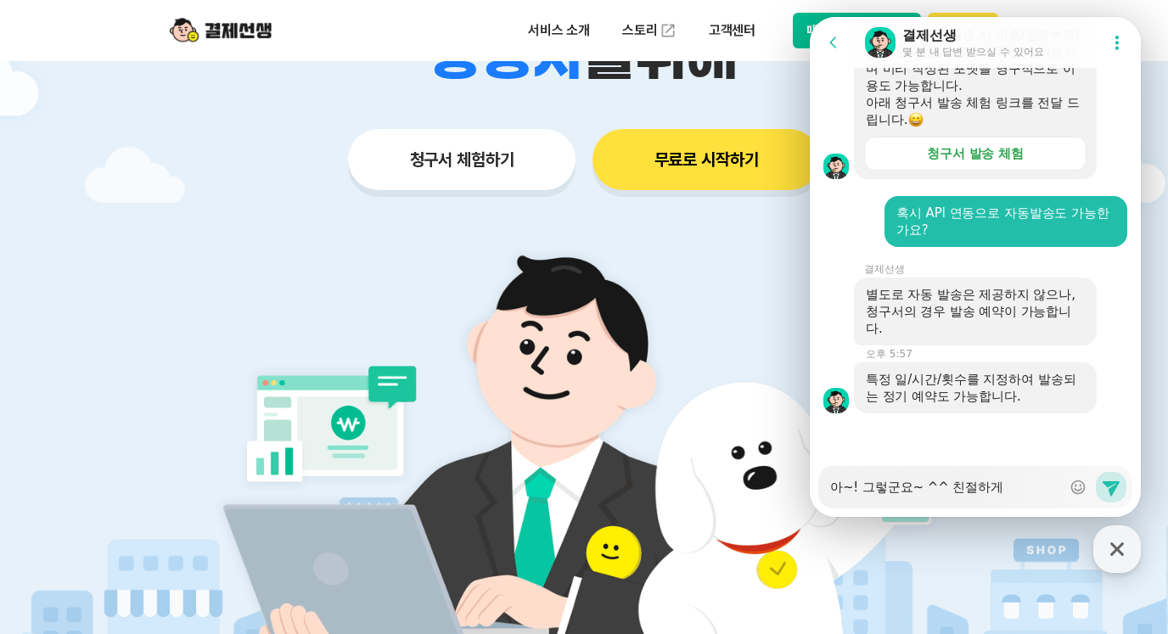
type textarea "아~! 그렇군요~ ^^ 친절하게 ㅇ"
type textarea "x"
type textarea "아~! 그렇군요~ ^^ 친절하게 아"
type textarea "x"
type textarea "아~! 그렇군요~ ^^ 친절하게 안"
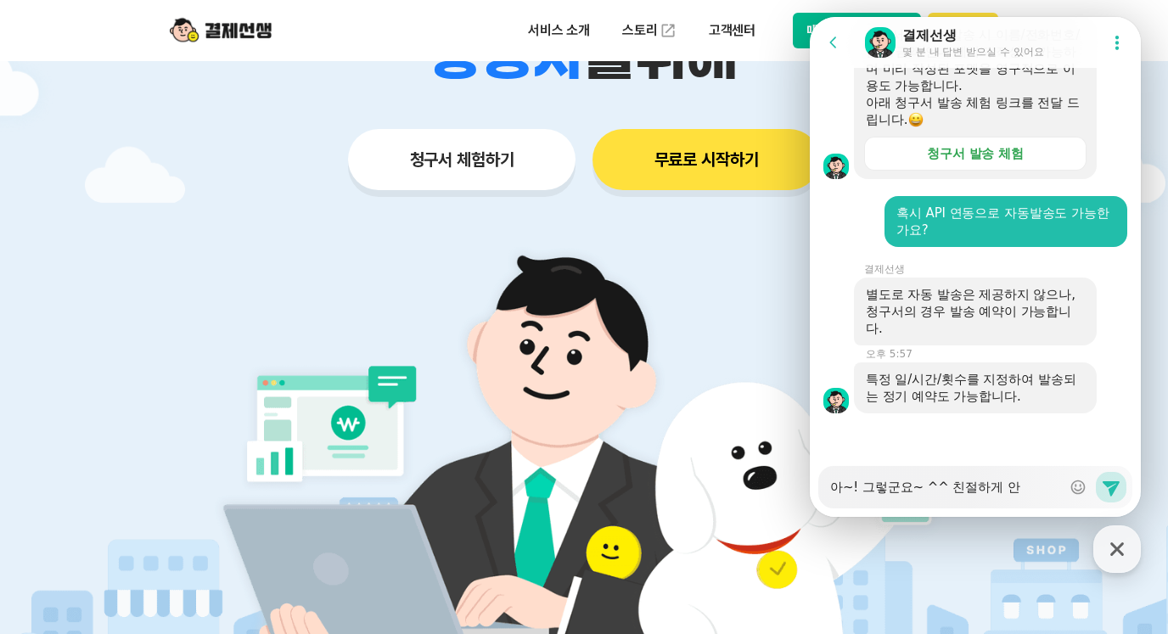
type textarea "x"
type textarea "아~! 그렇군요~ ^^ 친절하게 안ㄴ"
type textarea "x"
type textarea "아~! 그렇군요~ ^^ 친절하게 안내"
type textarea "x"
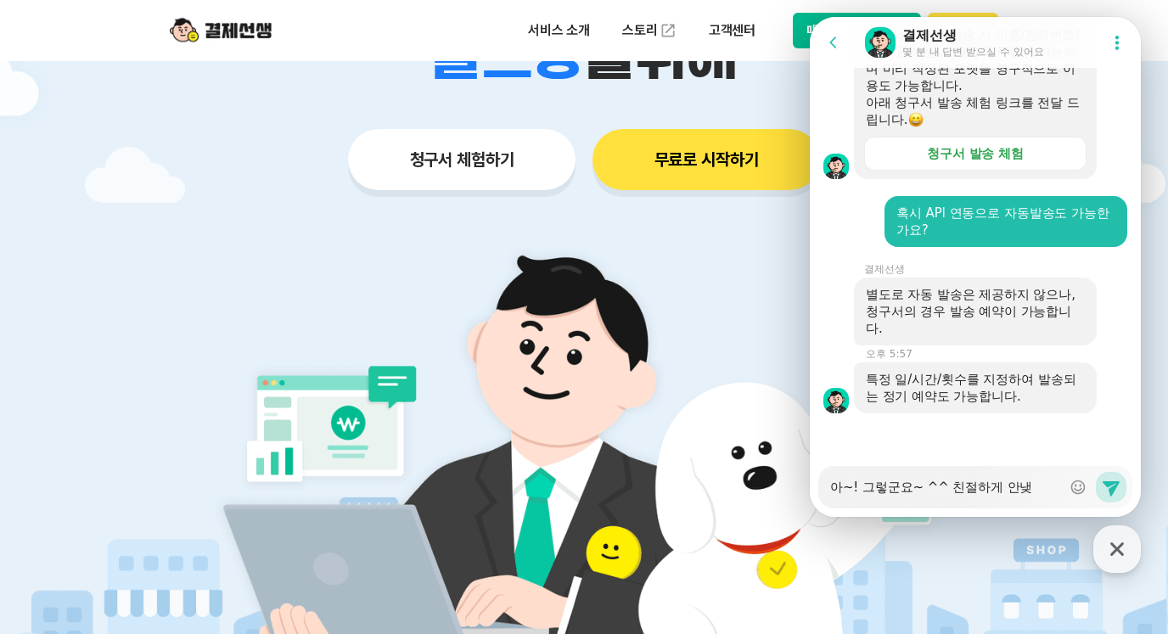
type textarea "아~! 그렇군요~ ^^ 친절하게 안내주"
type textarea "x"
type textarea "아~! 그렇군요~ ^^ 친절하게 안내줏"
type textarea "x"
type textarea "아~! 그렇군요~ ^^ 친절하게 안내주셔"
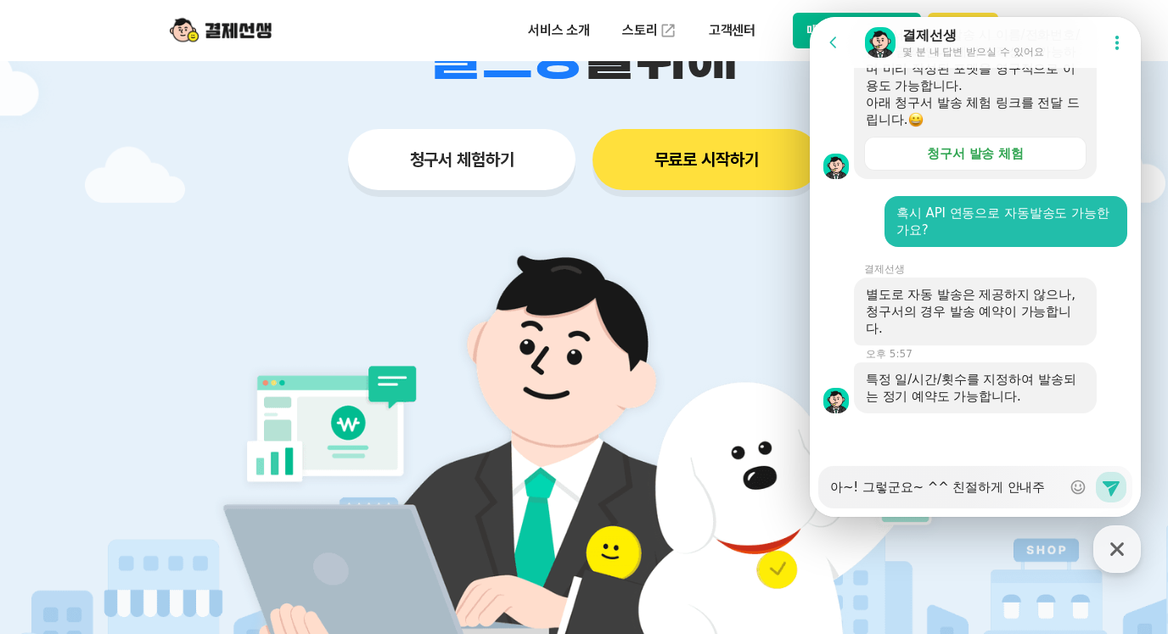
type textarea "x"
type textarea "아~! 그렇군요~ ^^ 친절하게 안내주셧"
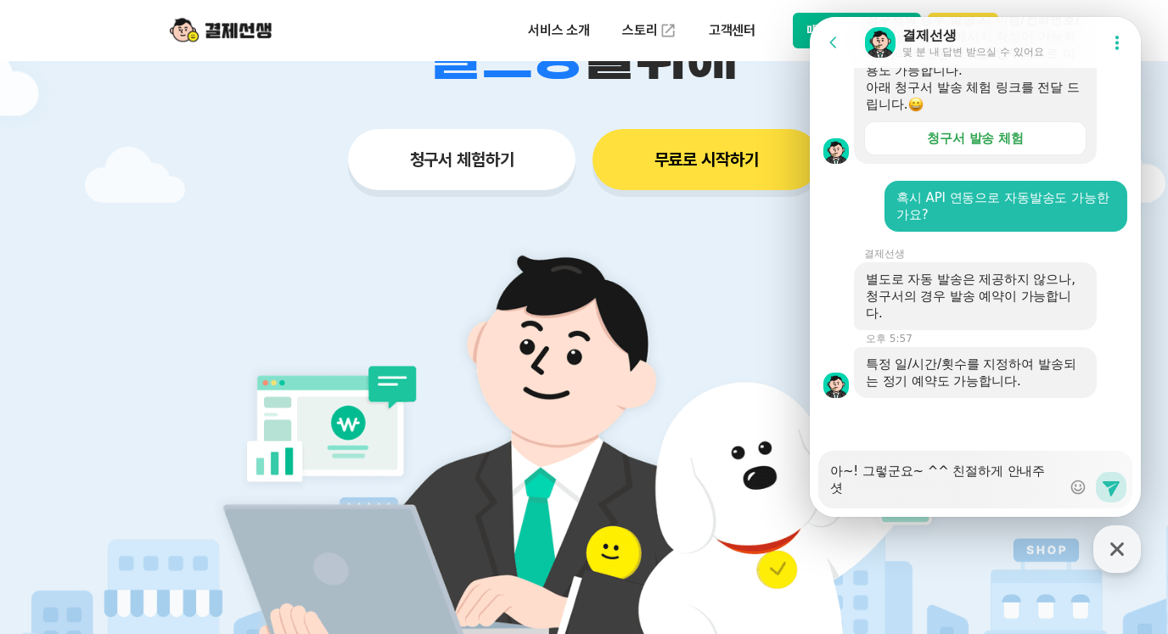
type textarea "x"
type textarea "아~! 그렇군요~ ^^ 친절하게 안내주셔서"
type textarea "x"
type textarea "아~! 그렇군요~ ^^ 친절하게 안내주셔서"
type textarea "x"
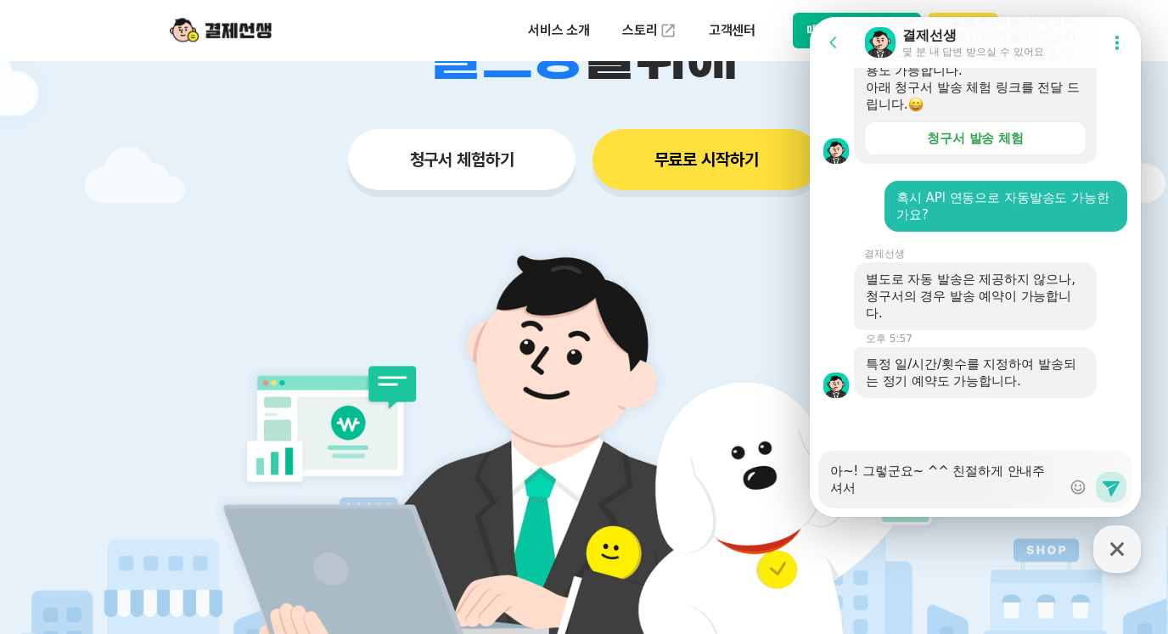
type textarea "아~! 그렇군요~ ^^ 친절하게 안내주셔서 ㄱ"
type textarea "x"
type textarea "아~! 그렇군요~ ^^ 친절하게 안내주셔서 감"
type textarea "x"
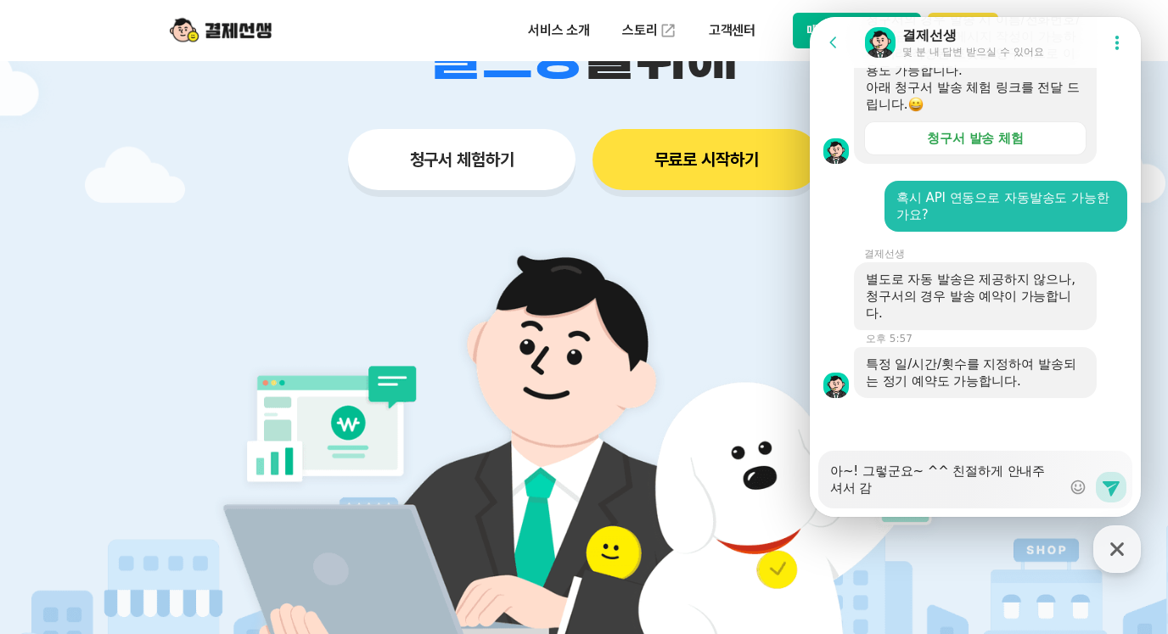
type textarea "아~! 그렇군요~ ^^ 친절하게 안내주셔서 감ㅅ"
type textarea "x"
type textarea "아~! 그렇군요~ ^^ 친절하게 안내주셔서 감사"
type textarea "x"
type textarea "아~! 그렇군요~ ^^ 친절하게 안내주셔서 감샇"
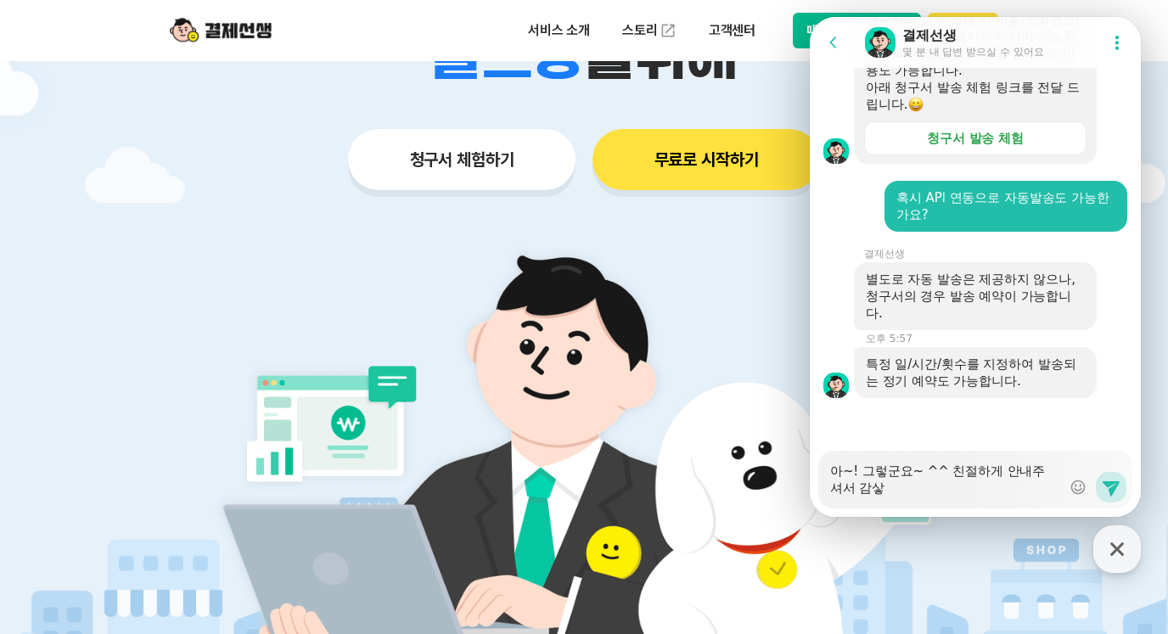
type textarea "x"
type textarea "아~! 그렇군요~ ^^ 친절하게 안내주셔서 감사하"
type textarea "x"
type textarea "아~! 그렇군요~ ^^ 친절하게 안내주셔서 감사합"
type textarea "x"
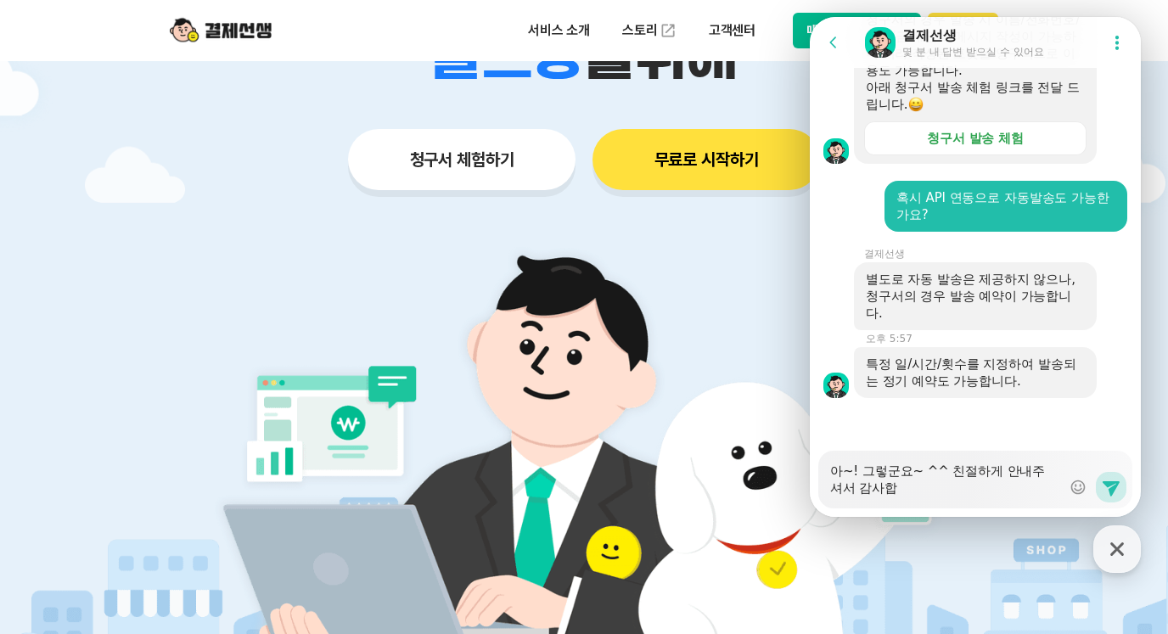
type textarea "아~! 그렇군요~ ^^ 친절하게 안내주셔서 감사합ㄴ"
type textarea "x"
type textarea "아~! 그렇군요~ ^^ 친절하게 안내주셔서 감사합닏"
type textarea "x"
type textarea "아~! 그렇군요~ ^^ 친절하게 안내주셔서 감사합니다"
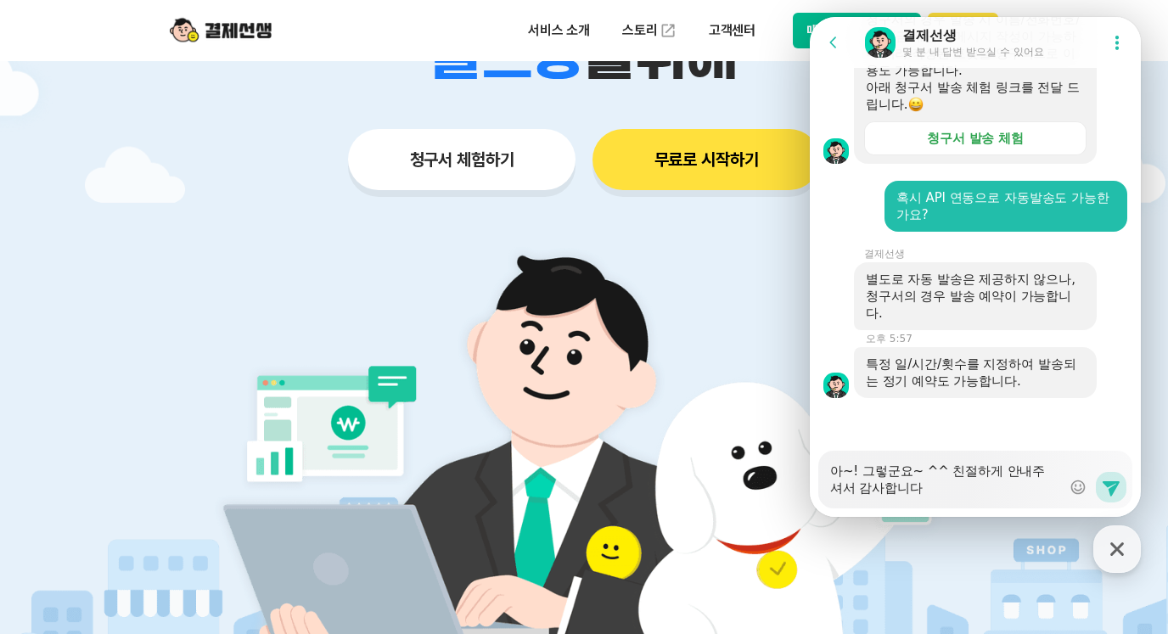
type textarea "x"
type textarea "아~! 그렇군요~ ^^ 친절하게 안내주셔서 감사합니다"
type textarea "x"
type textarea "아~! 그렇군요~ ^^ 친절하게 안내주셔서 감사합니다 ㅎ"
type textarea "x"
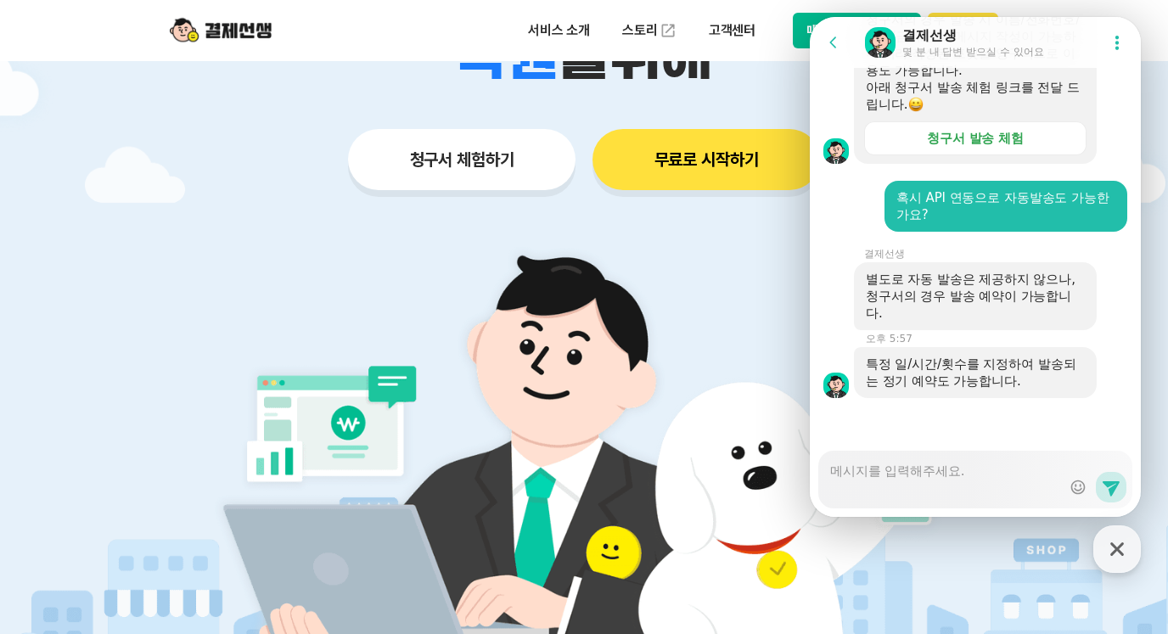
scroll to position [2256, 0]
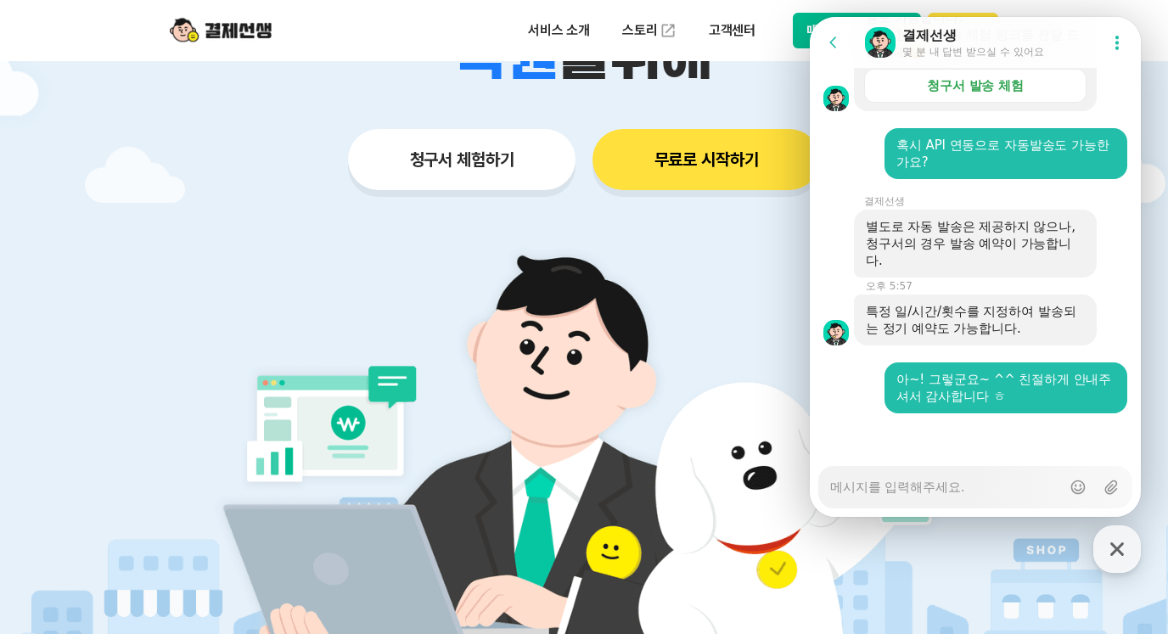
type textarea "x"
type textarea "ㅇ"
type textarea "x"
type textarea "여"
type textarea "x"
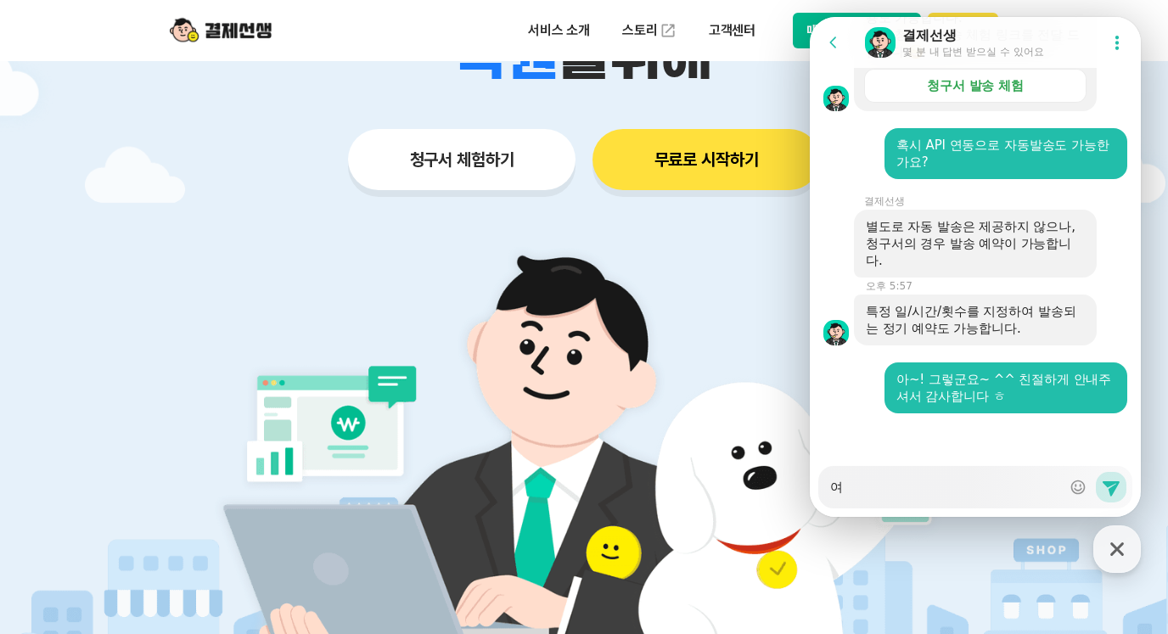
type textarea "연"
type textarea "x"
type textarea "연ㄹ"
type textarea "x"
type textarea "연라"
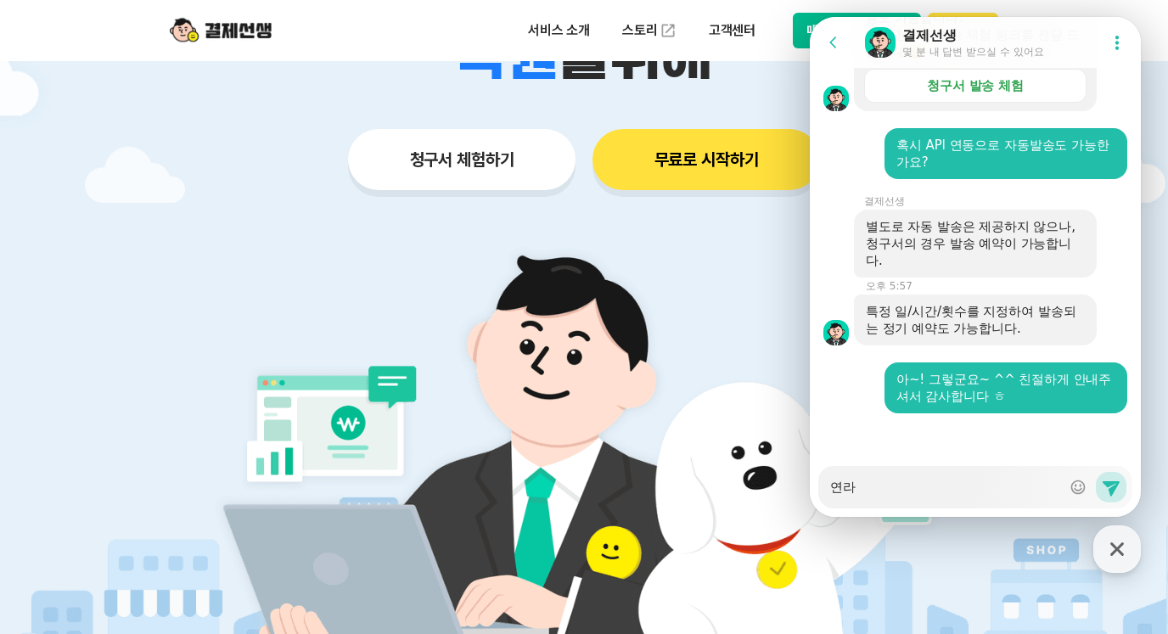
type textarea "x"
type textarea "연락"
type textarea "x"
type textarea "연락ㄷ"
type textarea "x"
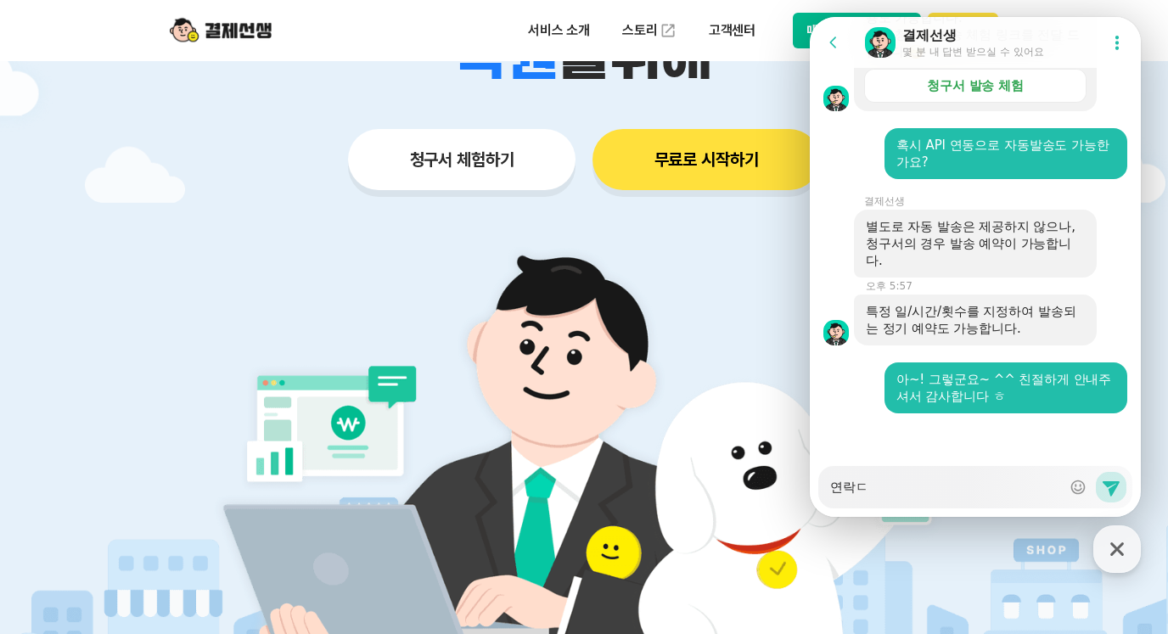
type textarea "연락드"
type textarea "x"
type textarea "연락들"
type textarea "x"
type textarea "연락드리"
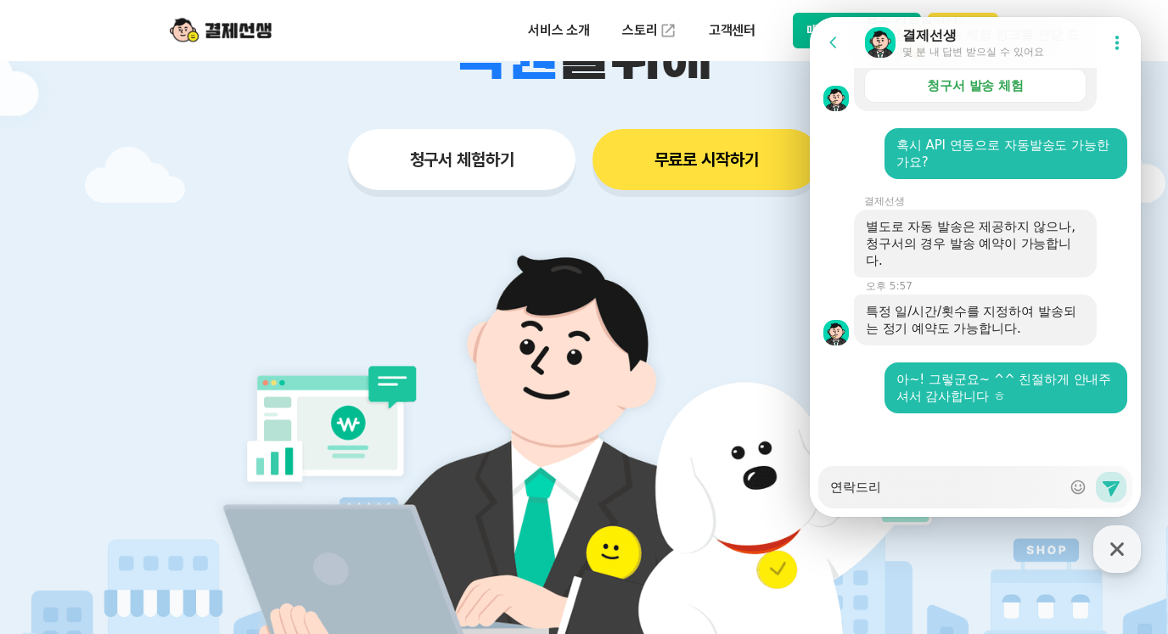
type textarea "x"
type textarea "연락드릭"
type textarea "x"
type textarea "연락드리게"
type textarea "x"
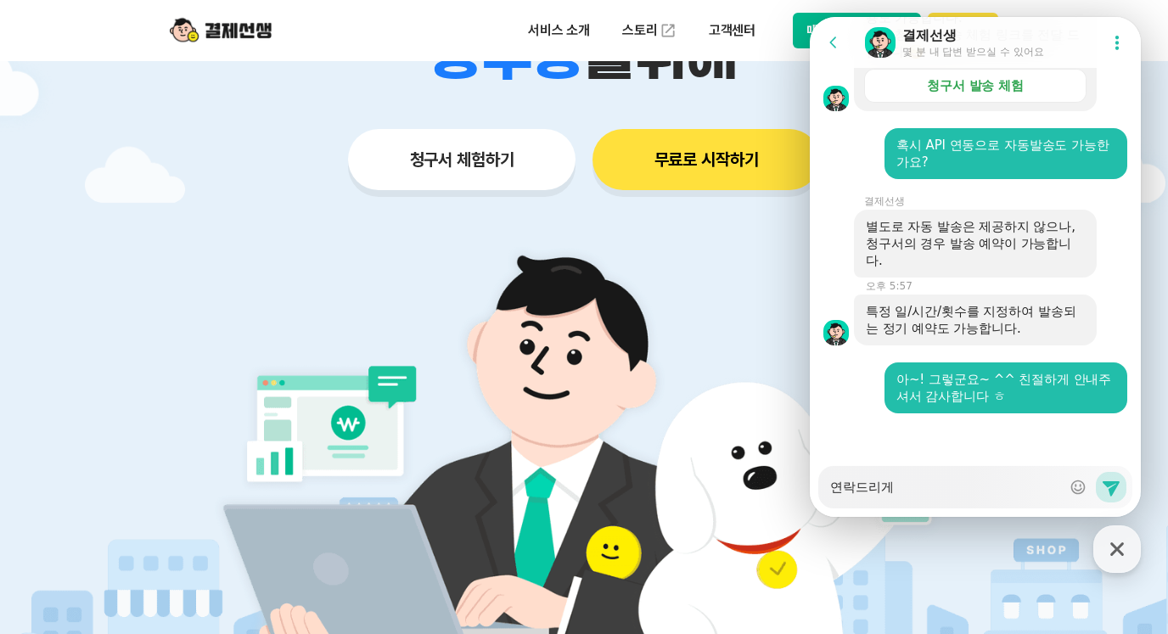
type textarea "연락드리겠"
type textarea "x"
type textarea "연락드리겠ㅅ"
type textarea "x"
type textarea "연락드리겠습"
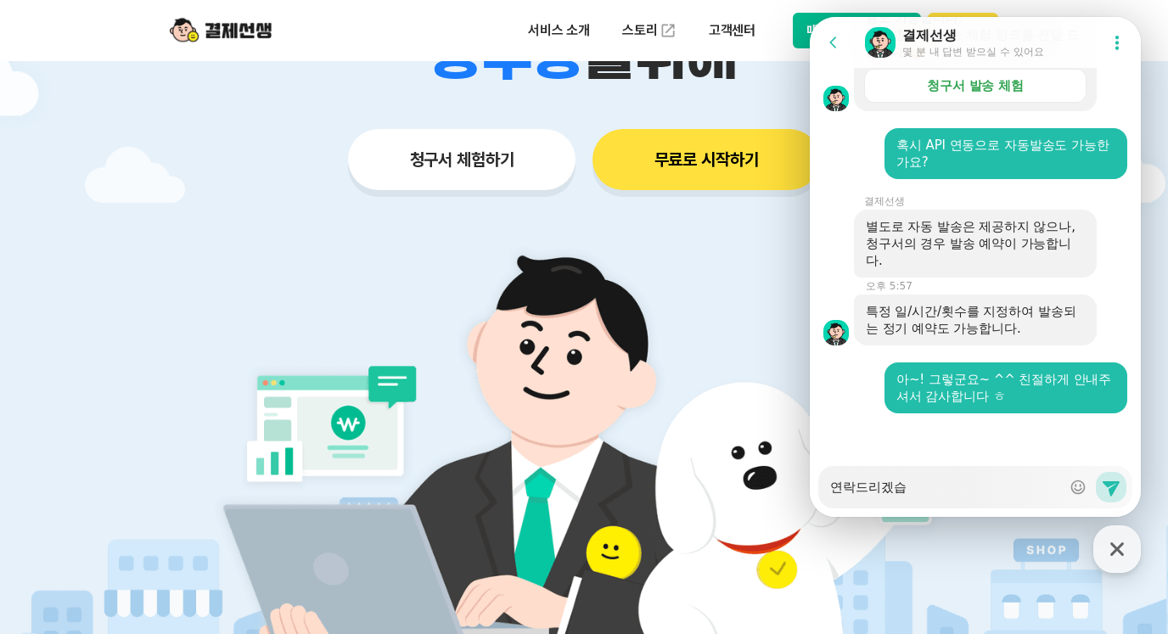
type textarea "x"
type textarea "연락드리겠습니"
type textarea "x"
type textarea "연락드리겠습닏"
type textarea "x"
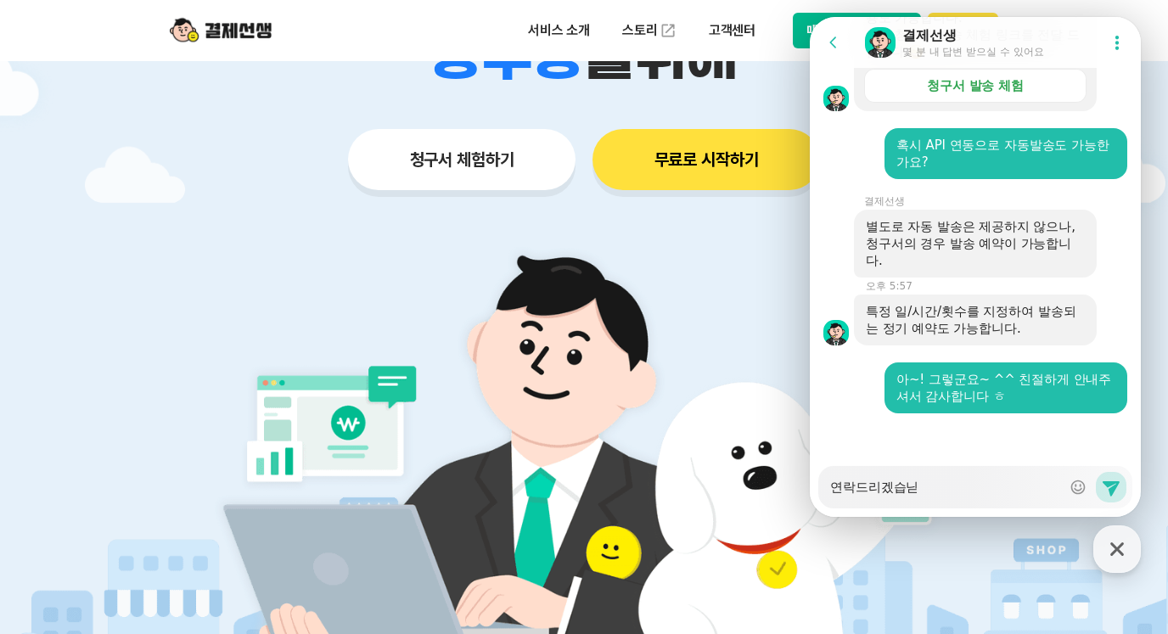
type textarea "연락드리겠습니다"
type textarea "x"
type textarea "연락드리겠습니다."
type textarea "x"
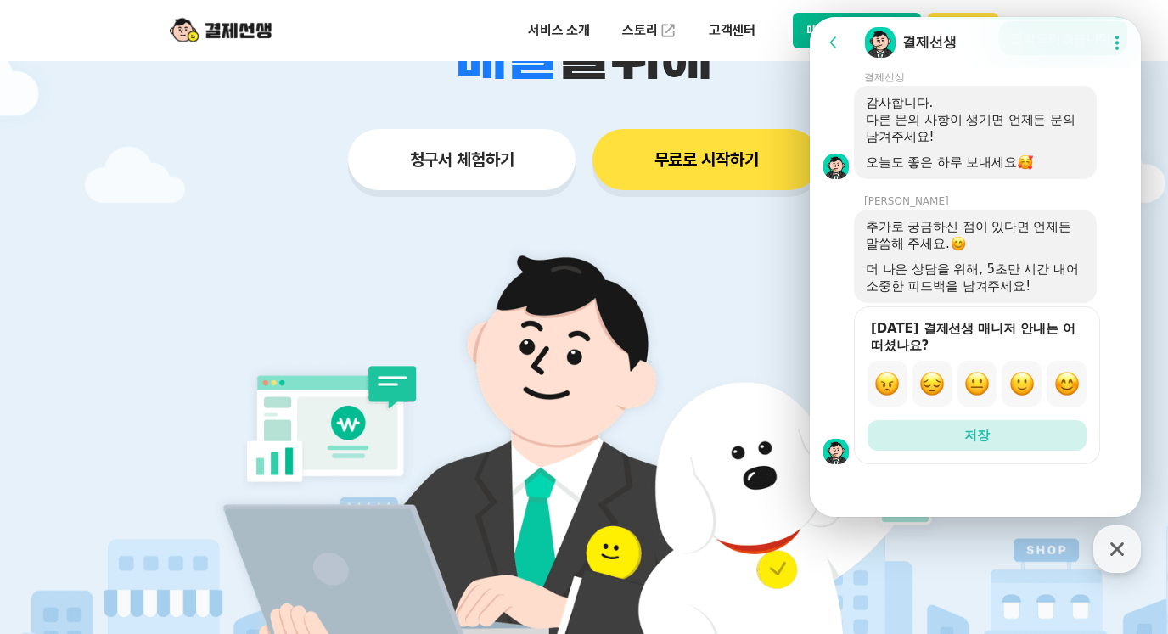
scroll to position [2651, 0]
click at [1059, 381] on img "button" at bounding box center [1066, 383] width 25 height 25
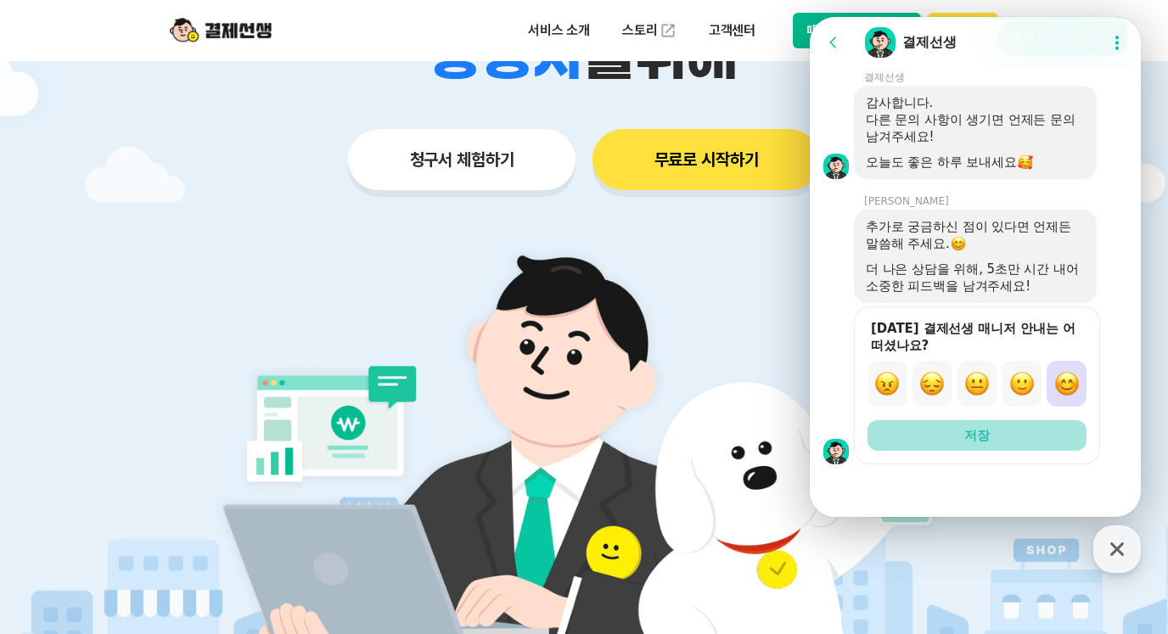
click at [1048, 447] on button "저장" at bounding box center [977, 435] width 219 height 31
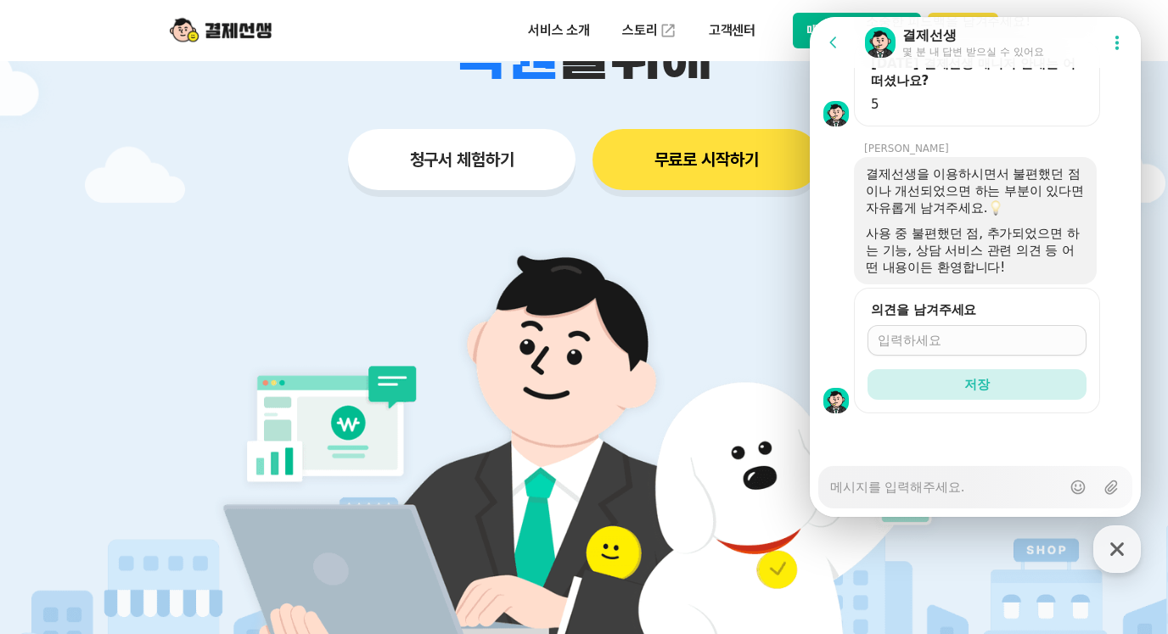
scroll to position [2916, 0]
type textarea "x"
click at [1019, 337] on input "의견을 남겨주세요" at bounding box center [977, 340] width 199 height 17
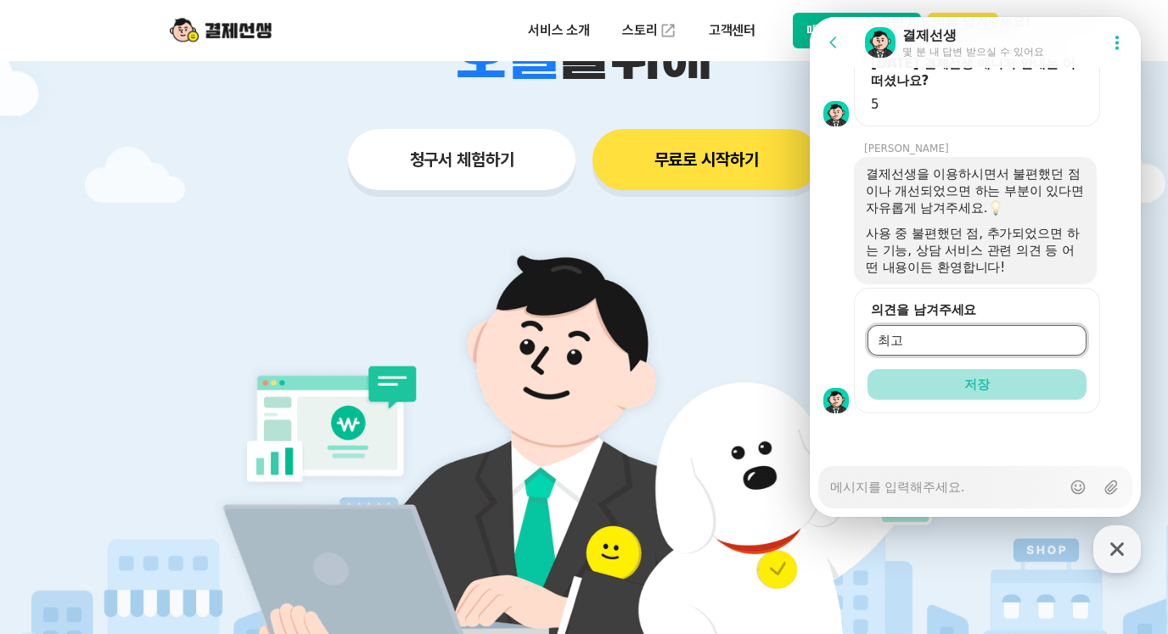
type input "최고"
click at [1008, 382] on button "저장" at bounding box center [977, 384] width 219 height 31
type textarea "x"
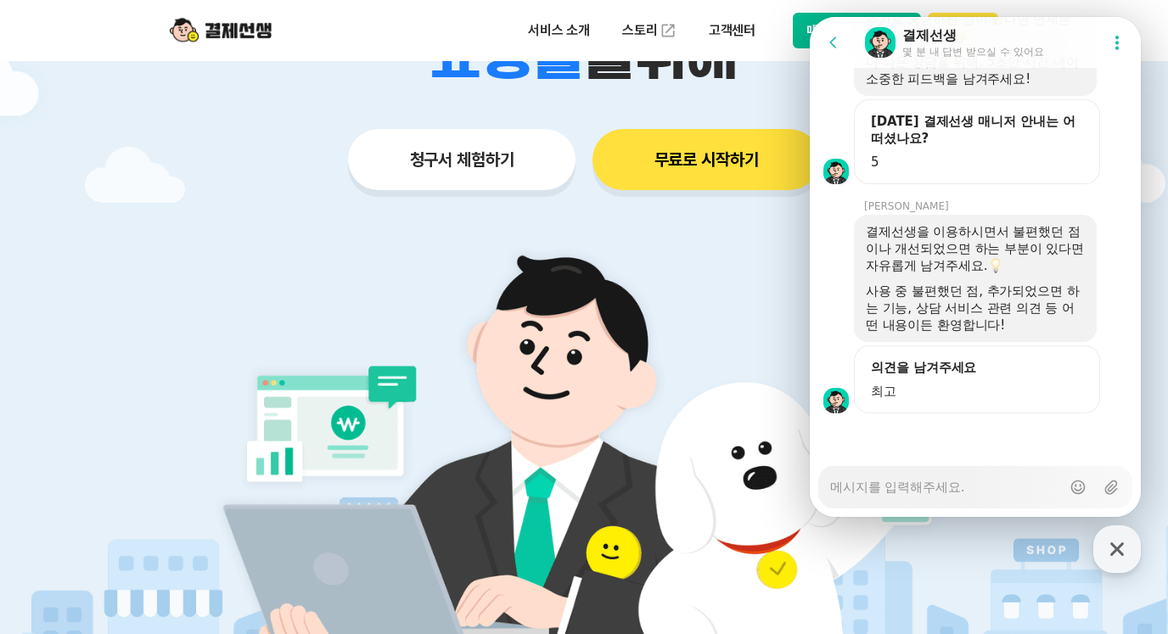
click at [655, 207] on div "편리한 모바일 청구서 결제선생 비대면 결제가 필요한 학원 공부방 호텔 쇼핑몰 병원 배달 보험사 항공사 골프장 을 위해 청구서 체험하기 무료로 …" at bounding box center [583, 15] width 869 height 419
